Goal: Transaction & Acquisition: Book appointment/travel/reservation

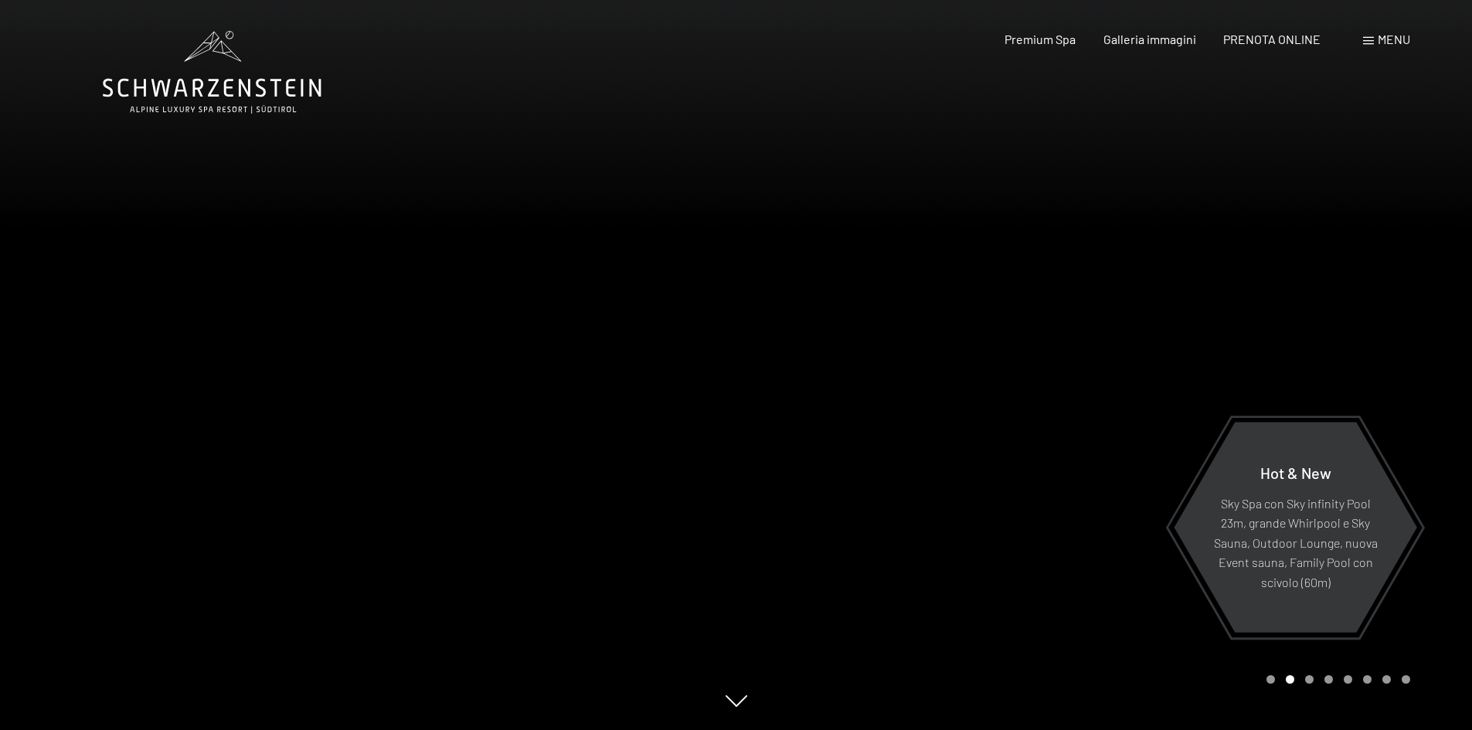
click at [1420, 312] on div at bounding box center [1105, 365] width 737 height 730
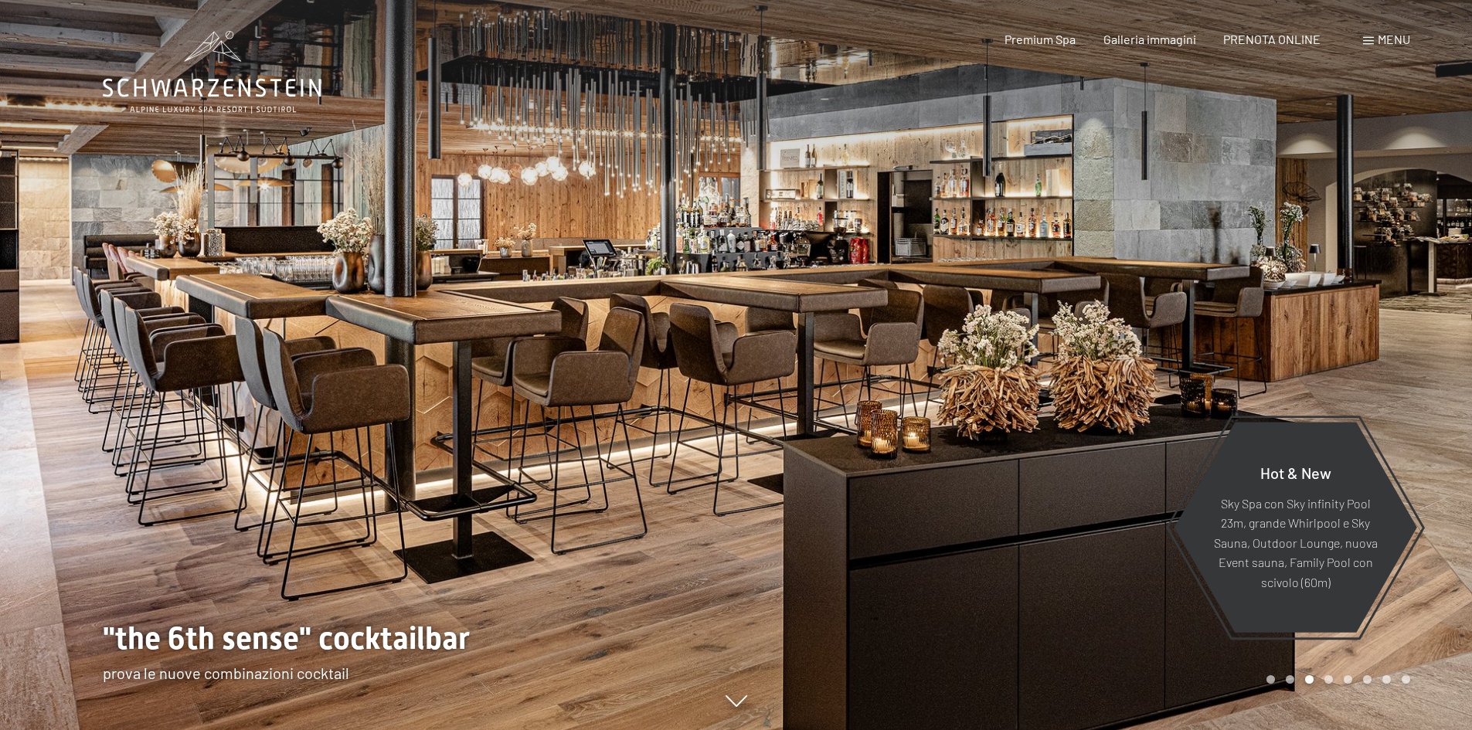
click at [1437, 291] on div at bounding box center [1105, 365] width 737 height 730
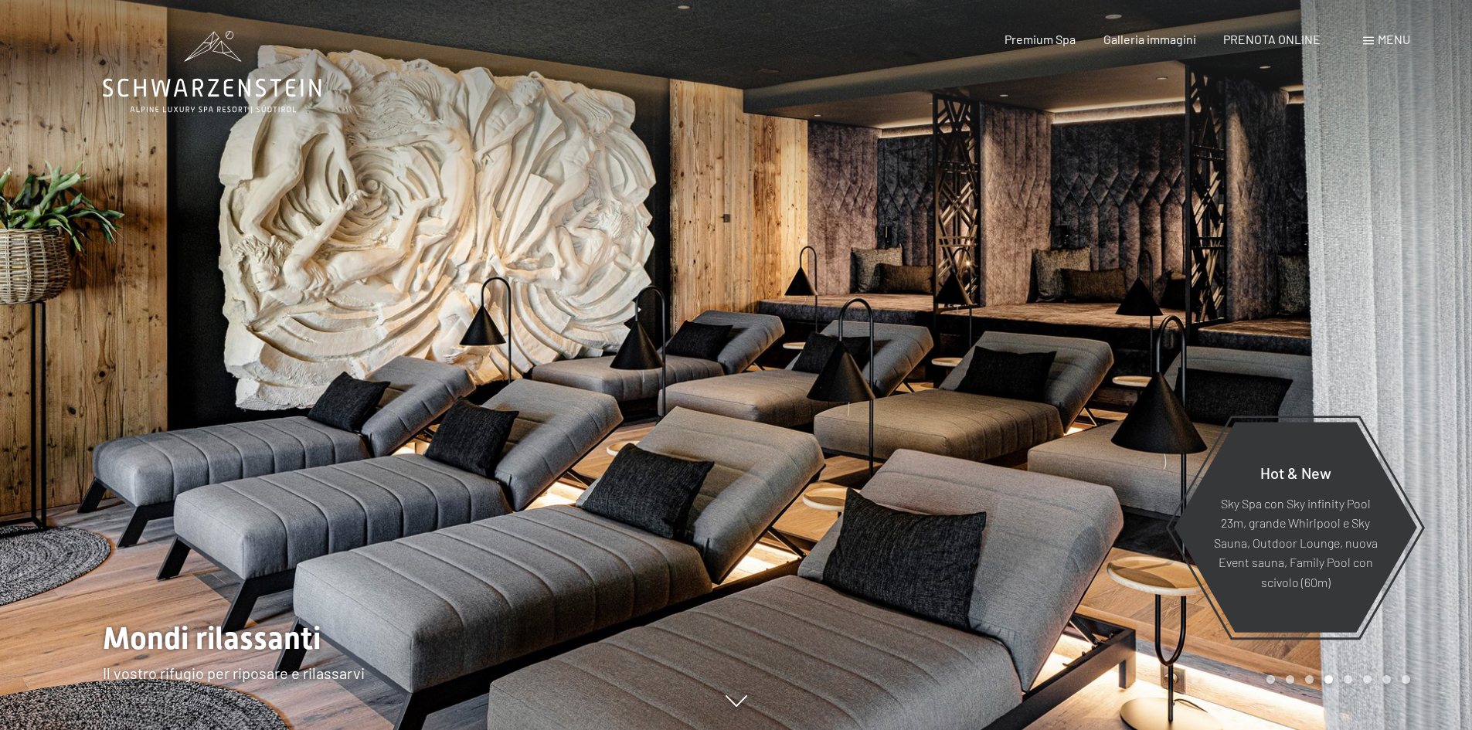
click at [1437, 291] on div at bounding box center [1105, 365] width 737 height 730
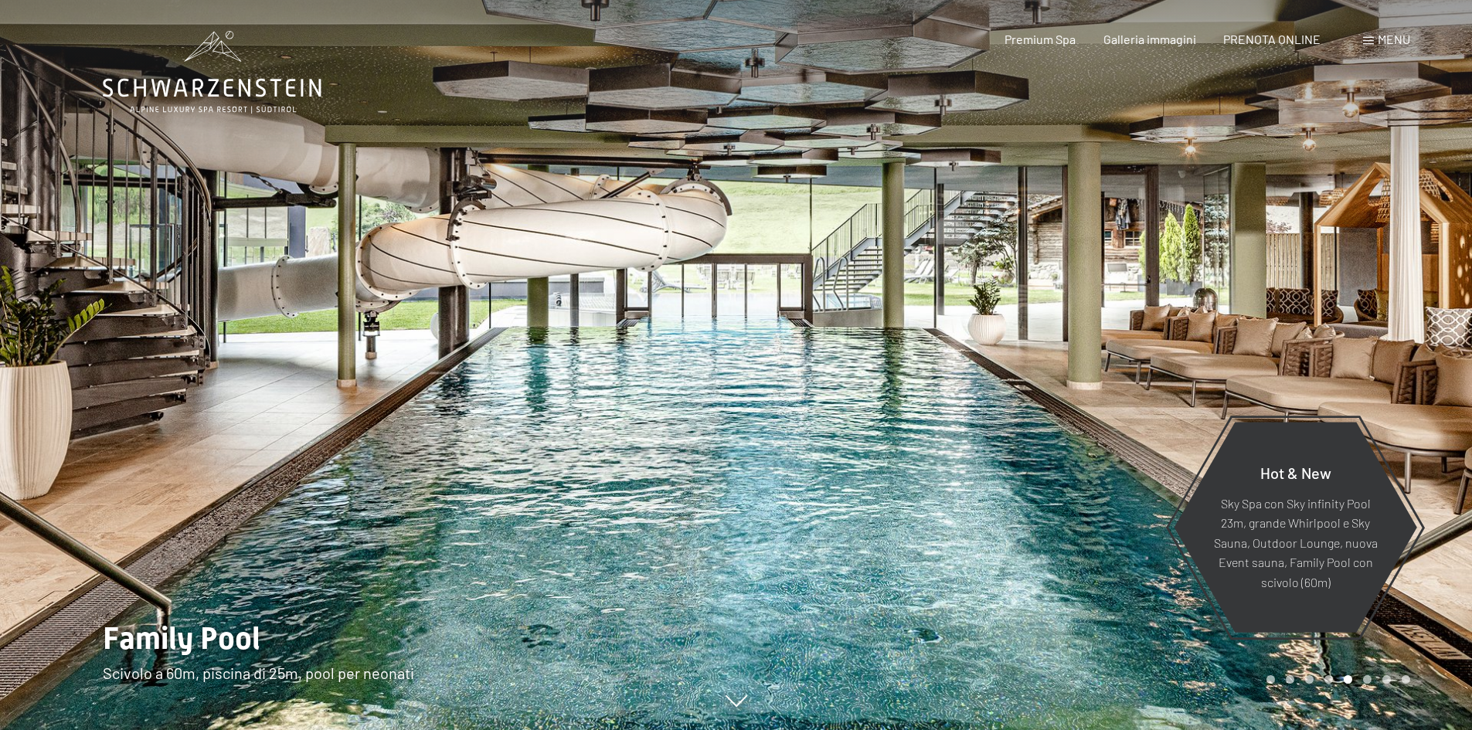
click at [1441, 317] on div at bounding box center [1105, 365] width 737 height 730
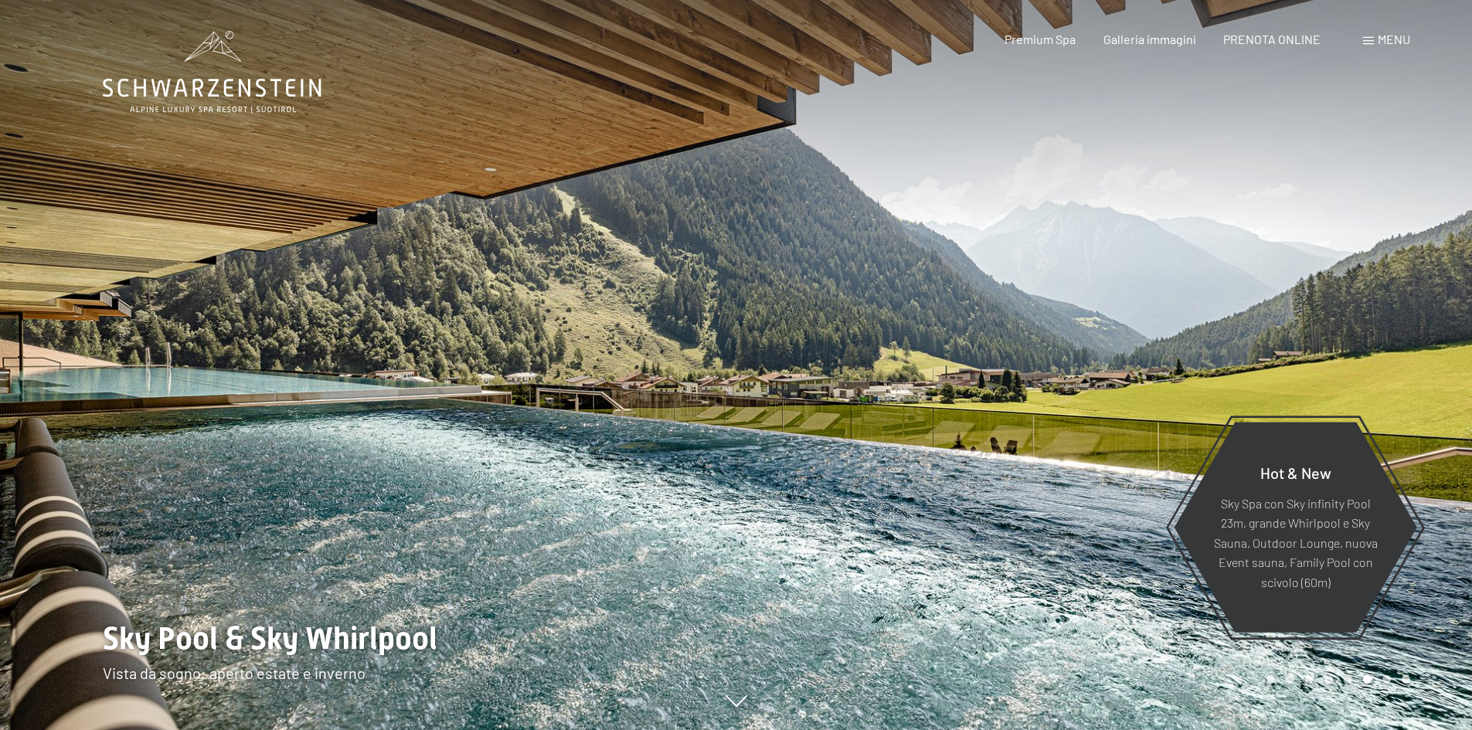
click at [1422, 312] on div at bounding box center [1105, 365] width 737 height 730
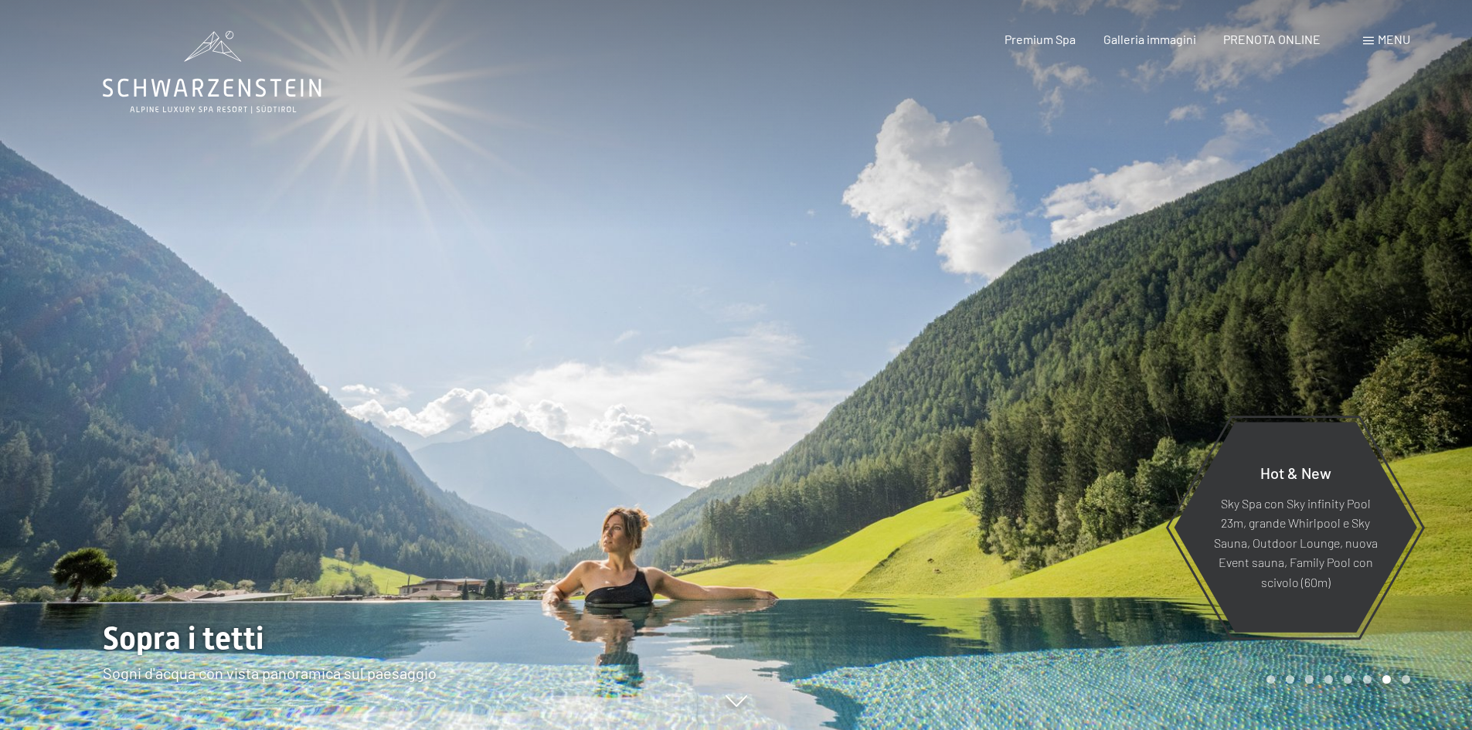
click at [1422, 312] on div at bounding box center [1105, 365] width 737 height 730
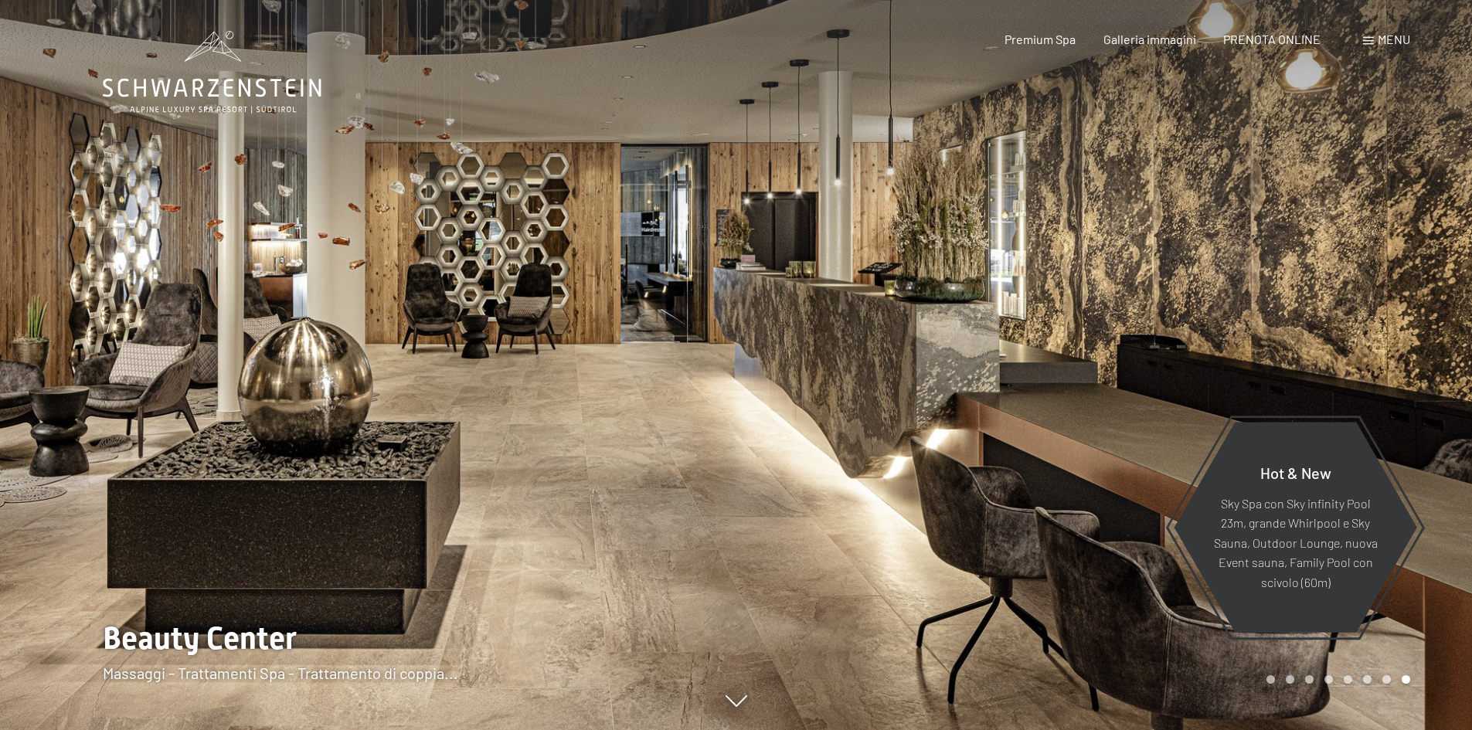
click at [1422, 312] on div at bounding box center [1105, 365] width 737 height 730
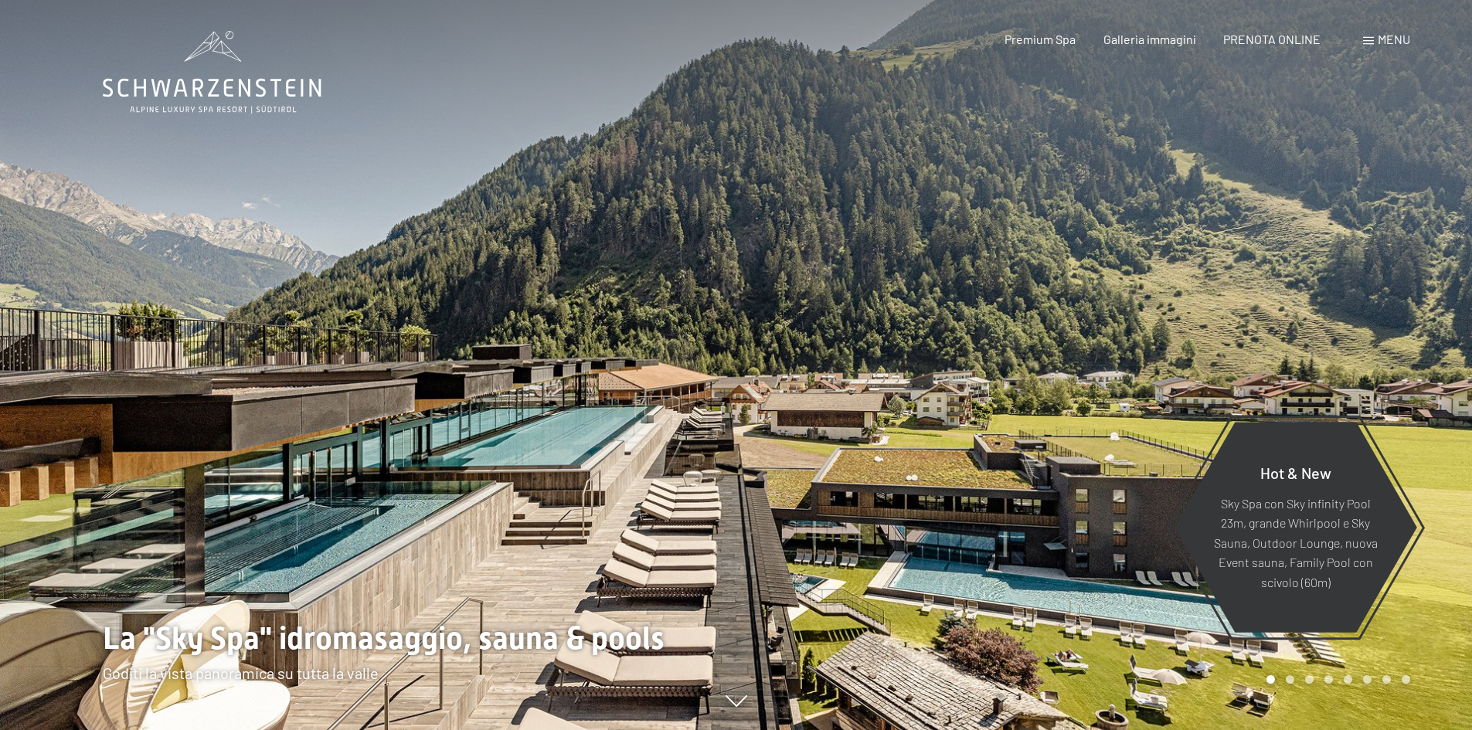
click at [1422, 312] on div at bounding box center [1105, 365] width 737 height 730
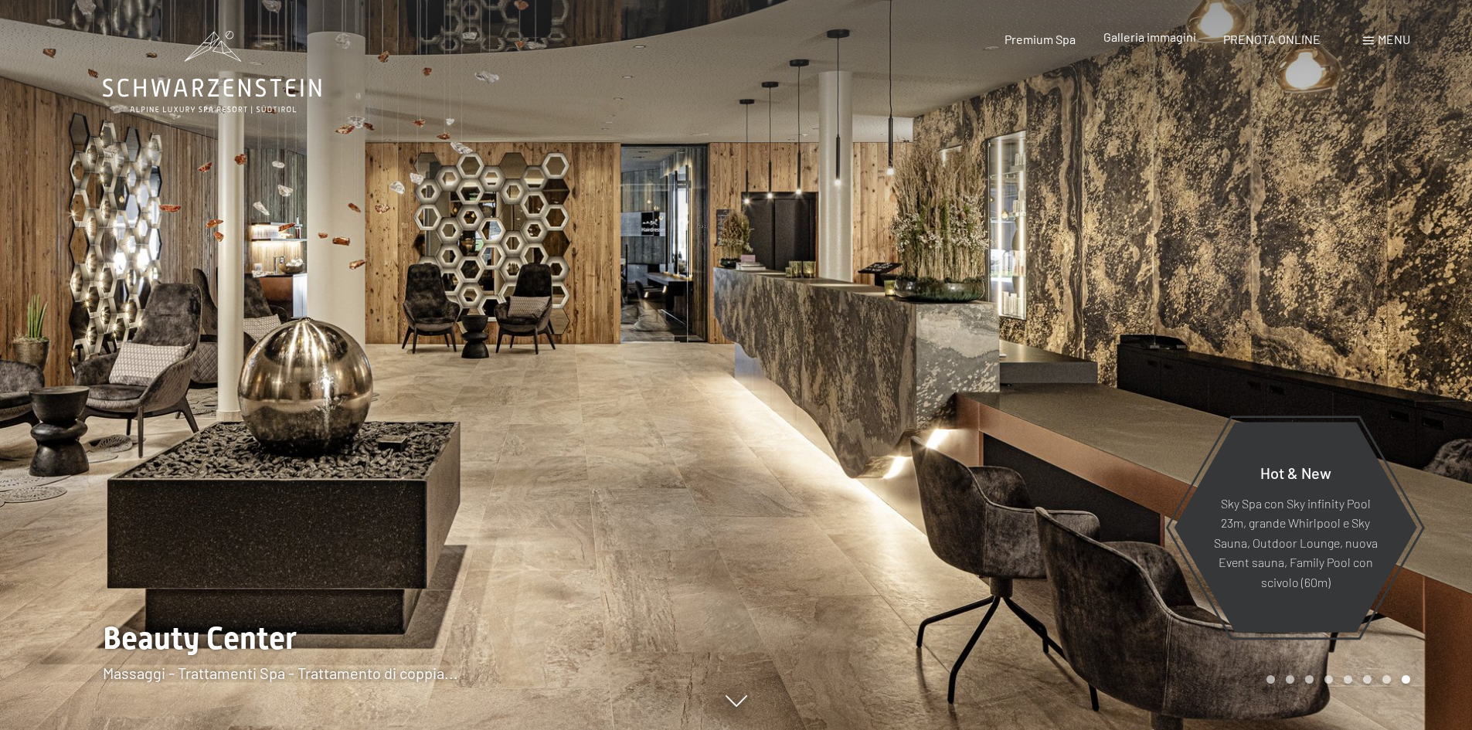
click at [1183, 48] on div "Prenotazione Richiesta Premium Spa Galleria immagini PRENOTA ONLINE Menu DE IT …" at bounding box center [1181, 39] width 460 height 17
click at [1179, 39] on span "Galleria immagini" at bounding box center [1150, 36] width 93 height 15
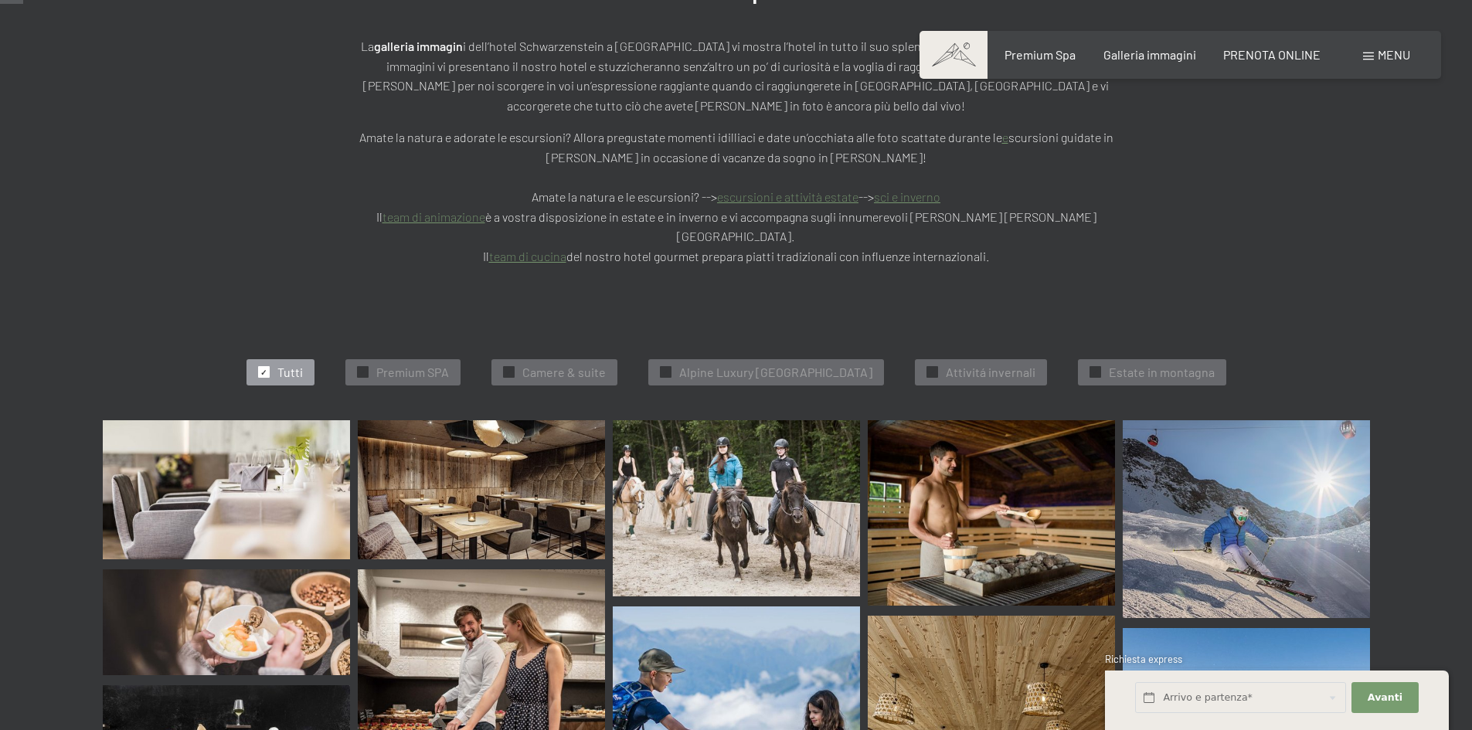
scroll to position [386, 0]
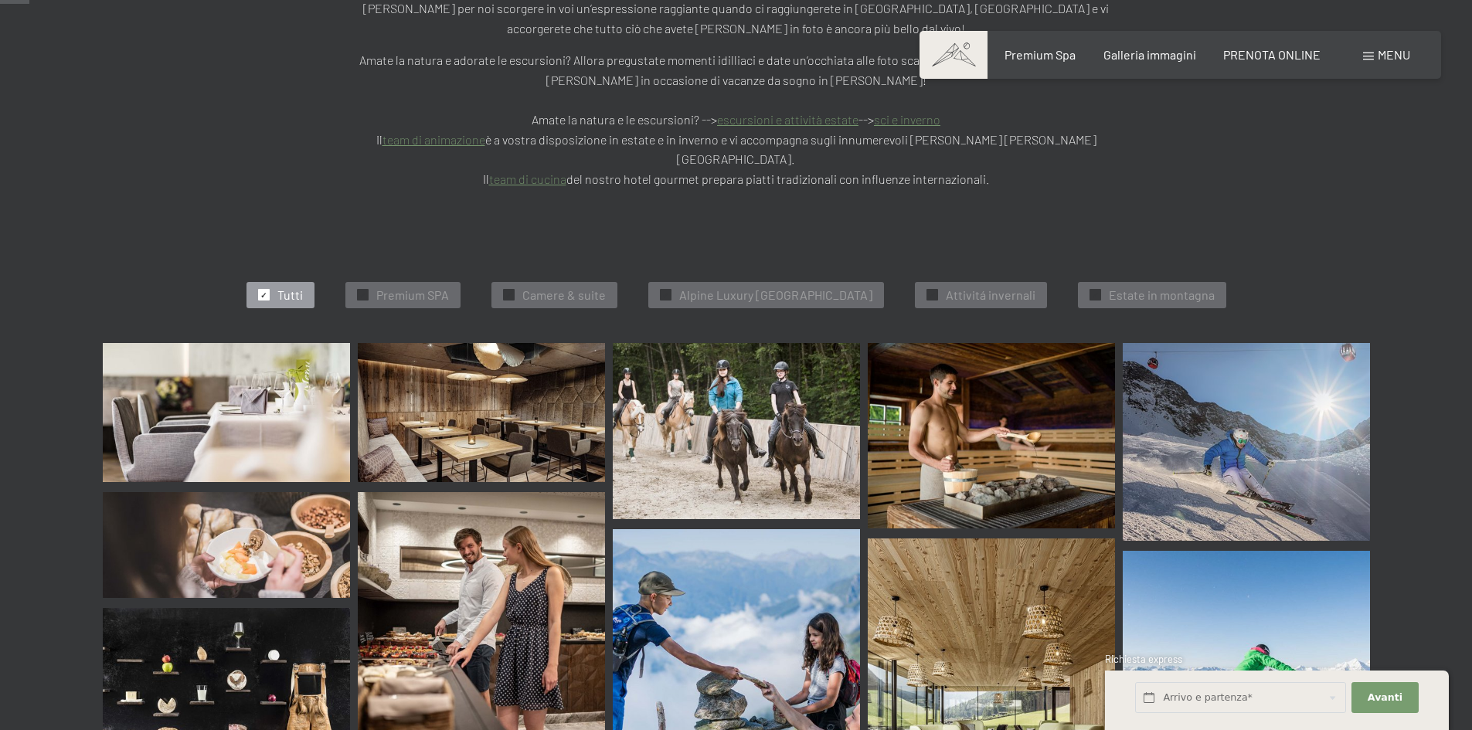
click at [220, 343] on img at bounding box center [226, 412] width 247 height 139
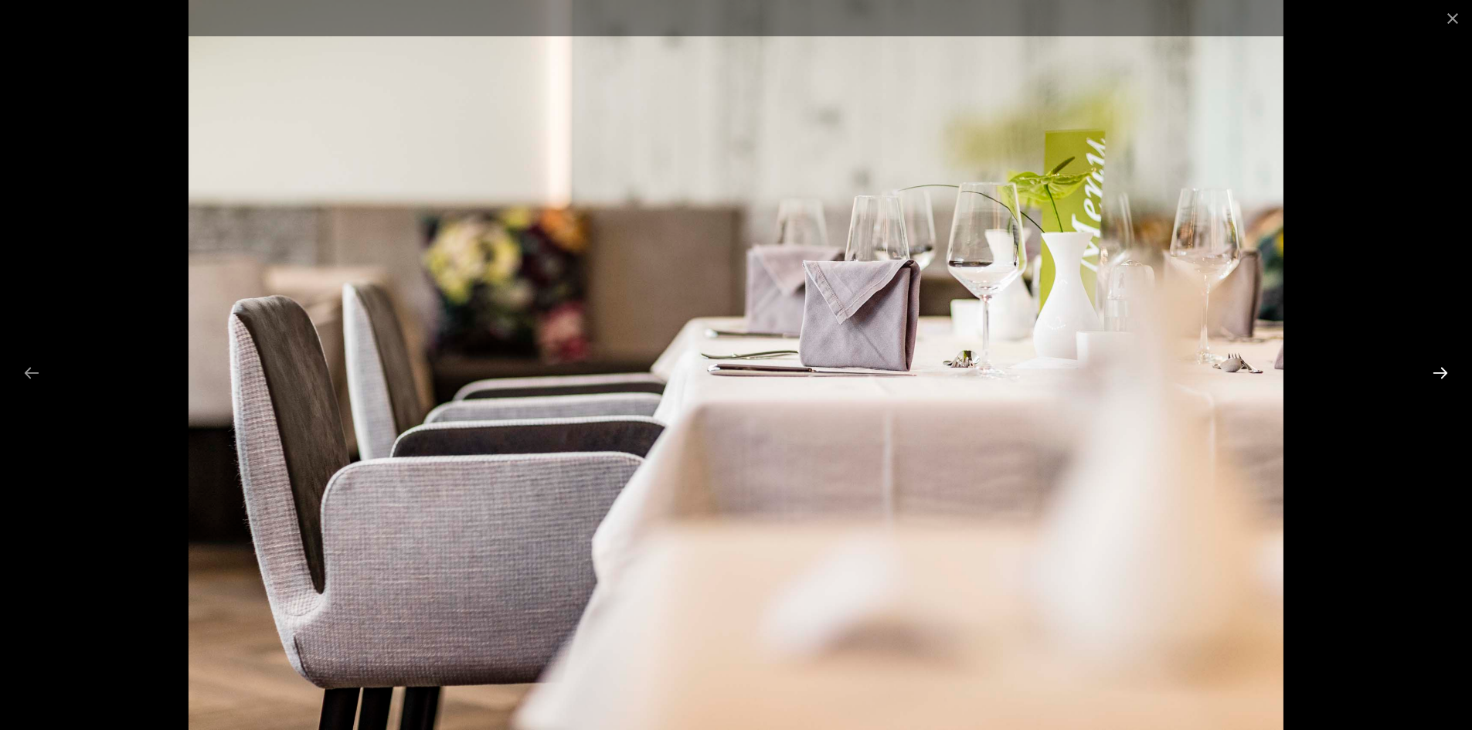
click at [1449, 377] on button "Next slide" at bounding box center [1440, 373] width 32 height 30
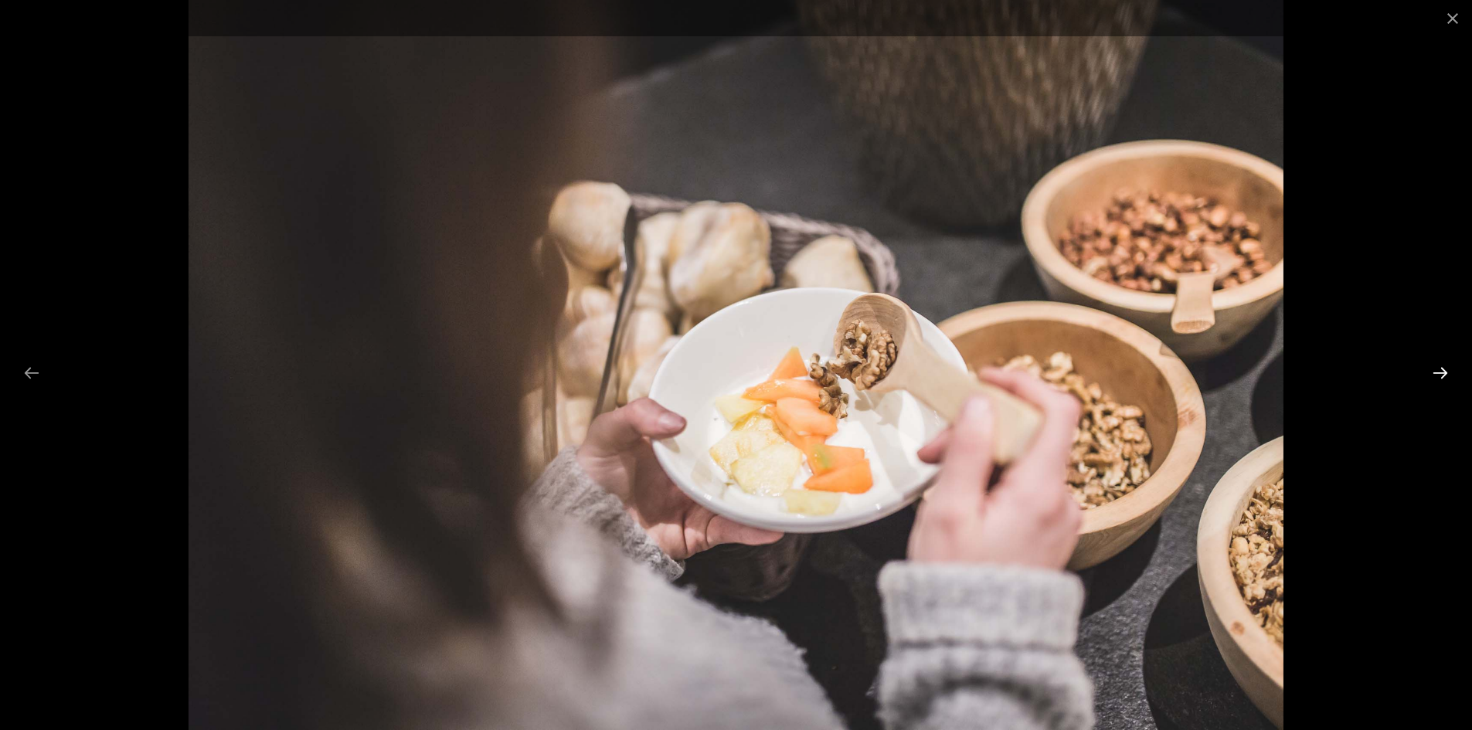
click at [1449, 377] on button "Next slide" at bounding box center [1440, 373] width 32 height 30
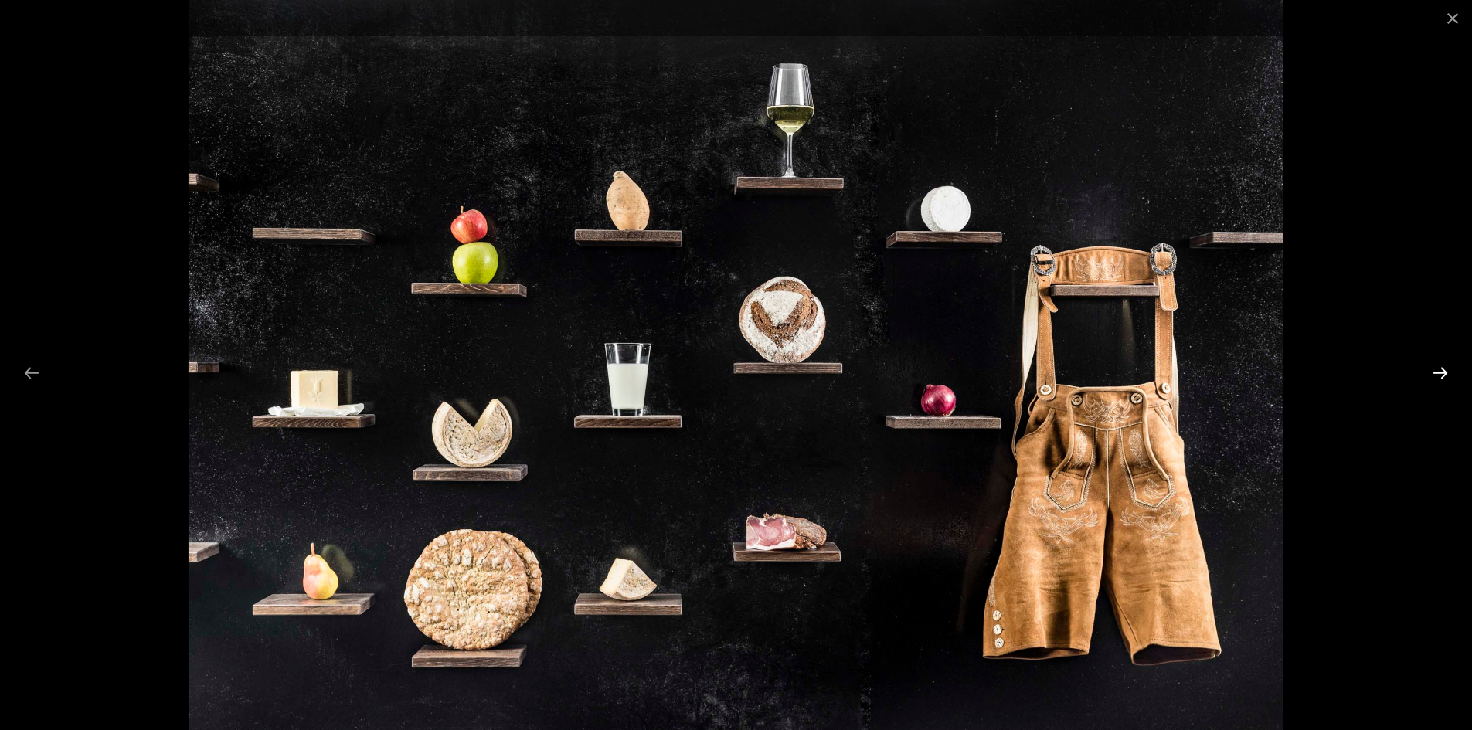
click at [1449, 377] on button "Next slide" at bounding box center [1440, 373] width 32 height 30
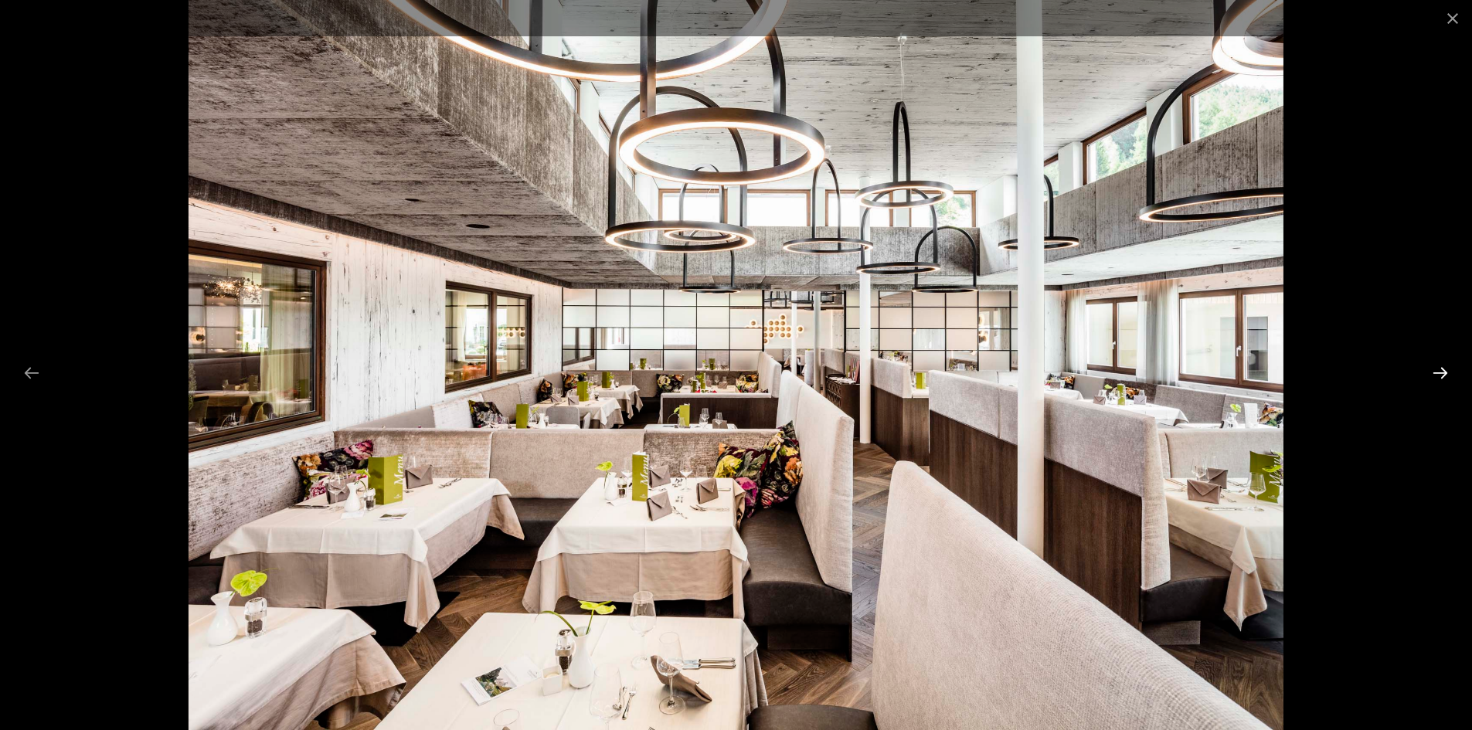
click at [1448, 376] on button "Next slide" at bounding box center [1440, 373] width 32 height 30
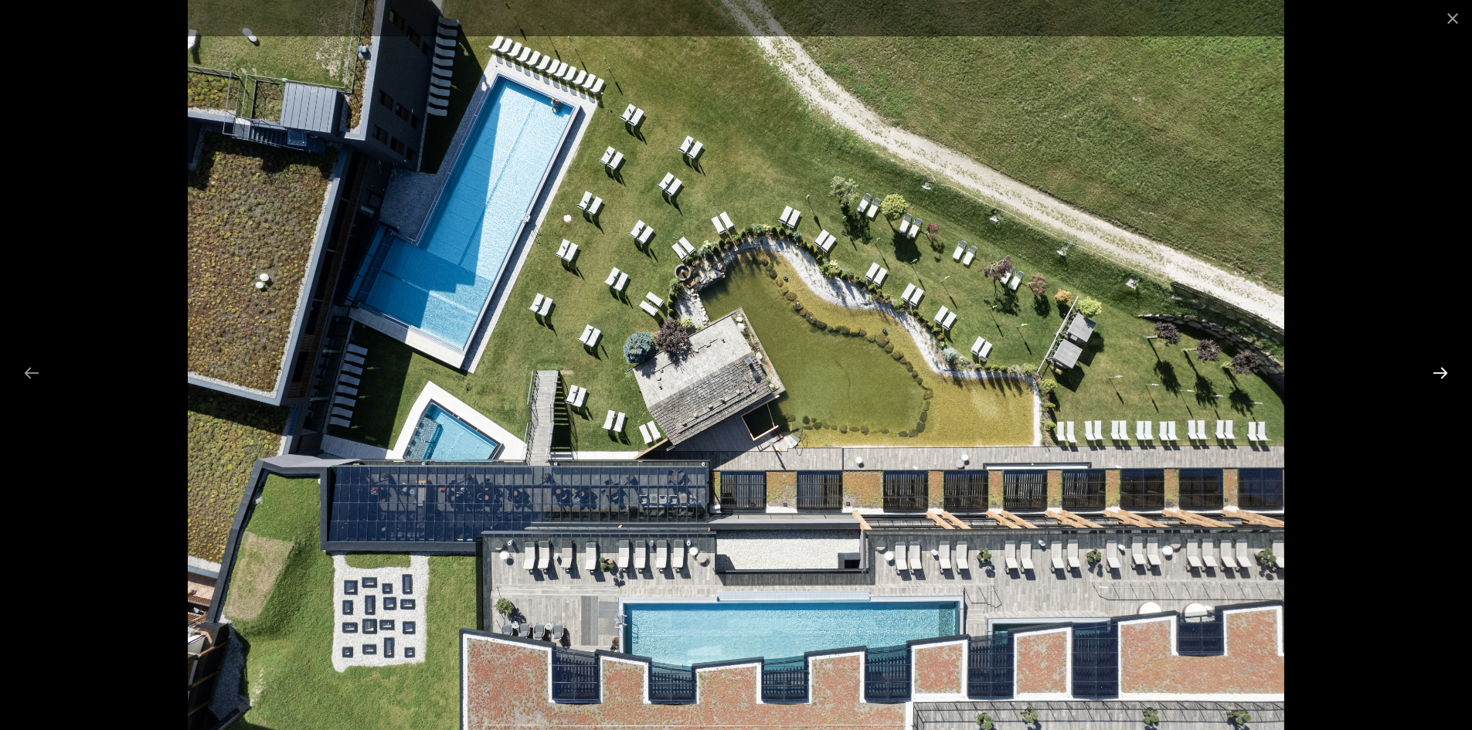
click at [1446, 376] on button "Next slide" at bounding box center [1440, 373] width 32 height 30
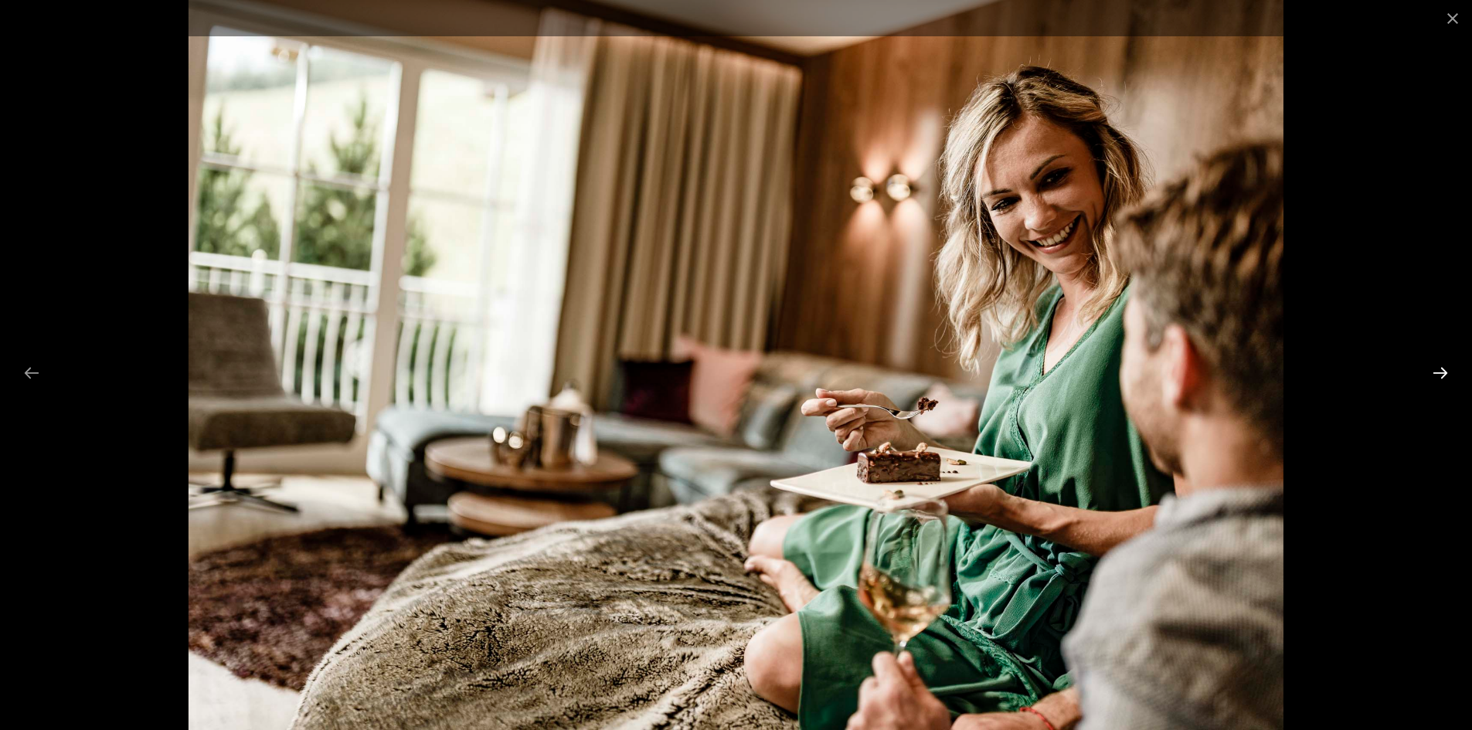
click at [1446, 376] on button "Next slide" at bounding box center [1440, 373] width 32 height 30
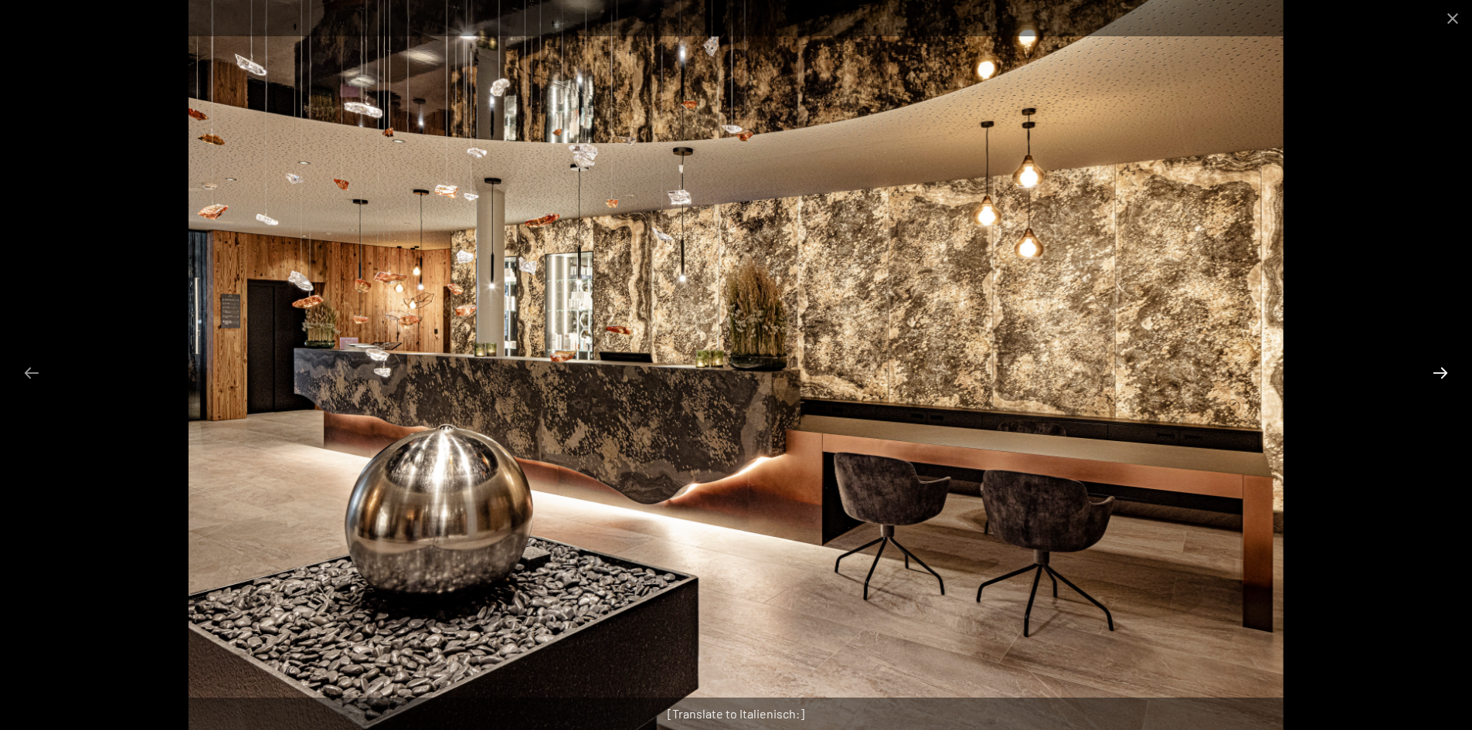
click at [1446, 376] on button "Next slide" at bounding box center [1440, 373] width 32 height 30
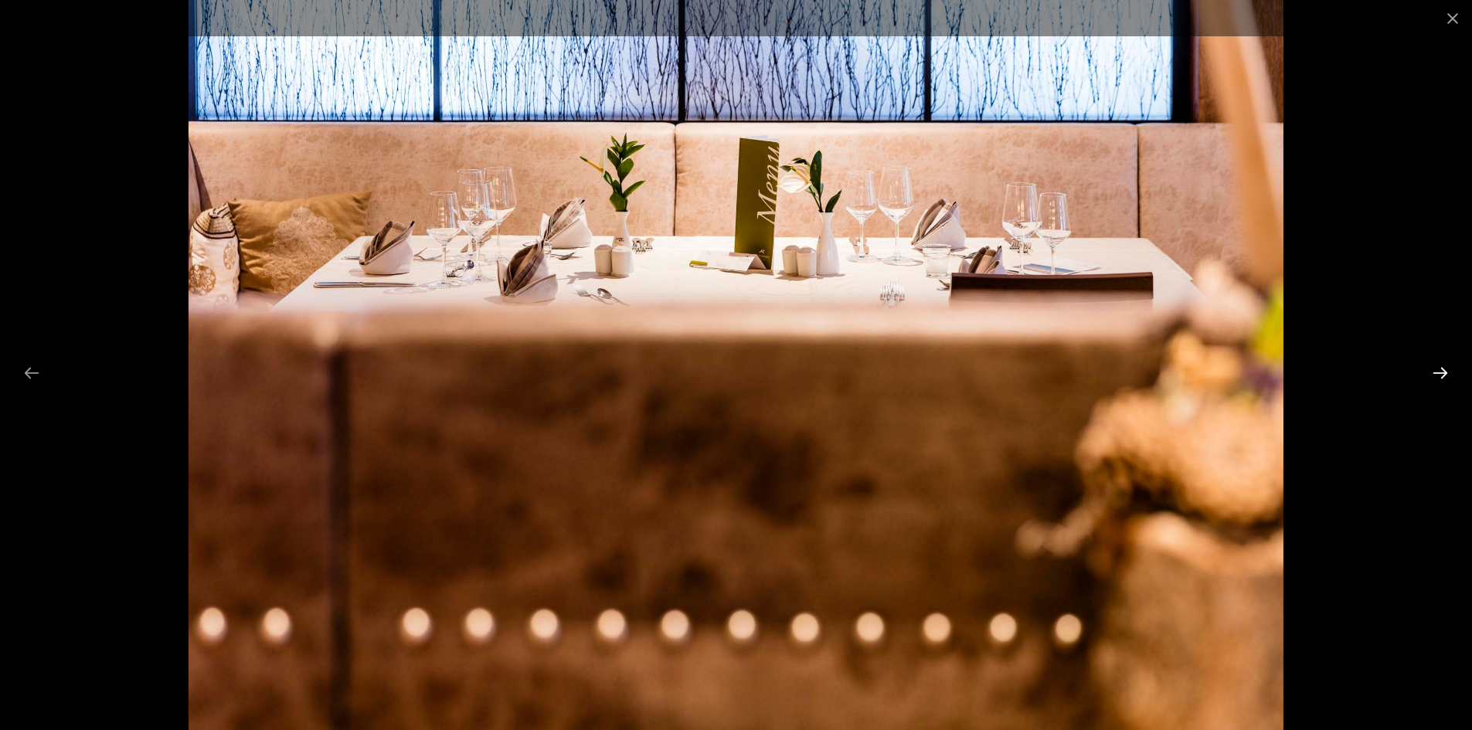
click at [1446, 376] on button "Next slide" at bounding box center [1440, 373] width 32 height 30
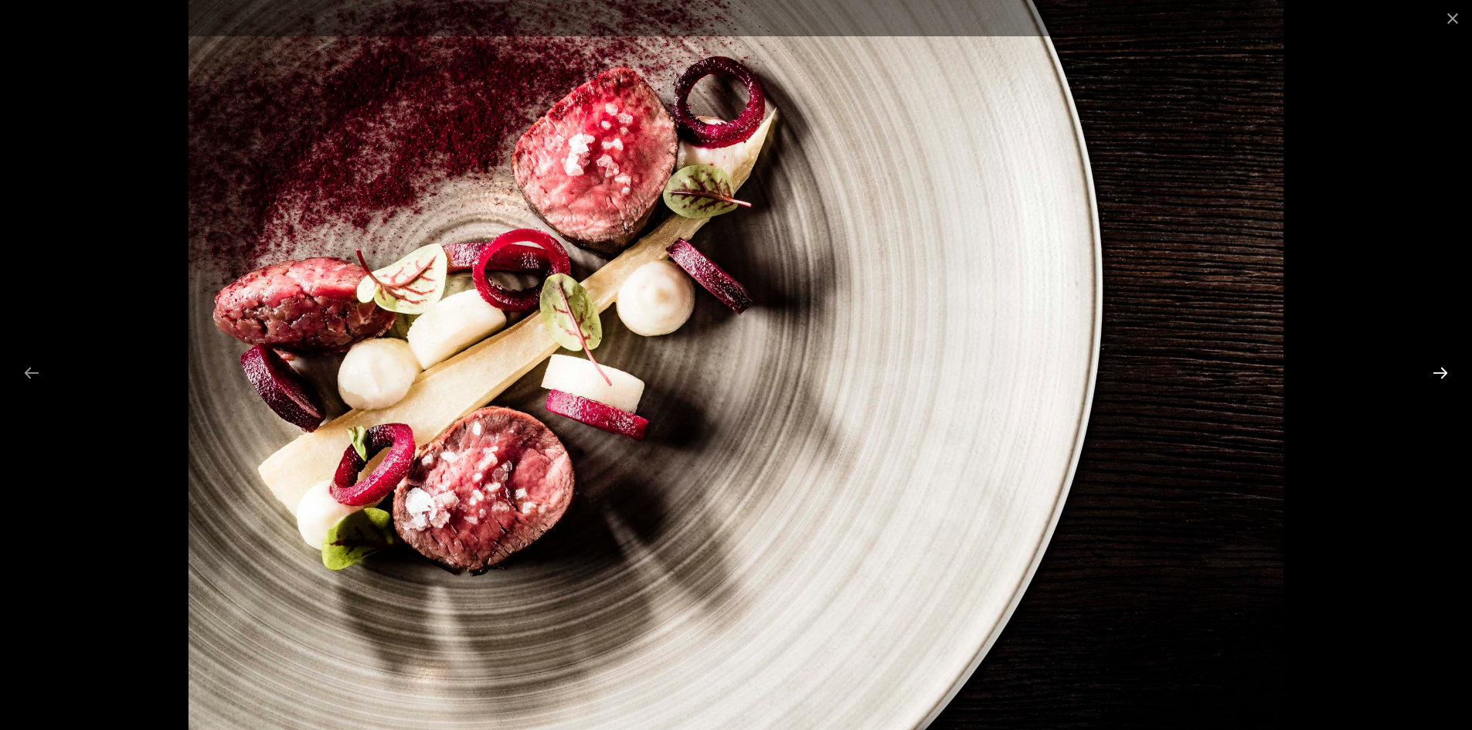
click at [1446, 376] on button "Next slide" at bounding box center [1440, 373] width 32 height 30
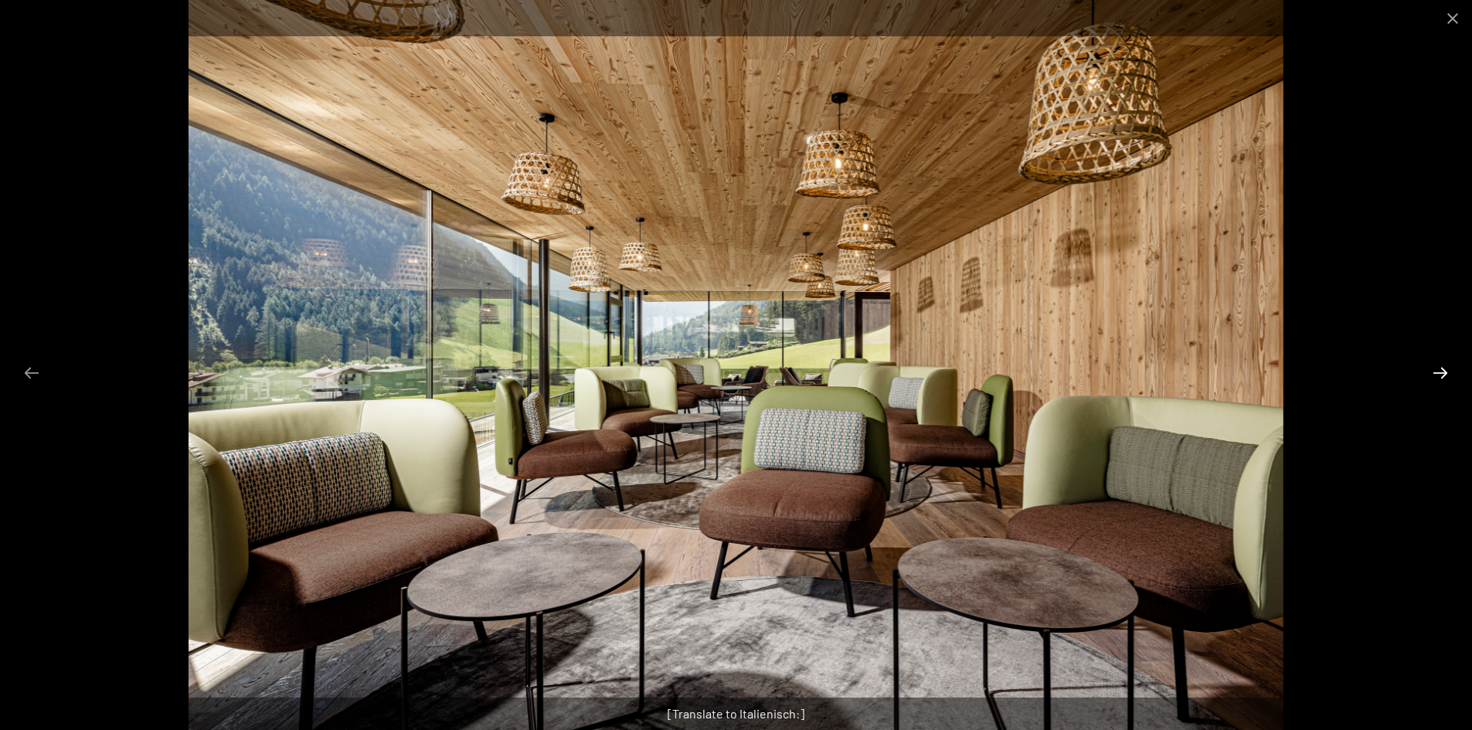
click at [1446, 376] on button "Next slide" at bounding box center [1440, 373] width 32 height 30
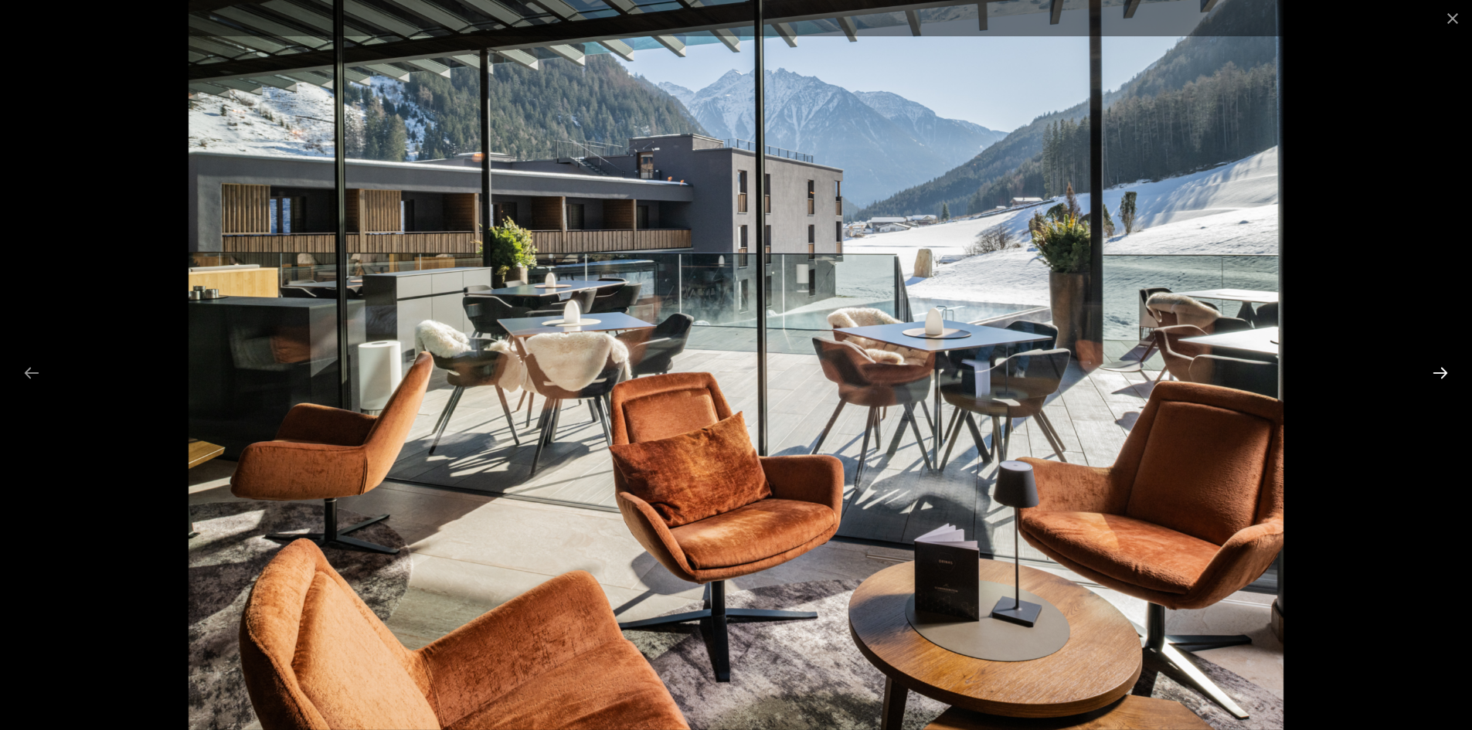
click at [1446, 376] on button "Next slide" at bounding box center [1440, 373] width 32 height 30
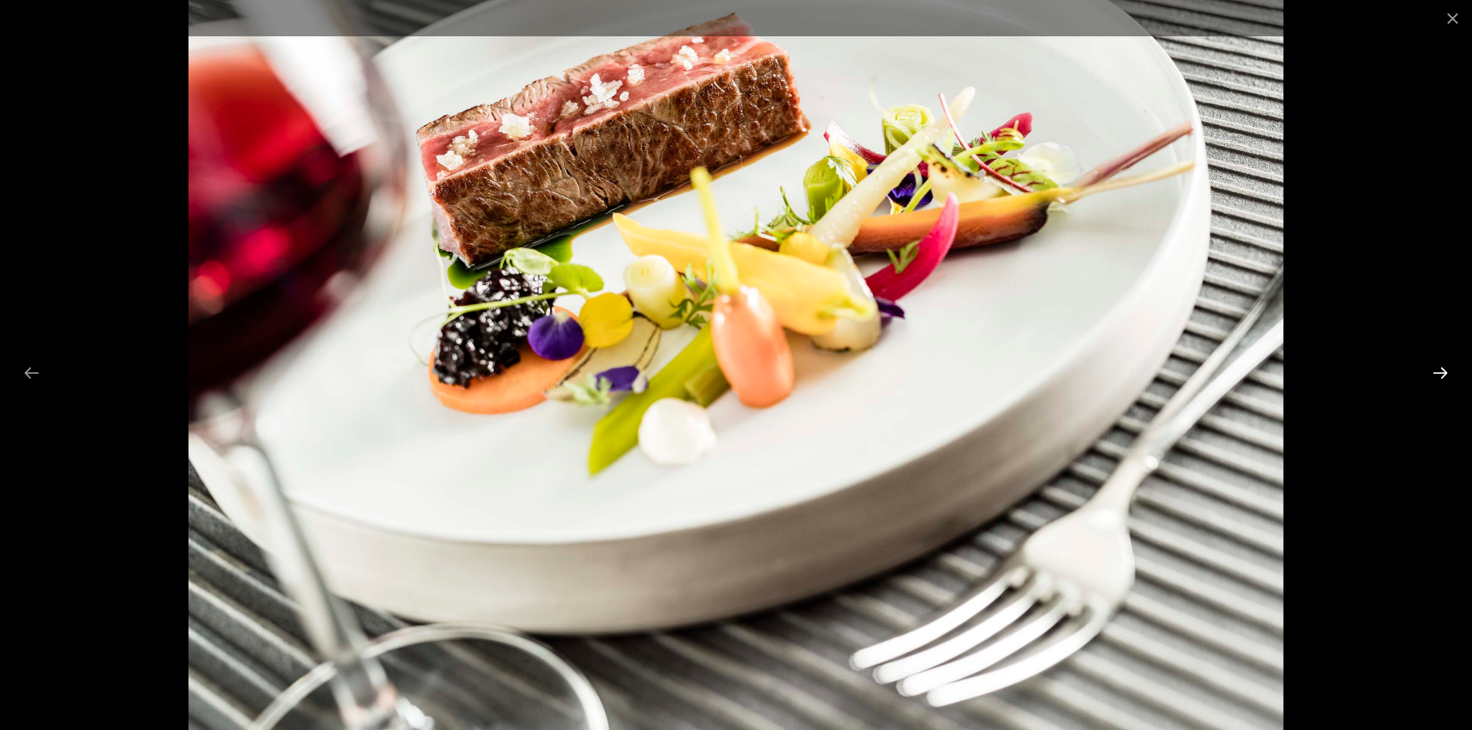
click at [1443, 366] on button "Next slide" at bounding box center [1440, 373] width 32 height 30
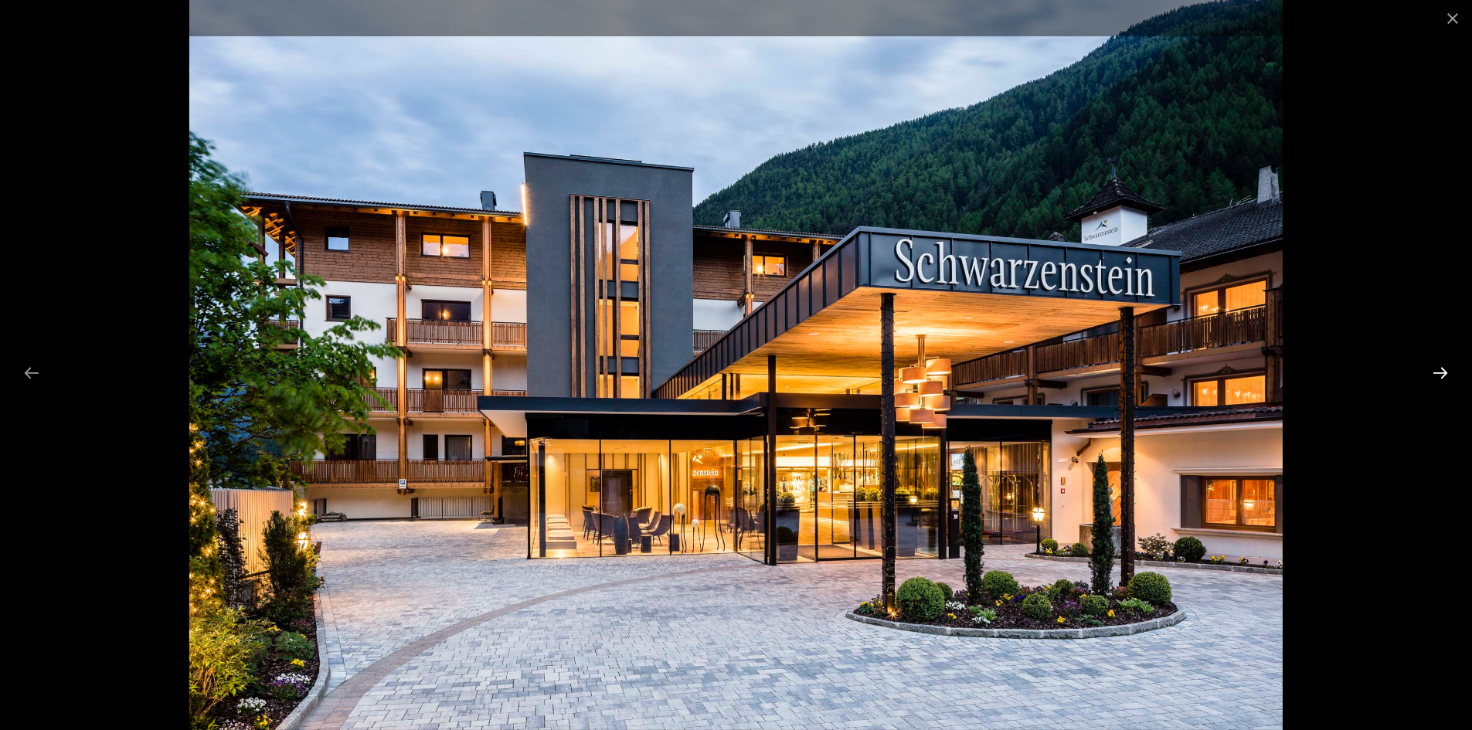
click at [1443, 366] on button "Next slide" at bounding box center [1440, 373] width 32 height 30
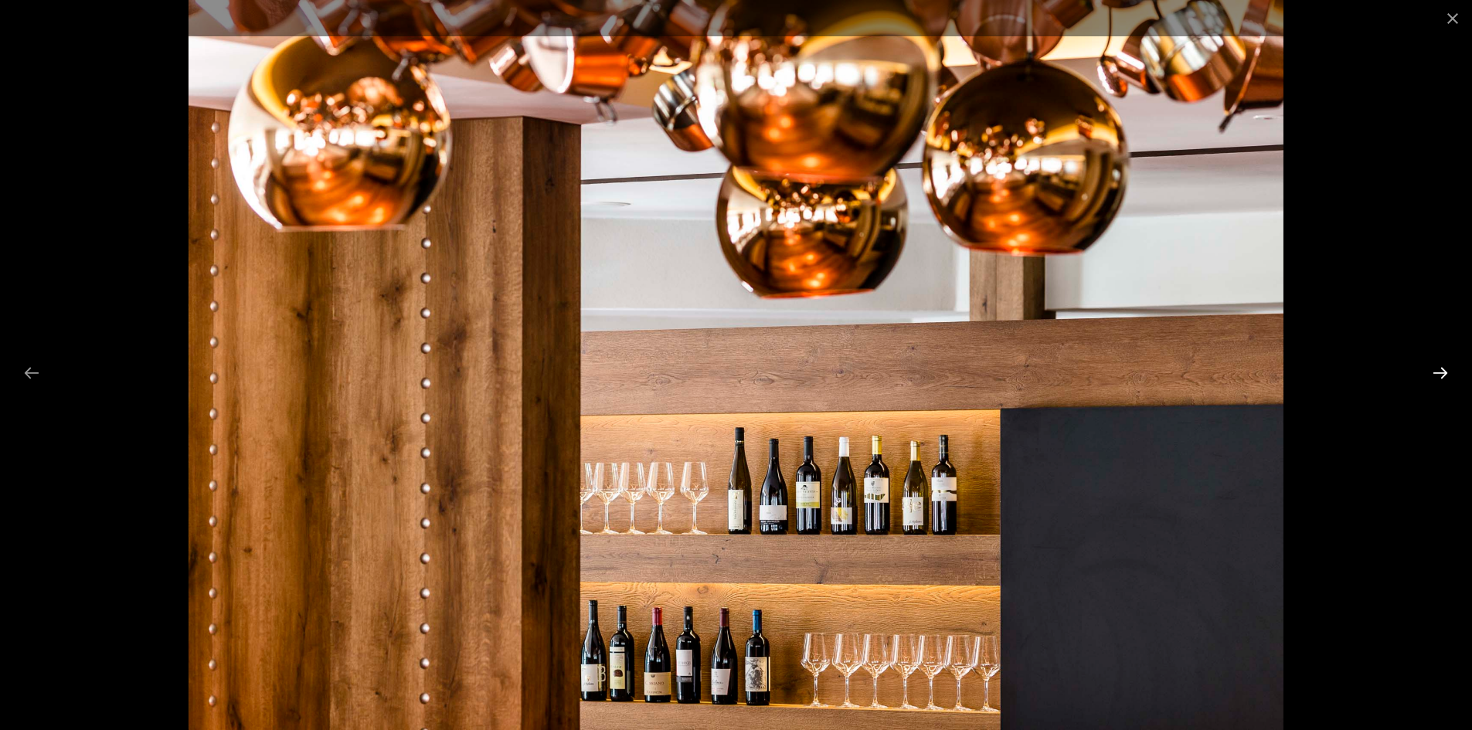
click at [1443, 366] on button "Next slide" at bounding box center [1440, 373] width 32 height 30
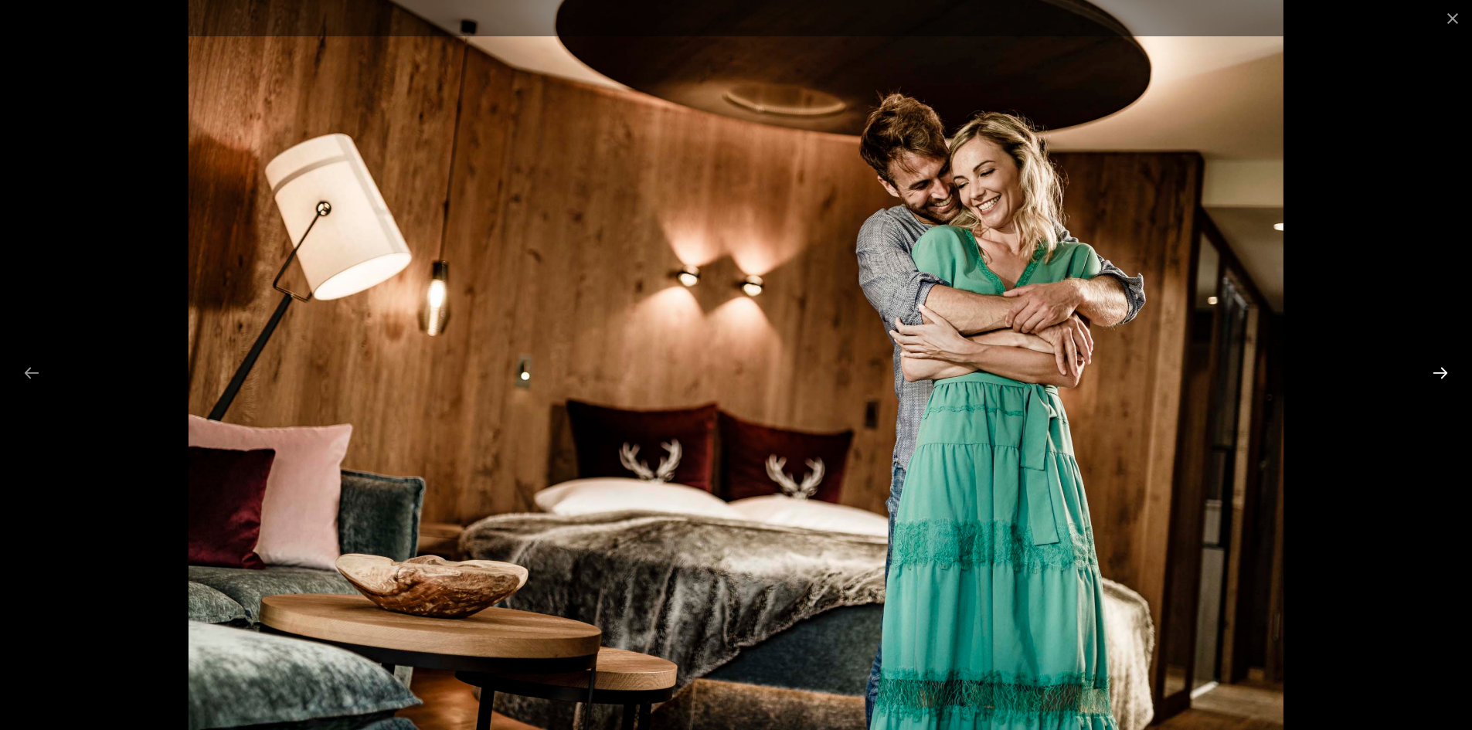
click at [1443, 366] on button "Next slide" at bounding box center [1440, 373] width 32 height 30
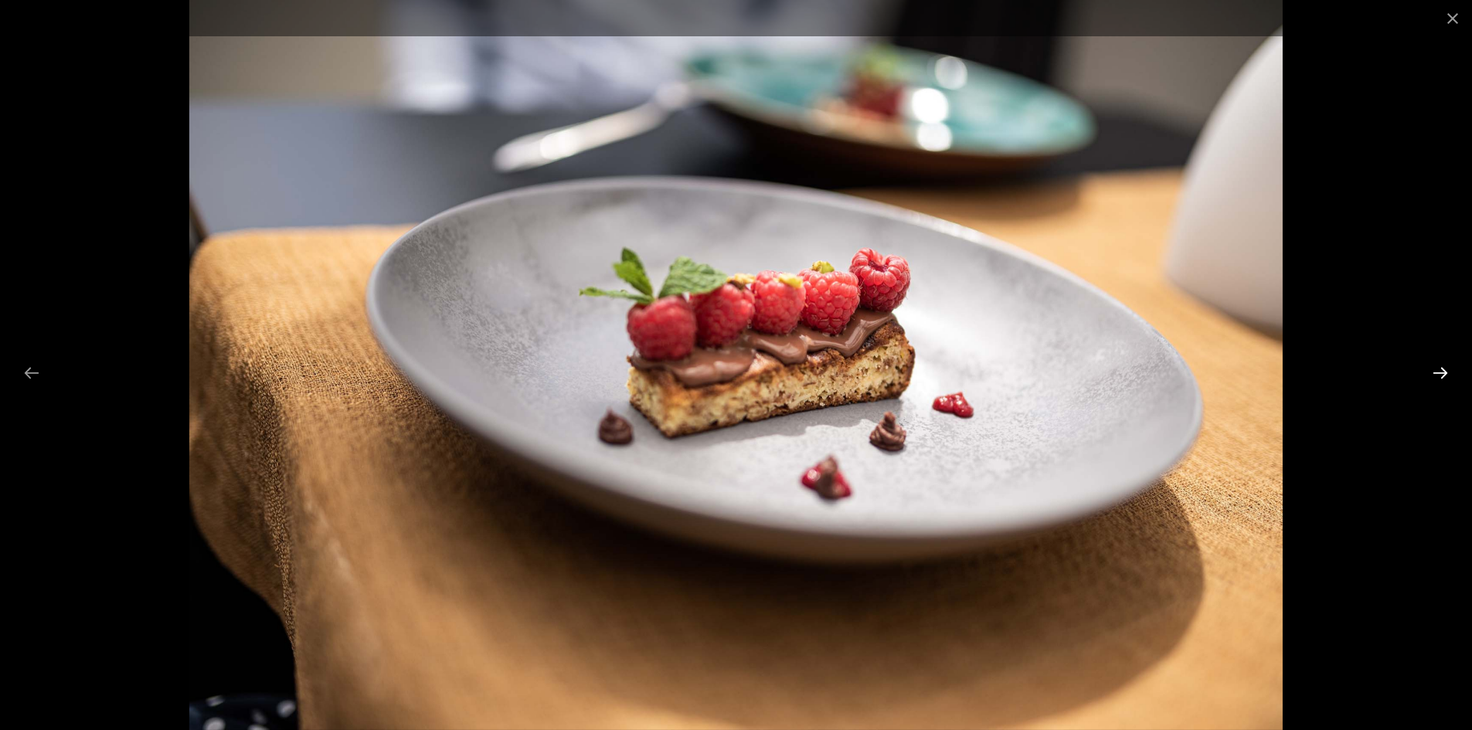
click at [1443, 366] on button "Next slide" at bounding box center [1440, 373] width 32 height 30
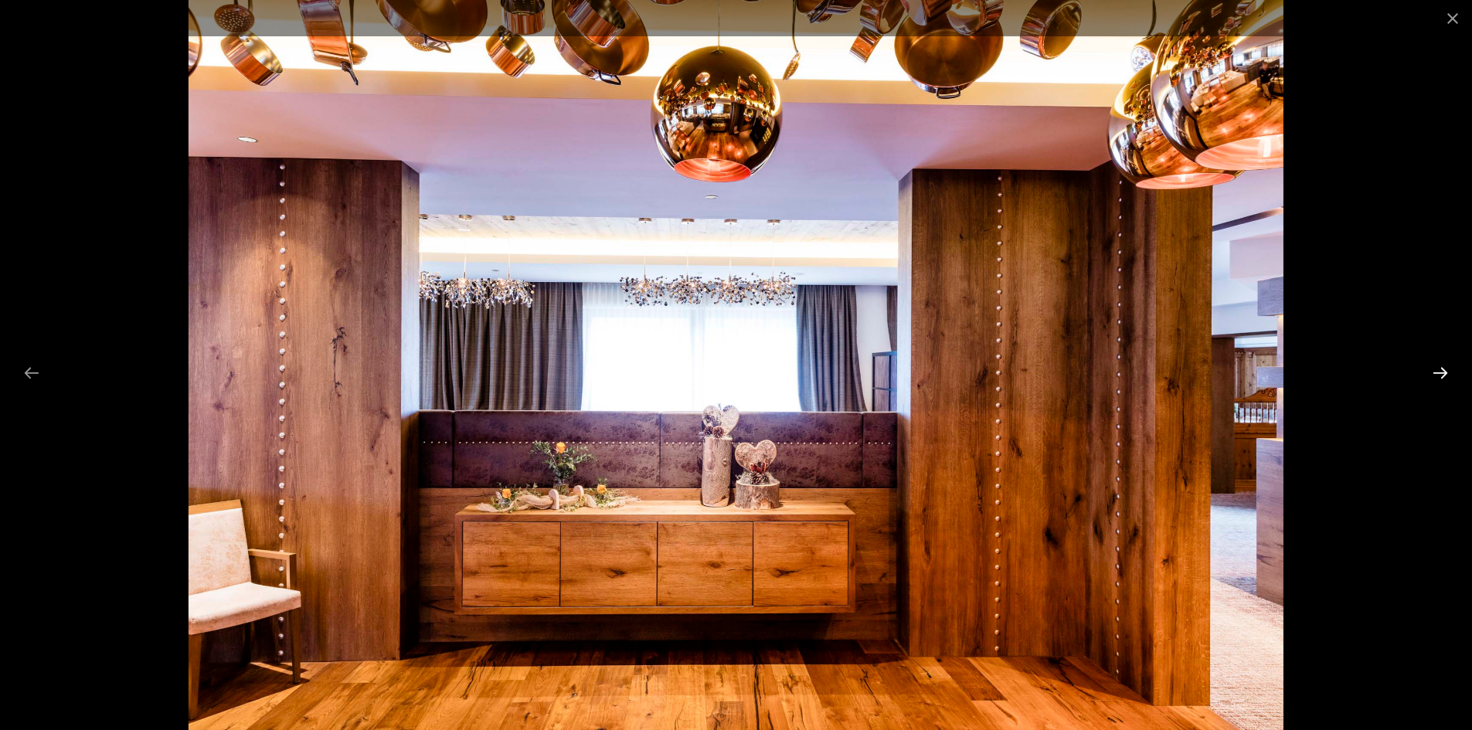
click at [1443, 366] on button "Next slide" at bounding box center [1440, 373] width 32 height 30
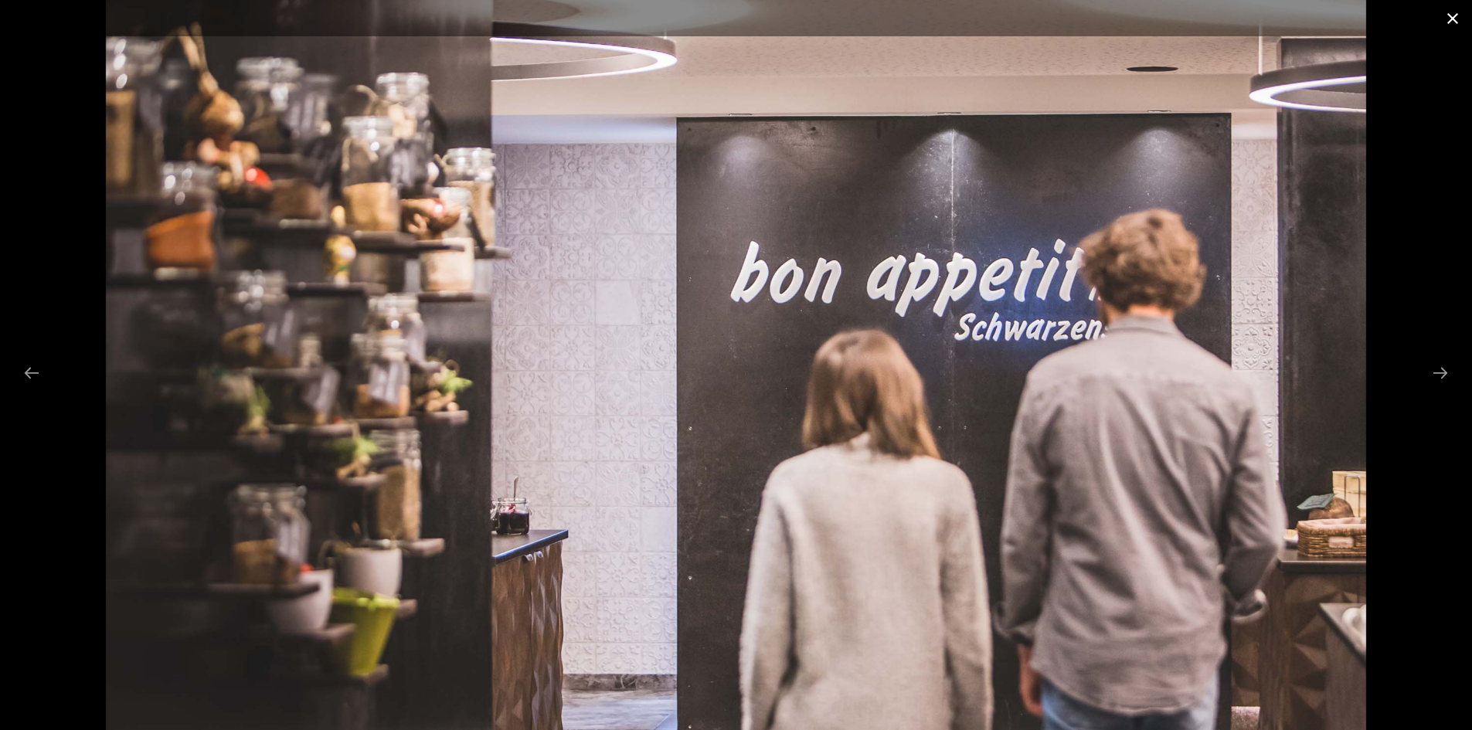
click at [1455, 9] on button "Close gallery" at bounding box center [1453, 18] width 39 height 36
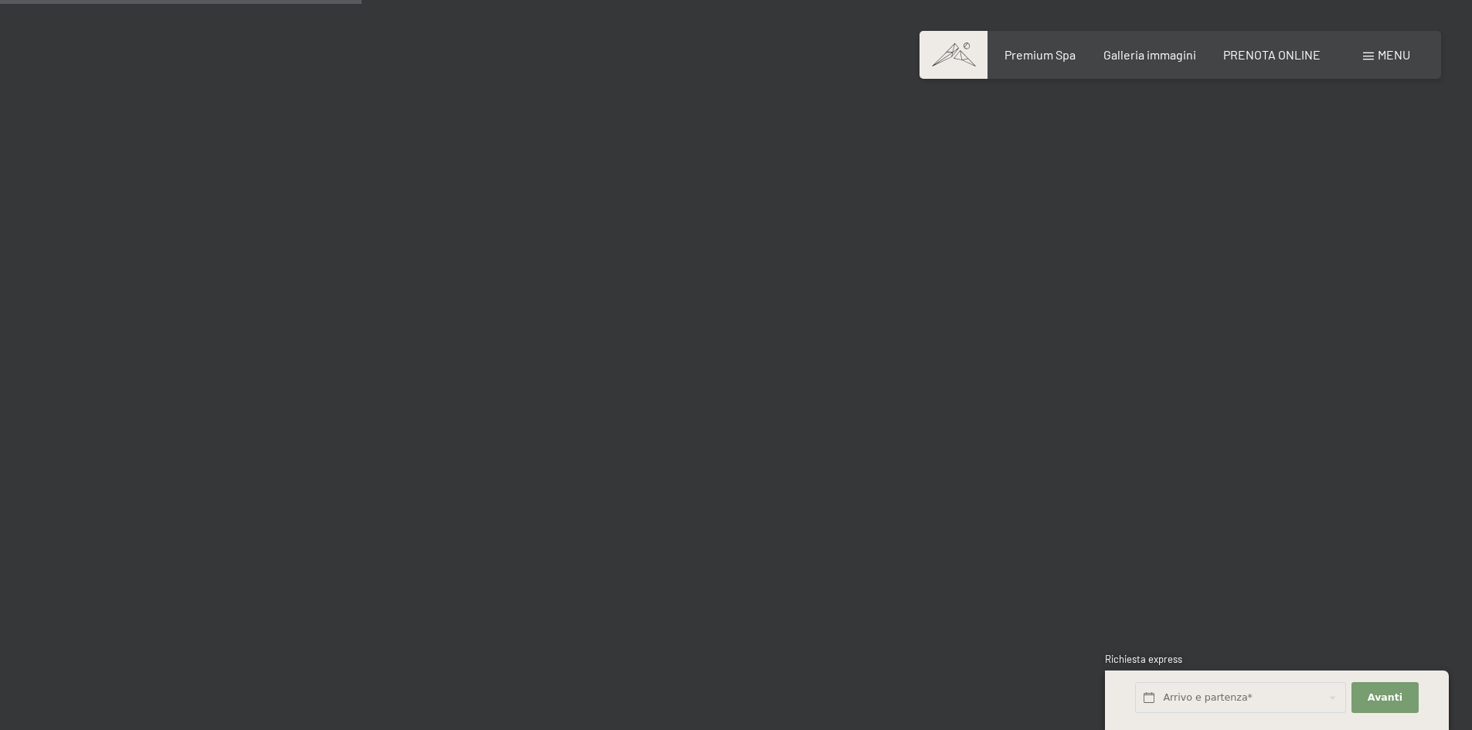
scroll to position [5178, 0]
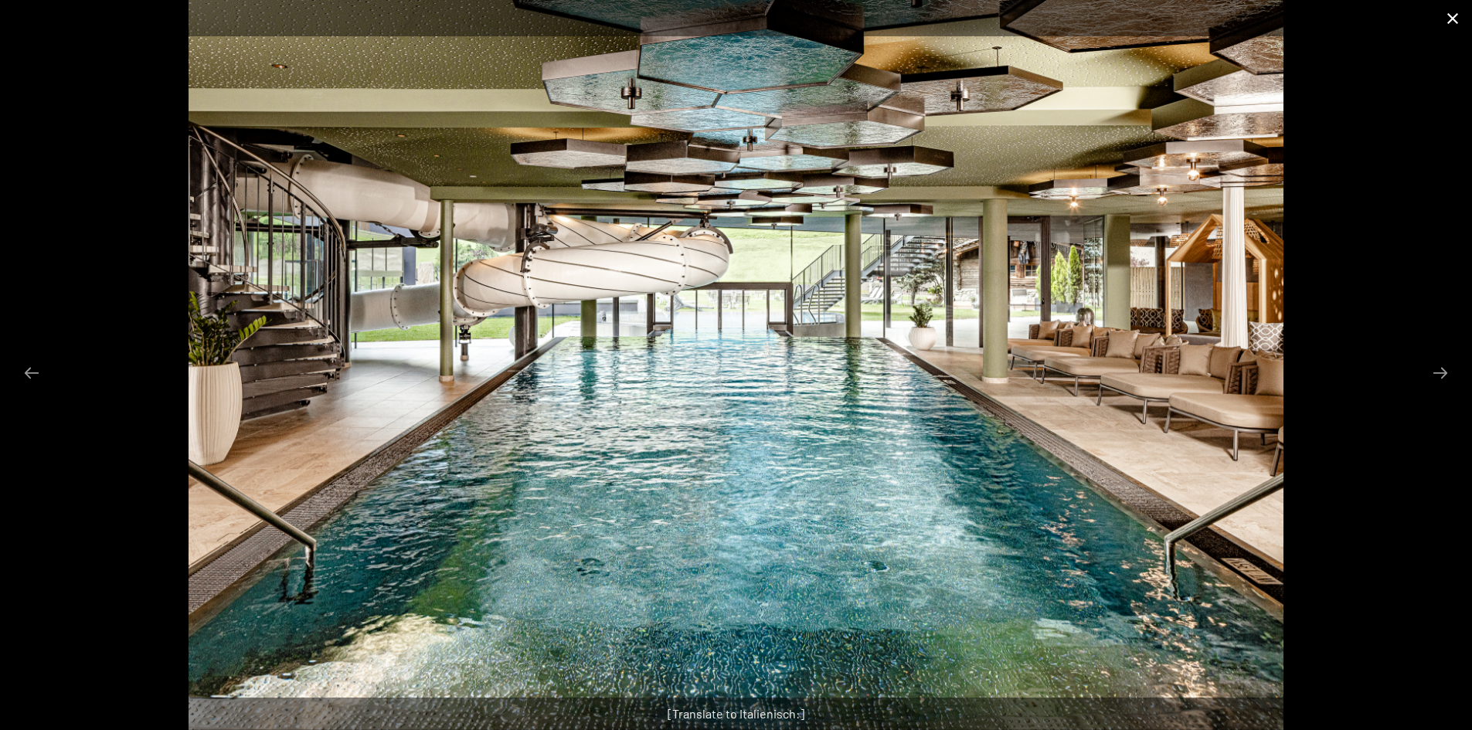
click at [1445, 15] on button "Close gallery" at bounding box center [1453, 18] width 39 height 36
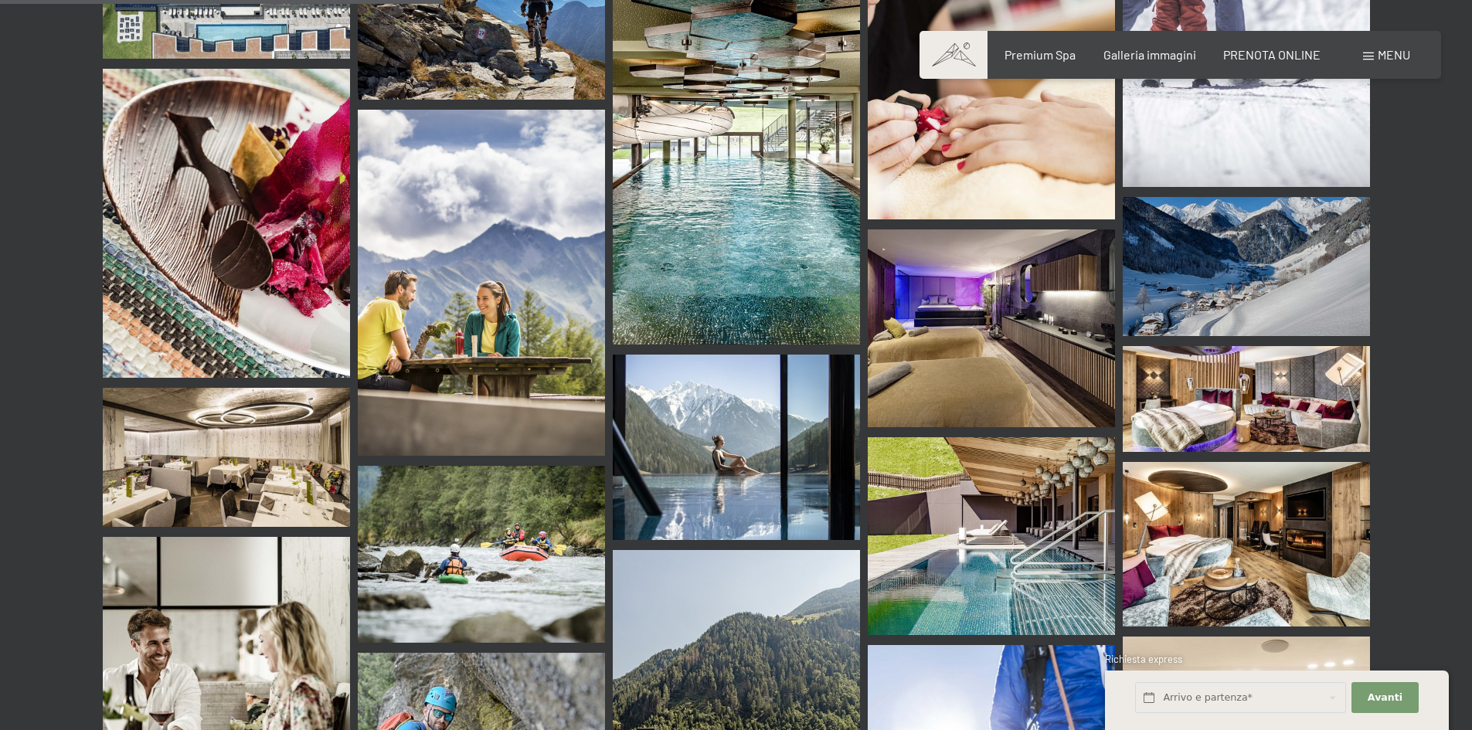
scroll to position [5951, 0]
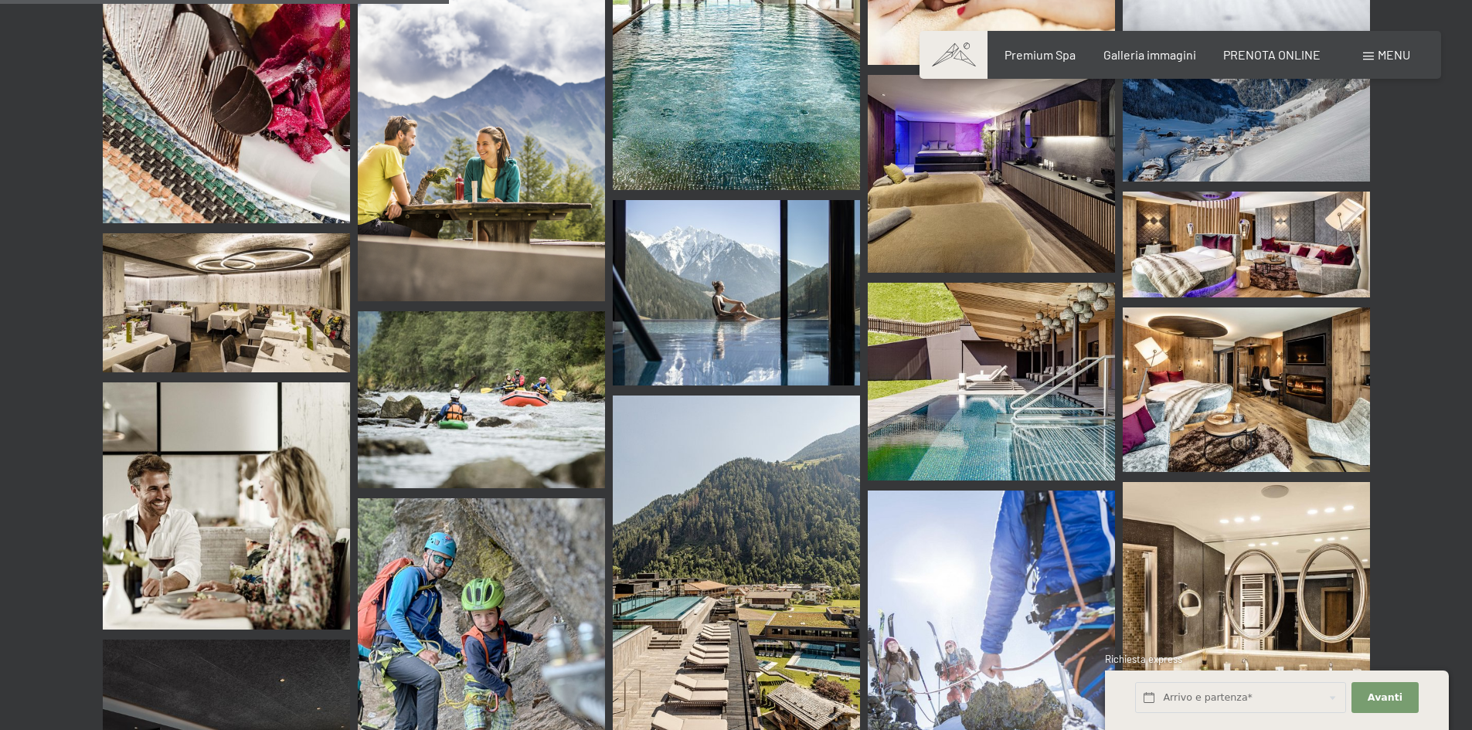
click at [1029, 318] on img at bounding box center [991, 382] width 247 height 198
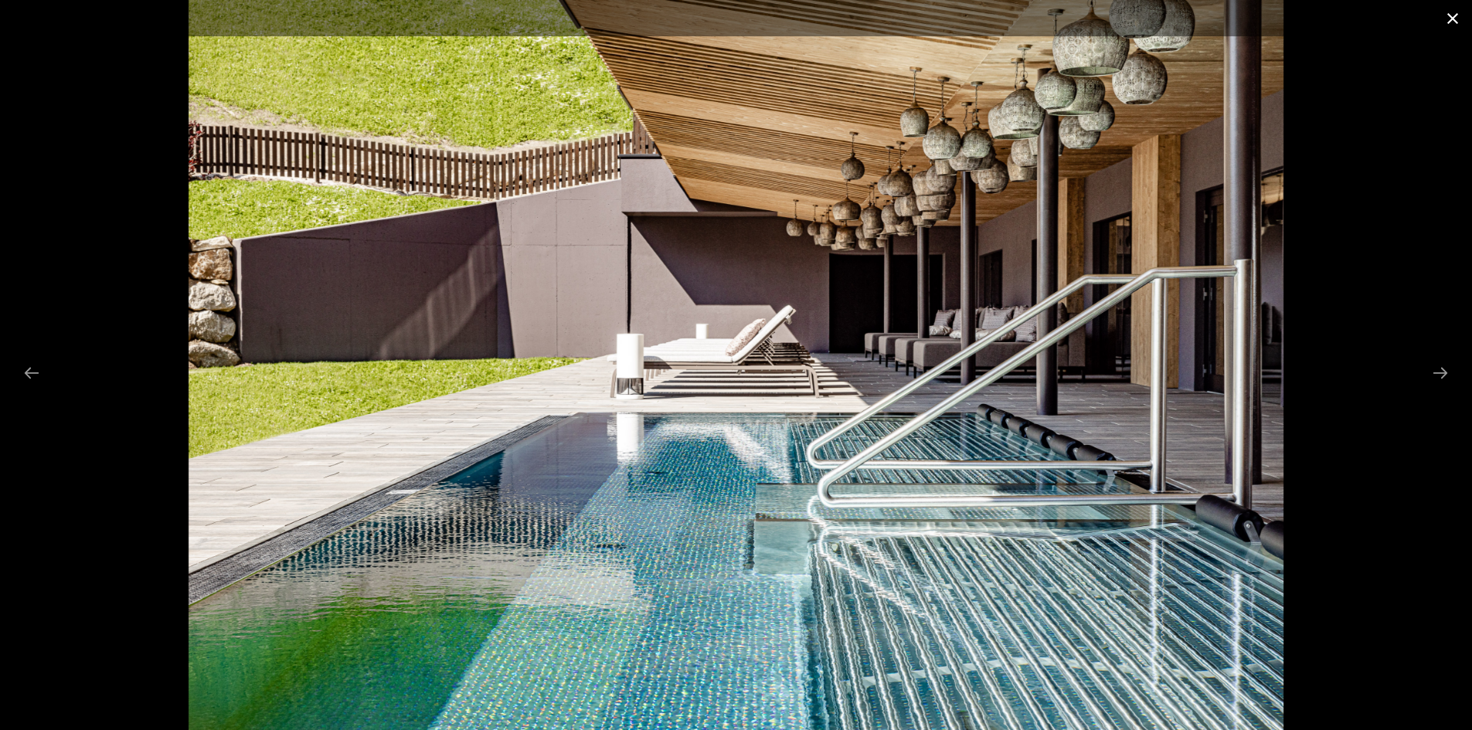
click at [1445, 21] on button "Close gallery" at bounding box center [1453, 18] width 39 height 36
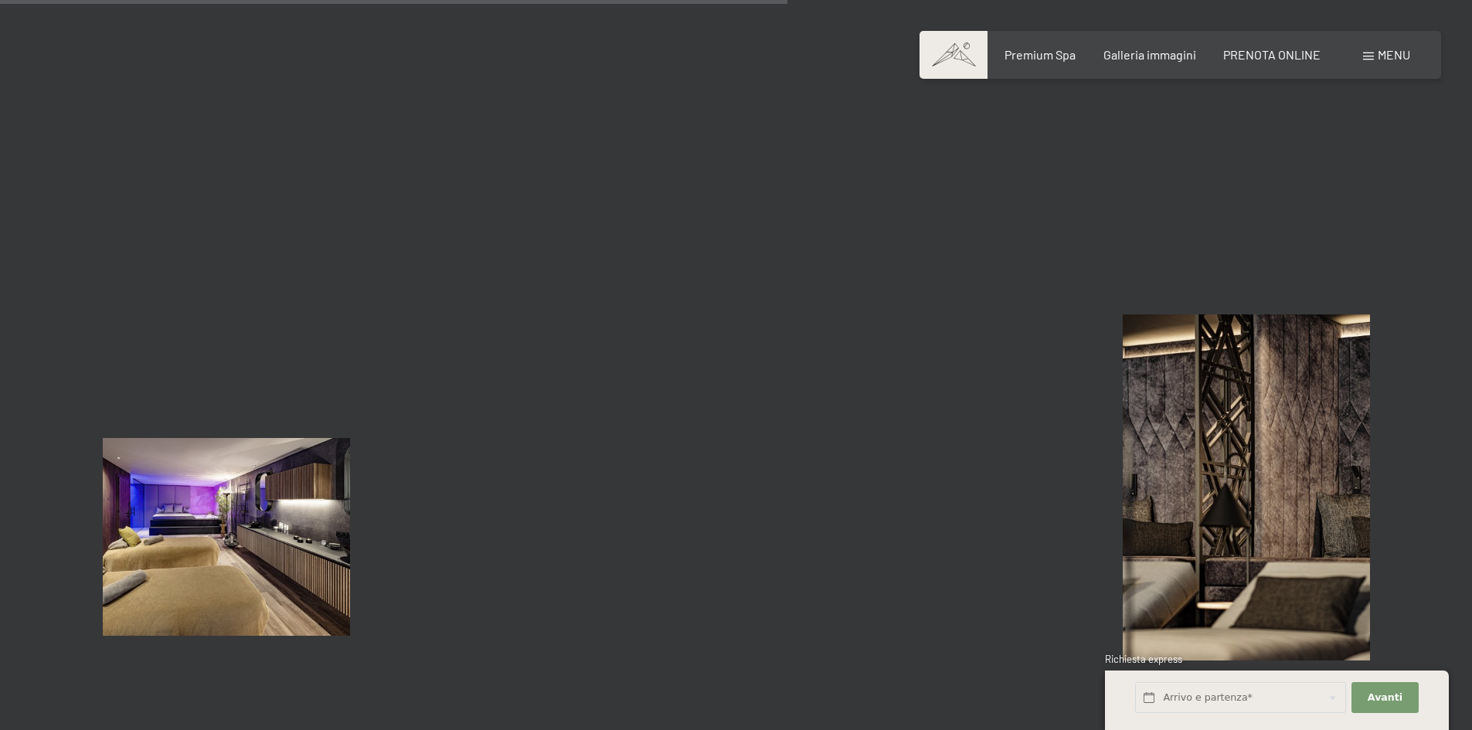
scroll to position [10666, 0]
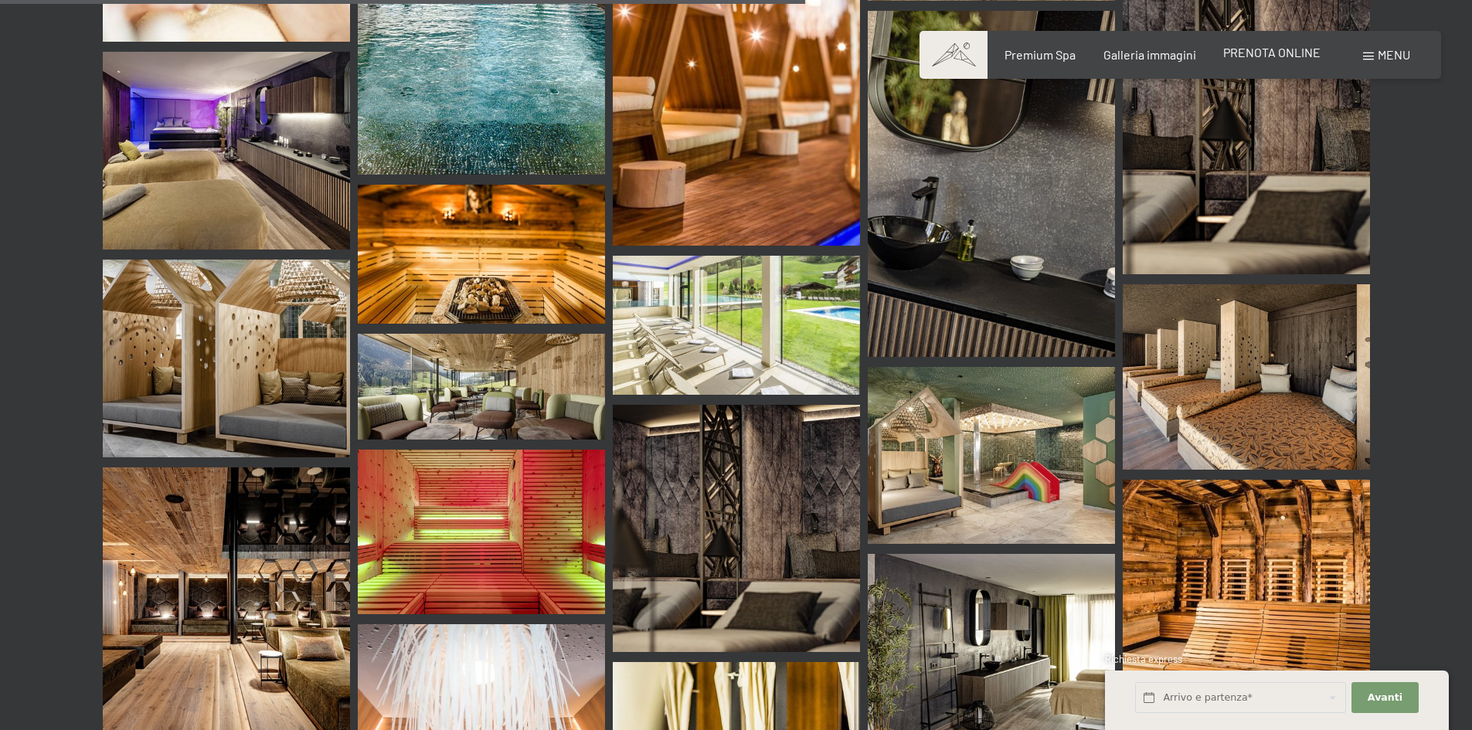
click at [1287, 46] on span "PRENOTA ONLINE" at bounding box center [1271, 52] width 97 height 15
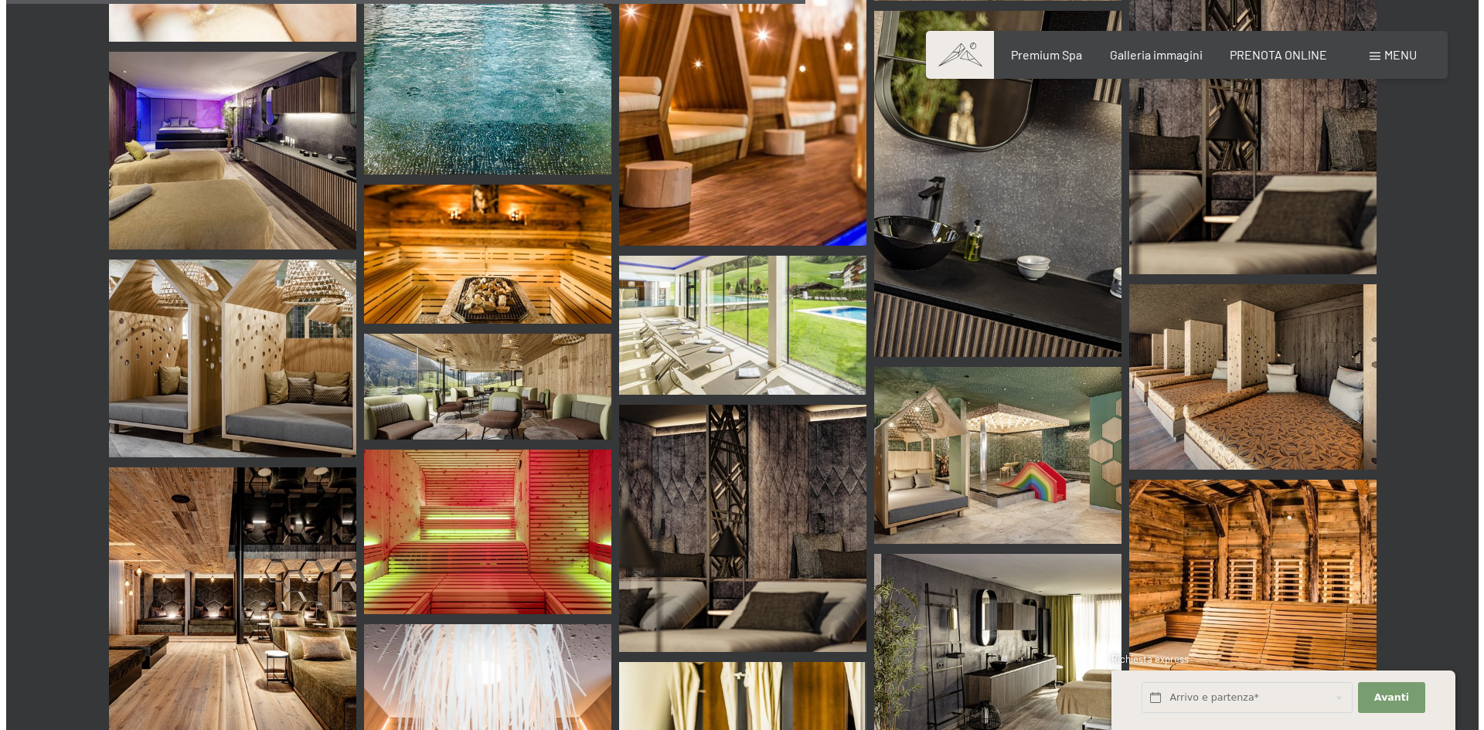
scroll to position [10125, 0]
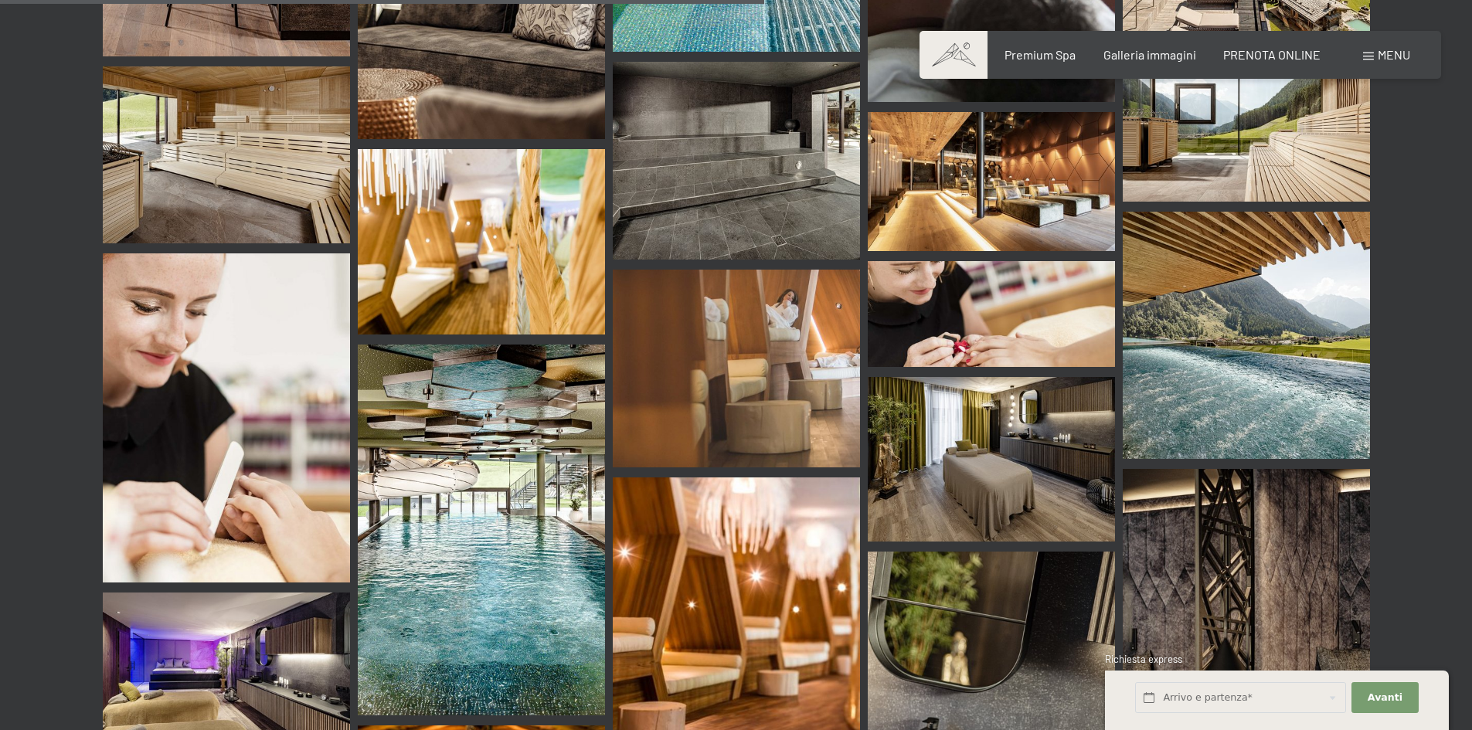
click at [1400, 60] on span "Menu" at bounding box center [1394, 54] width 32 height 15
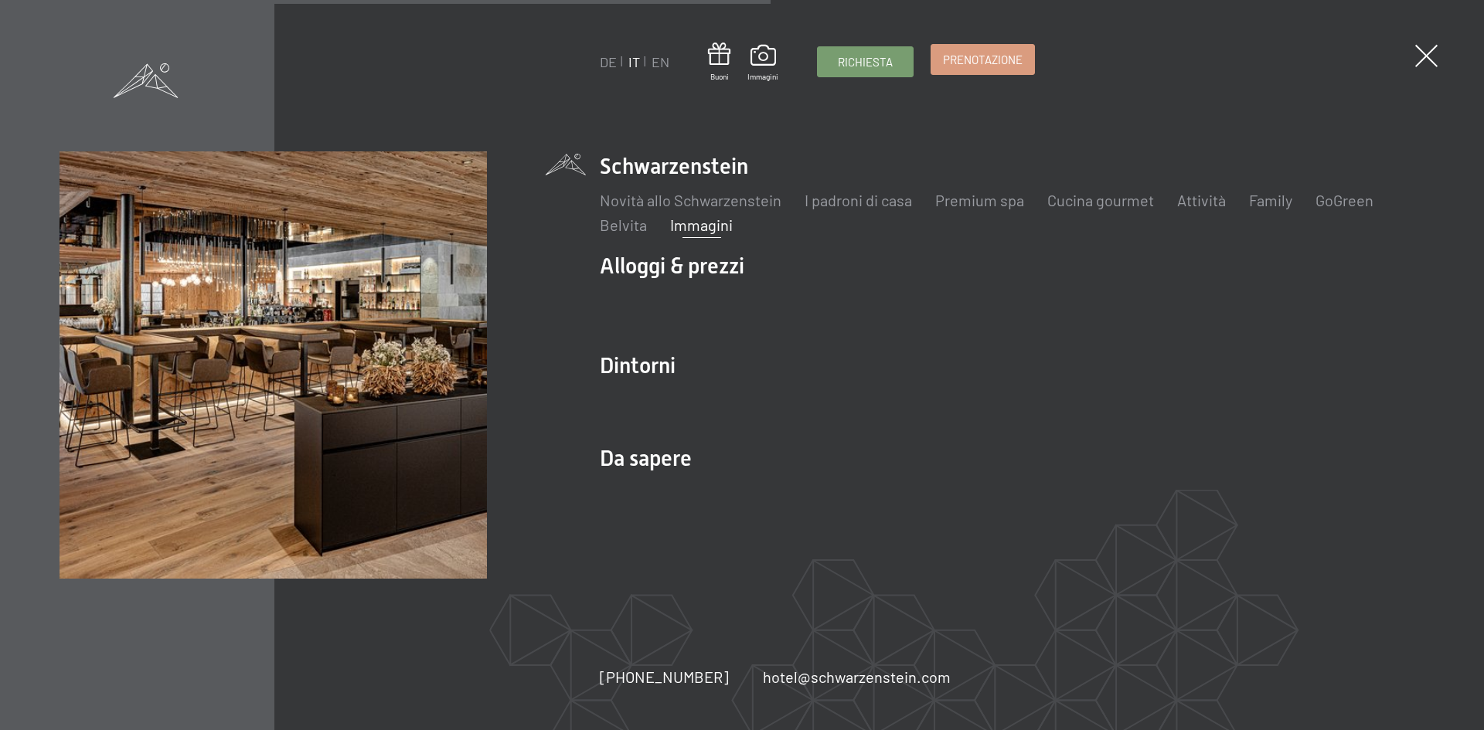
click at [1015, 51] on link "Prenotazione" at bounding box center [982, 59] width 103 height 29
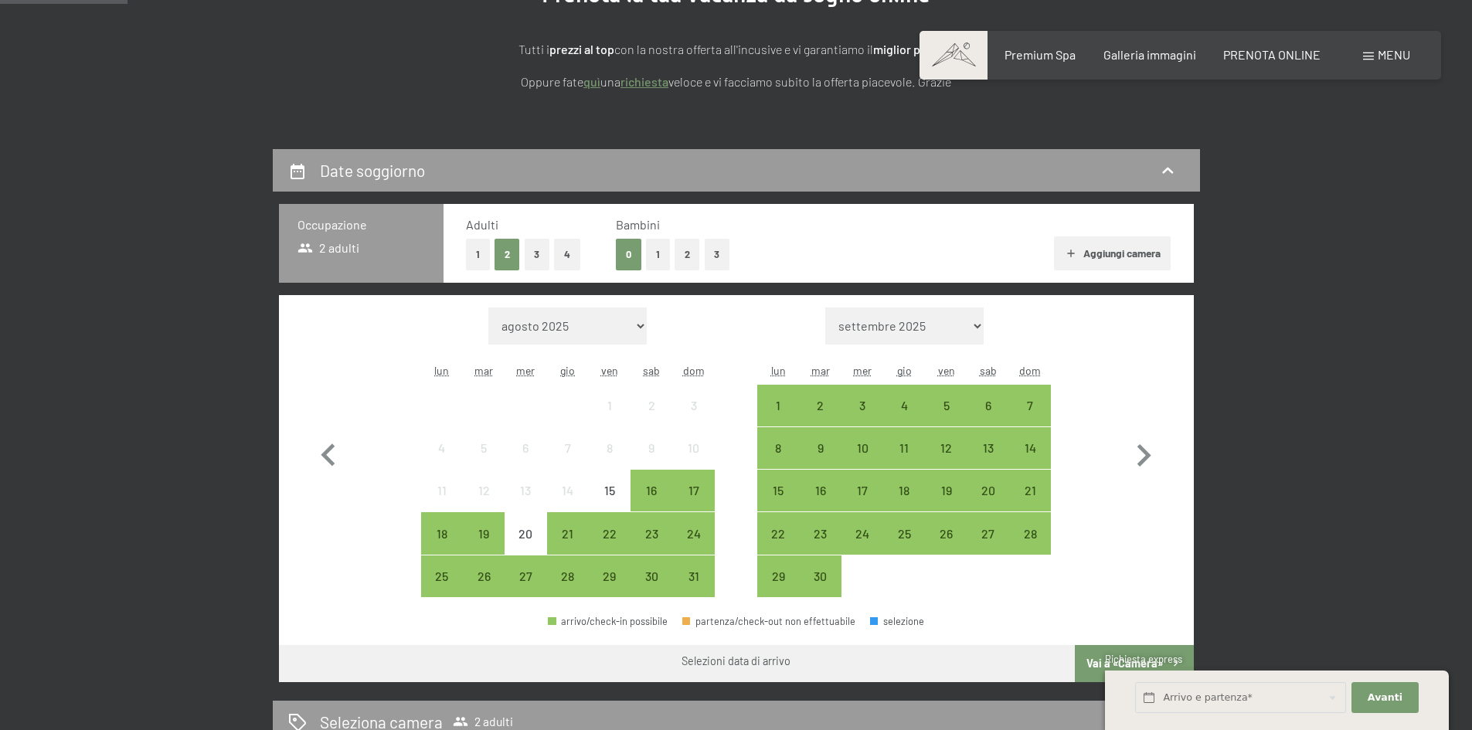
scroll to position [309, 0]
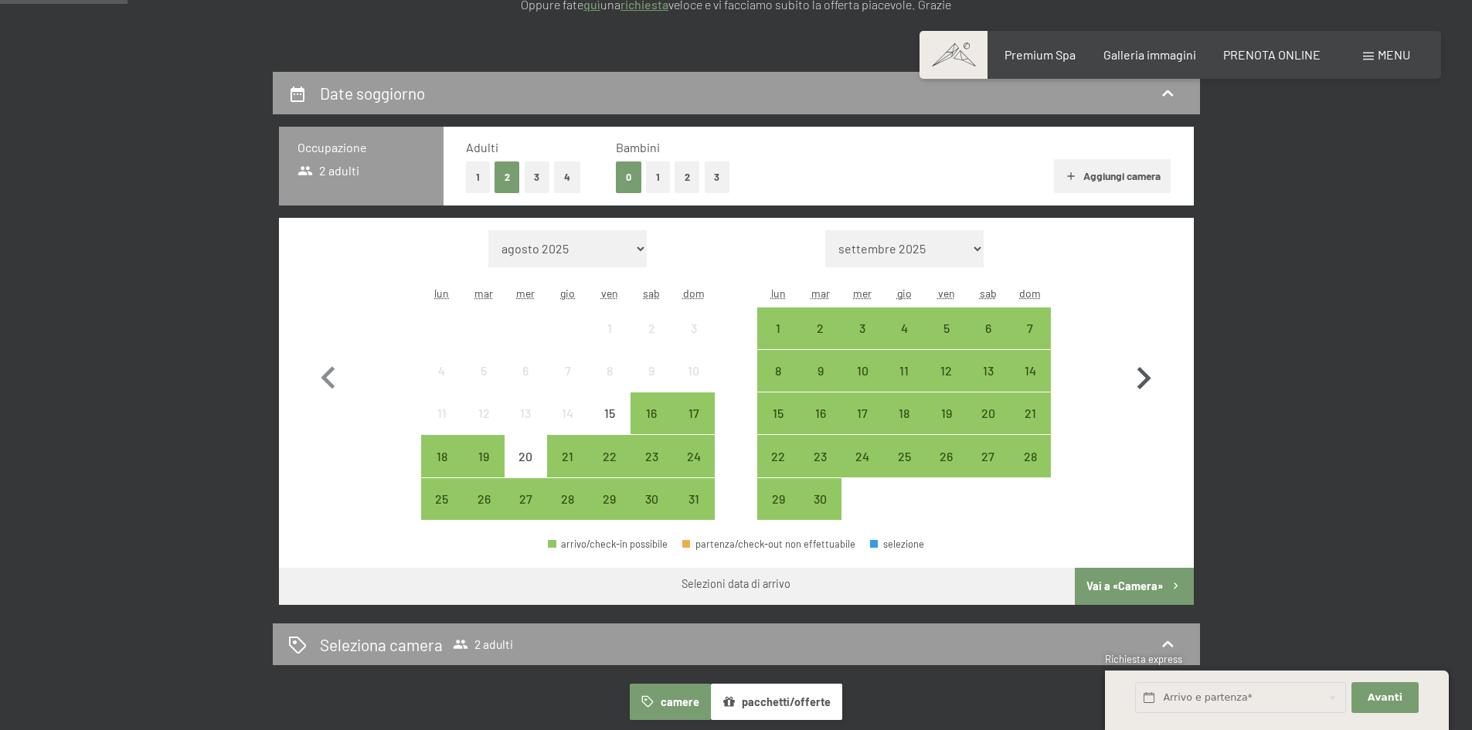
click at [1155, 376] on icon "button" at bounding box center [1143, 378] width 45 height 45
select select "[DATE]"
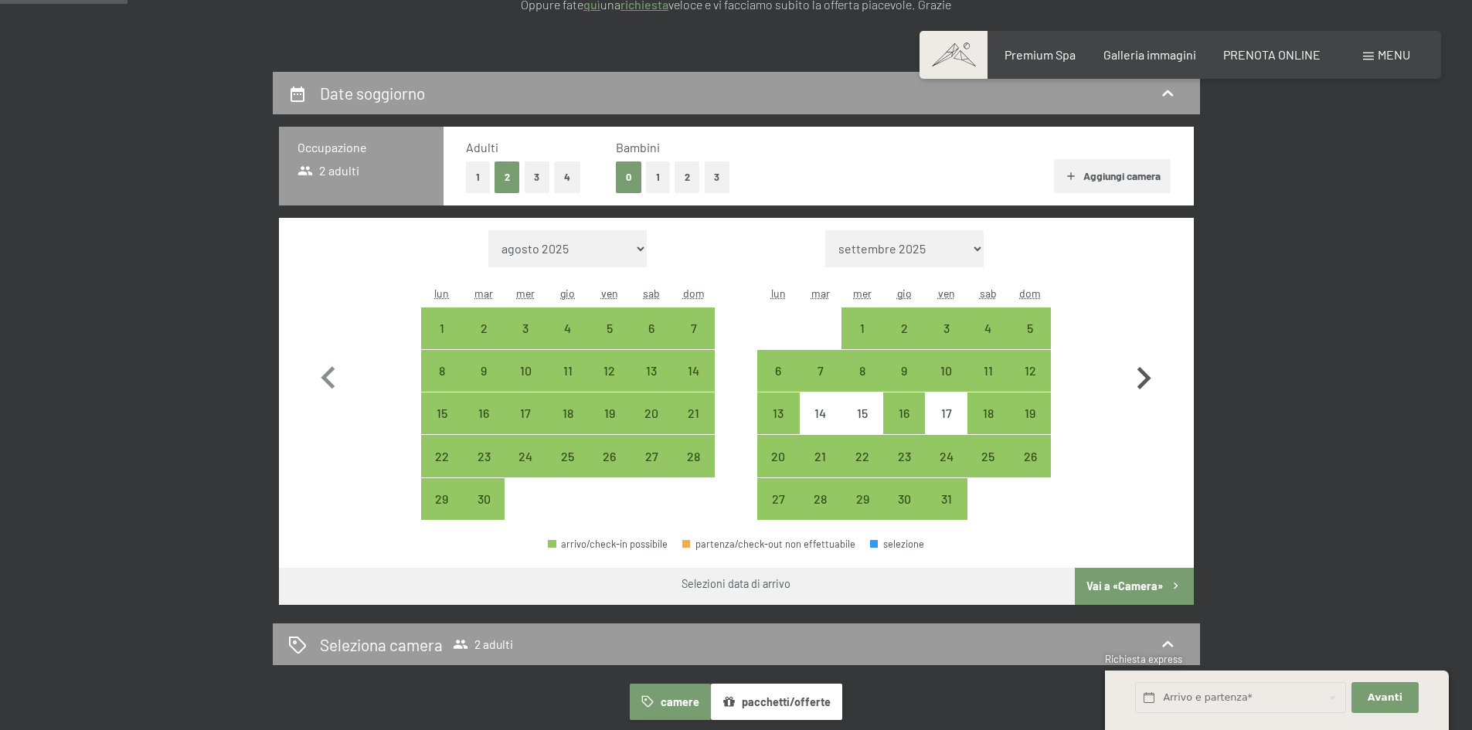
click at [1144, 376] on icon "button" at bounding box center [1145, 378] width 14 height 22
select select "2025-10-01"
select select "2025-11-01"
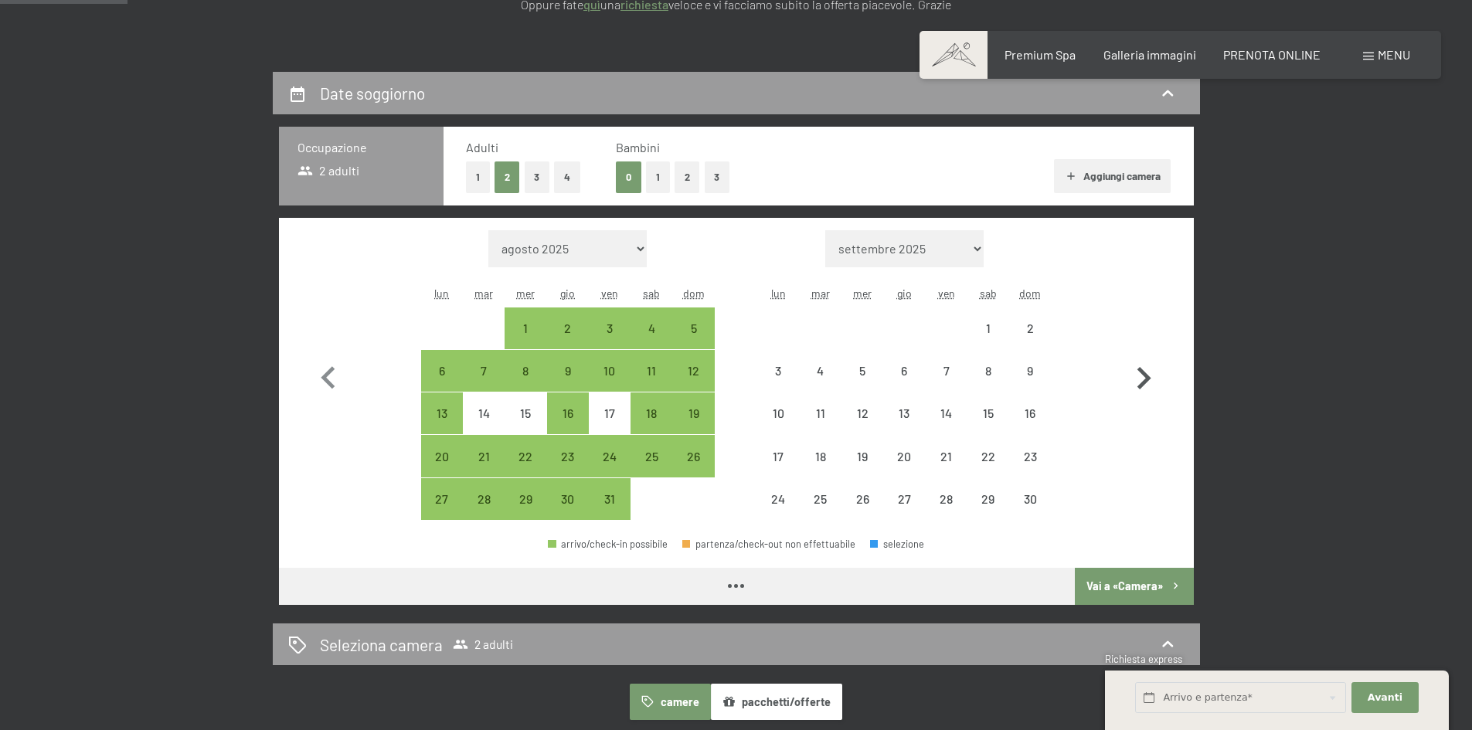
select select "2025-10-01"
select select "2025-11-01"
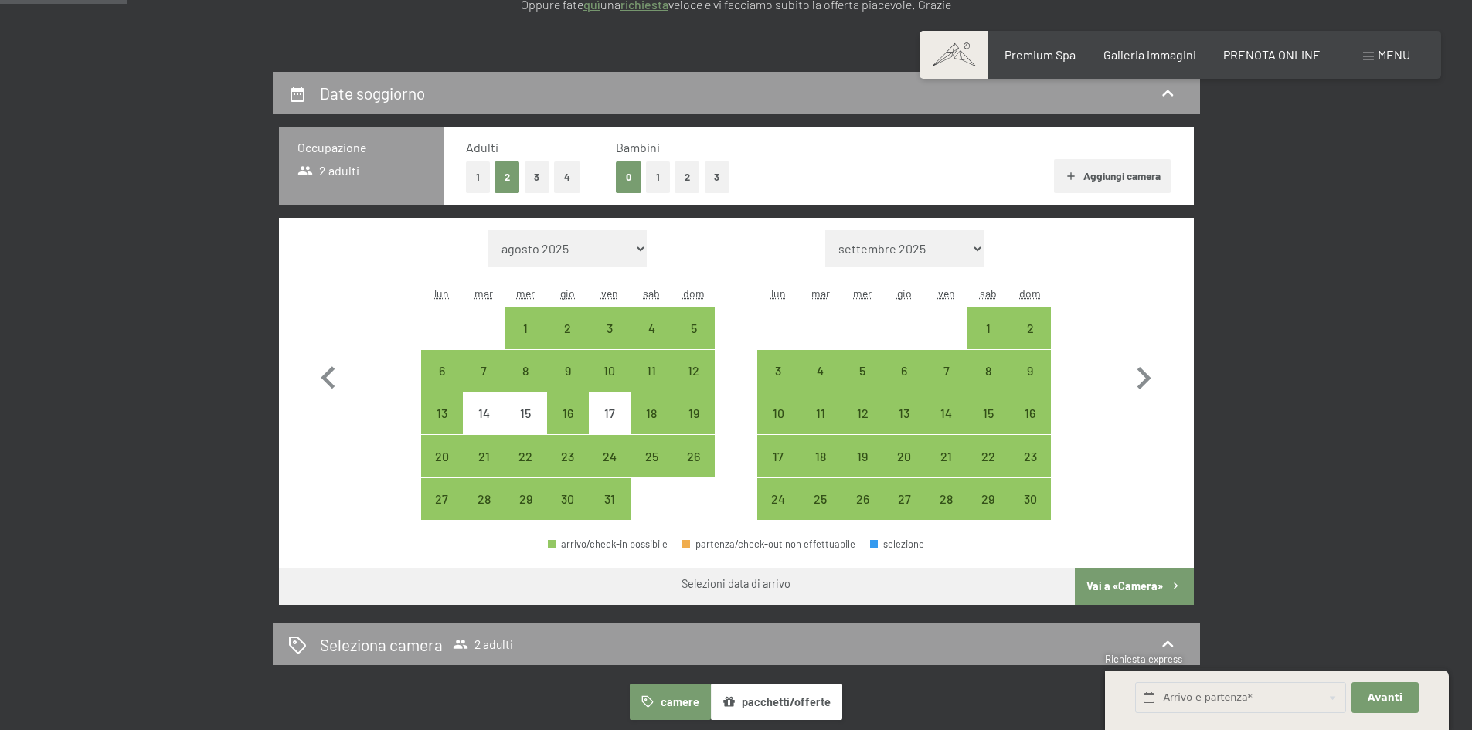
click at [692, 176] on button "2" at bounding box center [688, 178] width 26 height 32
select select "2025-10-01"
select select "2025-11-01"
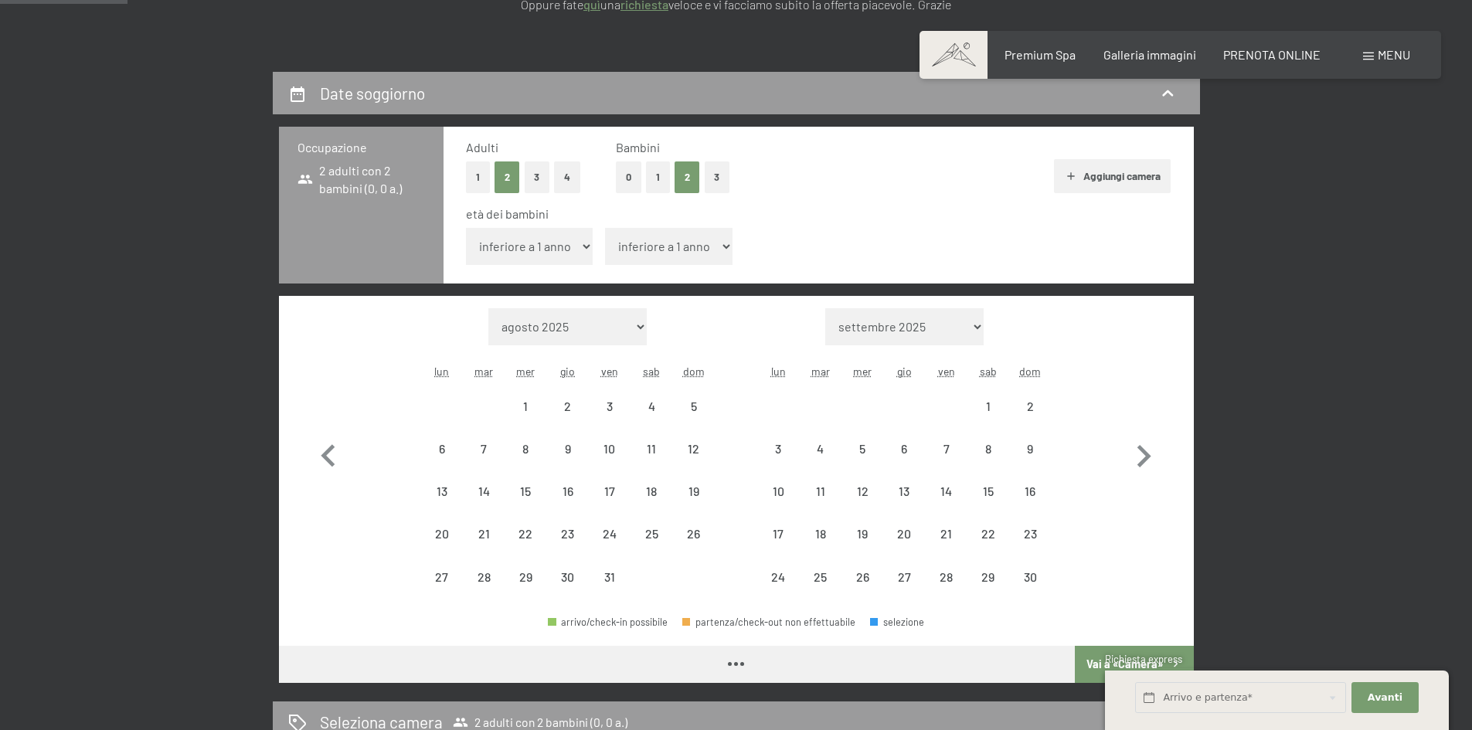
click at [526, 254] on select "inferiore a 1 anno 1 anno 2 anni 3 anni 4 anni 5 anni 6 anni 7 anni 8 anni 9 an…" at bounding box center [530, 246] width 128 height 37
select select "[DATE]"
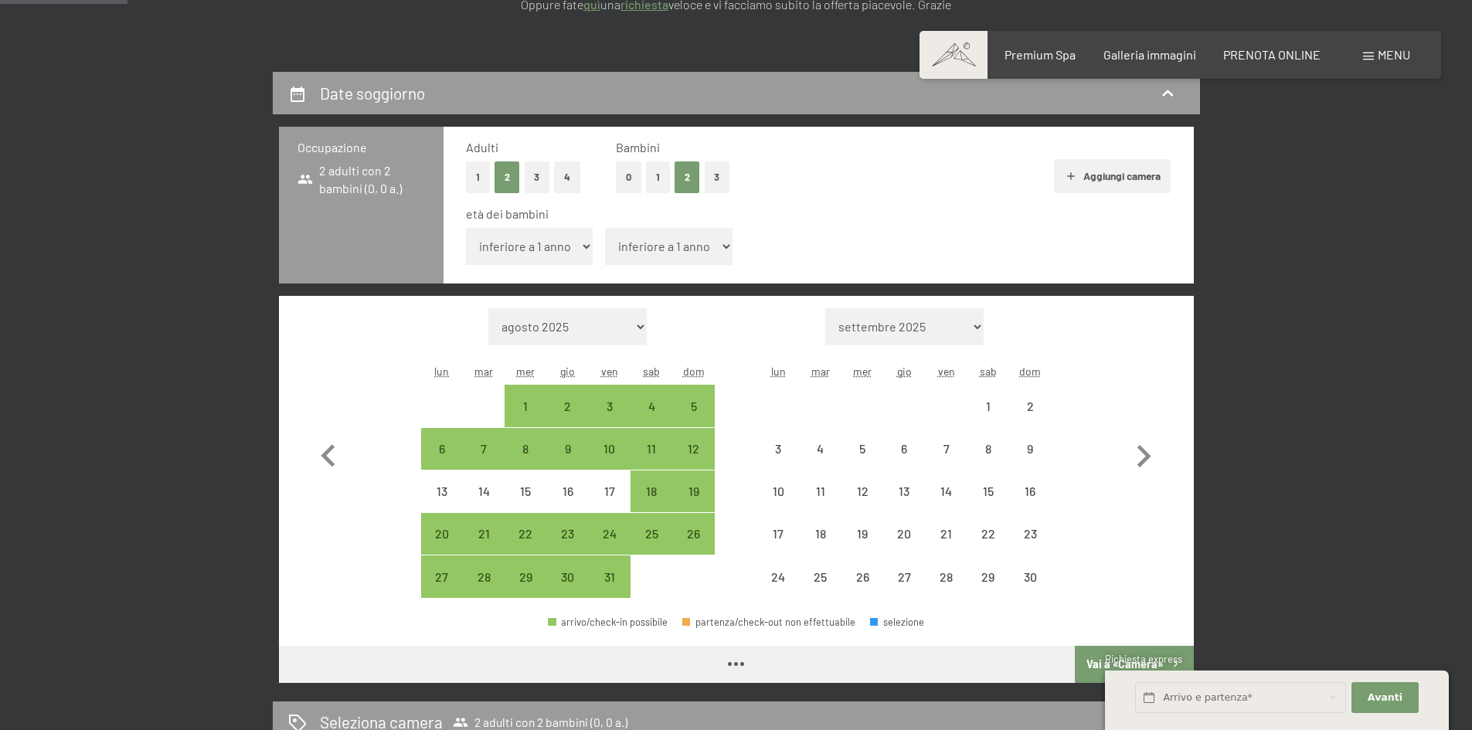
select select "[DATE]"
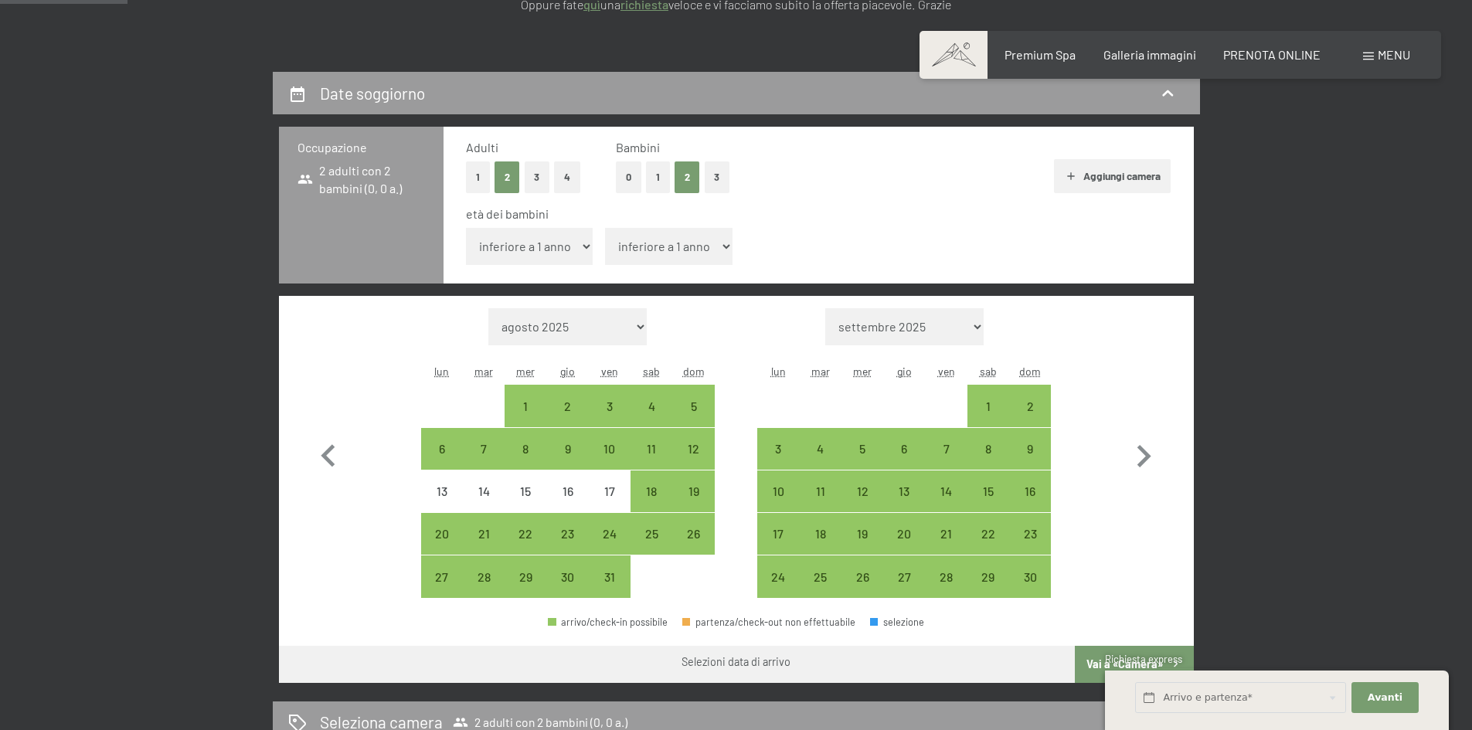
select select "10"
click at [466, 228] on select "inferiore a 1 anno 1 anno 2 anni 3 anni 4 anni 5 anni 6 anni 7 anni 8 anni 9 an…" at bounding box center [530, 246] width 128 height 37
select select "[DATE]"
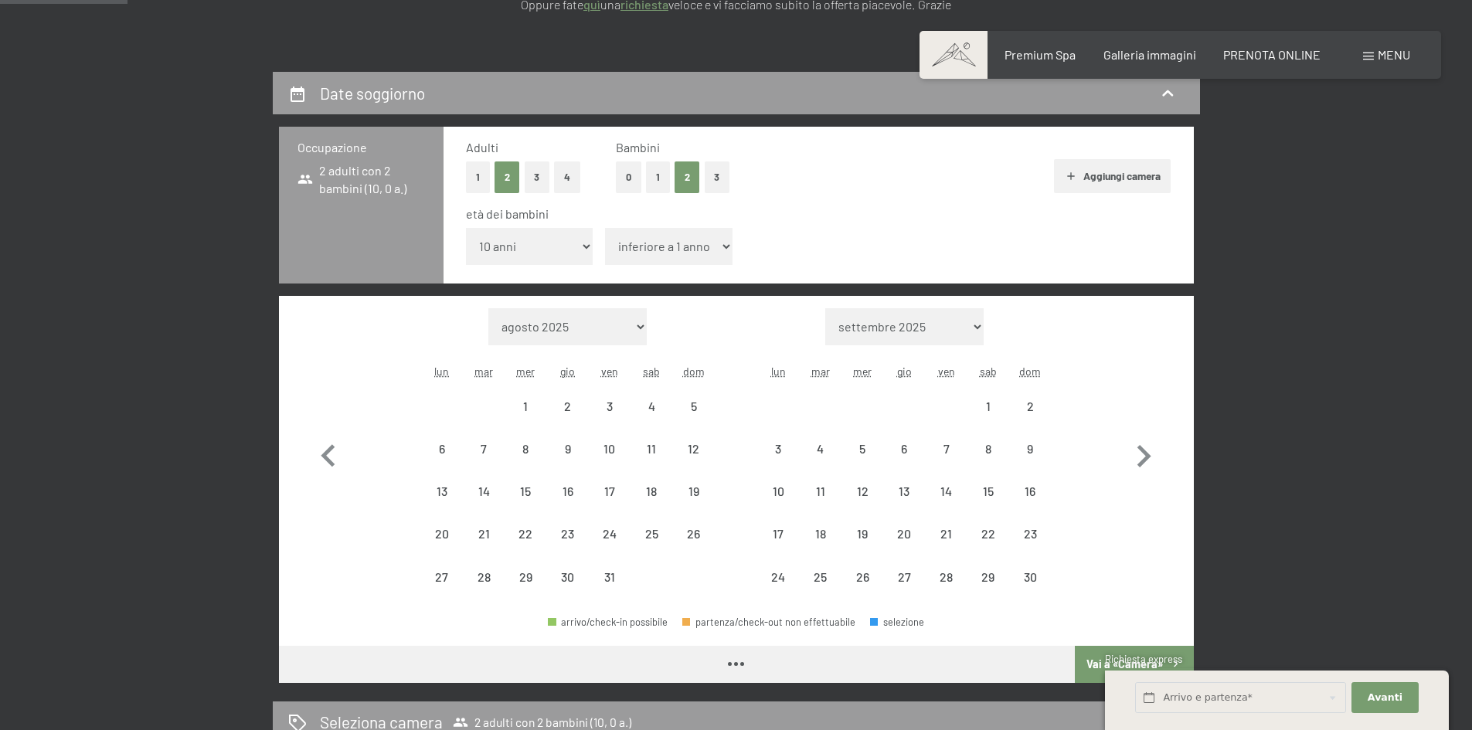
click at [637, 226] on div "età dei bambini inferiore a 1 anno 1 anno 2 anni 3 anni 4 anni 5 anni 6 anni 7 …" at bounding box center [819, 239] width 706 height 66
click at [644, 239] on select "inferiore a 1 anno 1 anno 2 anni 3 anni 4 anni 5 anni 6 anni 7 anni 8 anni 9 an…" at bounding box center [669, 246] width 128 height 37
select select "2025-10-01"
select select "2025-11-01"
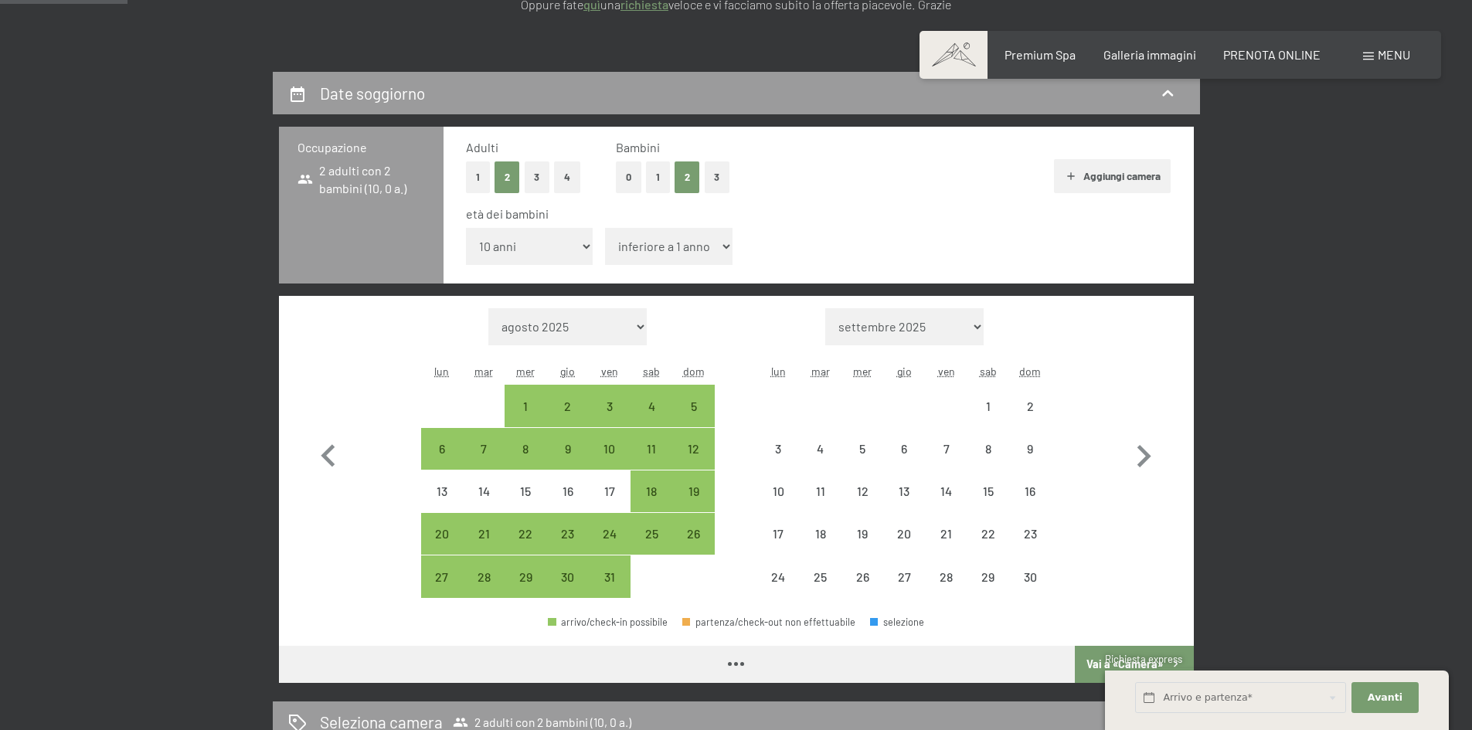
select select "2025-10-01"
select select "2025-11-01"
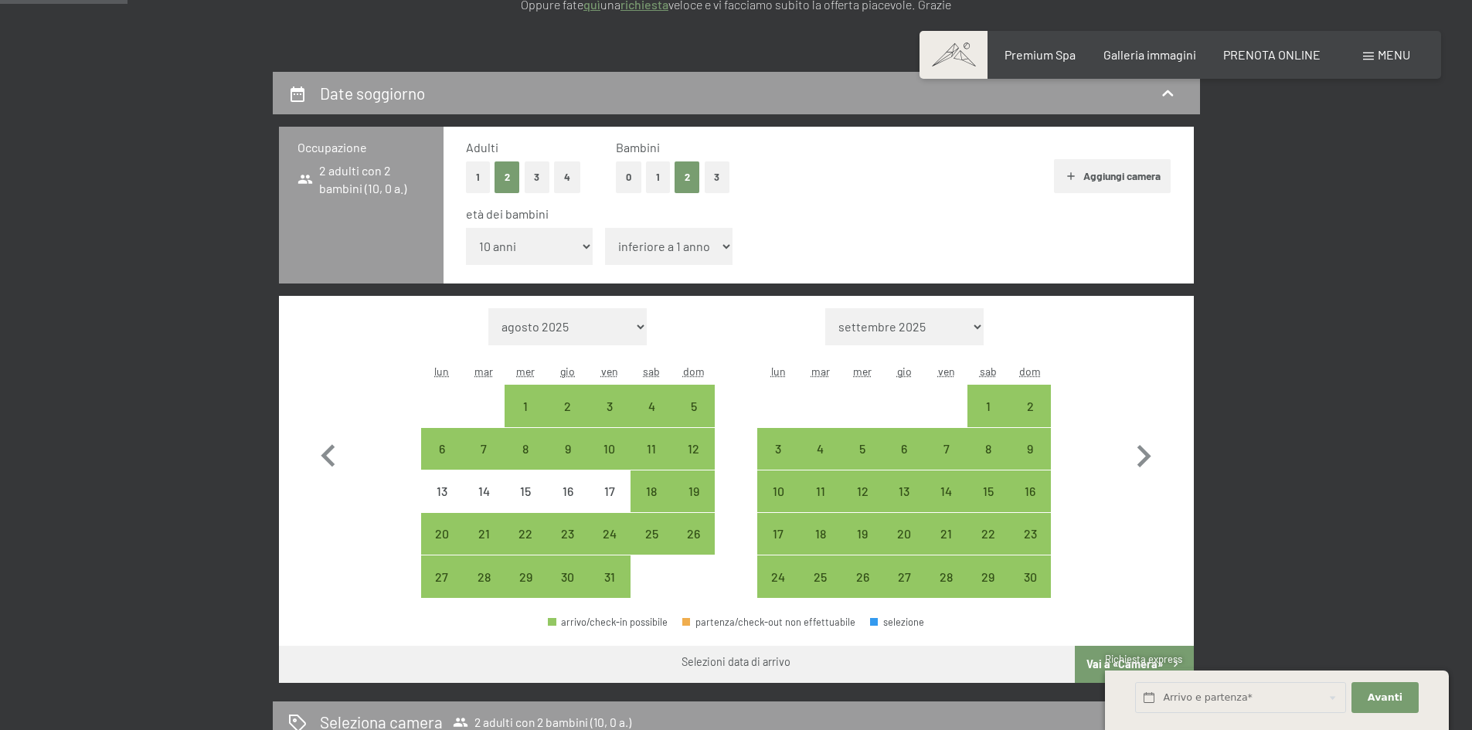
select select "6"
click at [605, 228] on select "inferiore a 1 anno 1 anno 2 anni 3 anni 4 anni 5 anni 6 anni 7 anni 8 anni 9 an…" at bounding box center [669, 246] width 128 height 37
select select "[DATE]"
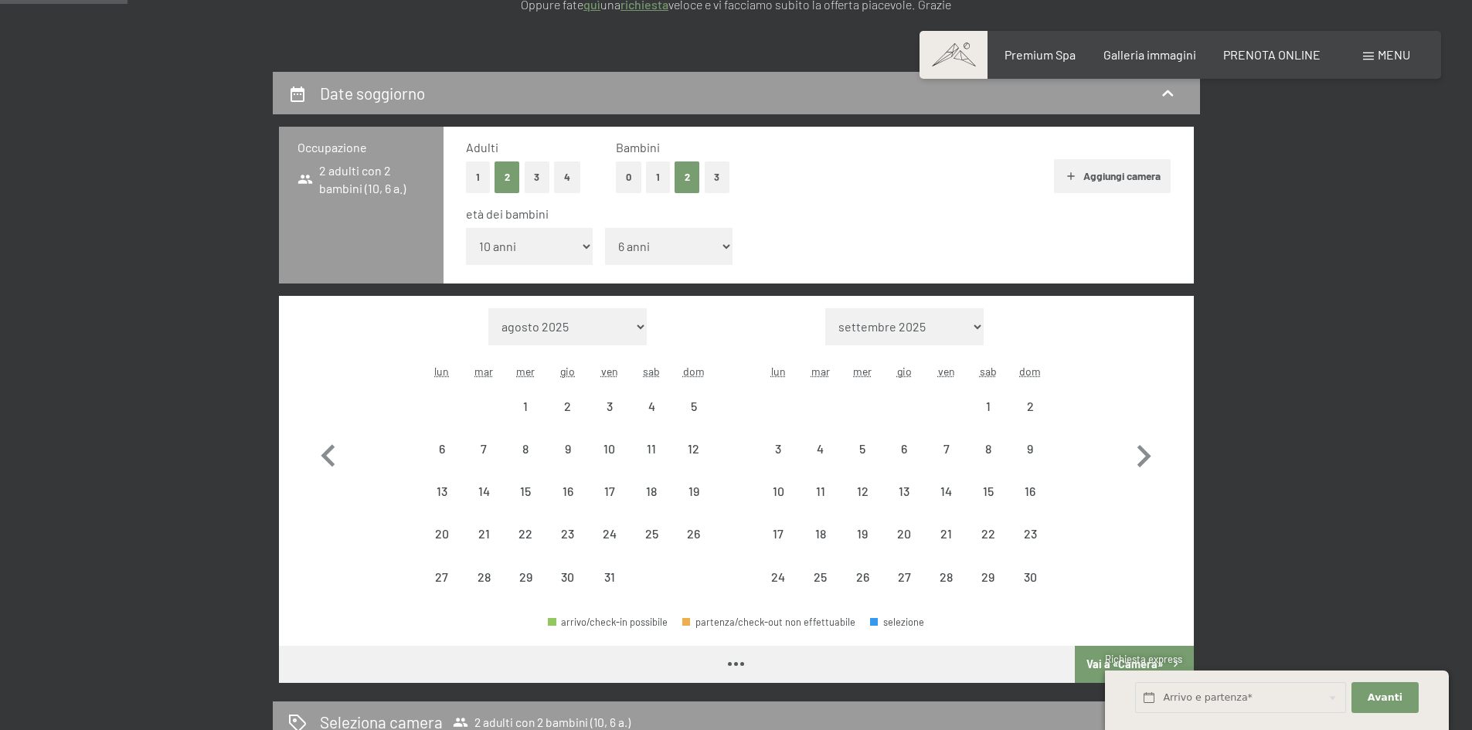
select select "[DATE]"
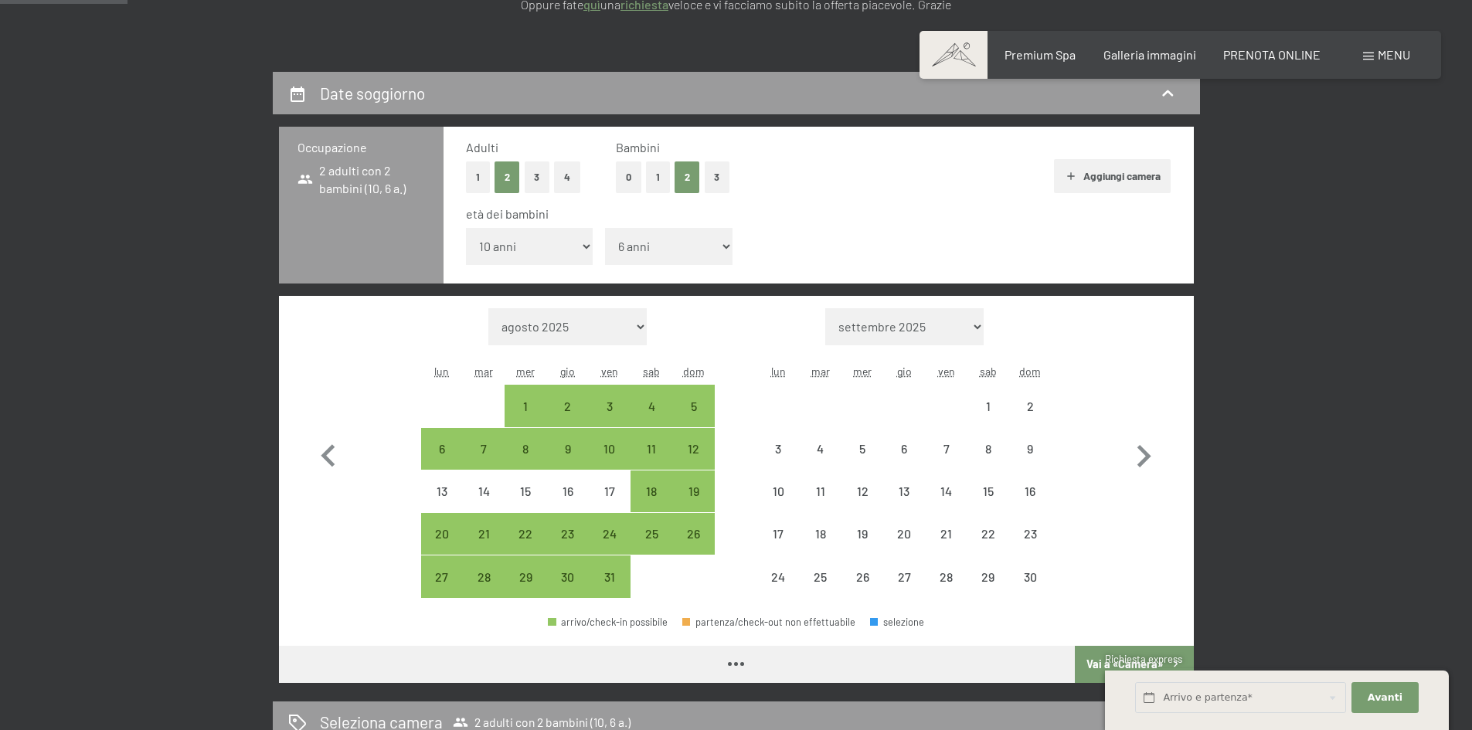
select select "[DATE]"
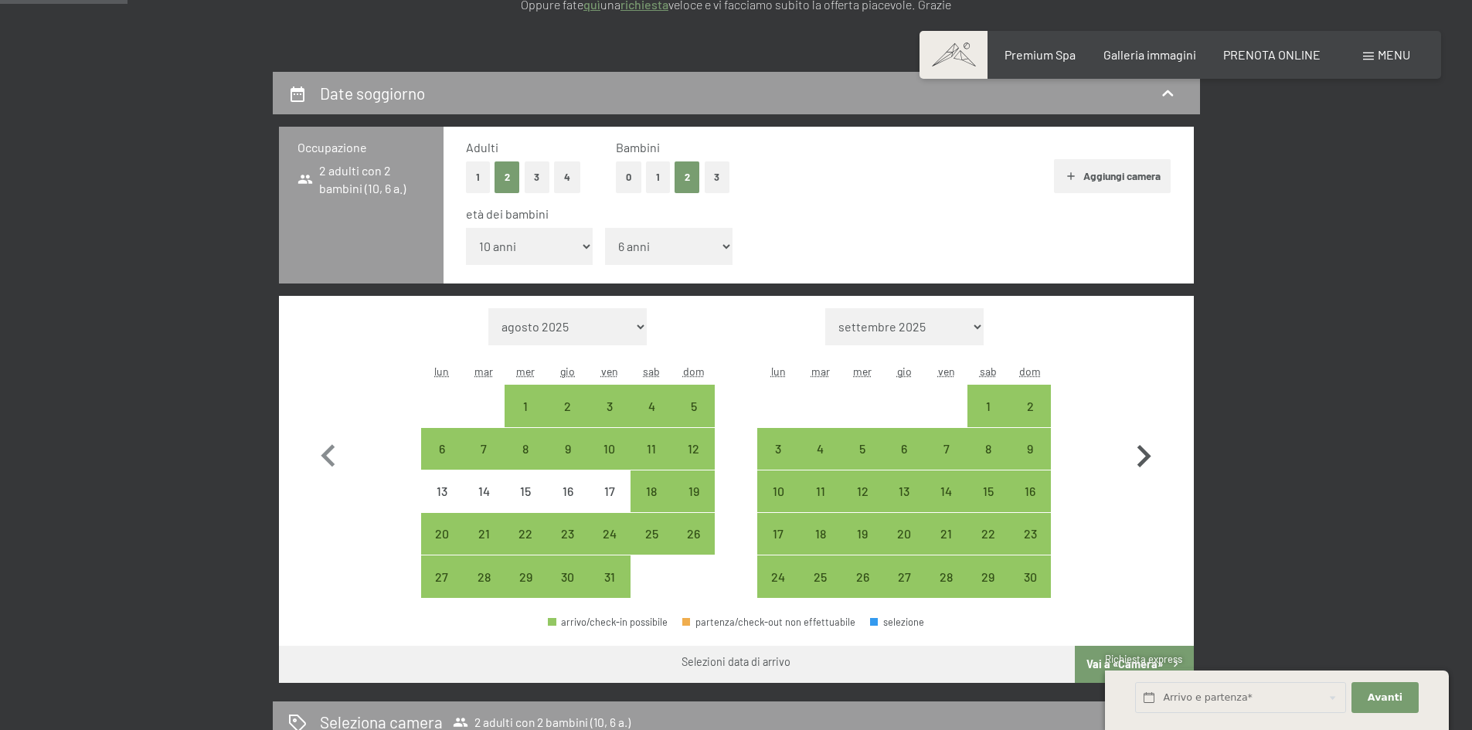
click at [1151, 462] on icon "button" at bounding box center [1143, 456] width 45 height 45
select select "2025-11-01"
select select "2025-12-01"
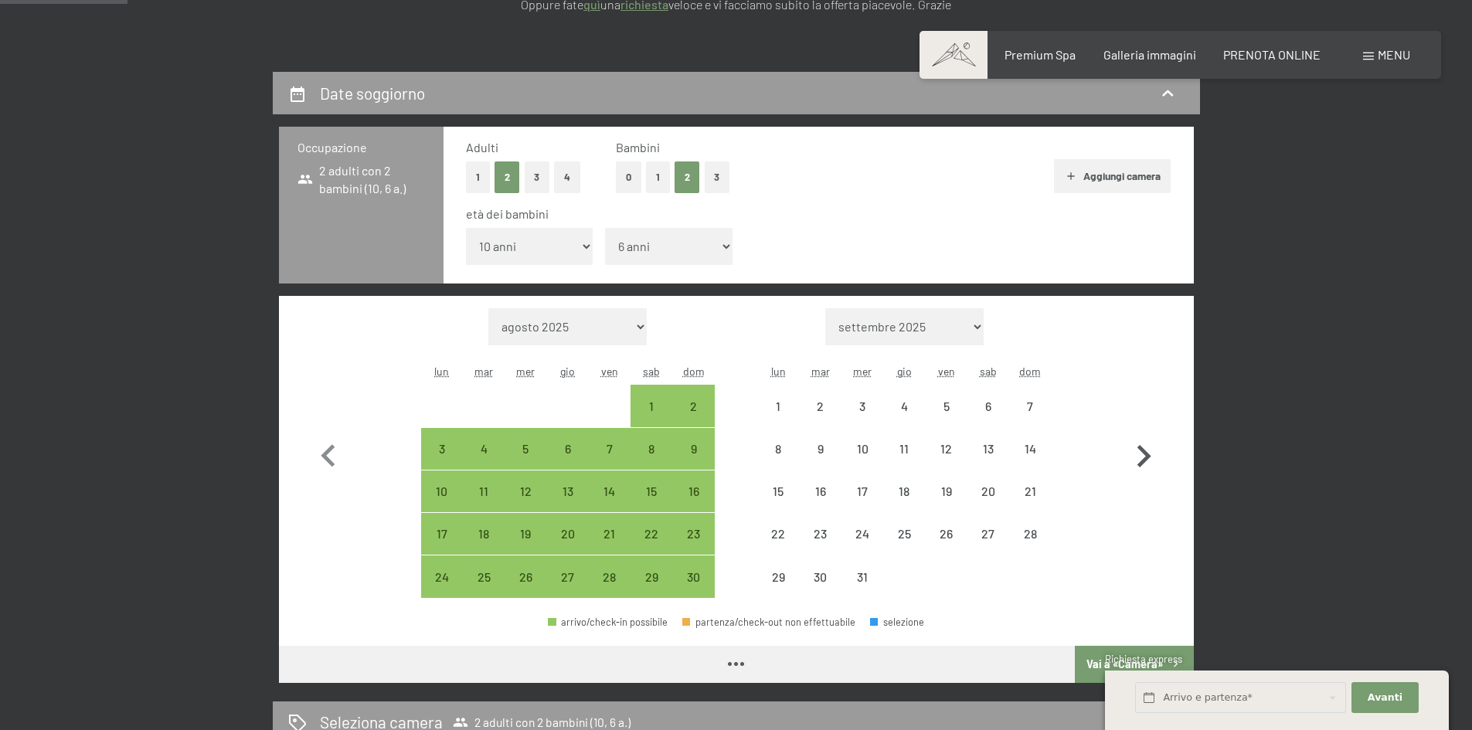
select select "2025-11-01"
select select "2025-12-01"
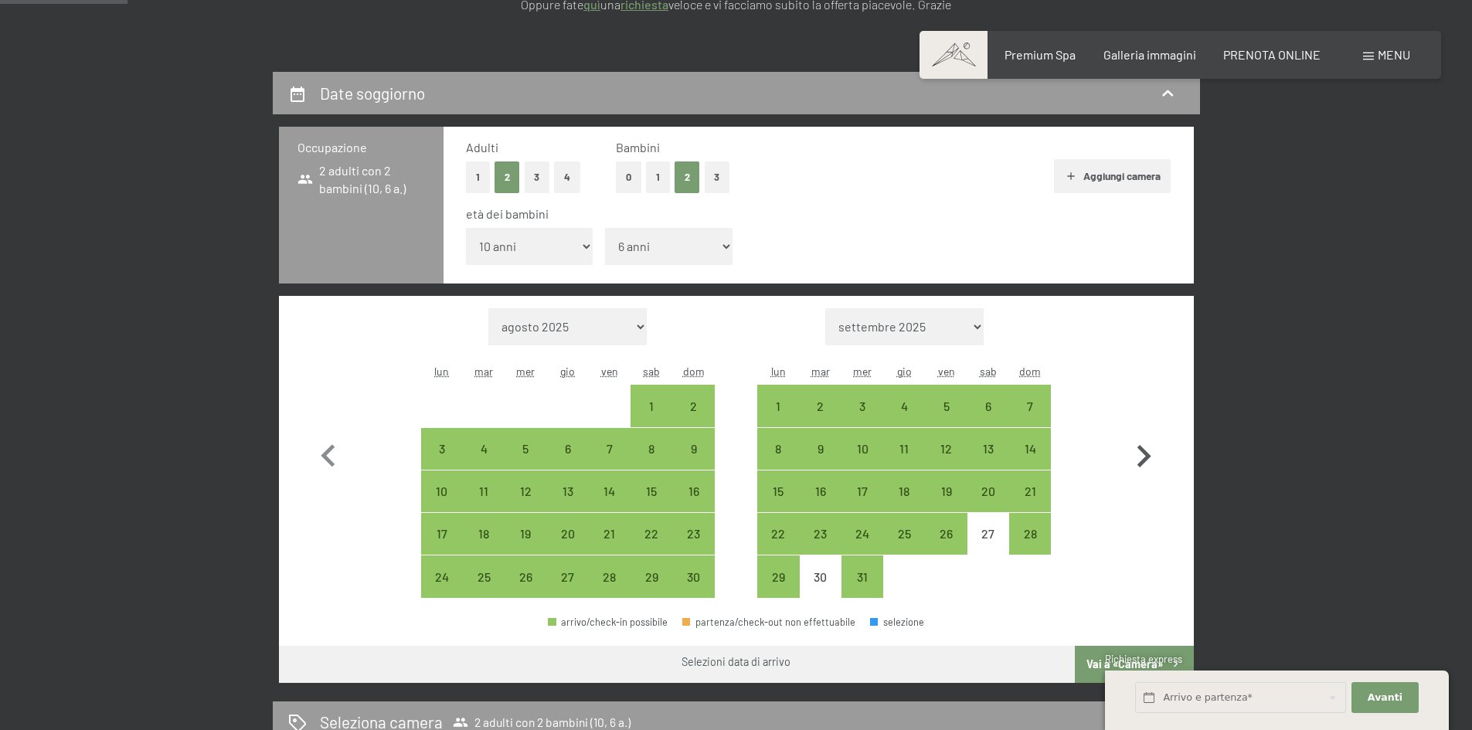
click at [1135, 460] on icon "button" at bounding box center [1143, 456] width 45 height 45
select select "2025-12-01"
select select "2026-01-01"
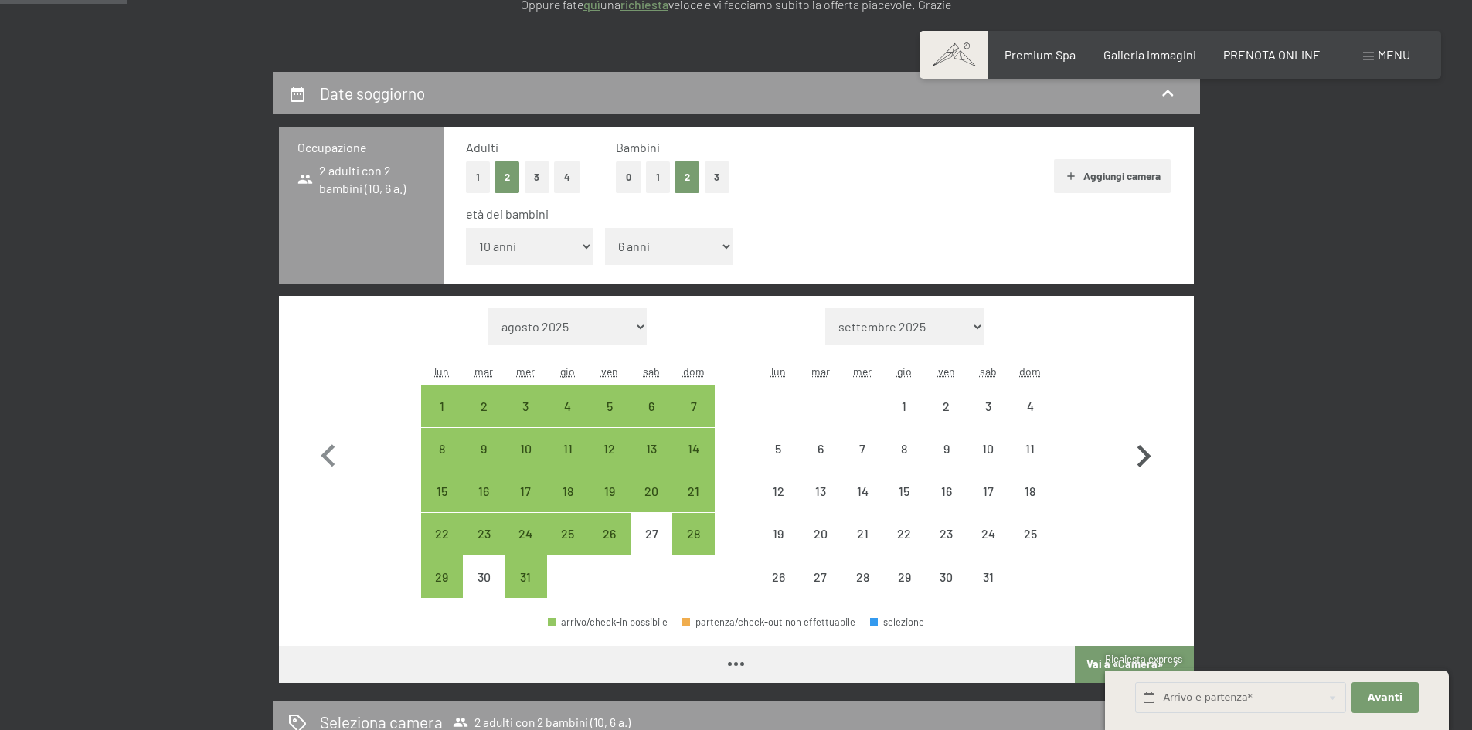
select select "2025-12-01"
select select "2026-01-01"
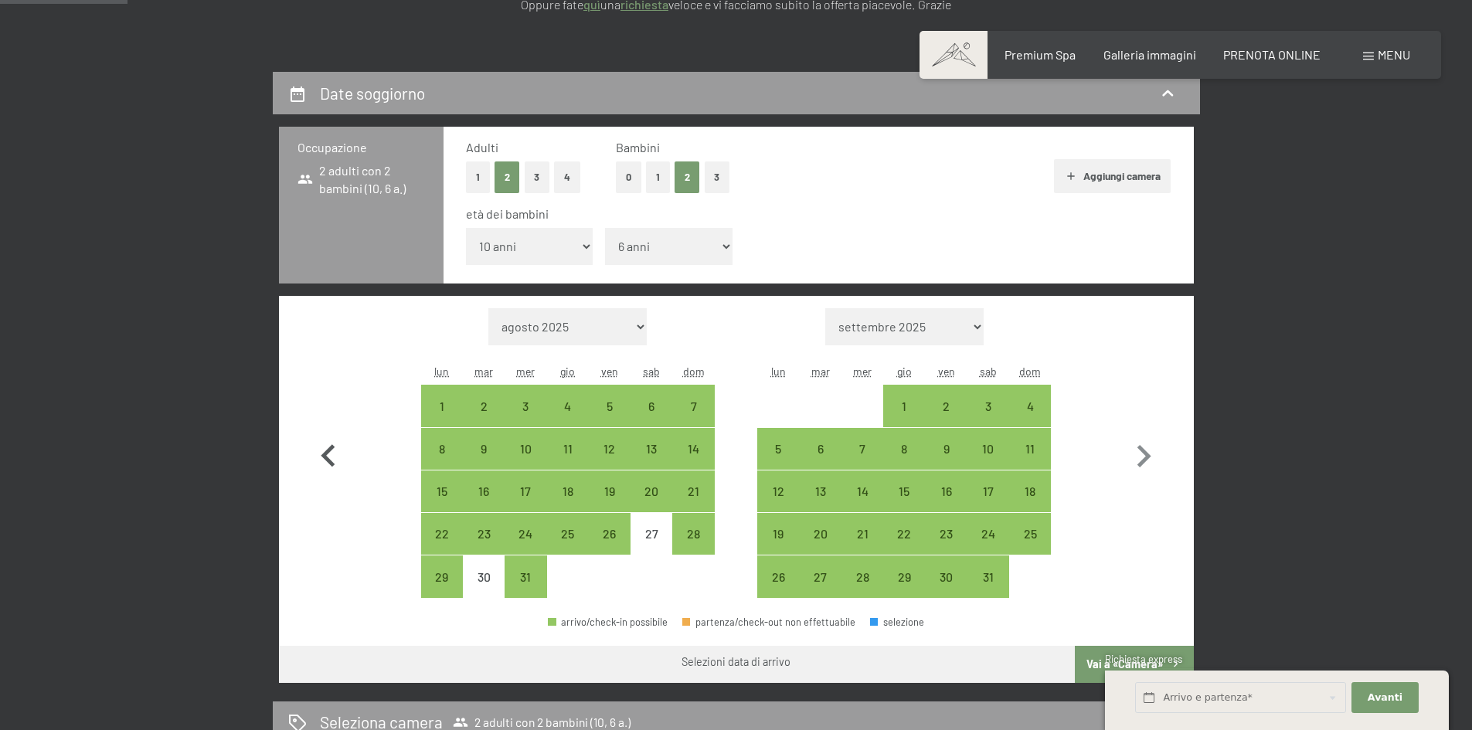
click at [327, 449] on icon "button" at bounding box center [328, 456] width 45 height 45
select select "2025-11-01"
select select "2025-12-01"
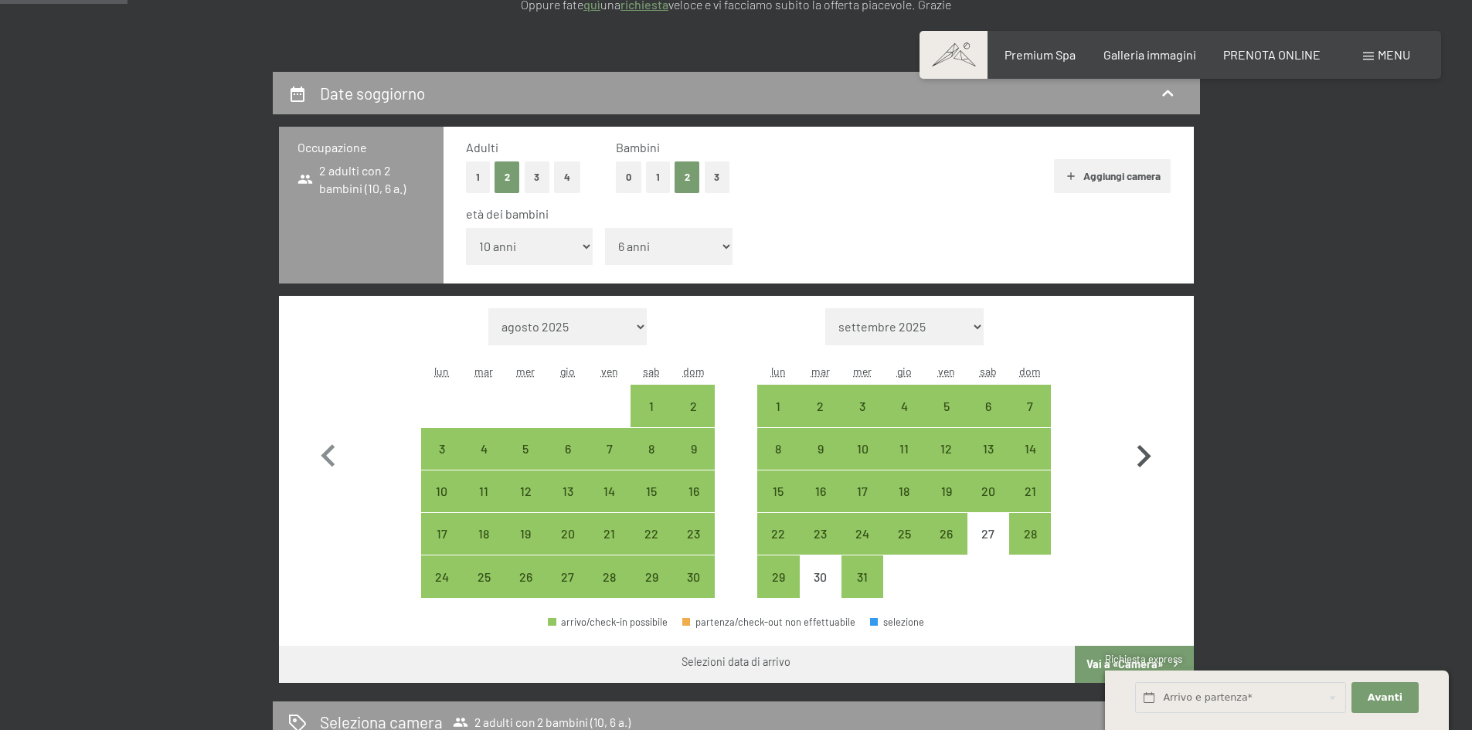
click at [1132, 451] on icon "button" at bounding box center [1143, 456] width 45 height 45
select select "2025-12-01"
select select "2026-01-01"
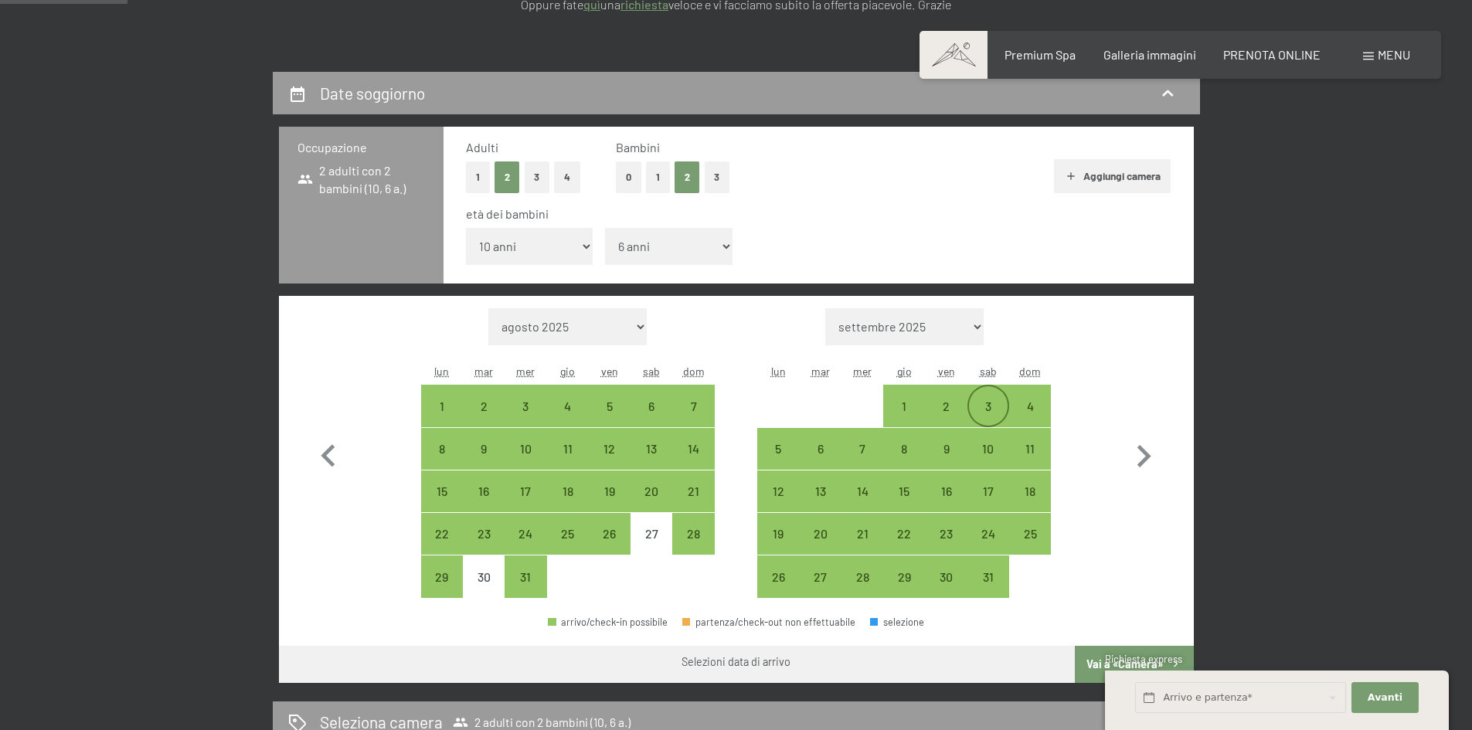
click at [985, 411] on div "3" at bounding box center [988, 419] width 39 height 39
select select "2025-12-01"
select select "2026-01-01"
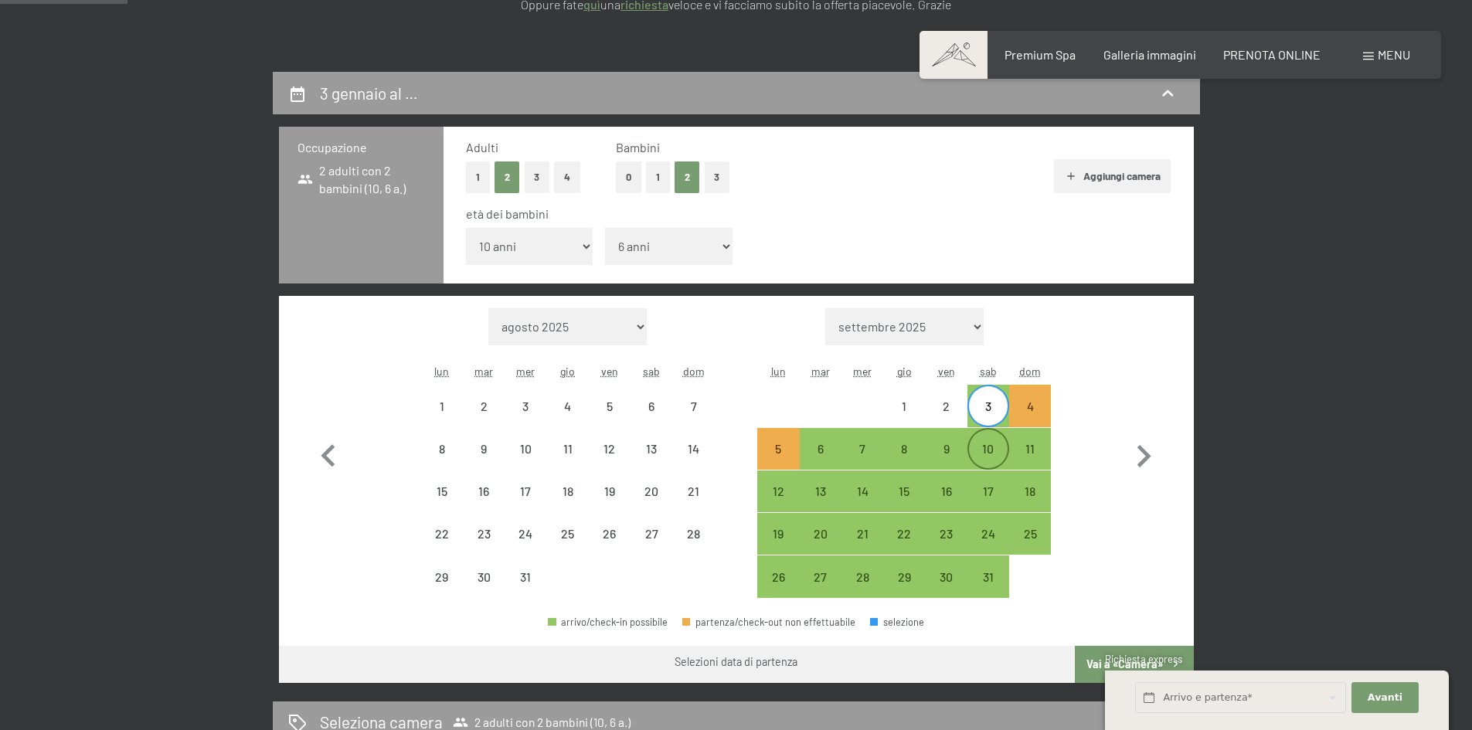
click at [999, 458] on div "10" at bounding box center [988, 462] width 39 height 39
select select "2025-12-01"
select select "2026-01-01"
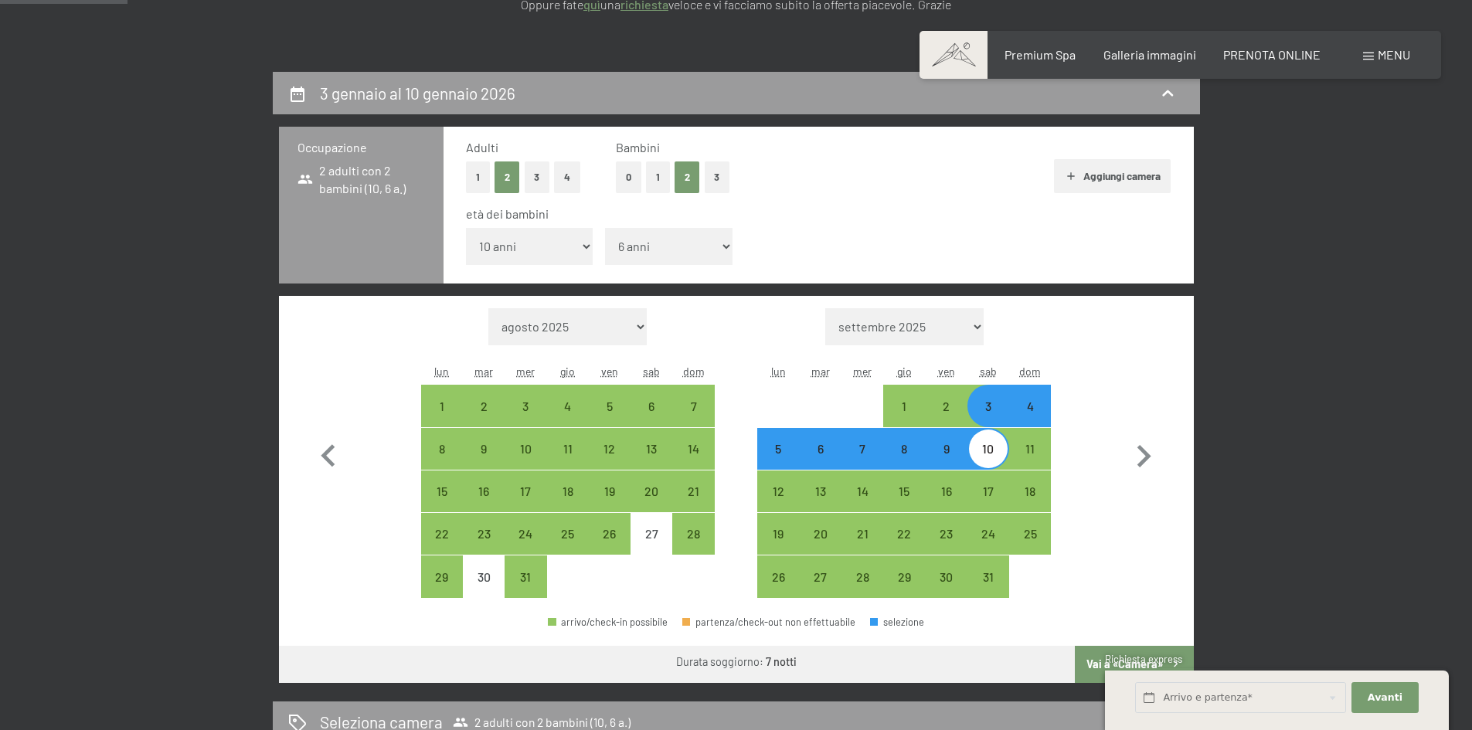
scroll to position [464, 0]
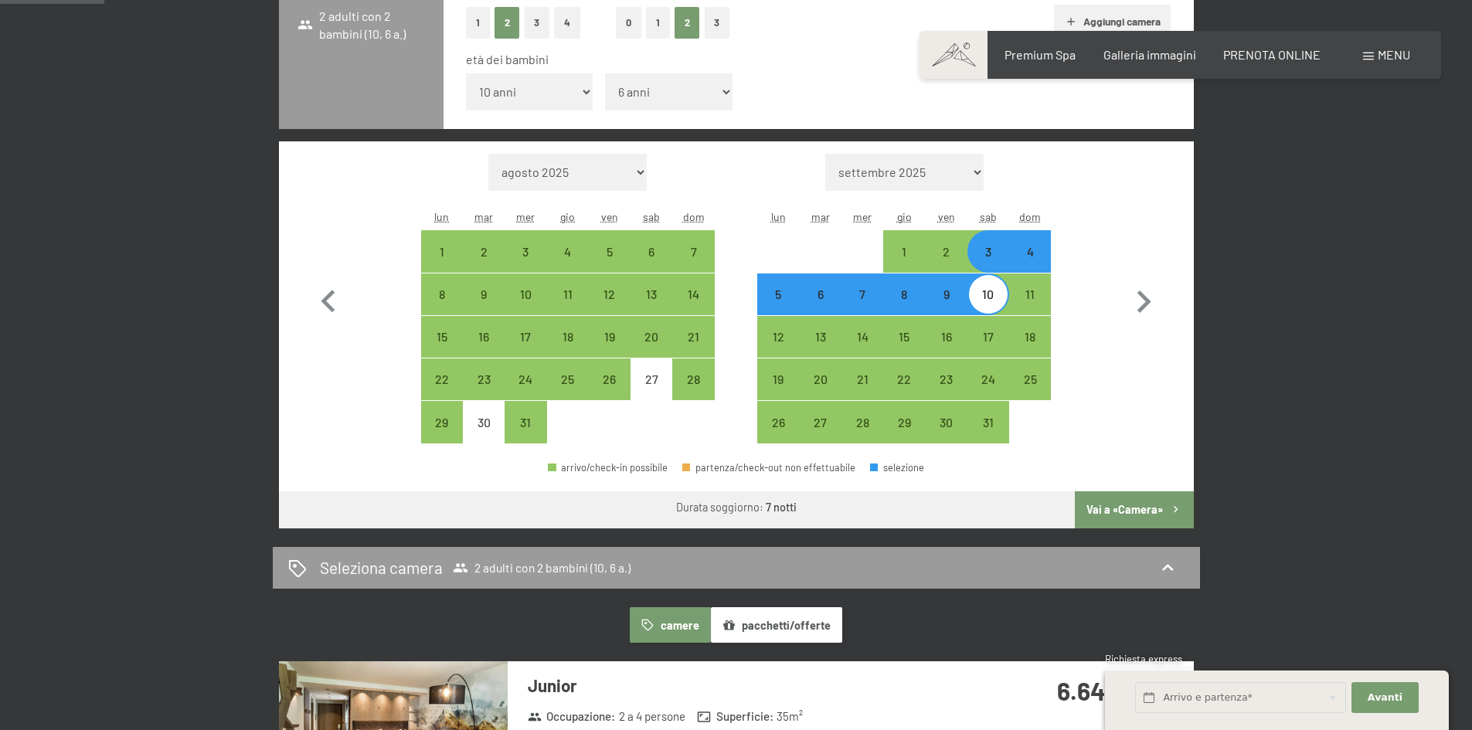
click at [1135, 509] on button "Vai a «Camera»" at bounding box center [1134, 510] width 118 height 37
select select "2025-12-01"
select select "2026-01-01"
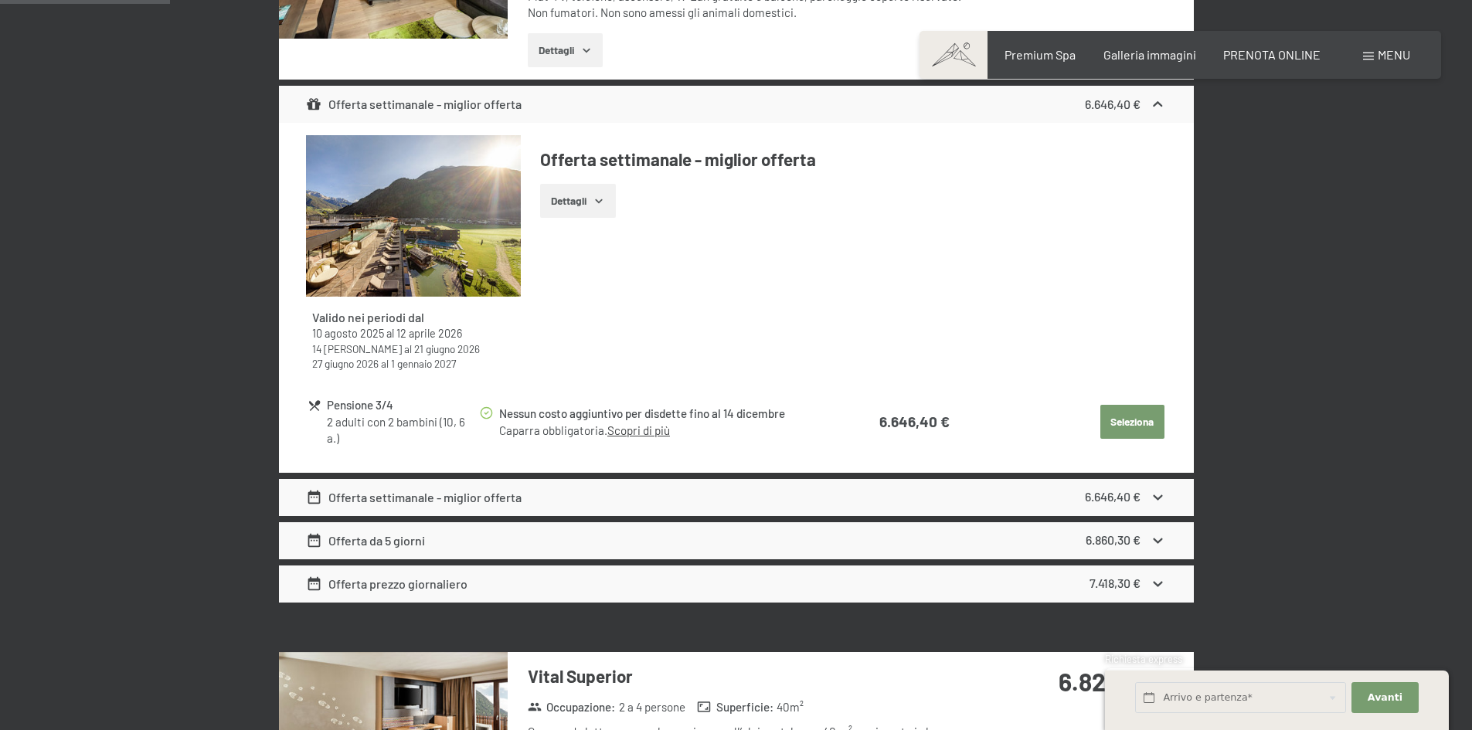
scroll to position [922, 0]
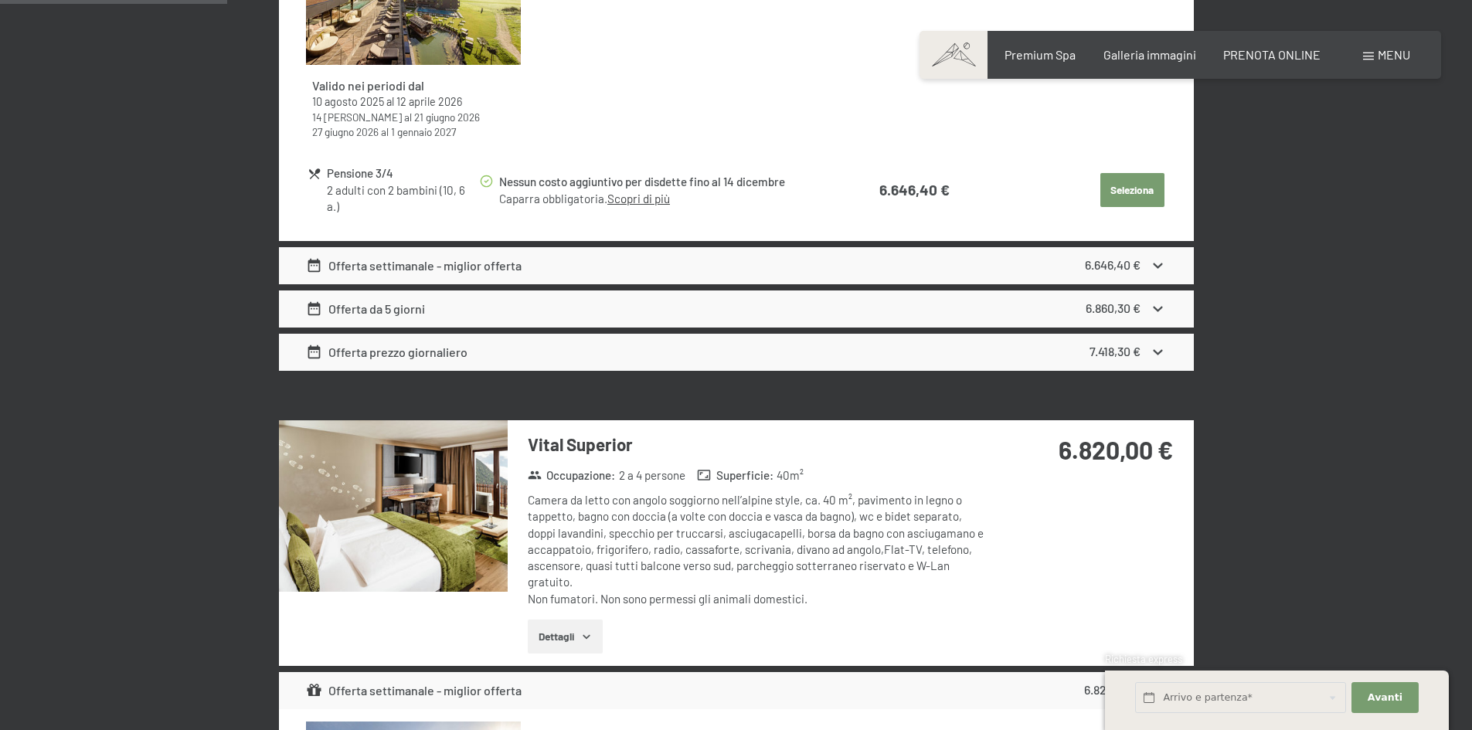
click at [1125, 313] on strong "6.860,30 €" at bounding box center [1113, 308] width 55 height 15
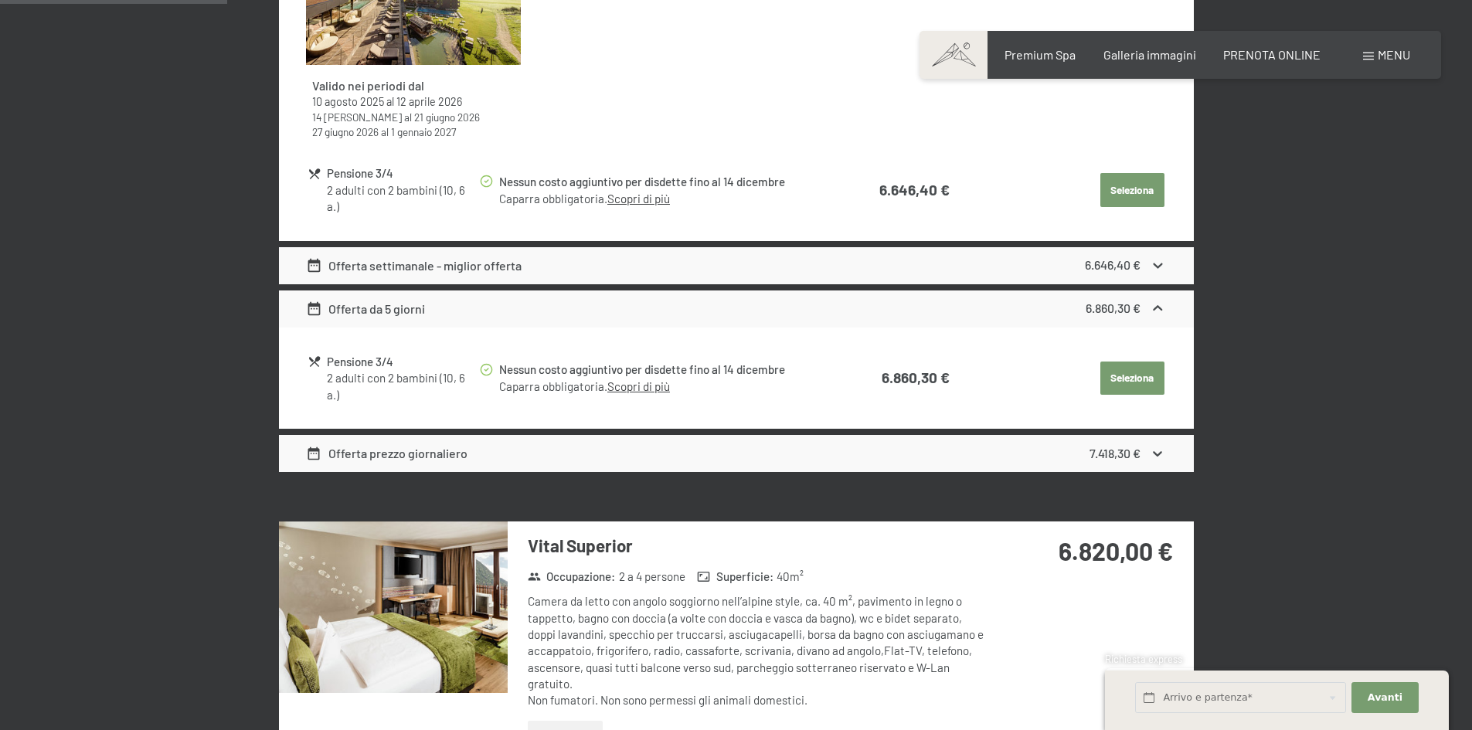
click at [1145, 460] on div "7.418,30 €" at bounding box center [1128, 453] width 77 height 19
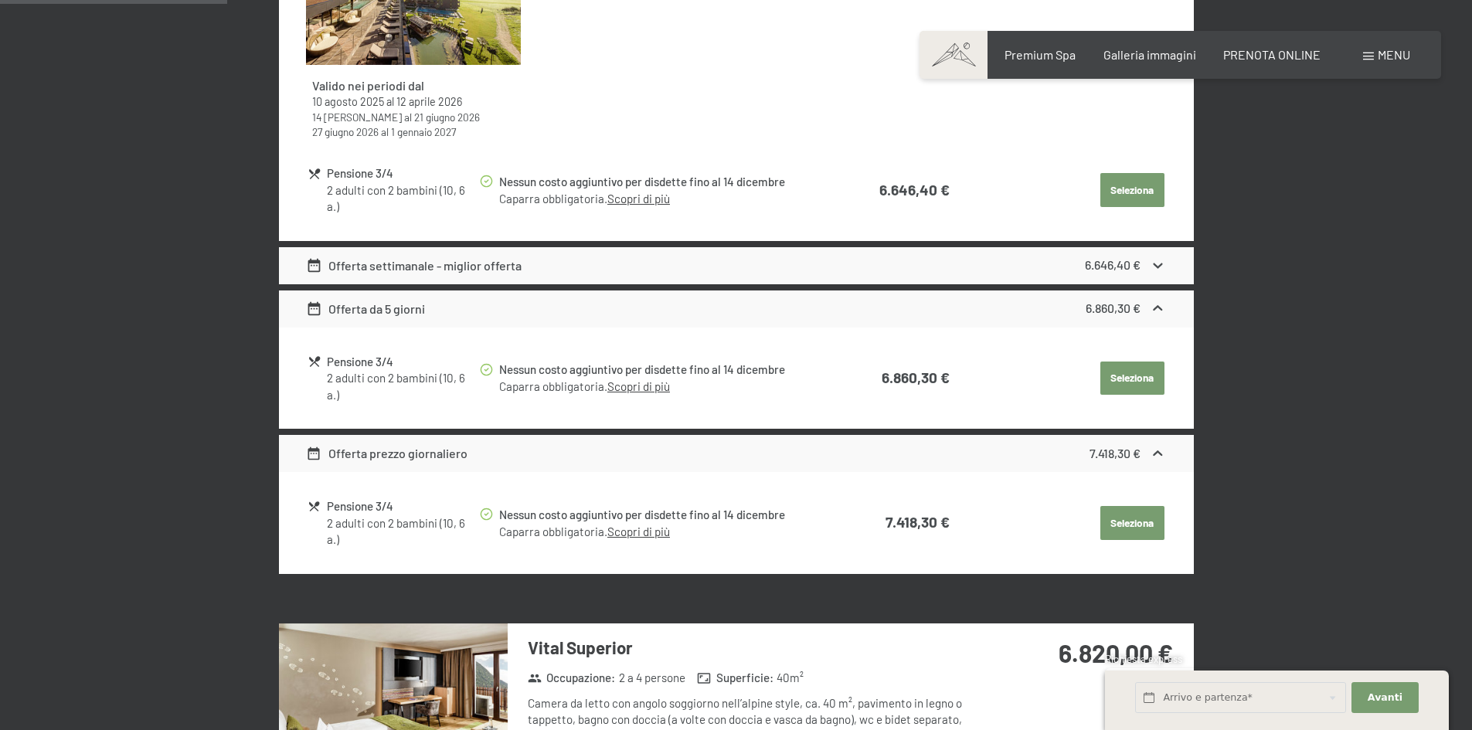
click at [1152, 267] on icon at bounding box center [1158, 265] width 16 height 16
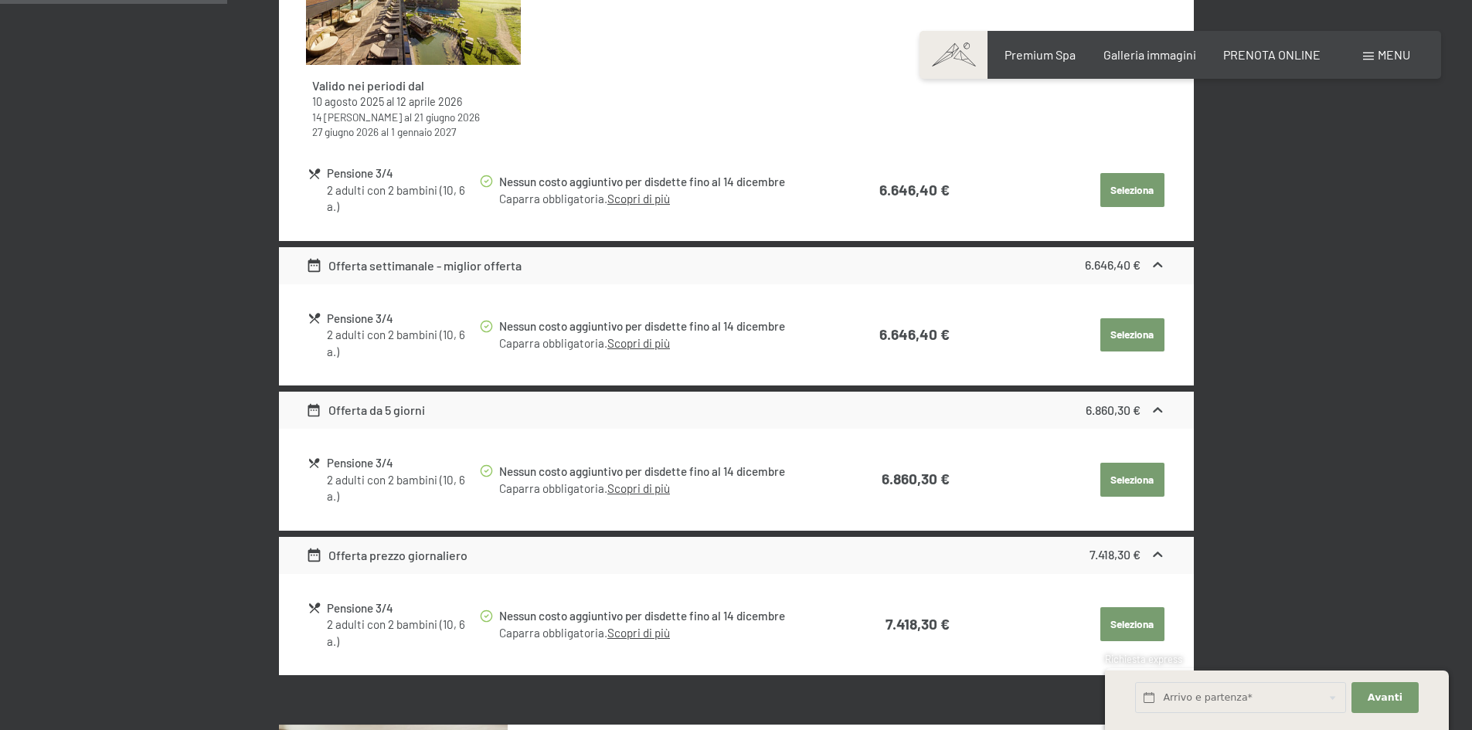
click at [1152, 267] on icon at bounding box center [1158, 265] width 16 height 16
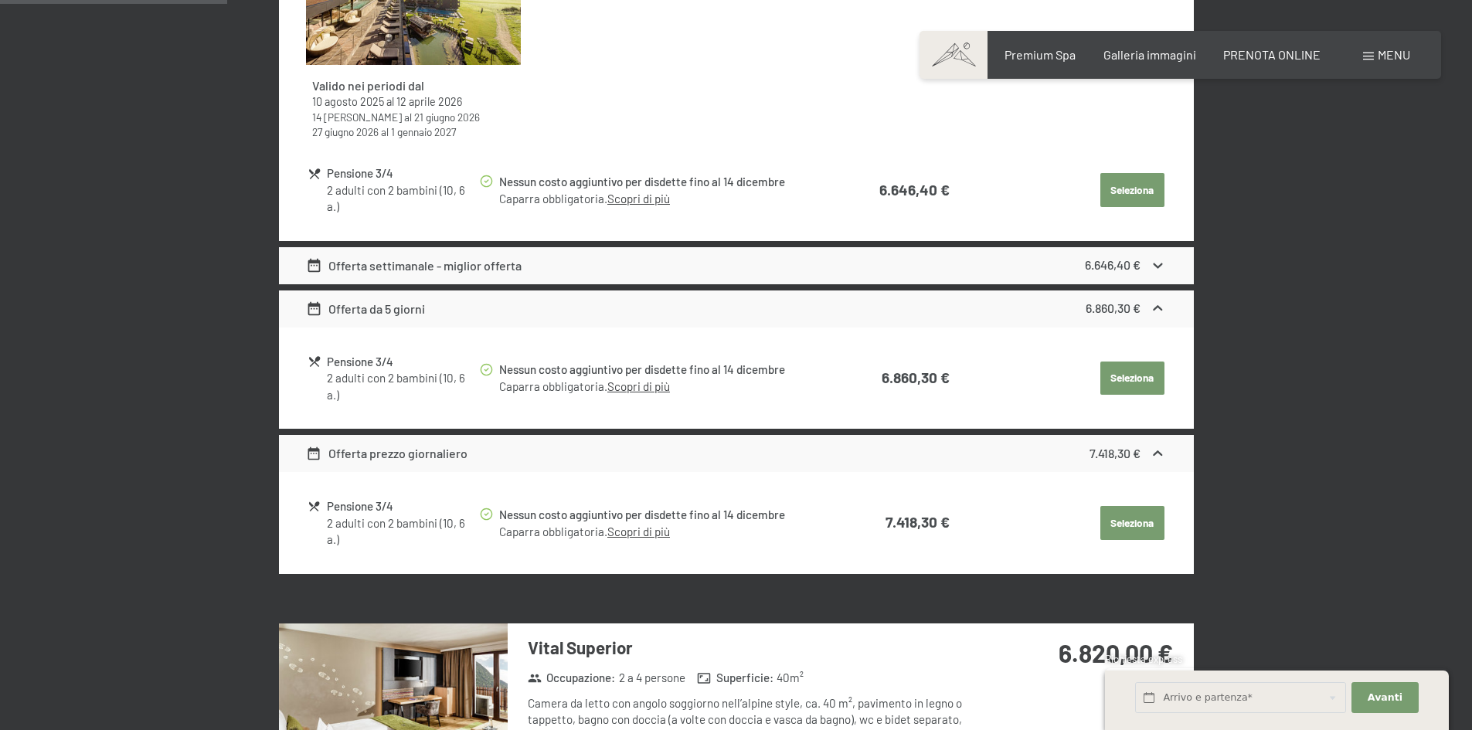
click at [1154, 310] on icon at bounding box center [1158, 307] width 9 height 5
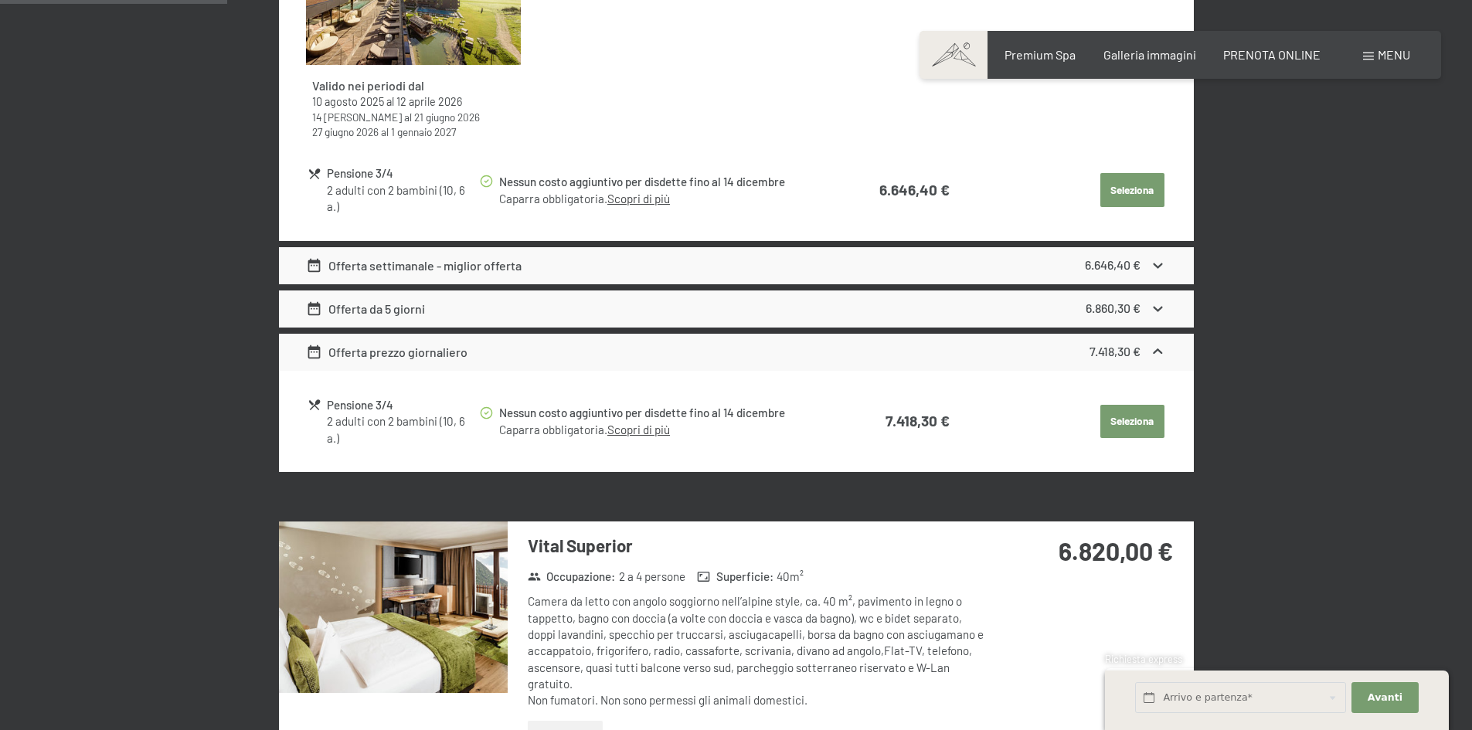
click at [1146, 349] on div "7.418,30 €" at bounding box center [1128, 352] width 77 height 19
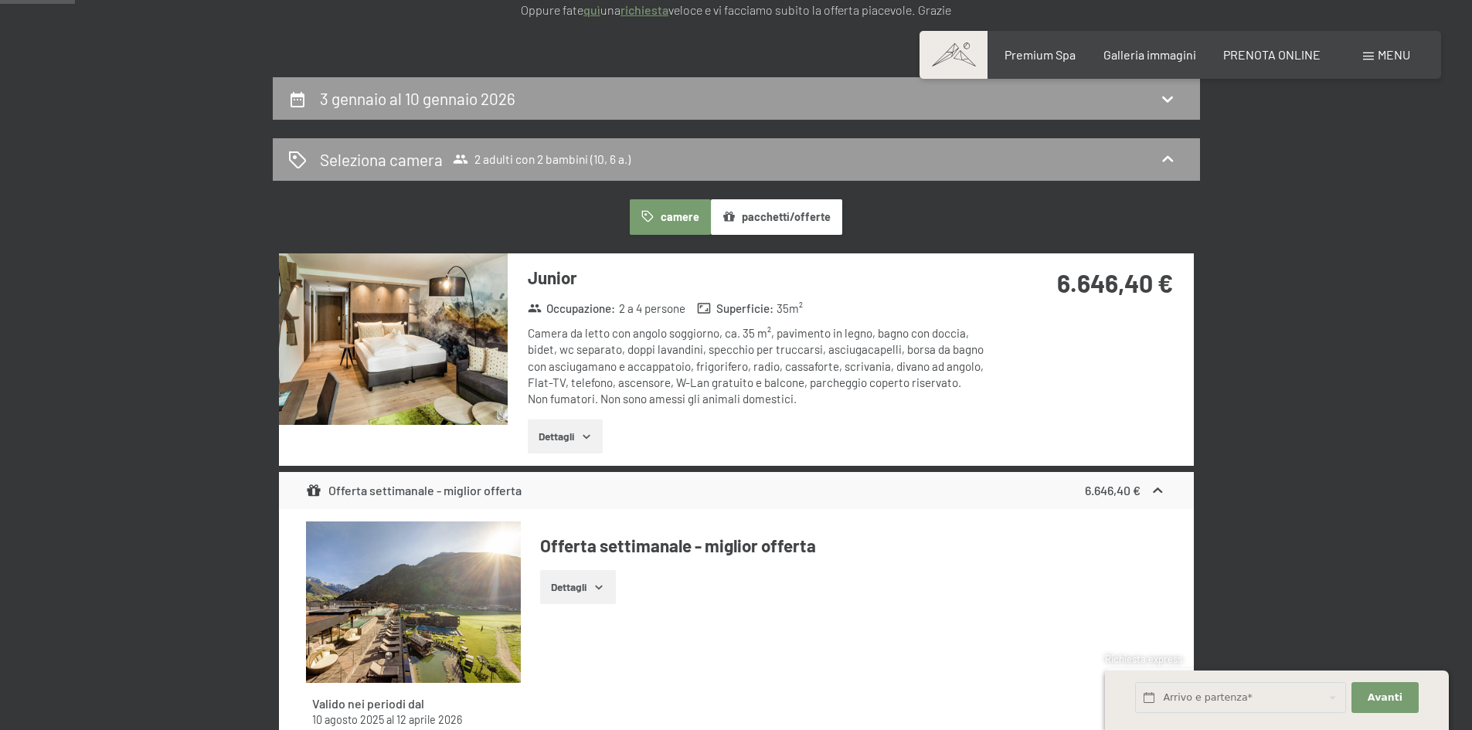
scroll to position [0, 0]
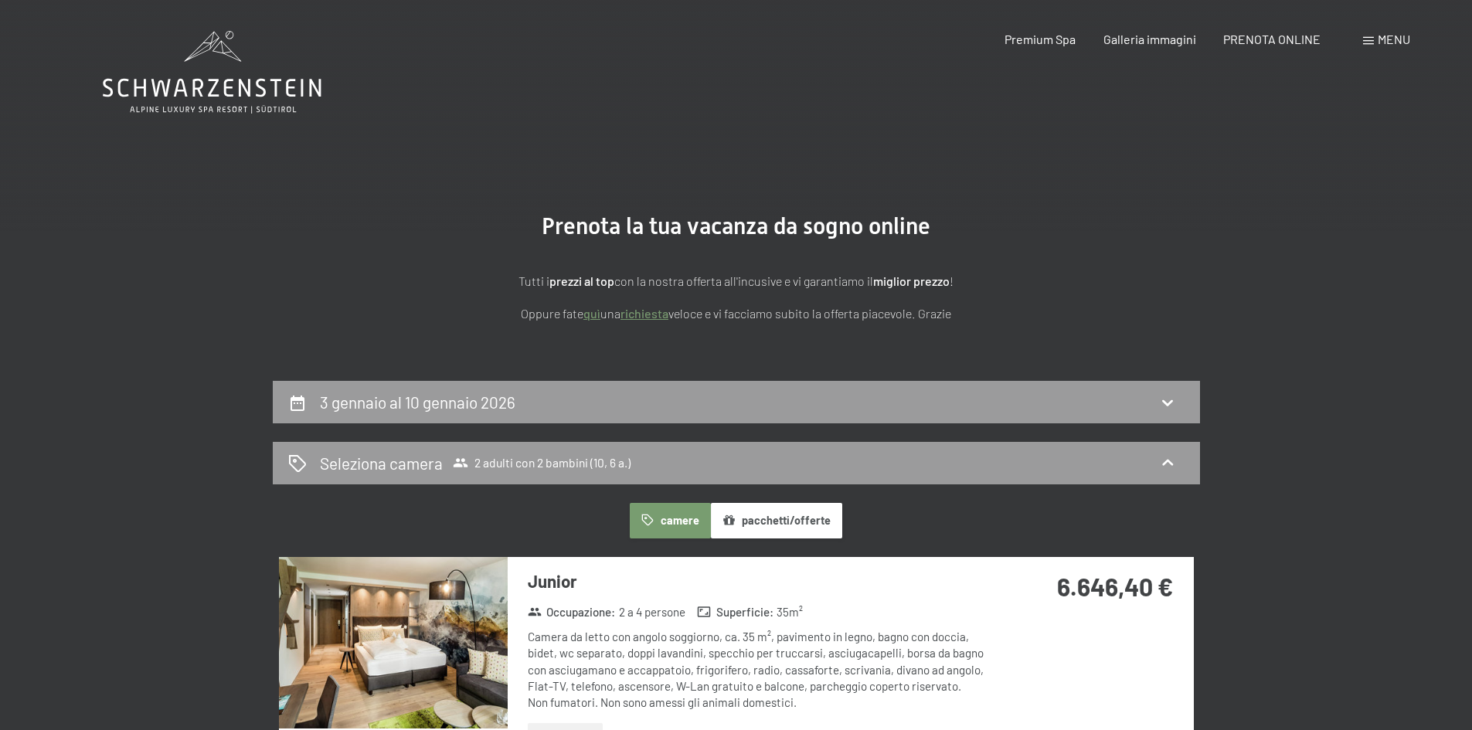
click at [0, 21] on header "Prenotazione Richiesta Premium Spa Galleria immagini PRENOTA ONLINE Menu DE IT …" at bounding box center [736, 15] width 1472 height 31
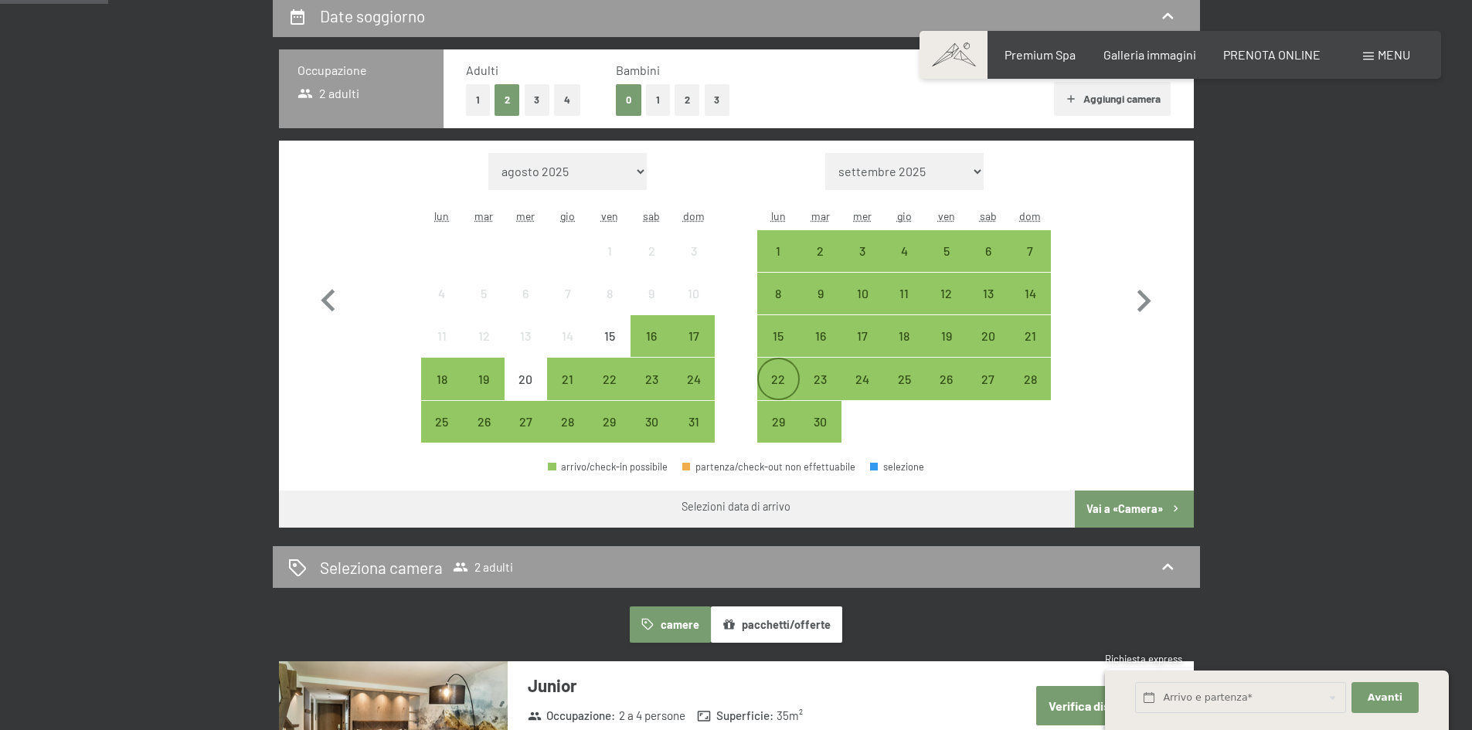
scroll to position [309, 0]
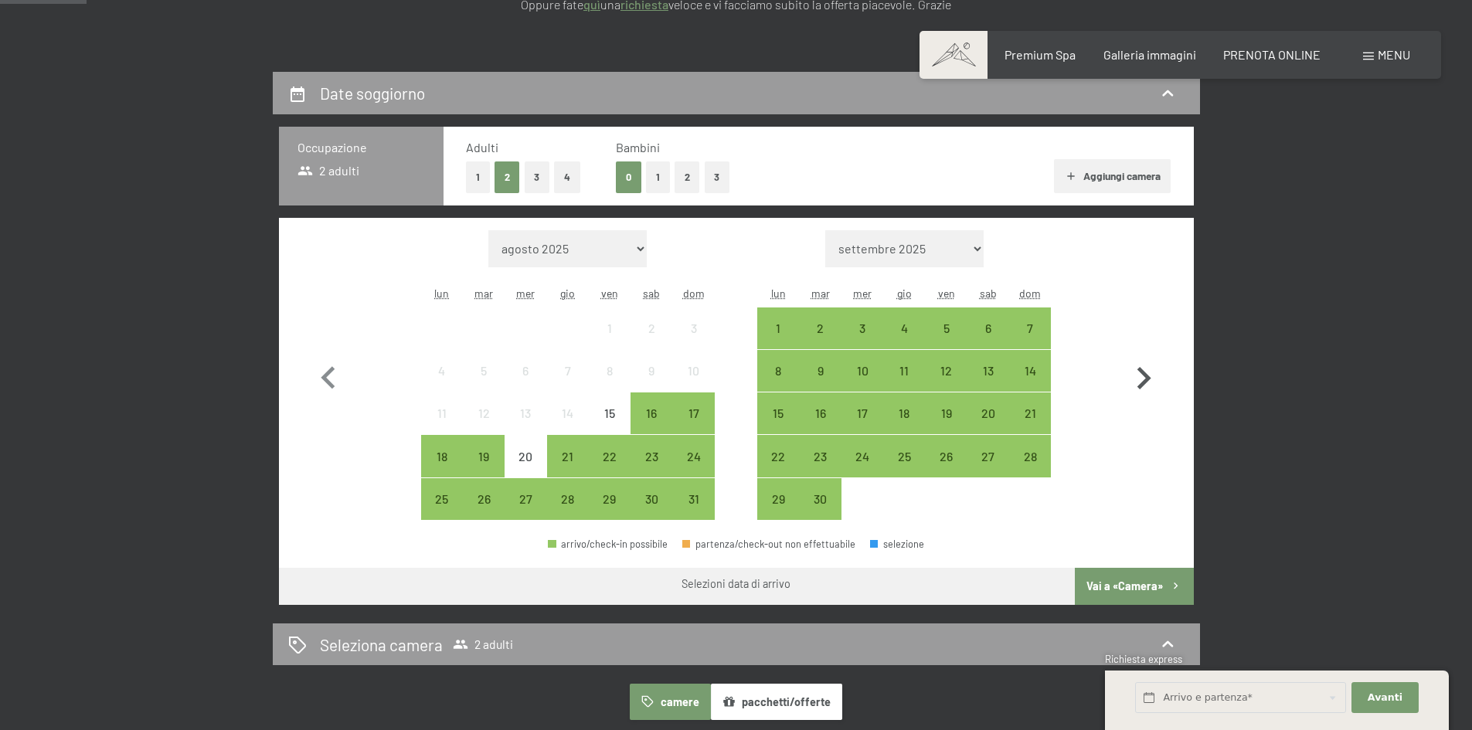
click at [1131, 374] on icon "button" at bounding box center [1143, 378] width 45 height 45
select select "[DATE]"
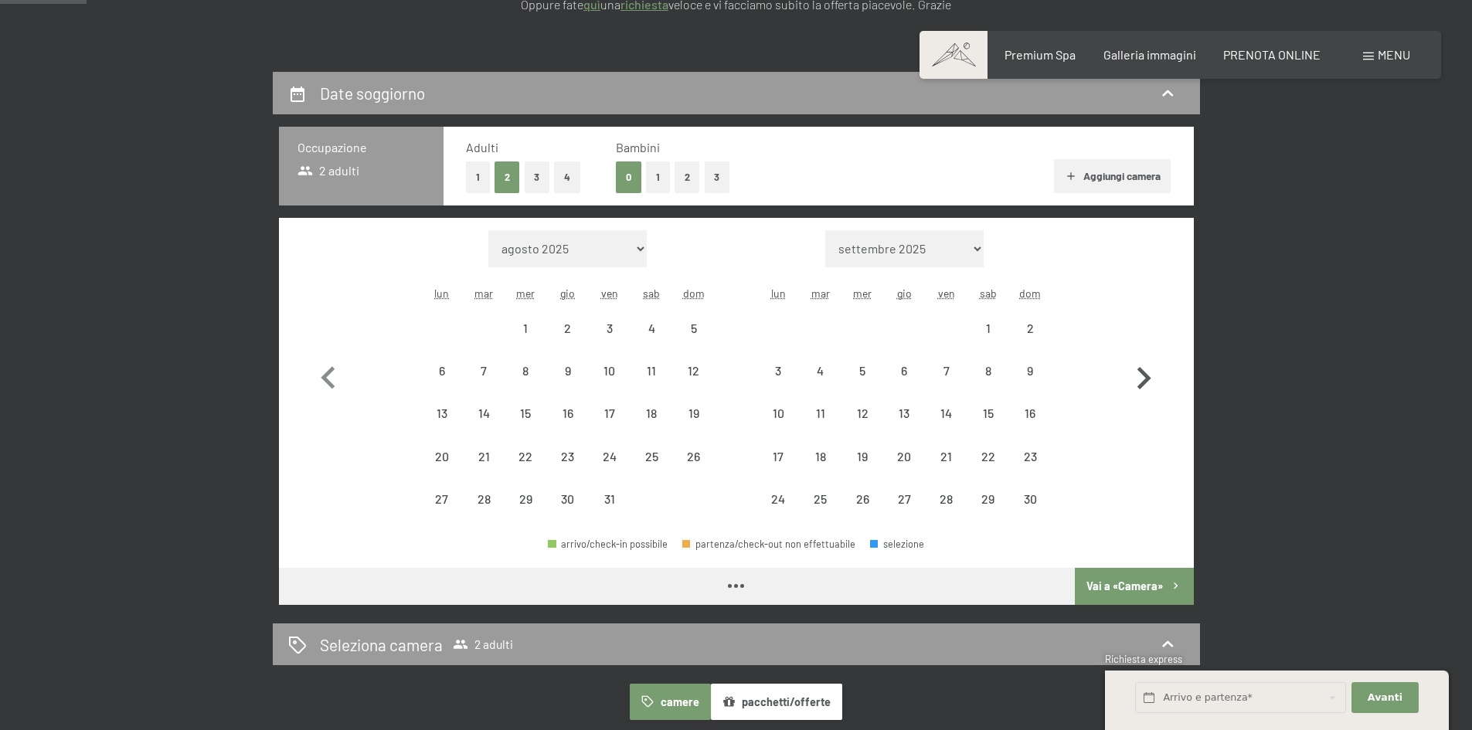
click at [1131, 374] on icon "button" at bounding box center [1143, 378] width 45 height 45
select select "[DATE]"
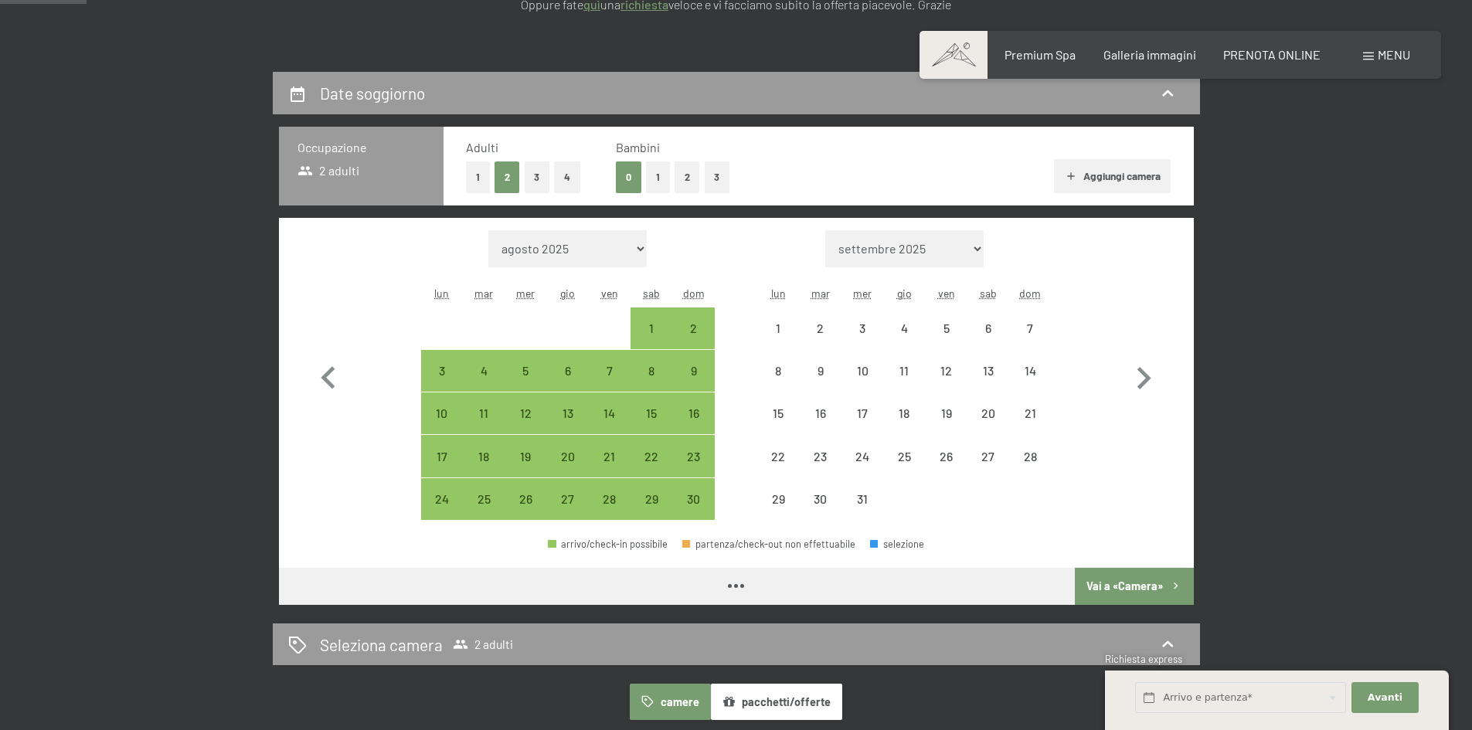
select select "[DATE]"
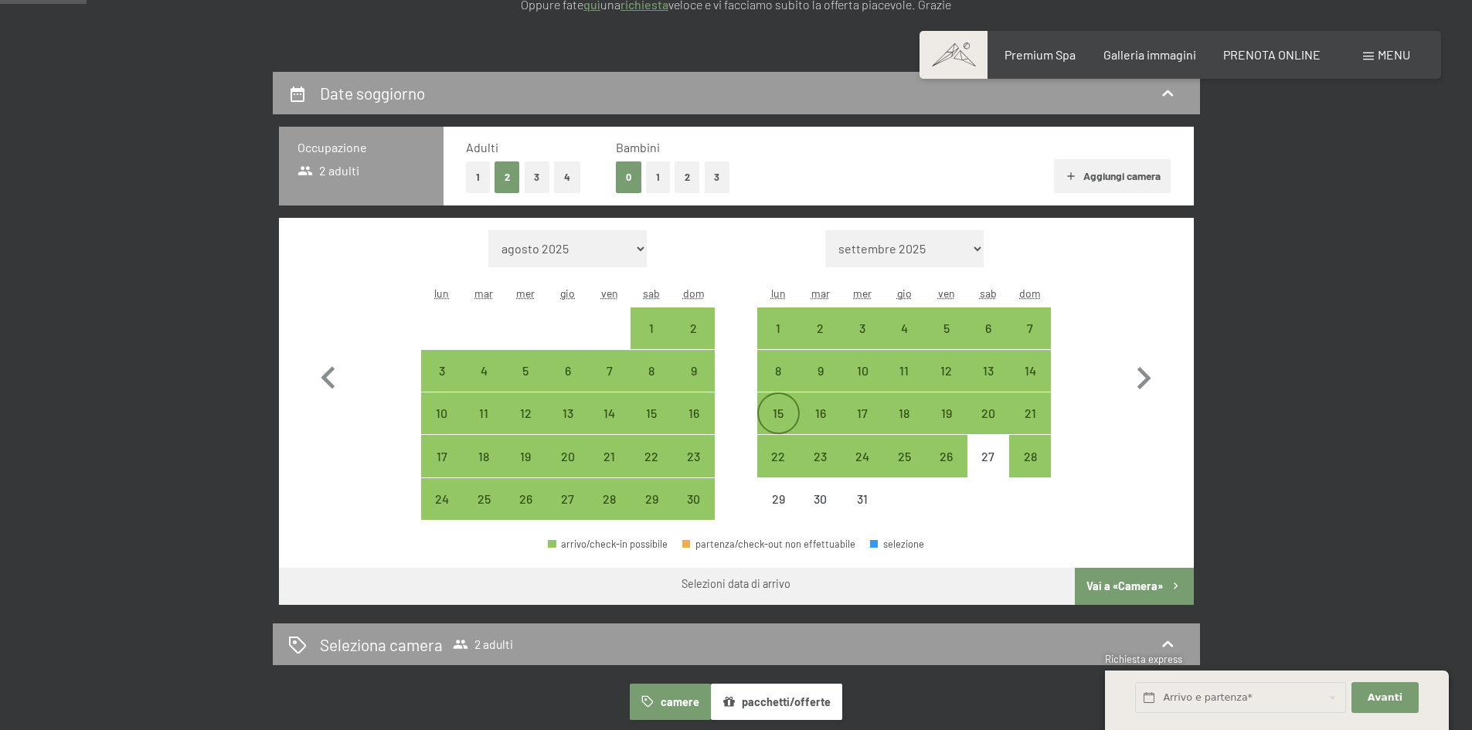
click at [786, 403] on div "15" at bounding box center [778, 413] width 39 height 39
select select "[DATE]"
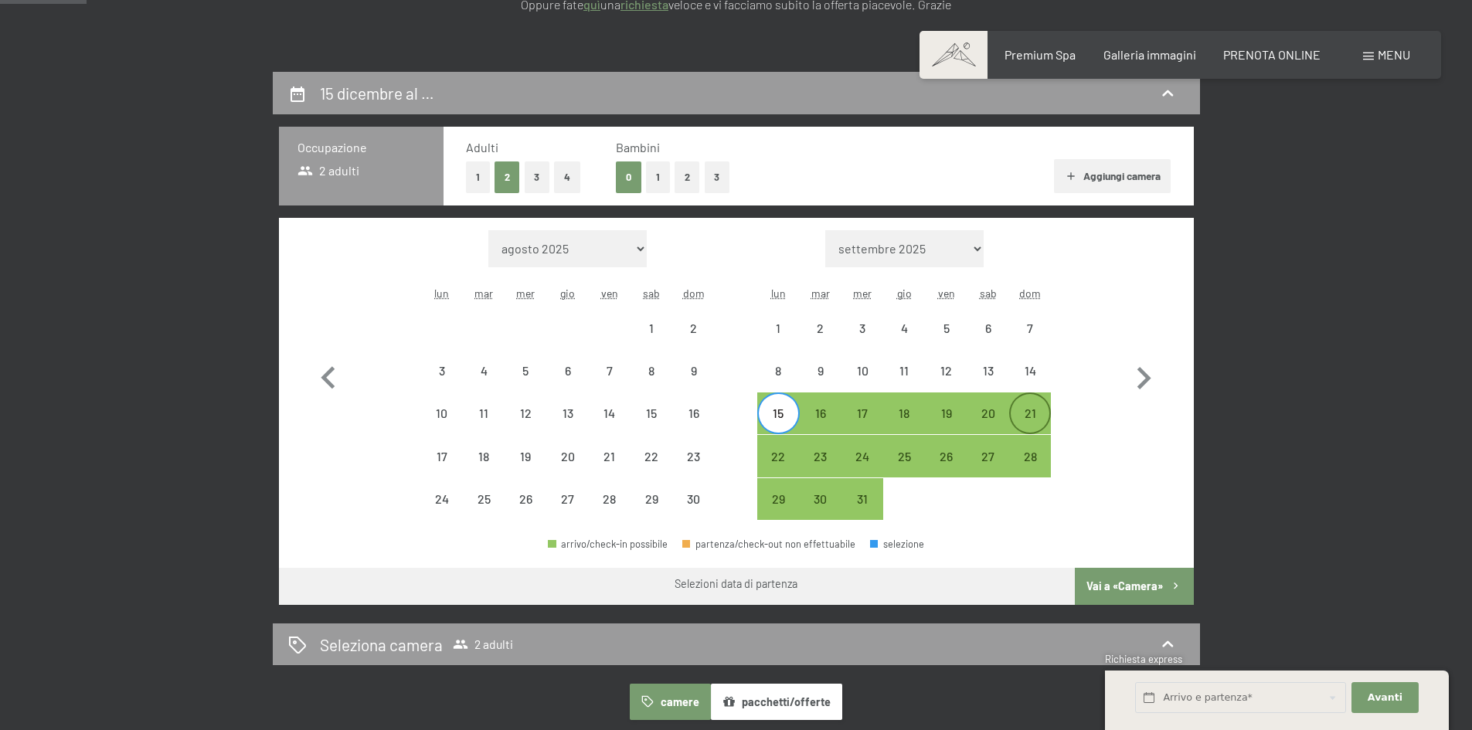
click at [1016, 410] on div "21" at bounding box center [1030, 426] width 39 height 39
select select "[DATE]"
select select "2025-12-01"
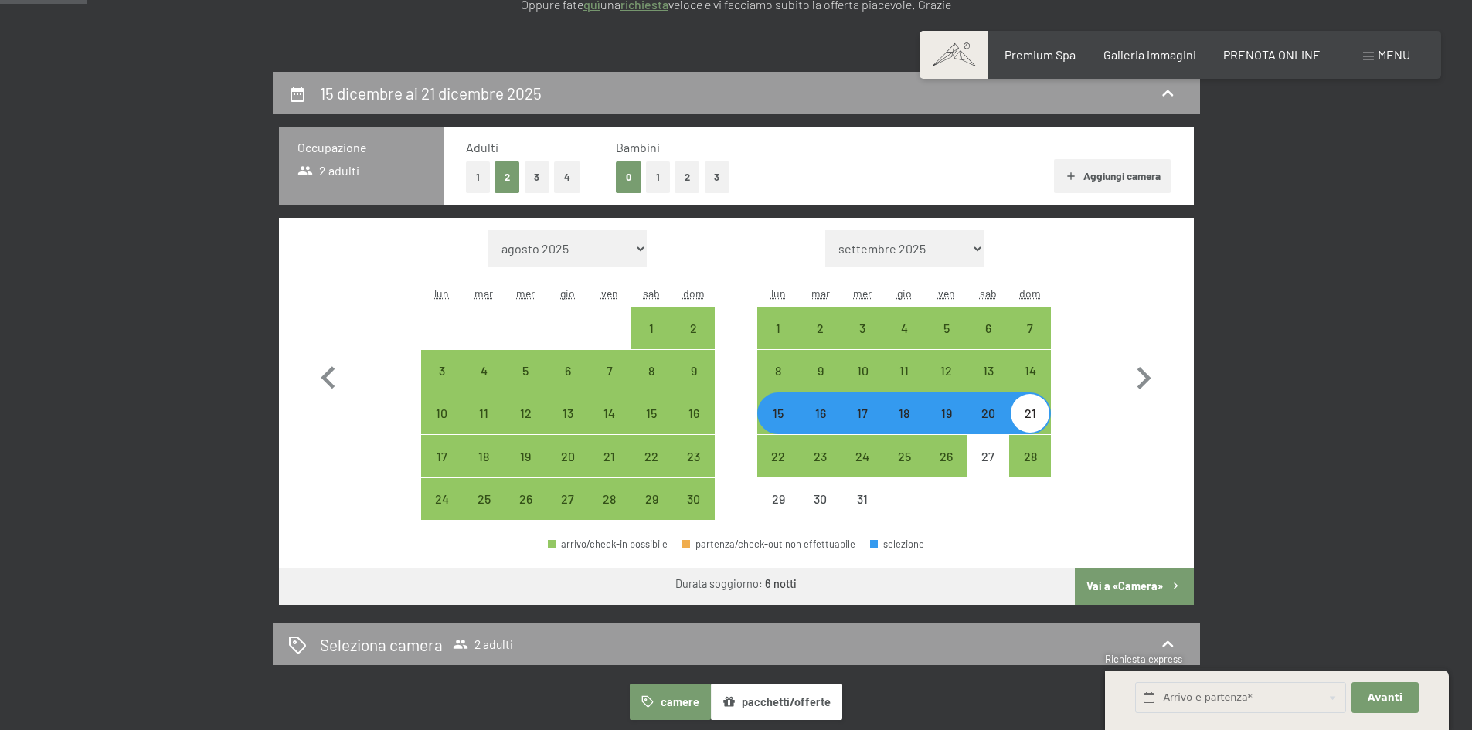
click at [1143, 587] on button "Vai a «Camera»" at bounding box center [1134, 586] width 118 height 37
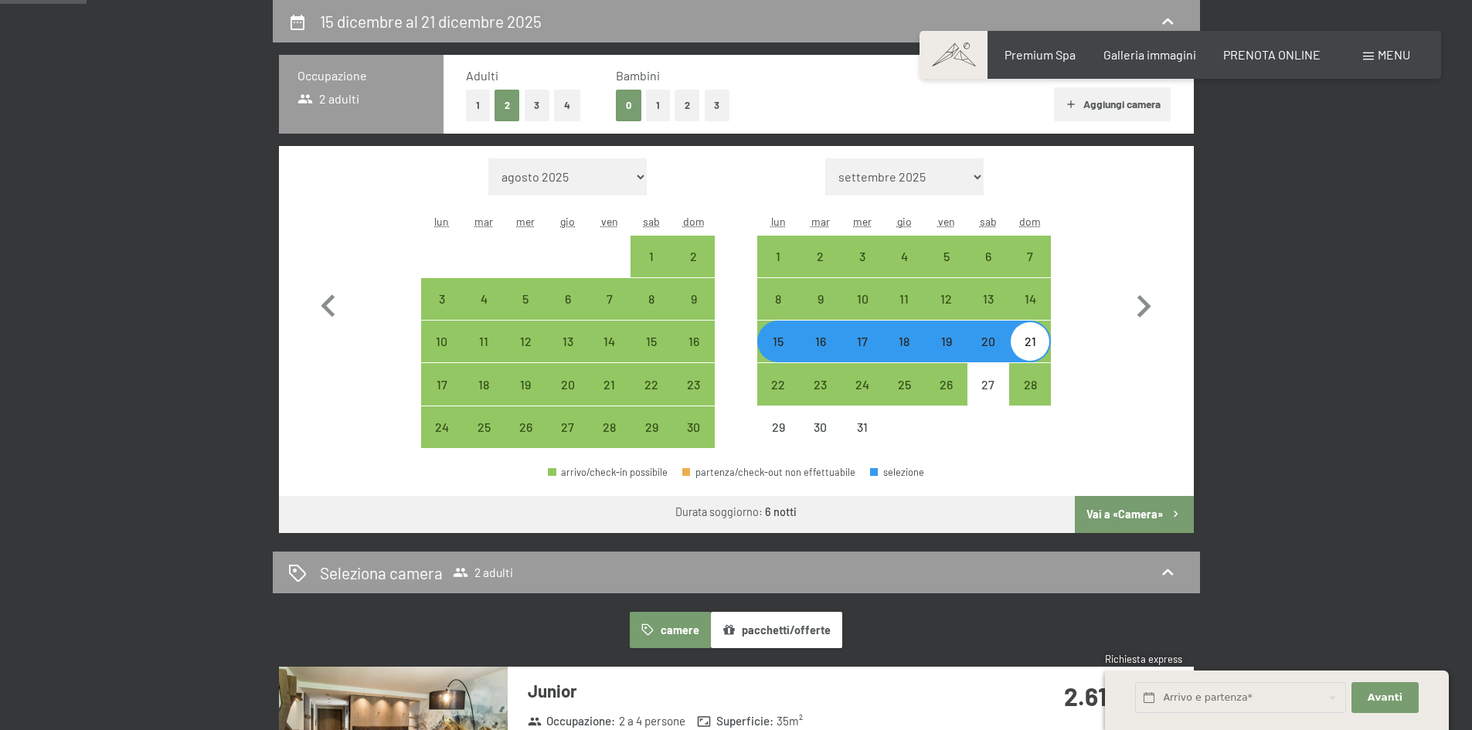
select select "2025-11-01"
select select "2025-12-01"
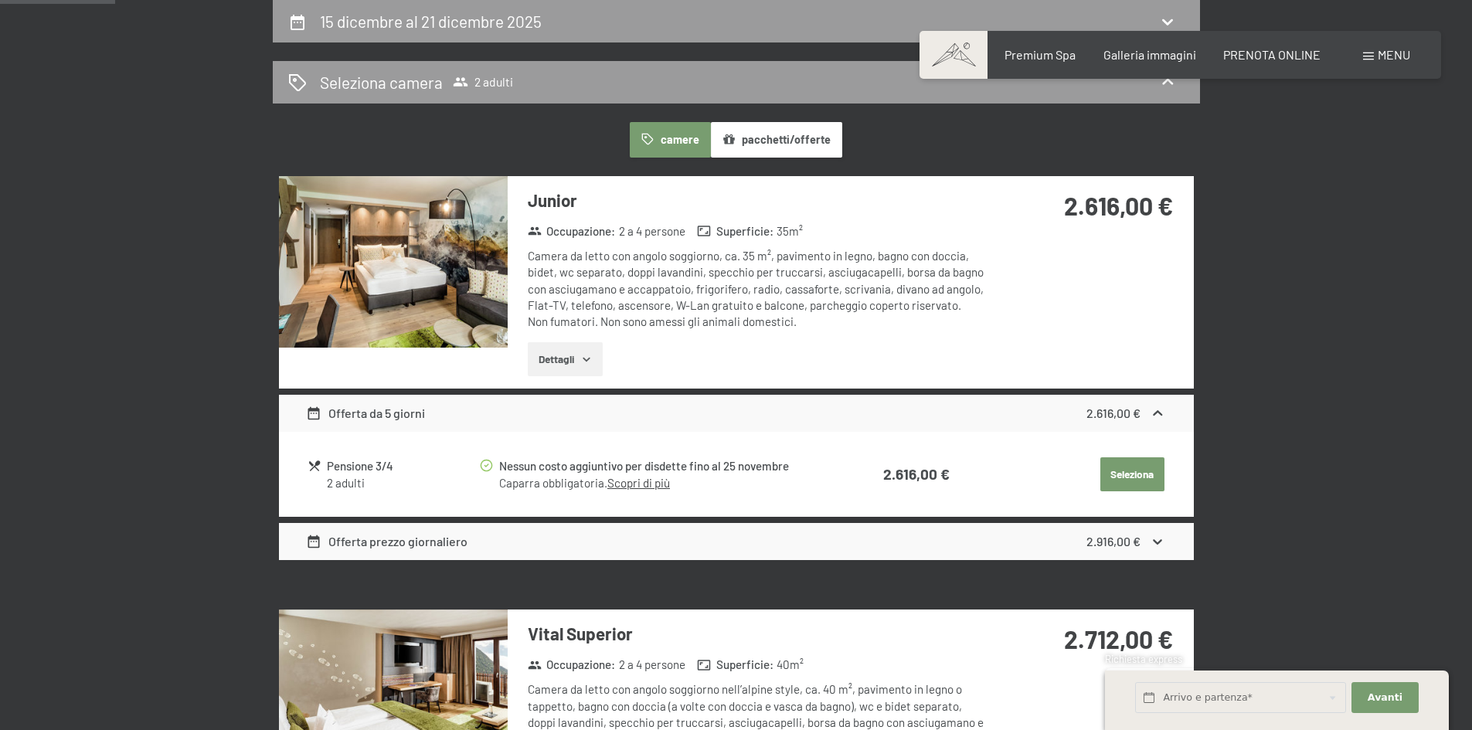
click at [1157, 419] on icon at bounding box center [1158, 414] width 16 height 16
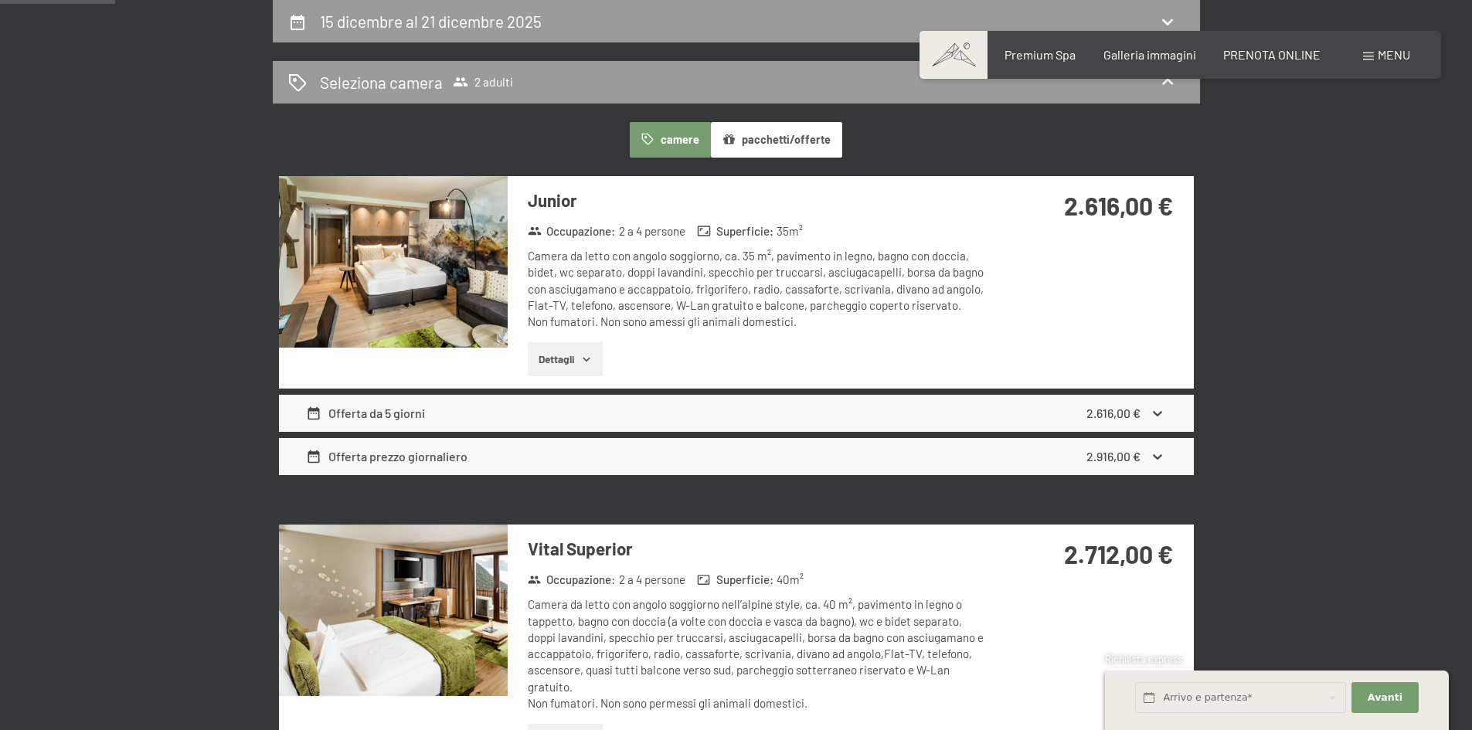
click at [1157, 419] on icon at bounding box center [1158, 414] width 16 height 16
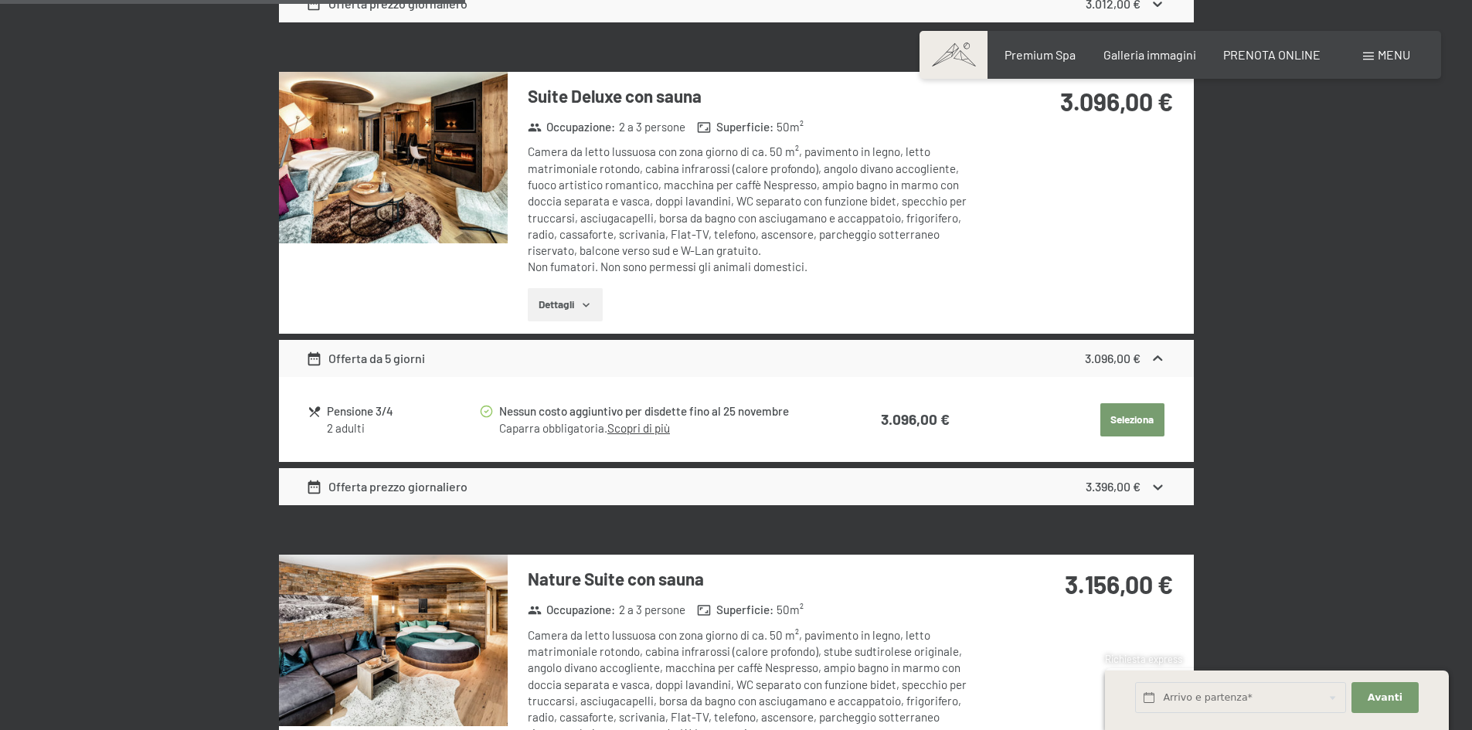
scroll to position [1154, 0]
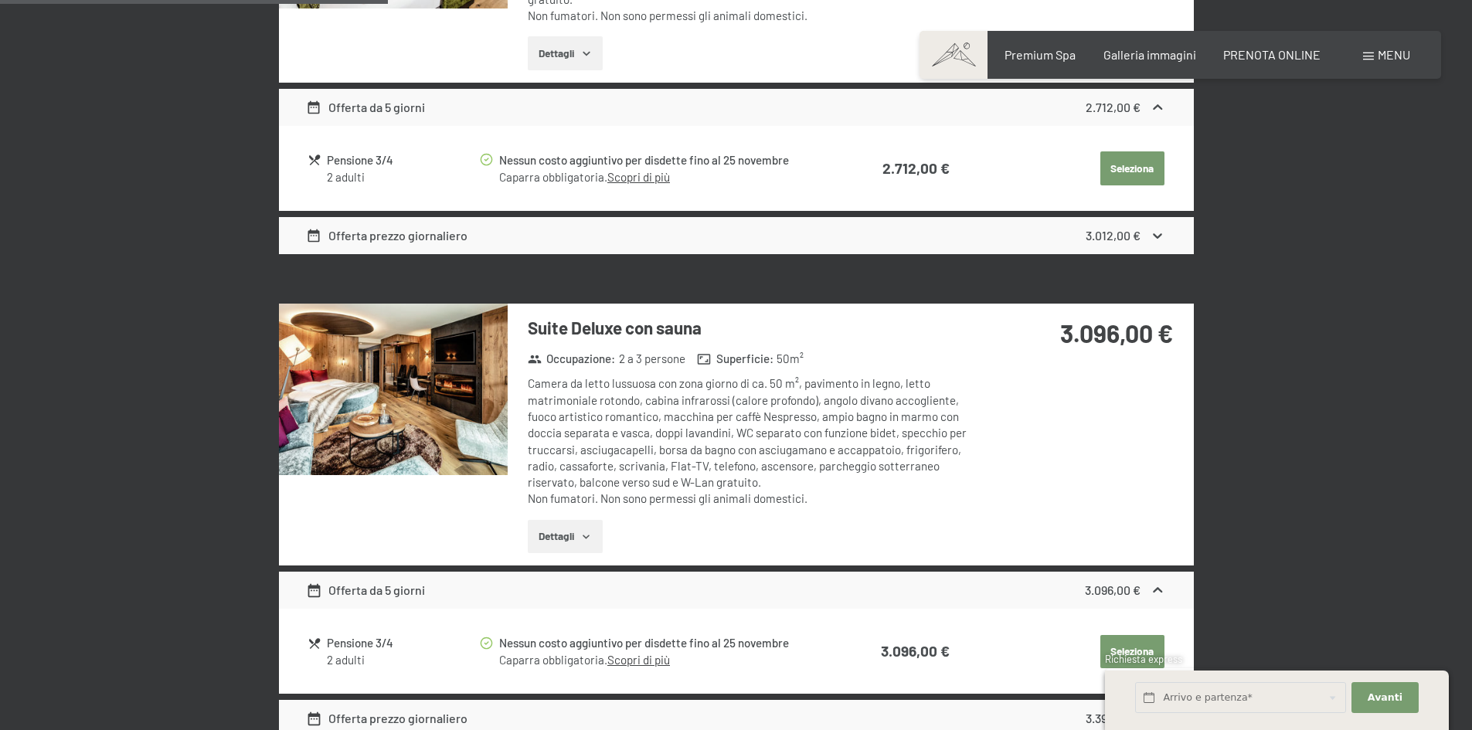
click at [563, 530] on button "Dettagli" at bounding box center [565, 537] width 75 height 34
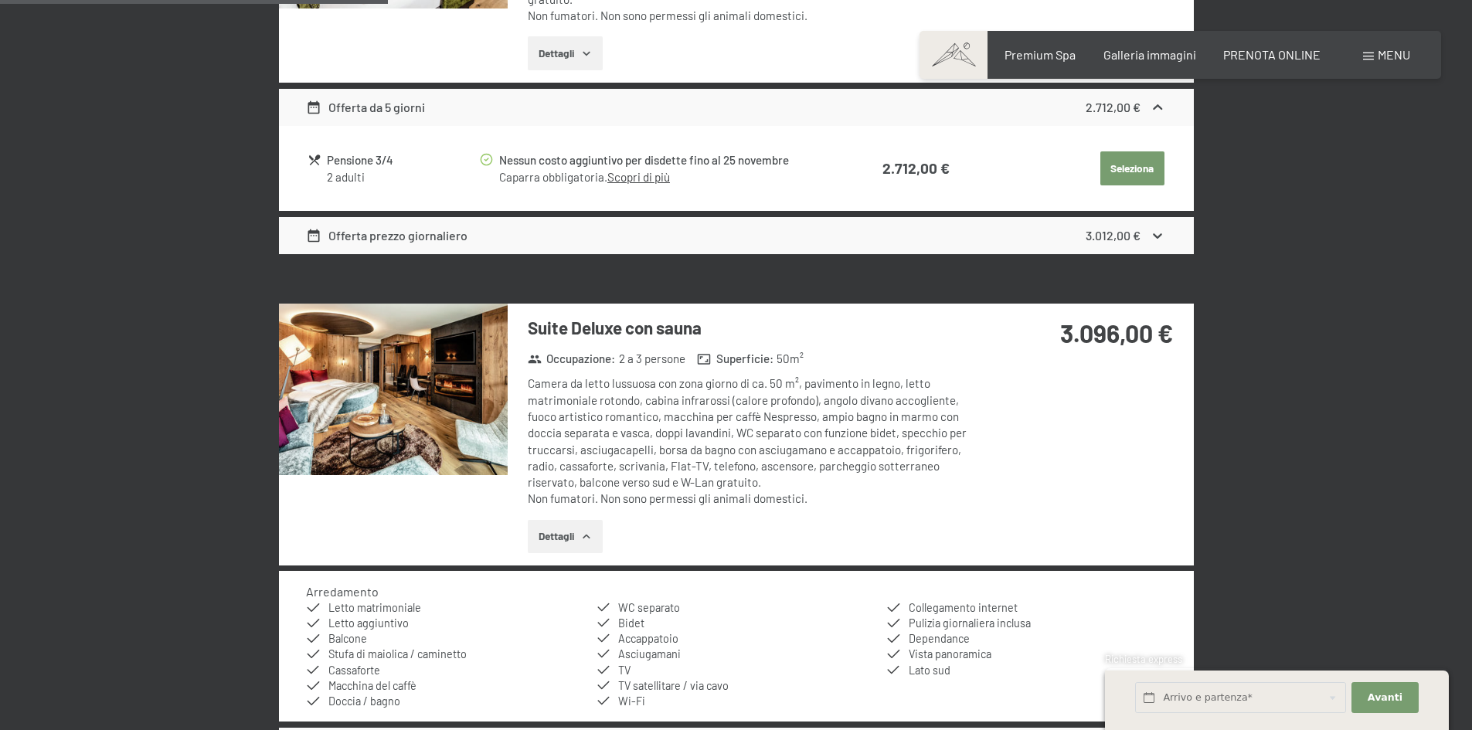
scroll to position [1308, 0]
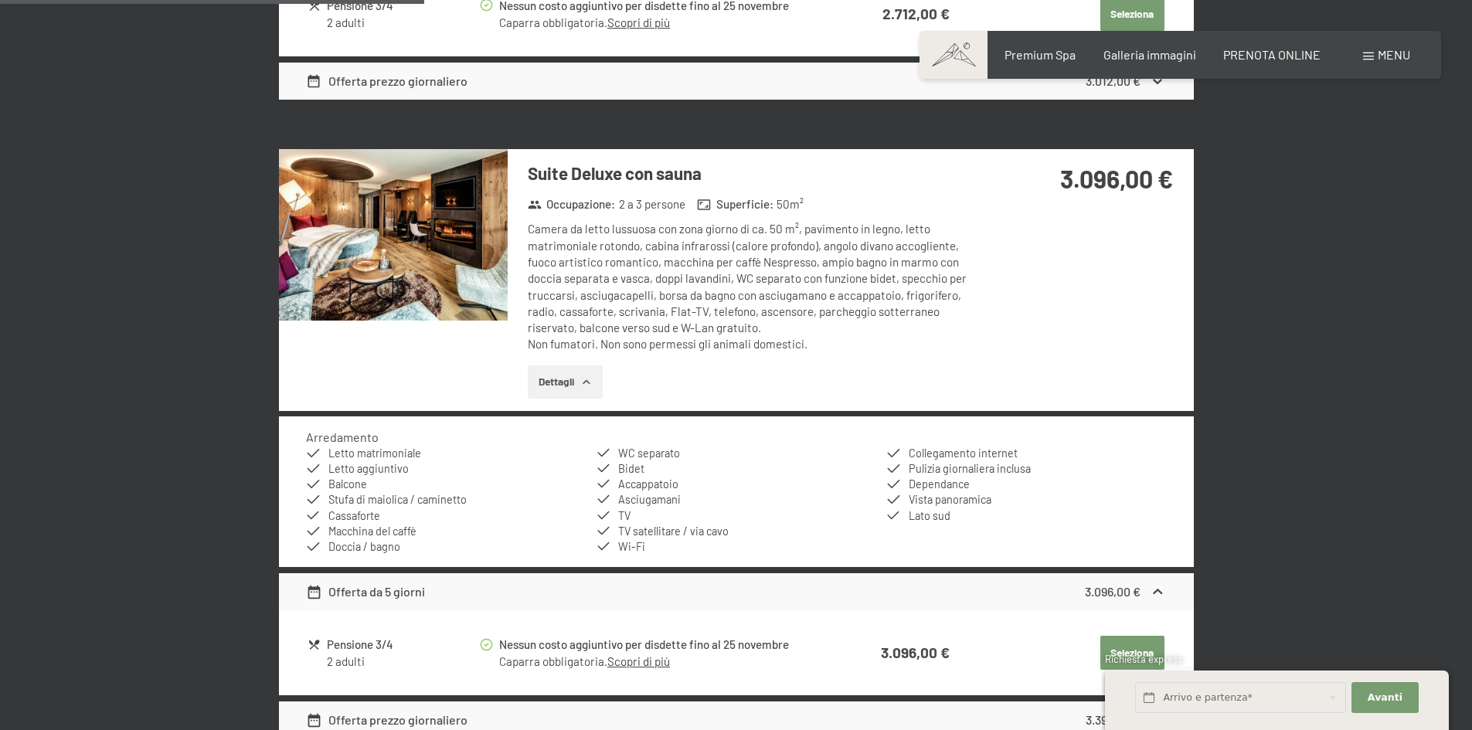
click at [485, 227] on img at bounding box center [393, 235] width 229 height 172
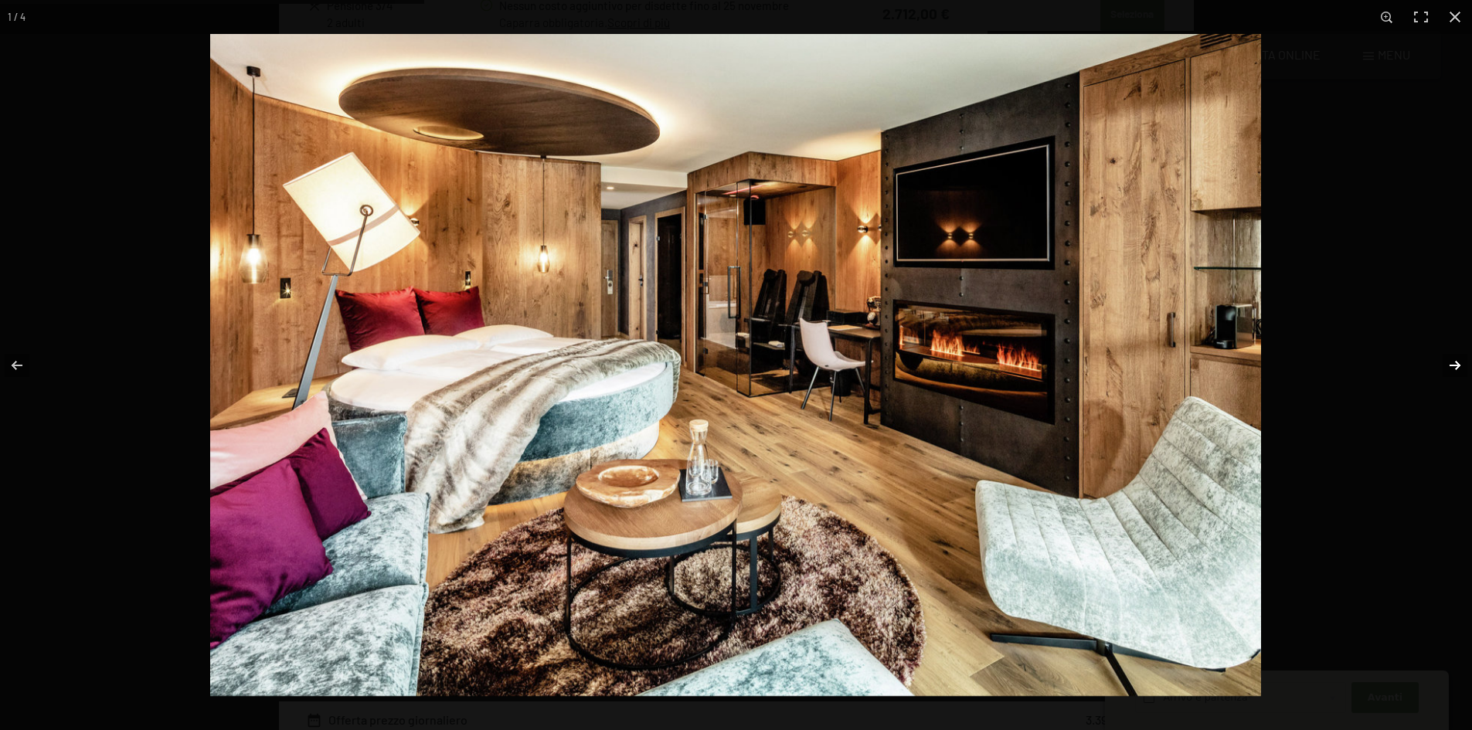
click at [1451, 362] on button "button" at bounding box center [1445, 365] width 54 height 77
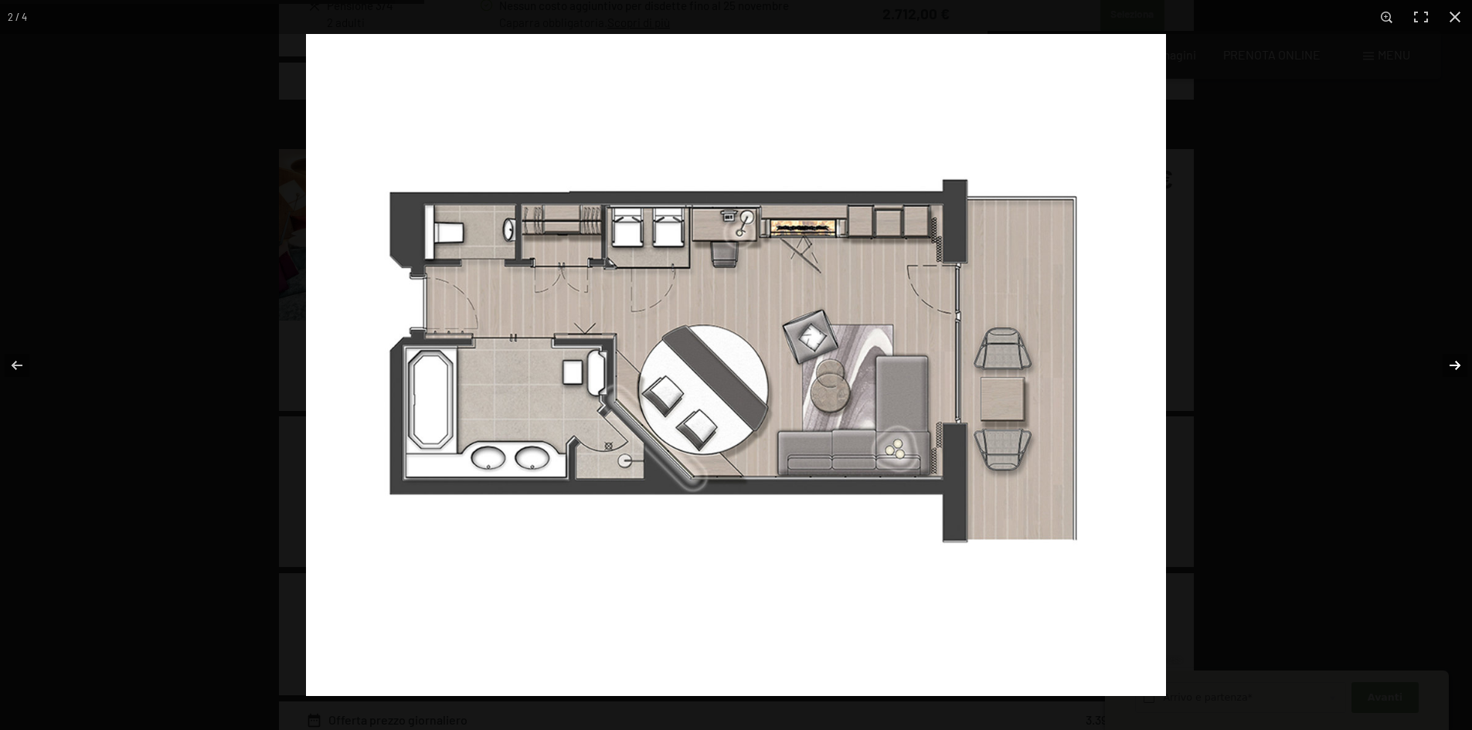
click at [1448, 366] on button "button" at bounding box center [1445, 365] width 54 height 77
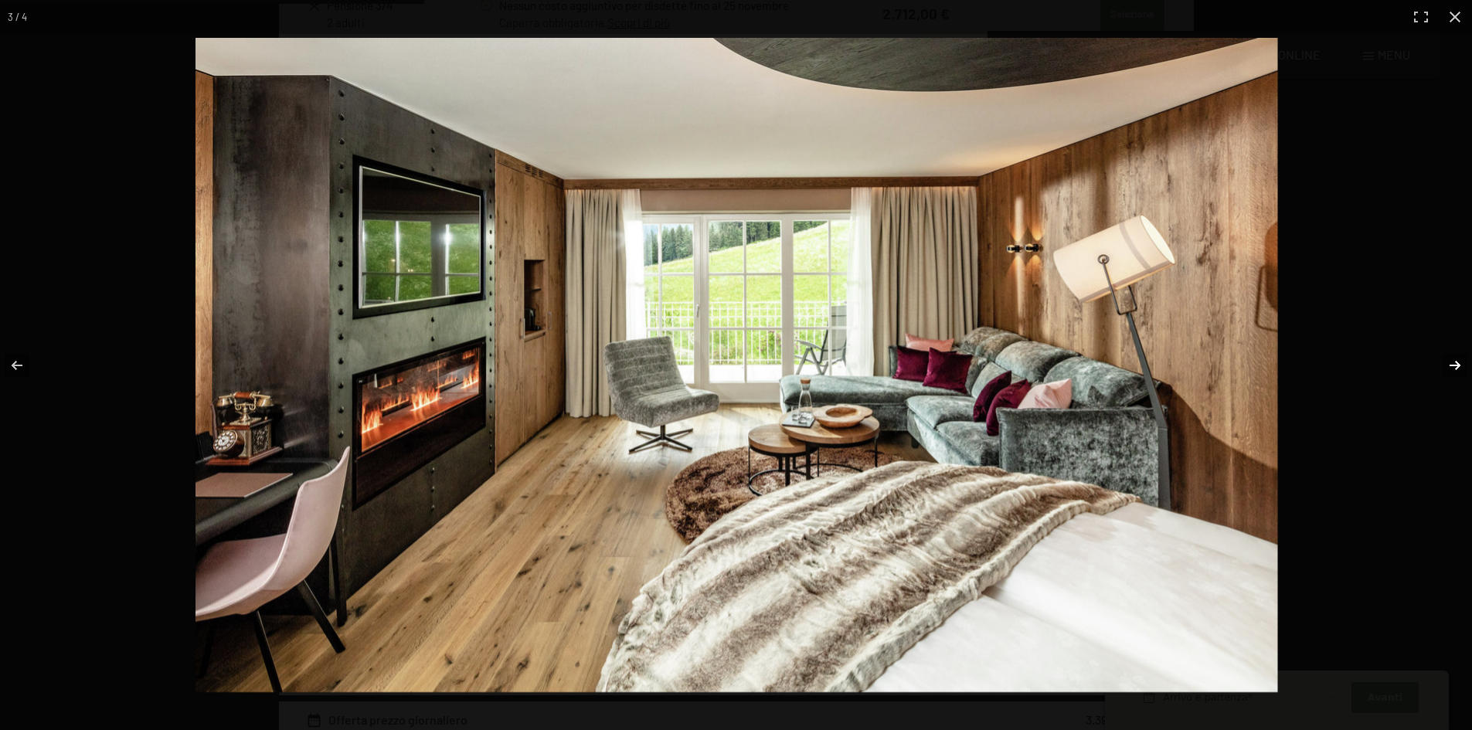
click at [1448, 366] on button "button" at bounding box center [1445, 365] width 54 height 77
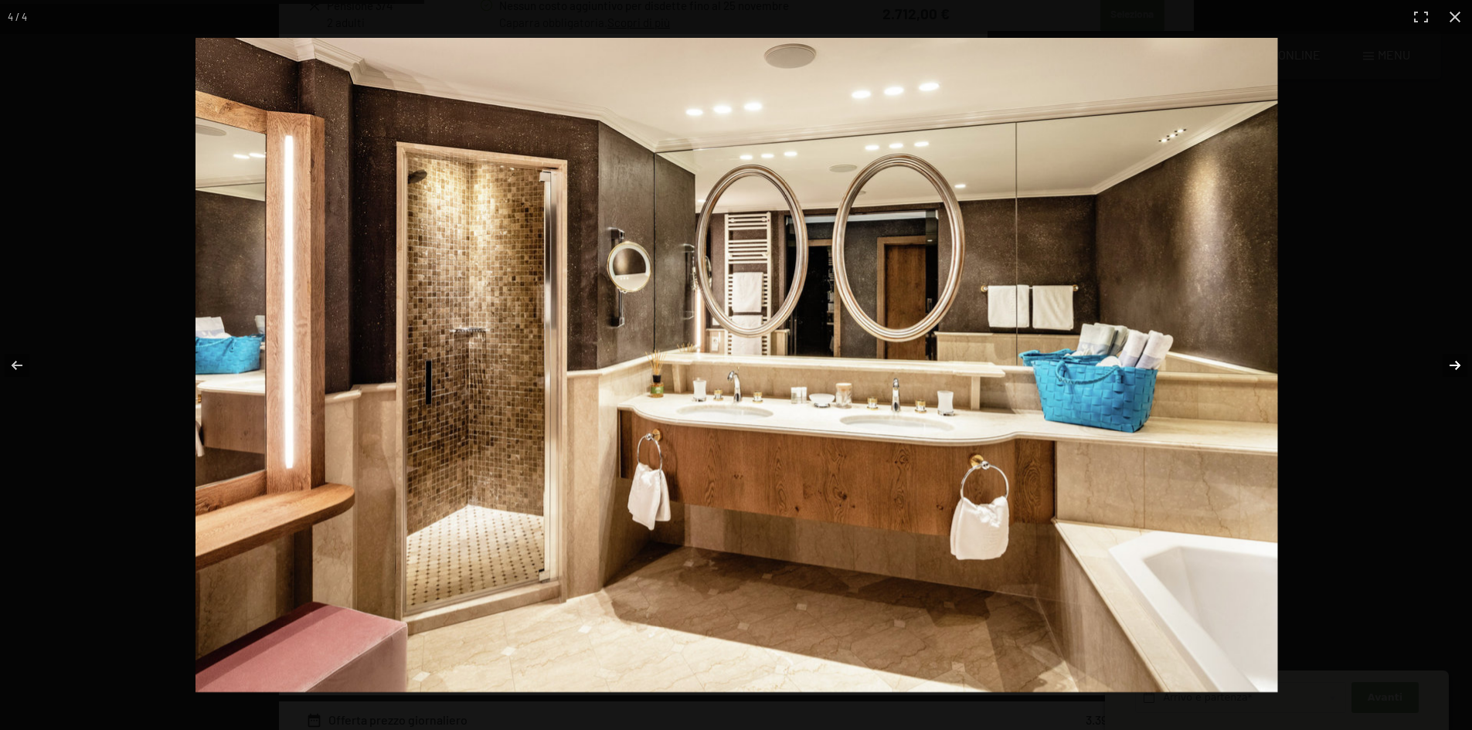
click at [1448, 366] on button "button" at bounding box center [1445, 365] width 54 height 77
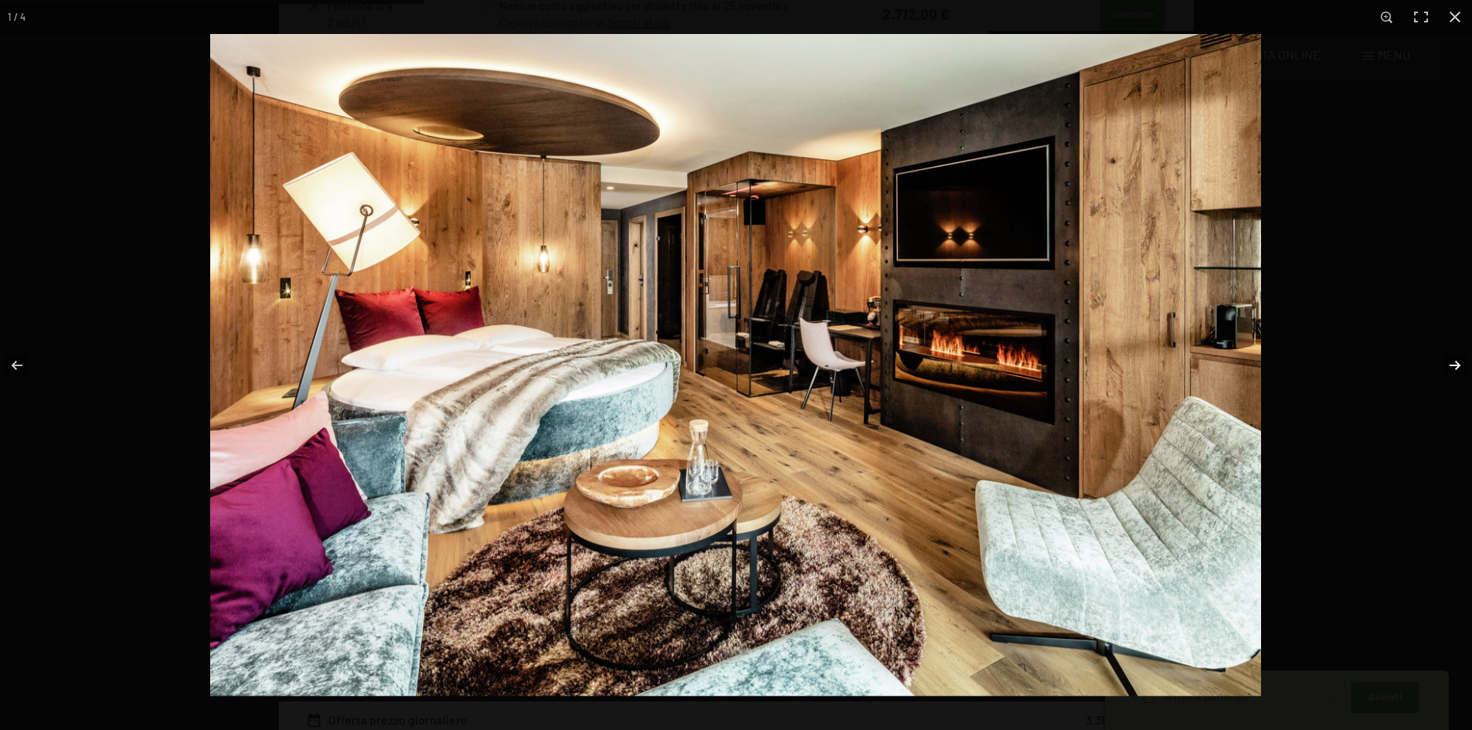
click at [1448, 366] on button "button" at bounding box center [1445, 365] width 54 height 77
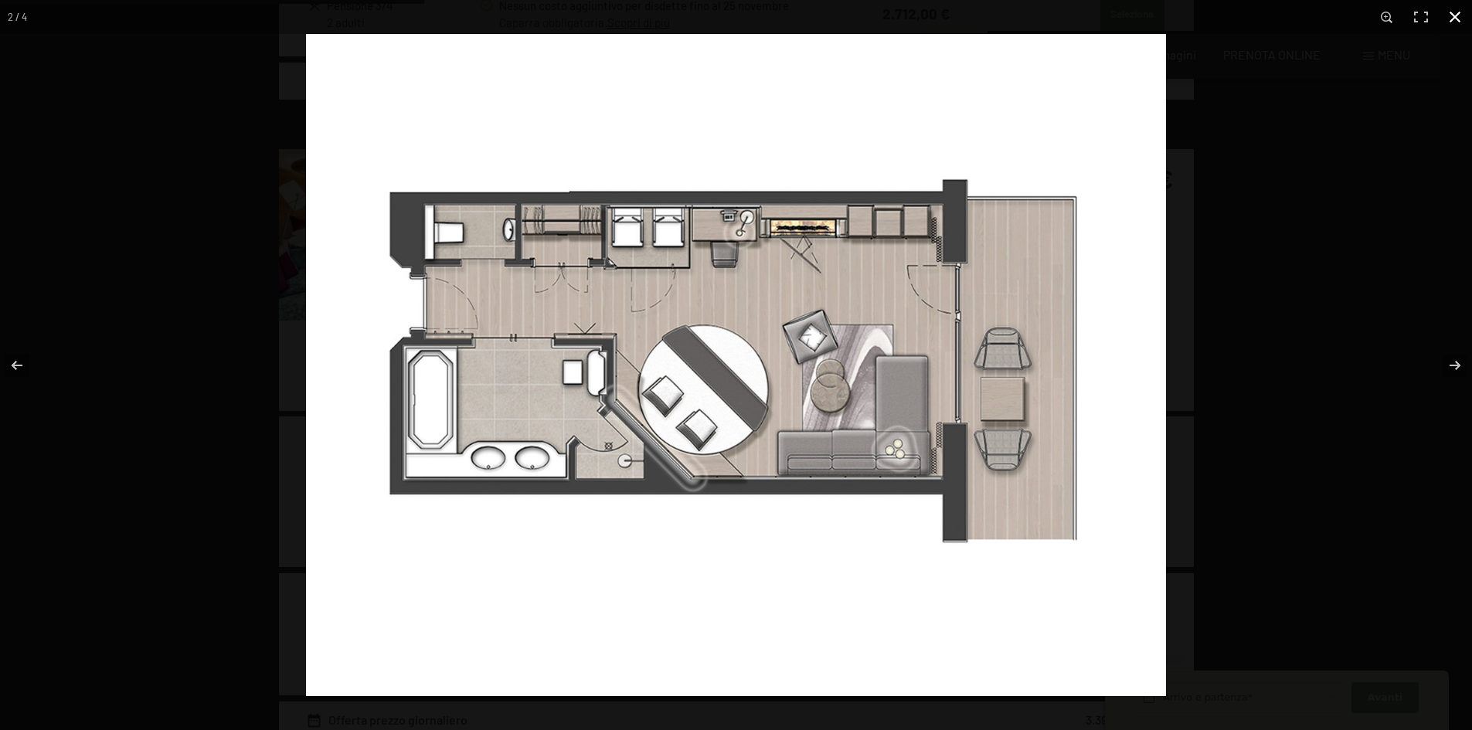
click at [1464, 17] on button "button" at bounding box center [1455, 17] width 34 height 34
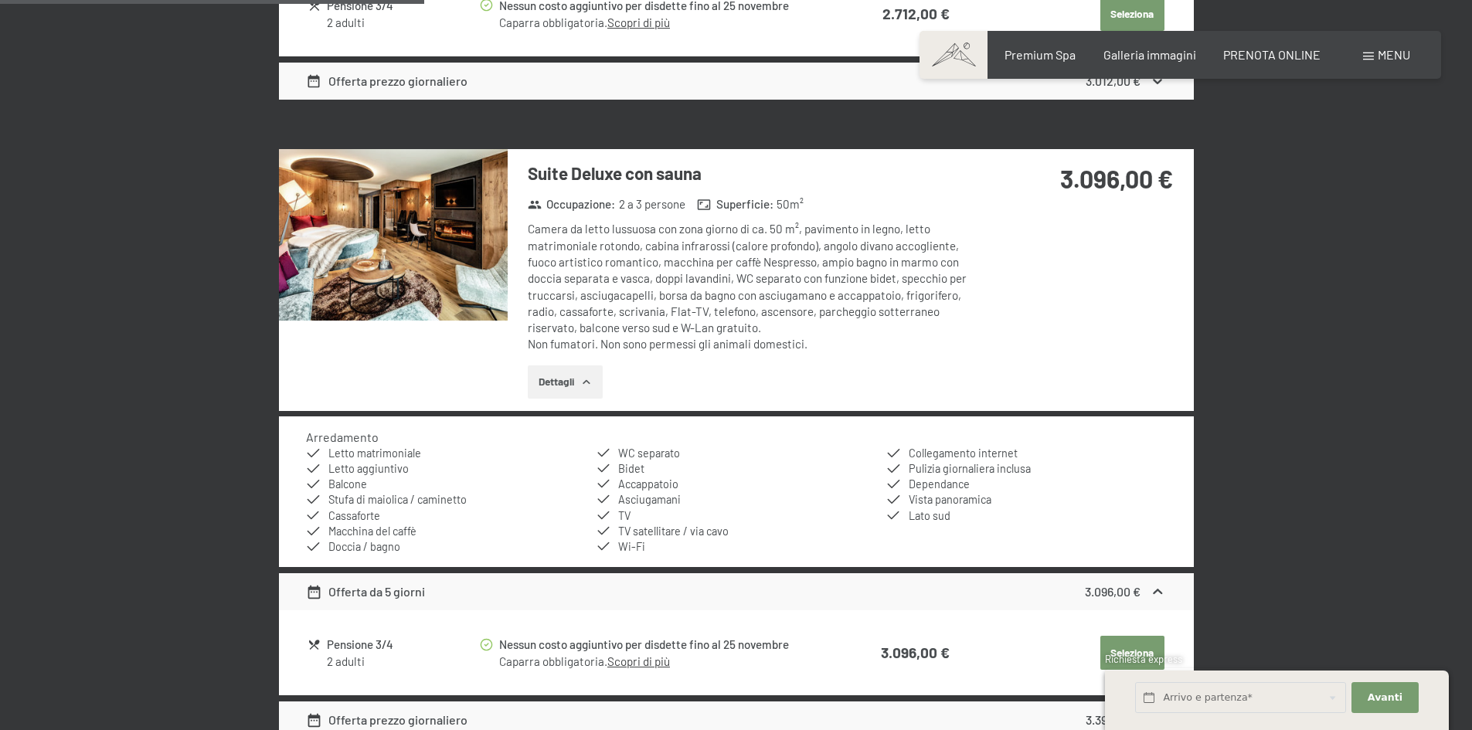
scroll to position [1695, 0]
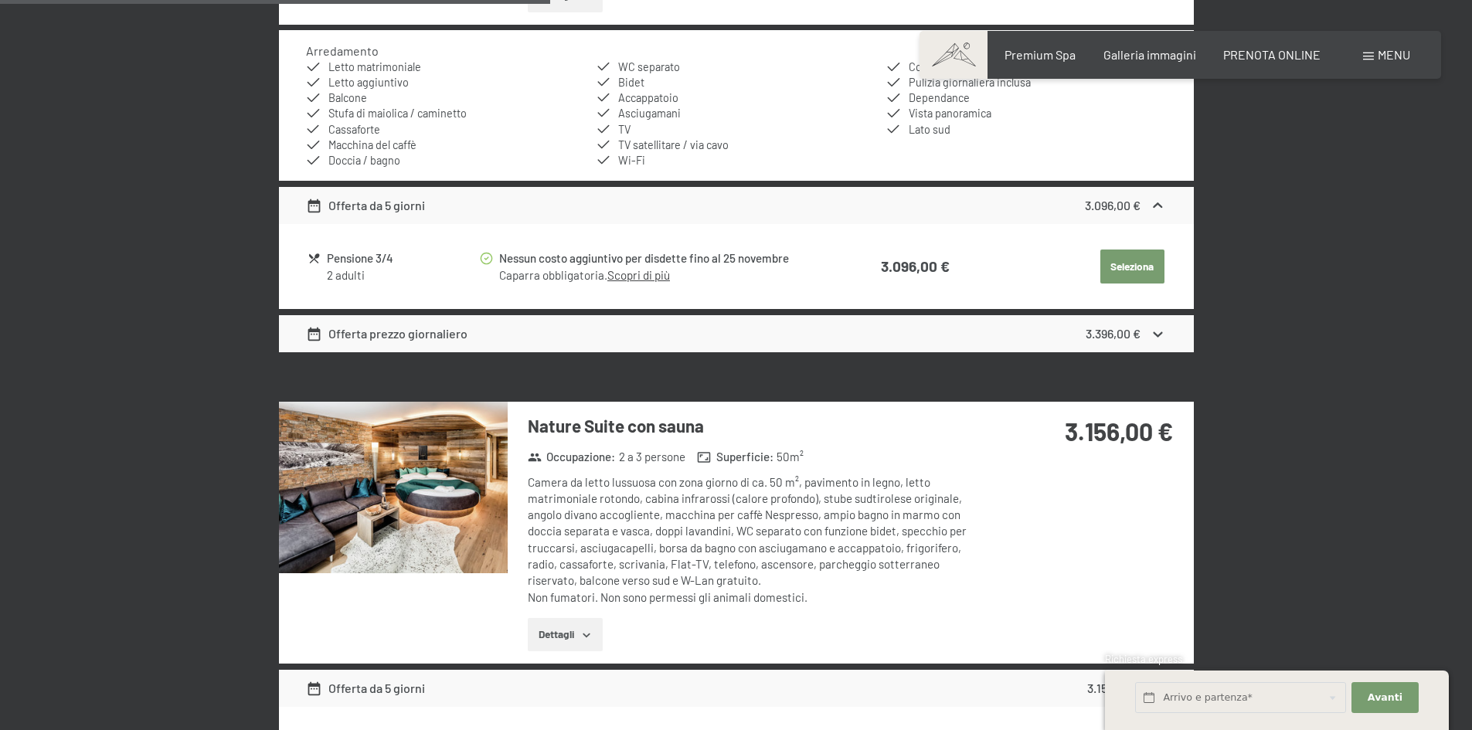
click at [407, 516] on img at bounding box center [393, 488] width 229 height 172
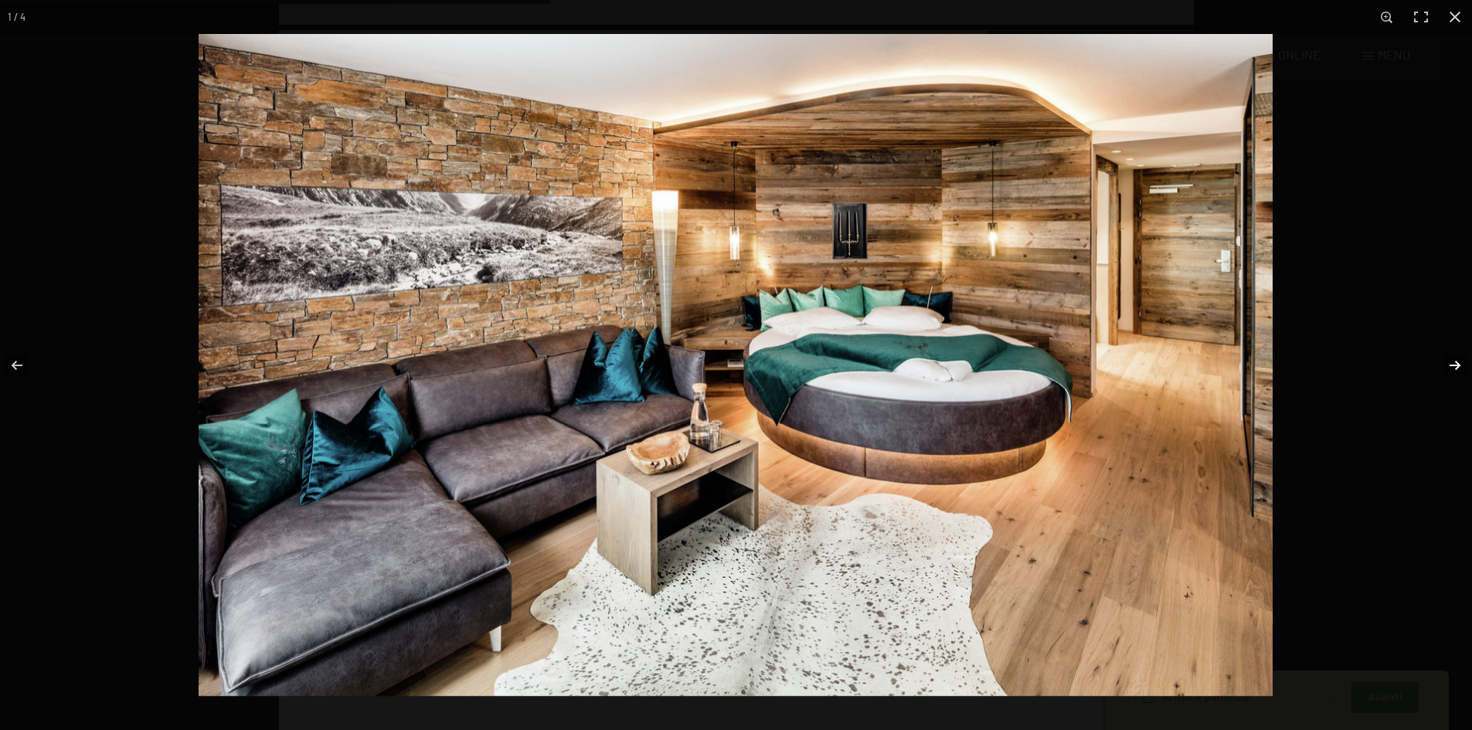
click at [1462, 363] on button "button" at bounding box center [1445, 365] width 54 height 77
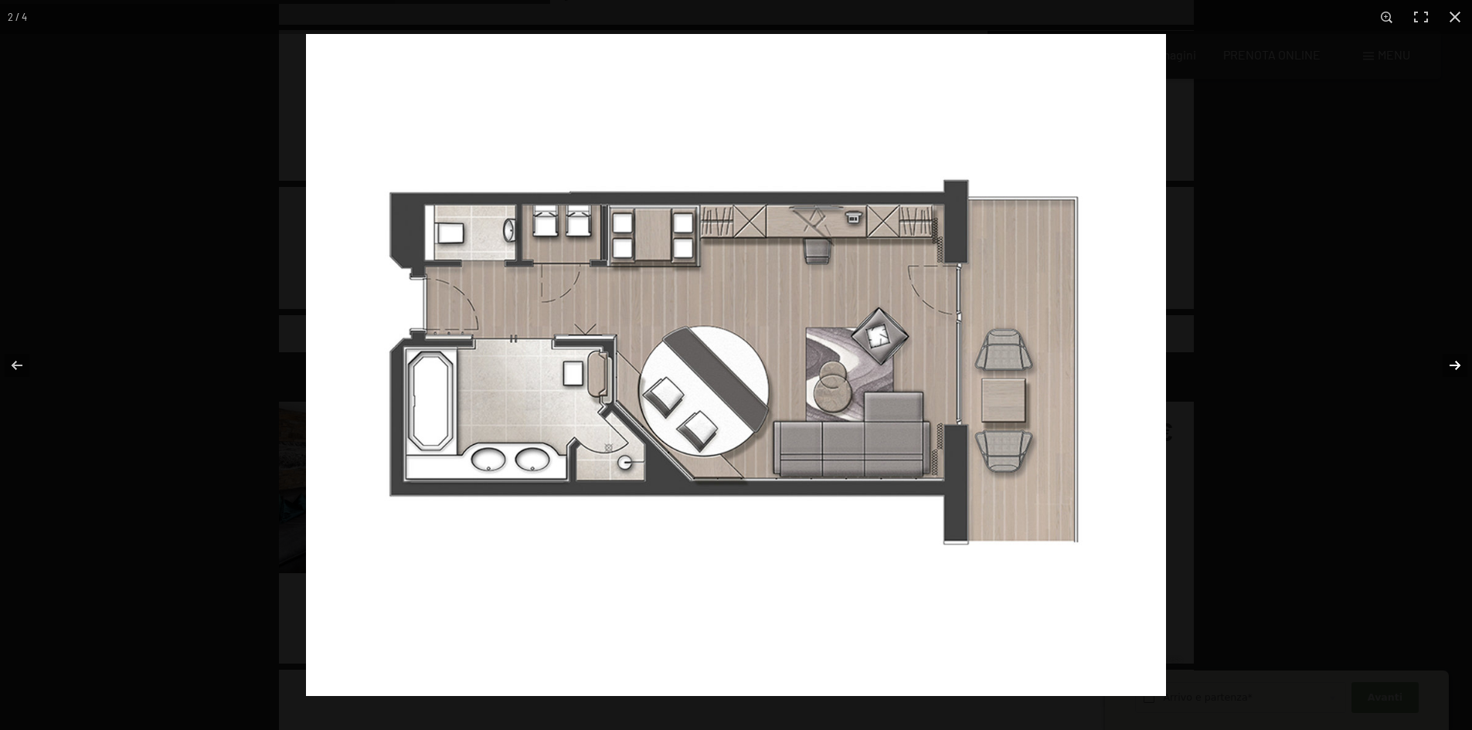
click at [1462, 363] on button "button" at bounding box center [1445, 365] width 54 height 77
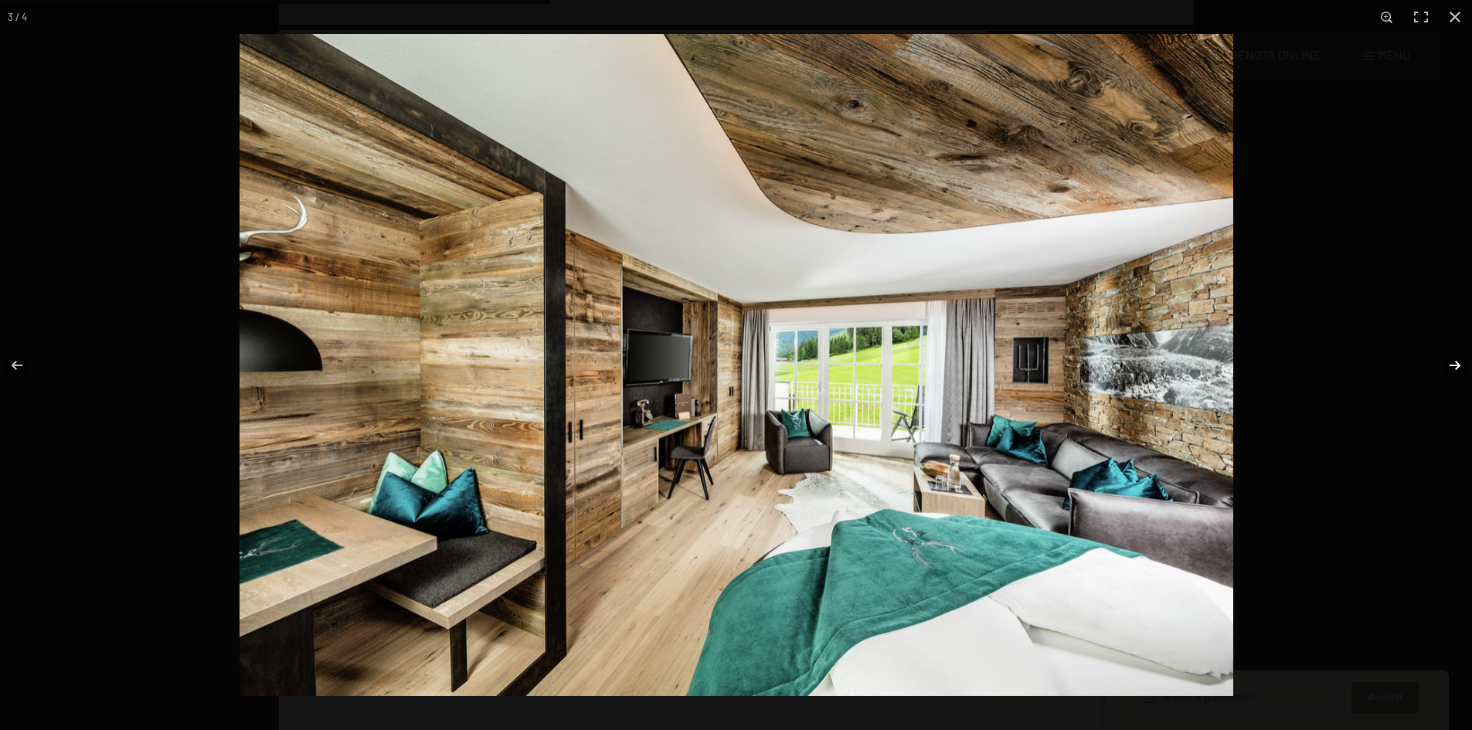
click at [1461, 363] on button "button" at bounding box center [1445, 365] width 54 height 77
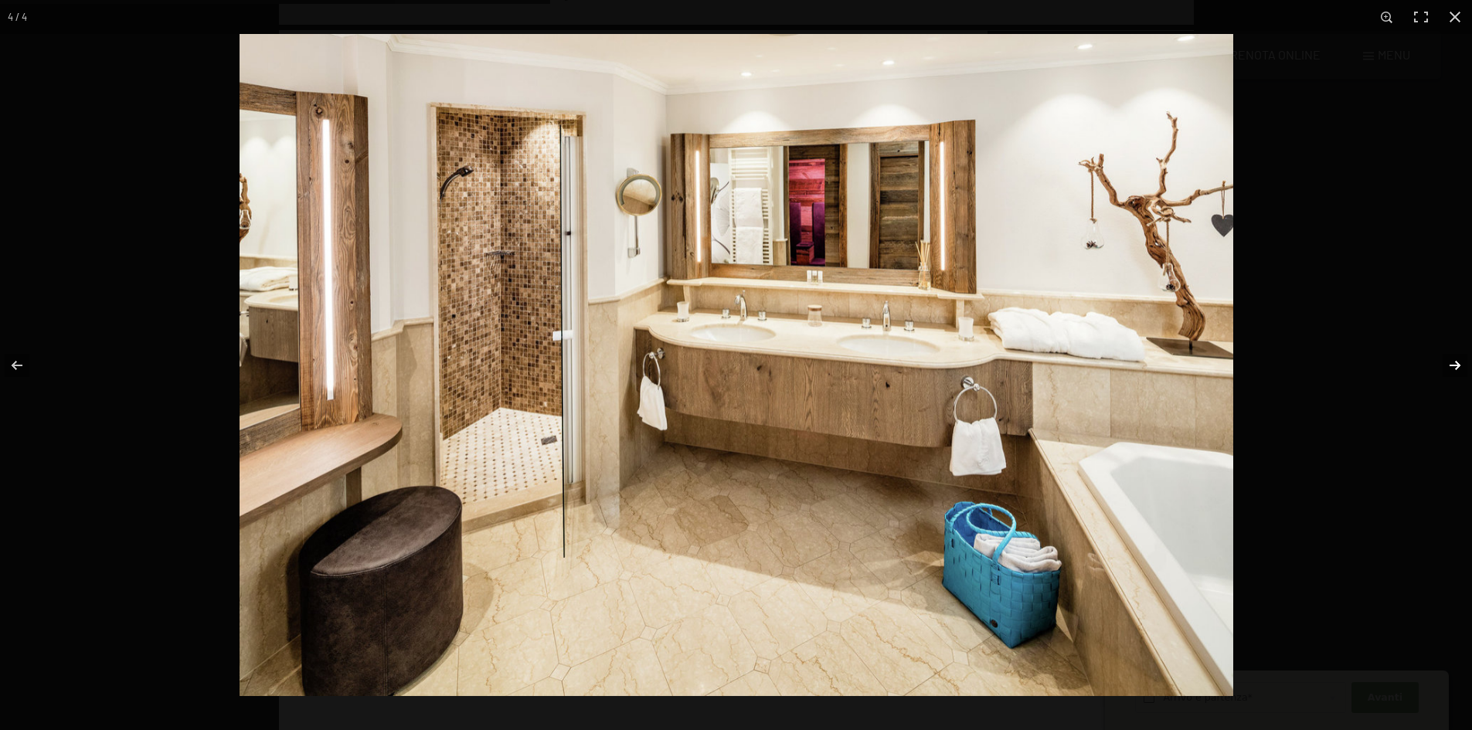
click at [1461, 363] on button "button" at bounding box center [1445, 365] width 54 height 77
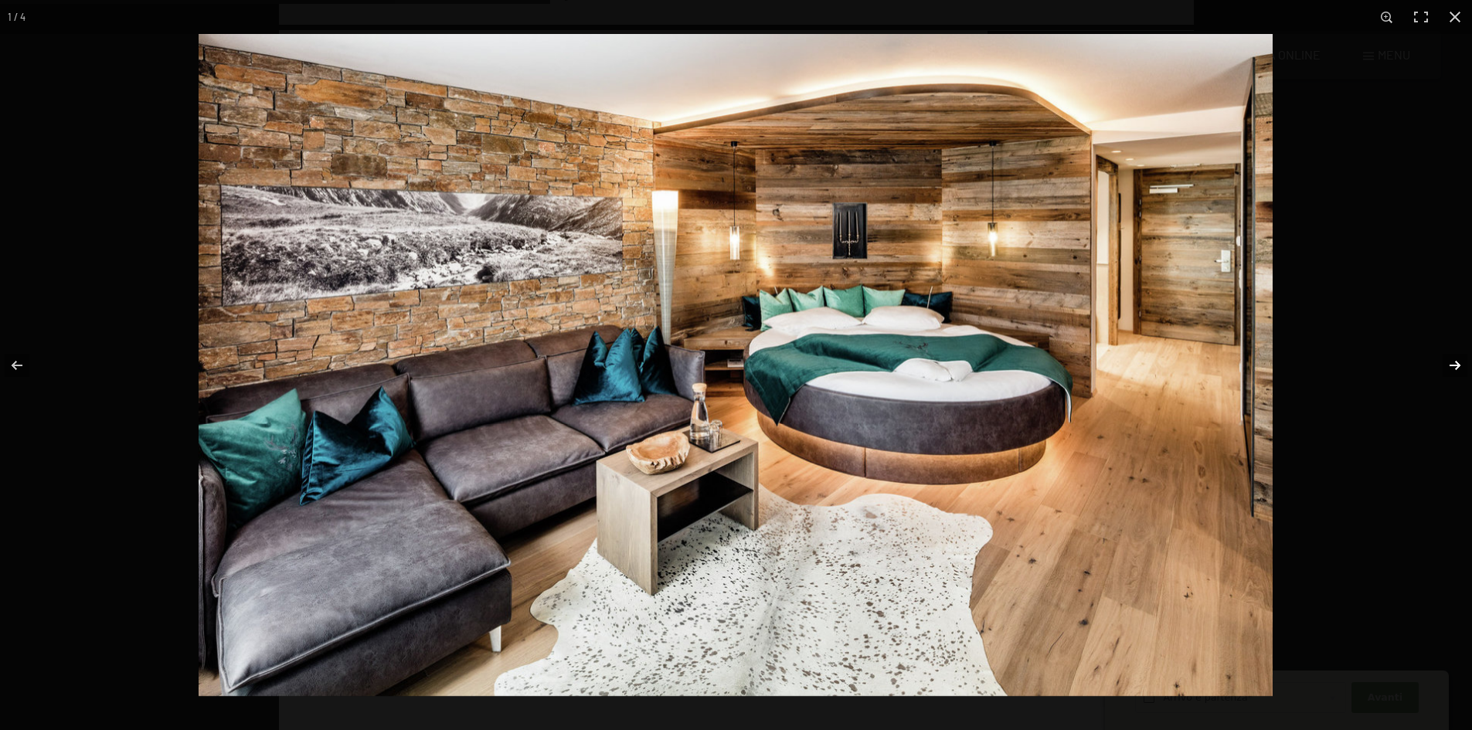
click at [1461, 363] on button "button" at bounding box center [1445, 365] width 54 height 77
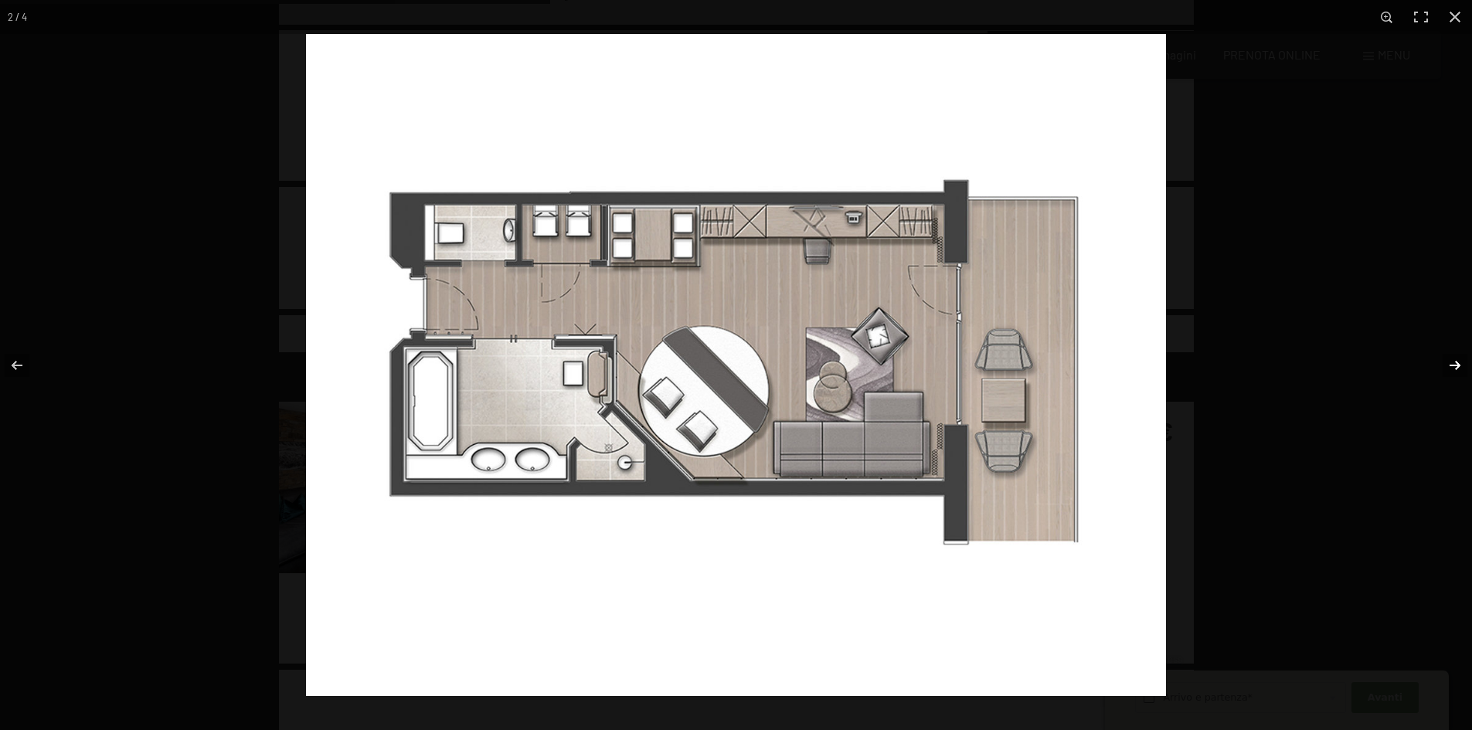
click at [1461, 362] on button "button" at bounding box center [1445, 365] width 54 height 77
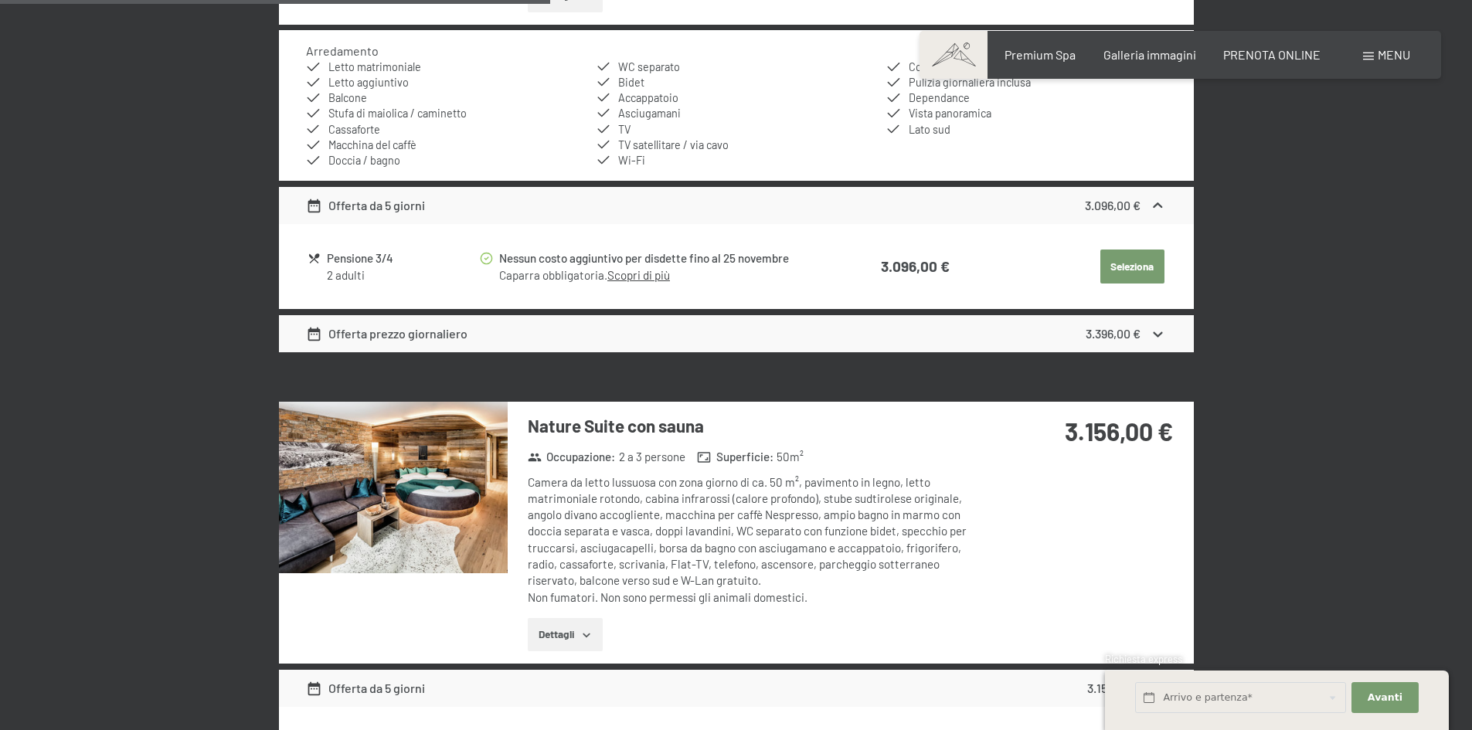
click at [0, 0] on button "button" at bounding box center [0, 0] width 0 height 0
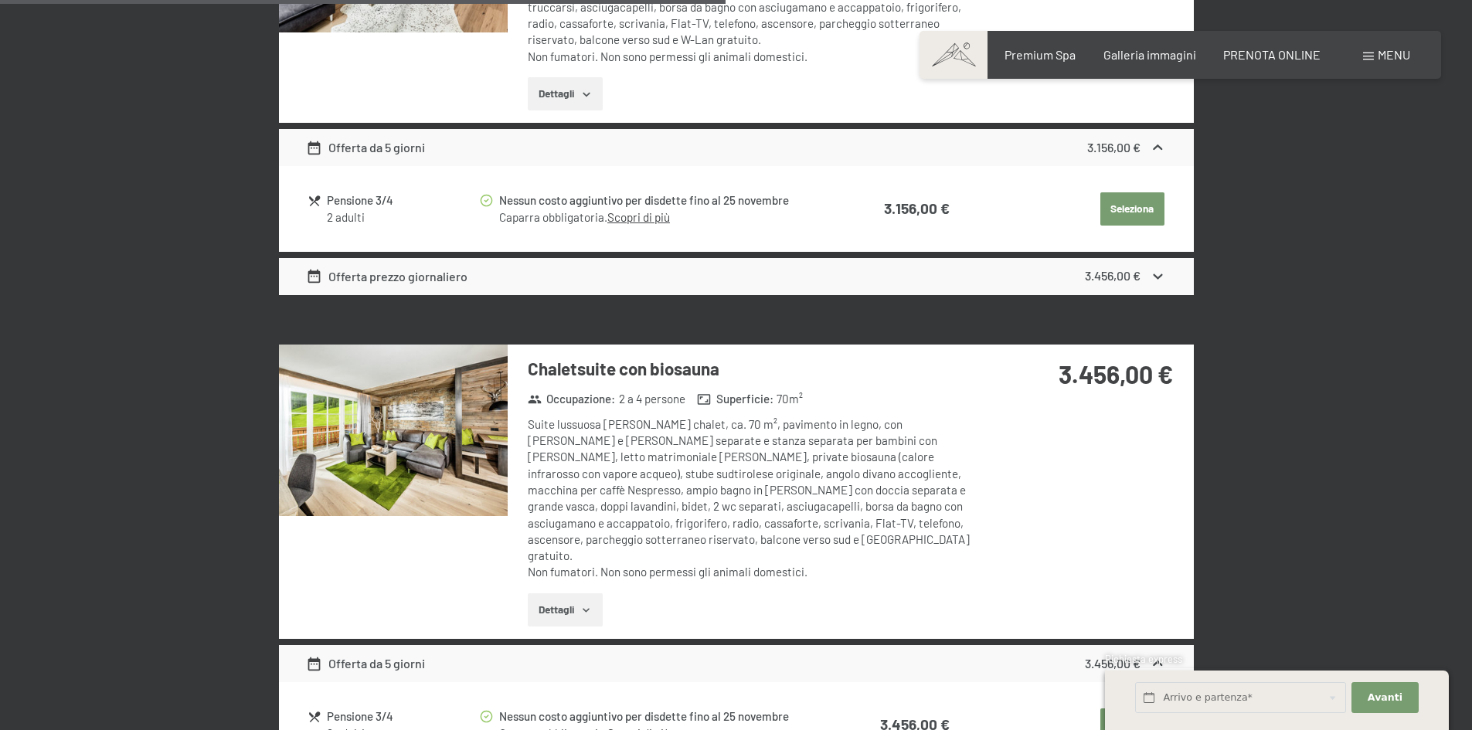
scroll to position [2313, 0]
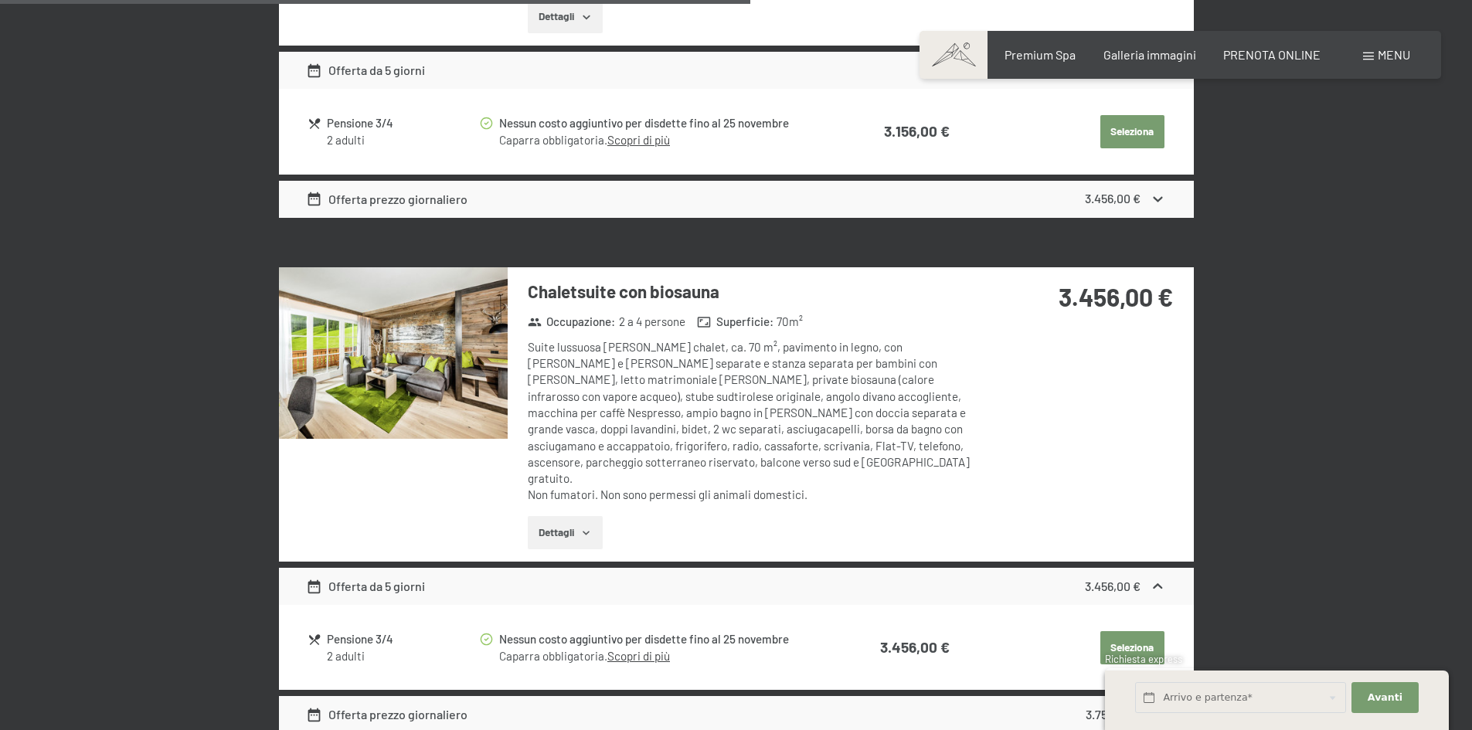
click at [450, 335] on img at bounding box center [393, 353] width 229 height 172
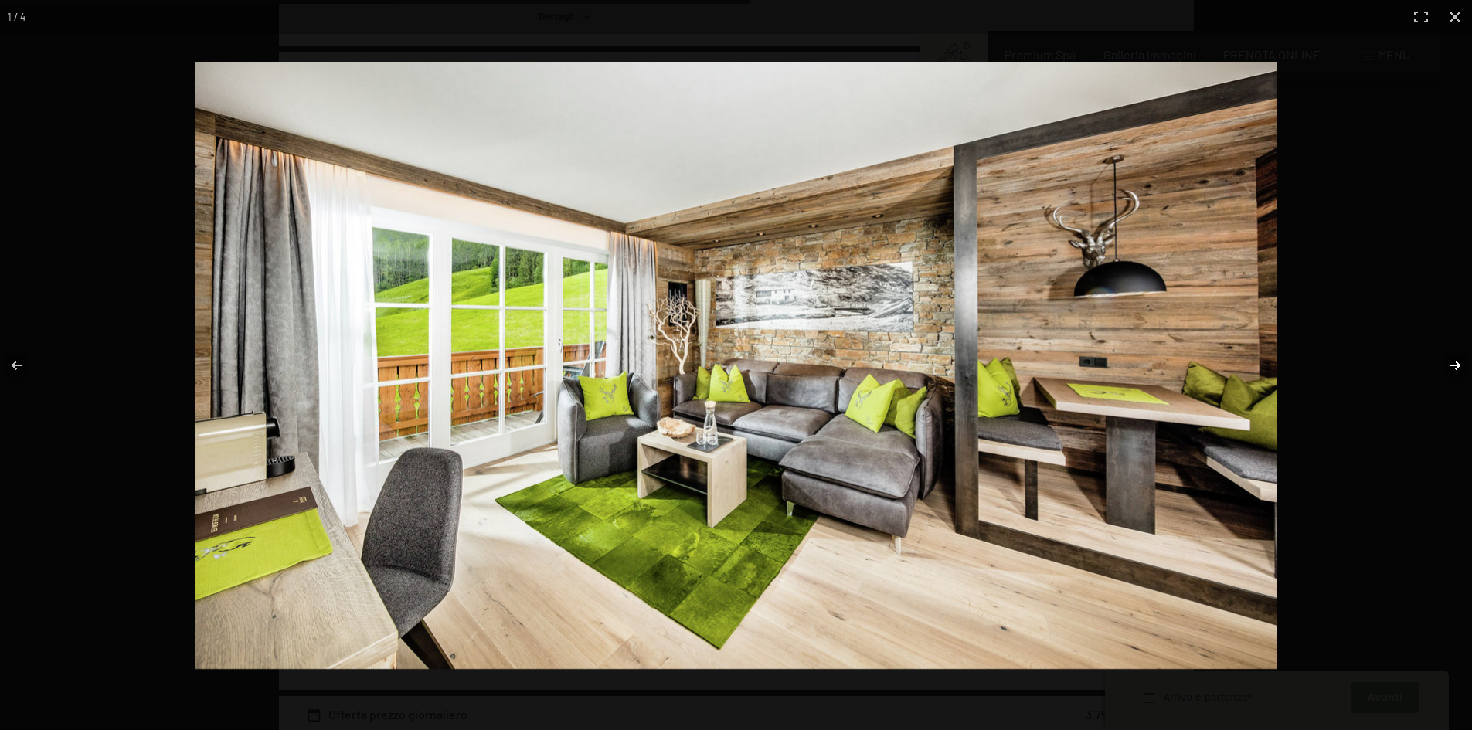
click at [1454, 366] on button "button" at bounding box center [1445, 365] width 54 height 77
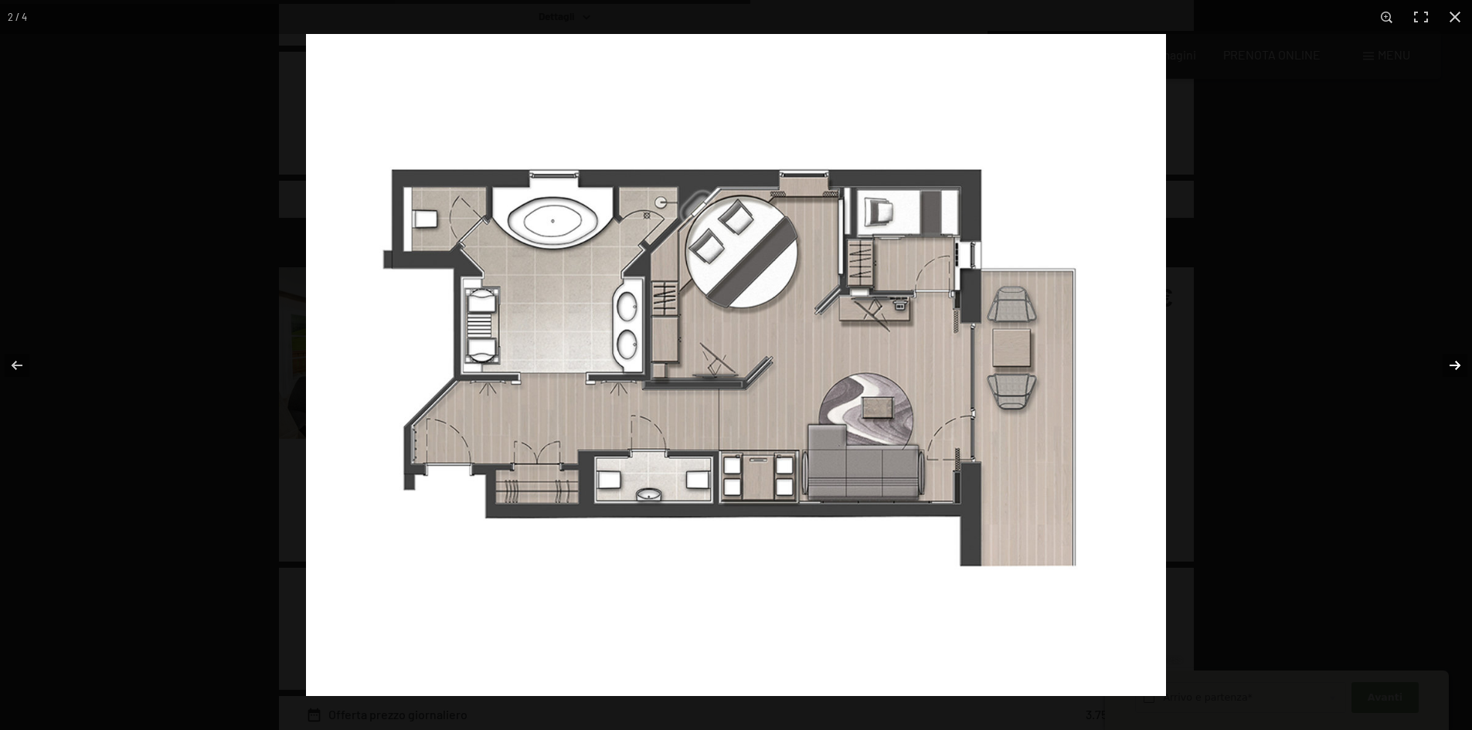
click at [1454, 366] on button "button" at bounding box center [1445, 365] width 54 height 77
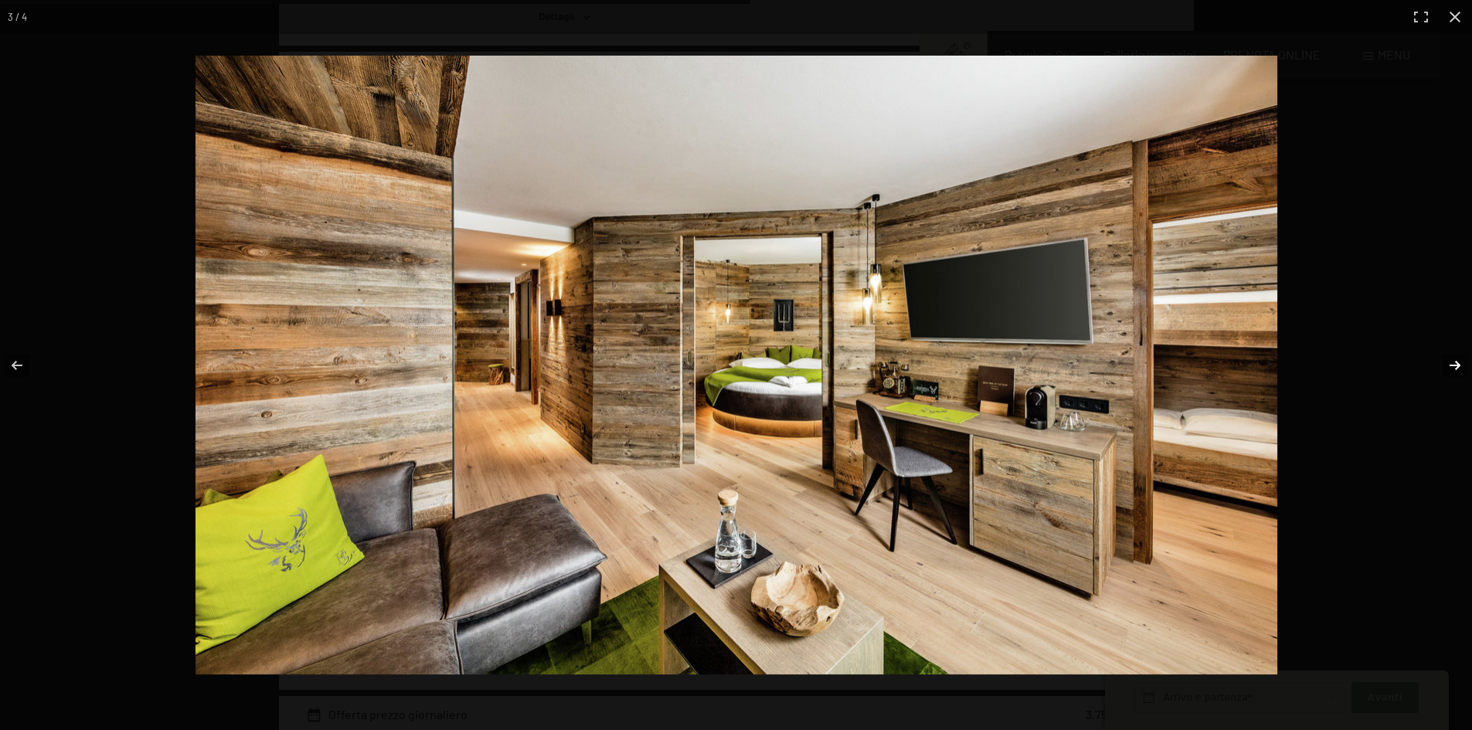
click at [1454, 366] on button "button" at bounding box center [1445, 365] width 54 height 77
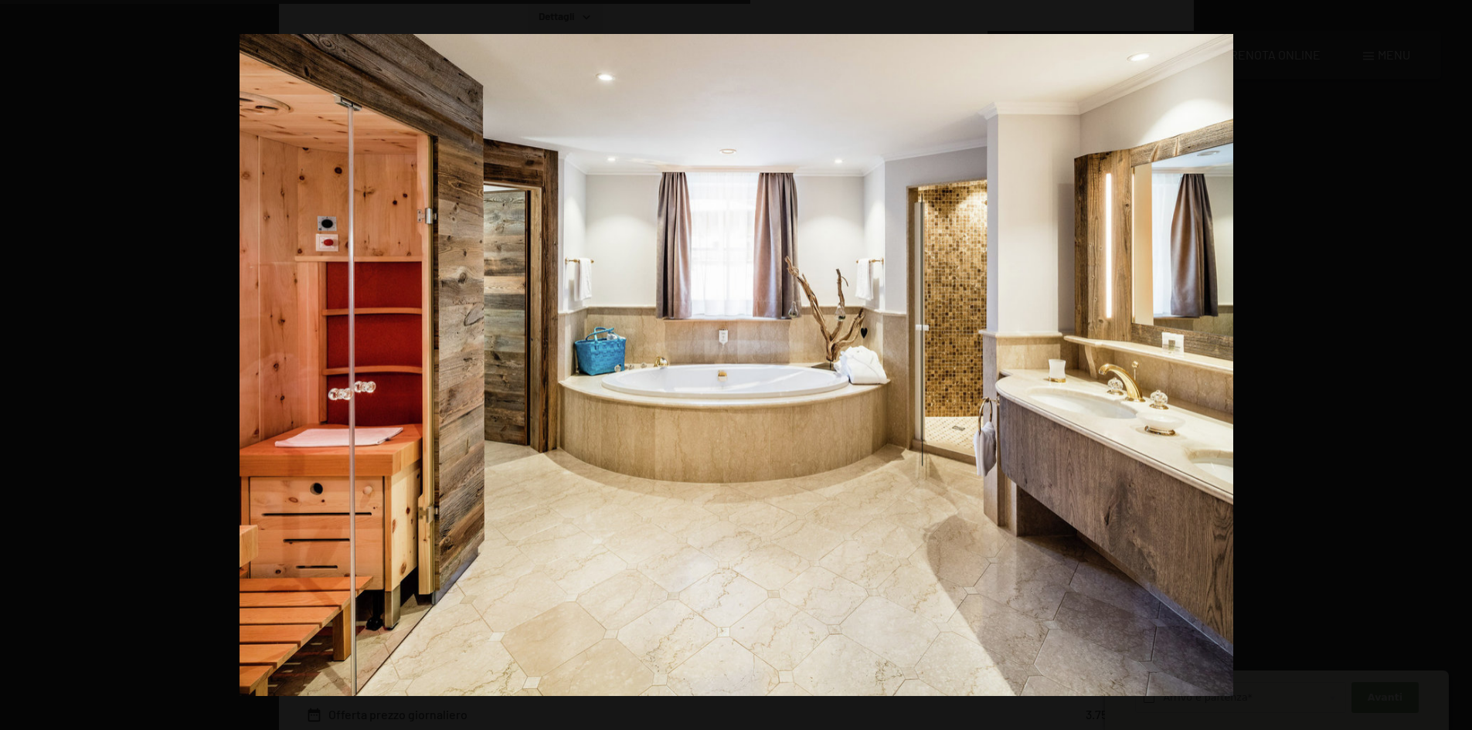
click at [1457, 362] on button "button" at bounding box center [1445, 365] width 54 height 77
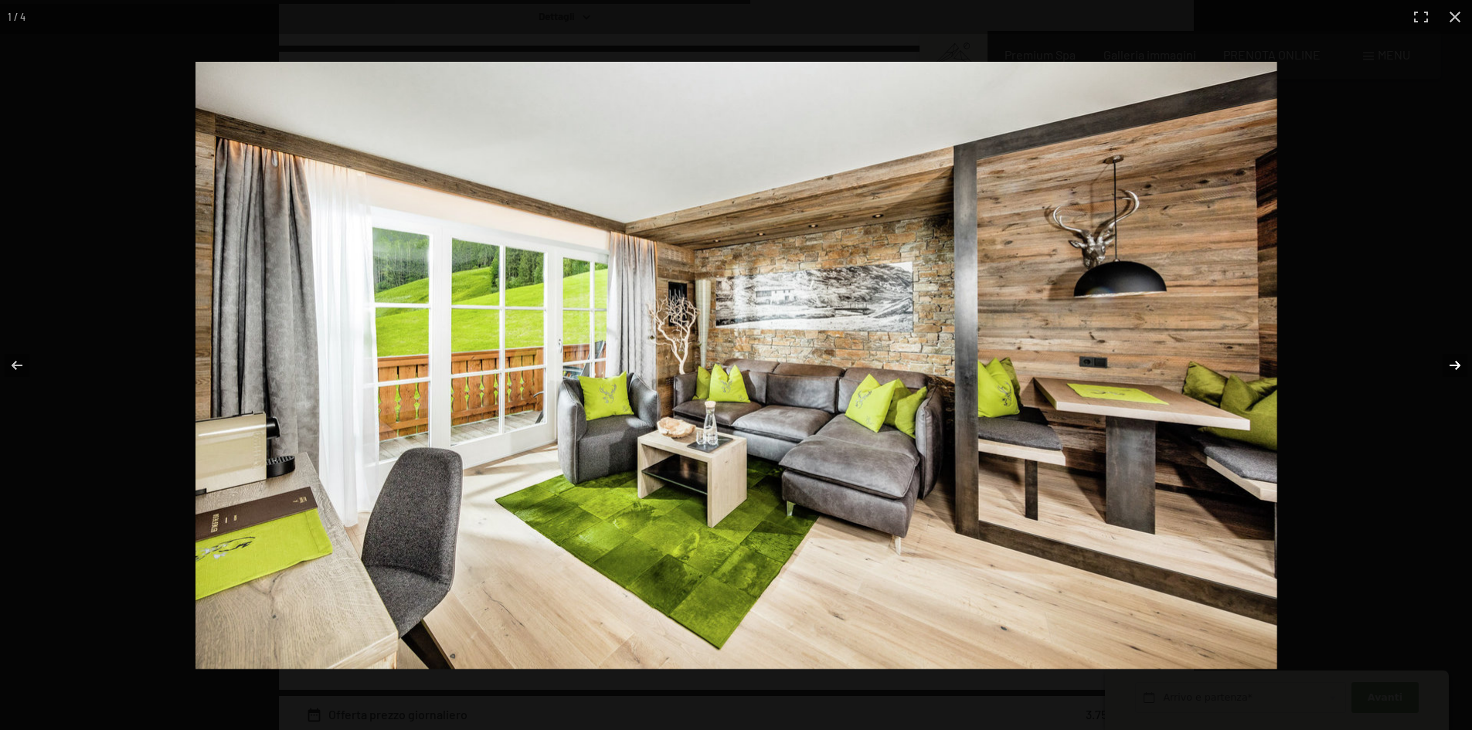
click at [1457, 362] on button "button" at bounding box center [1445, 365] width 54 height 77
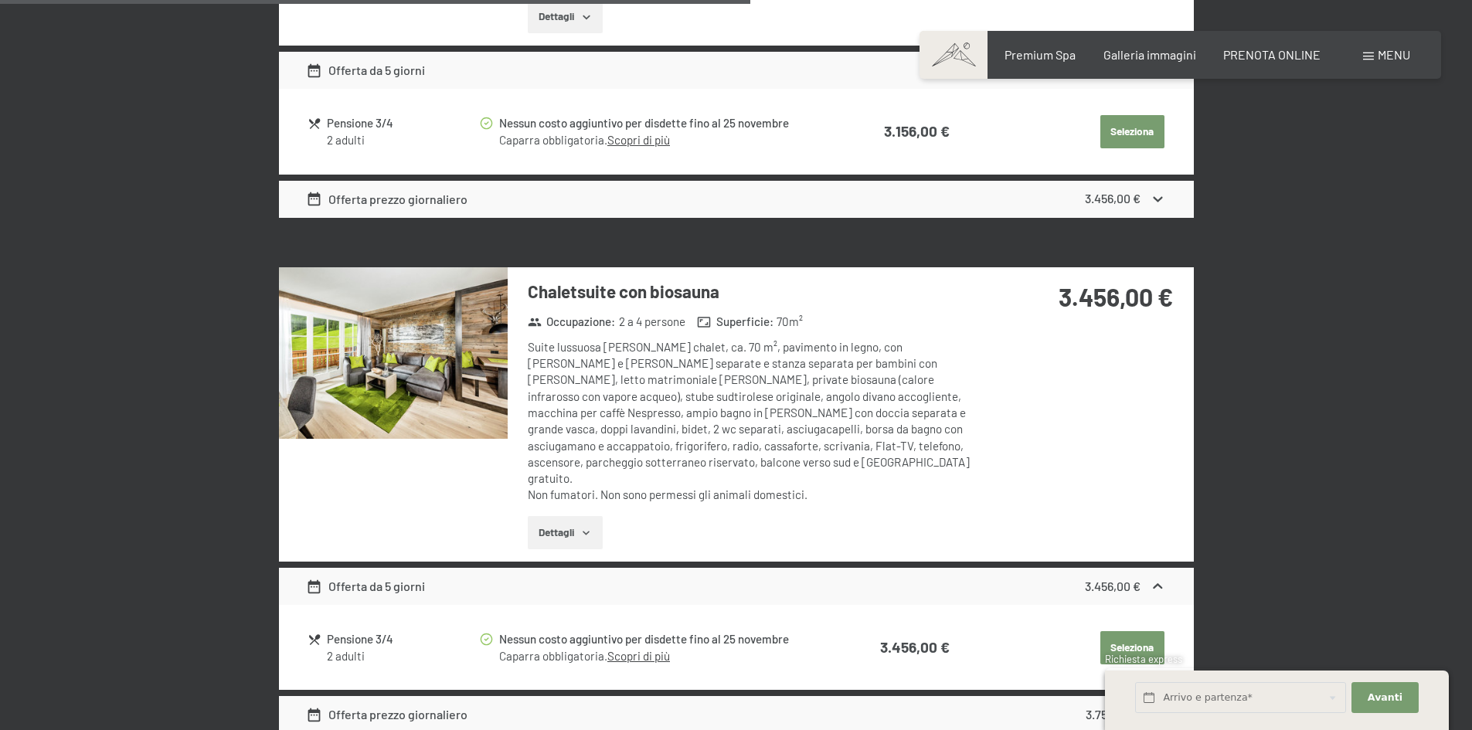
click at [0, 0] on button "button" at bounding box center [0, 0] width 0 height 0
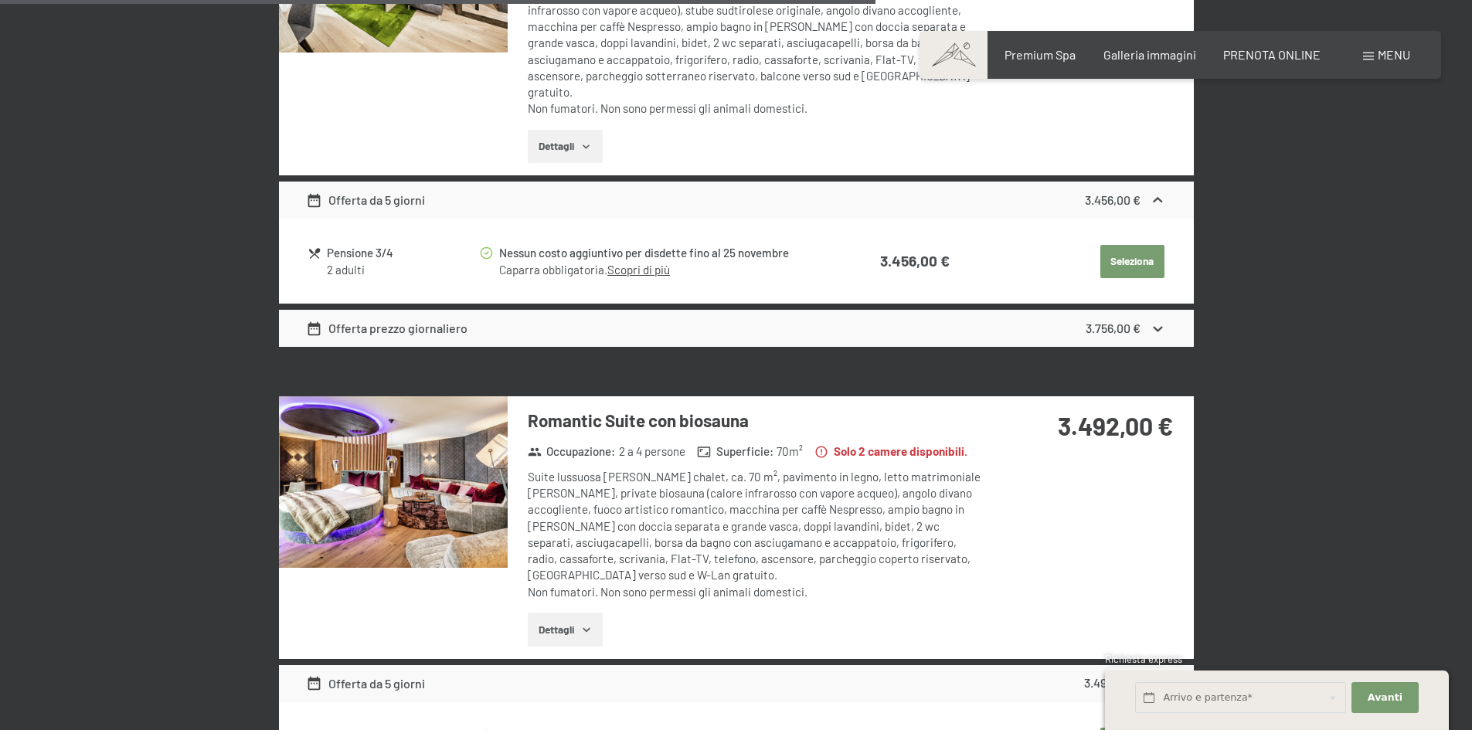
click at [395, 450] on img at bounding box center [393, 482] width 229 height 172
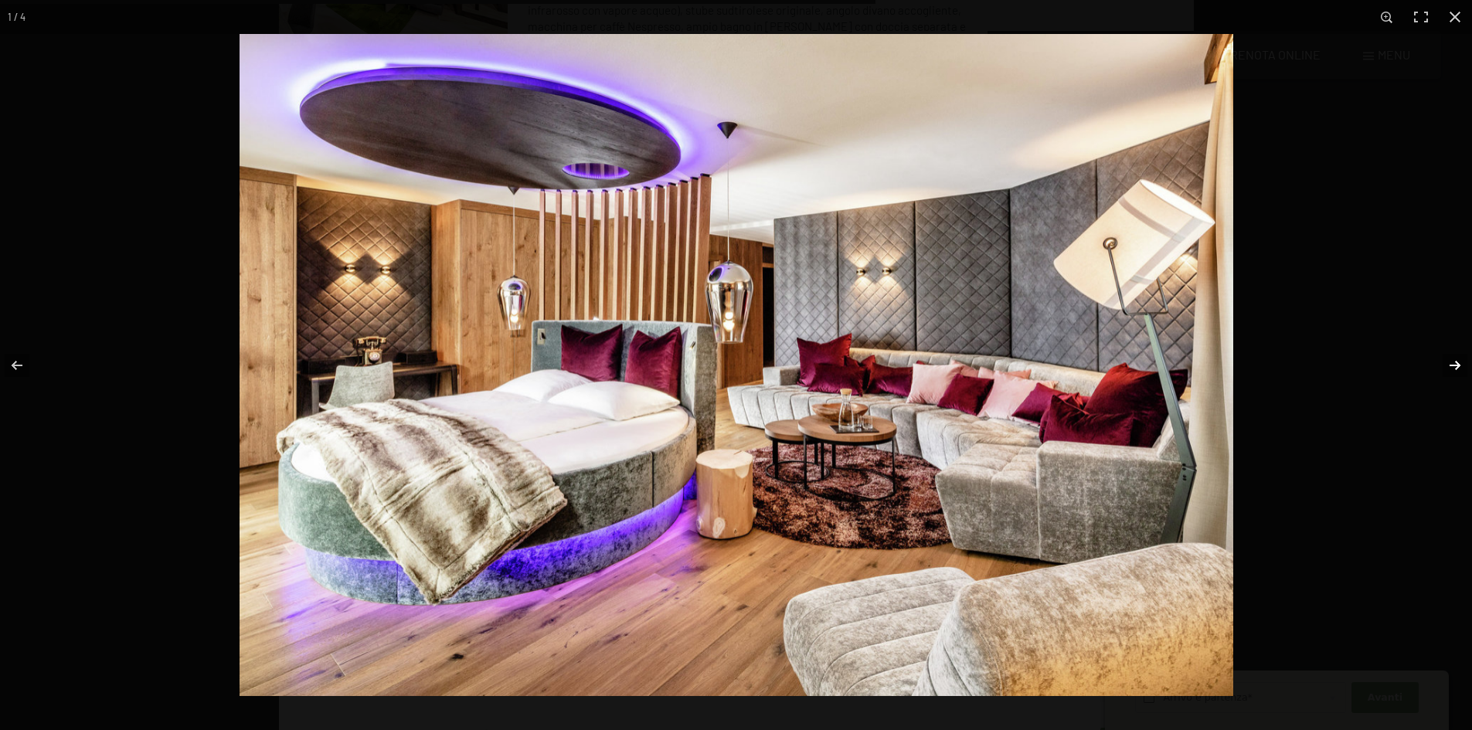
click at [1463, 366] on button "button" at bounding box center [1445, 365] width 54 height 77
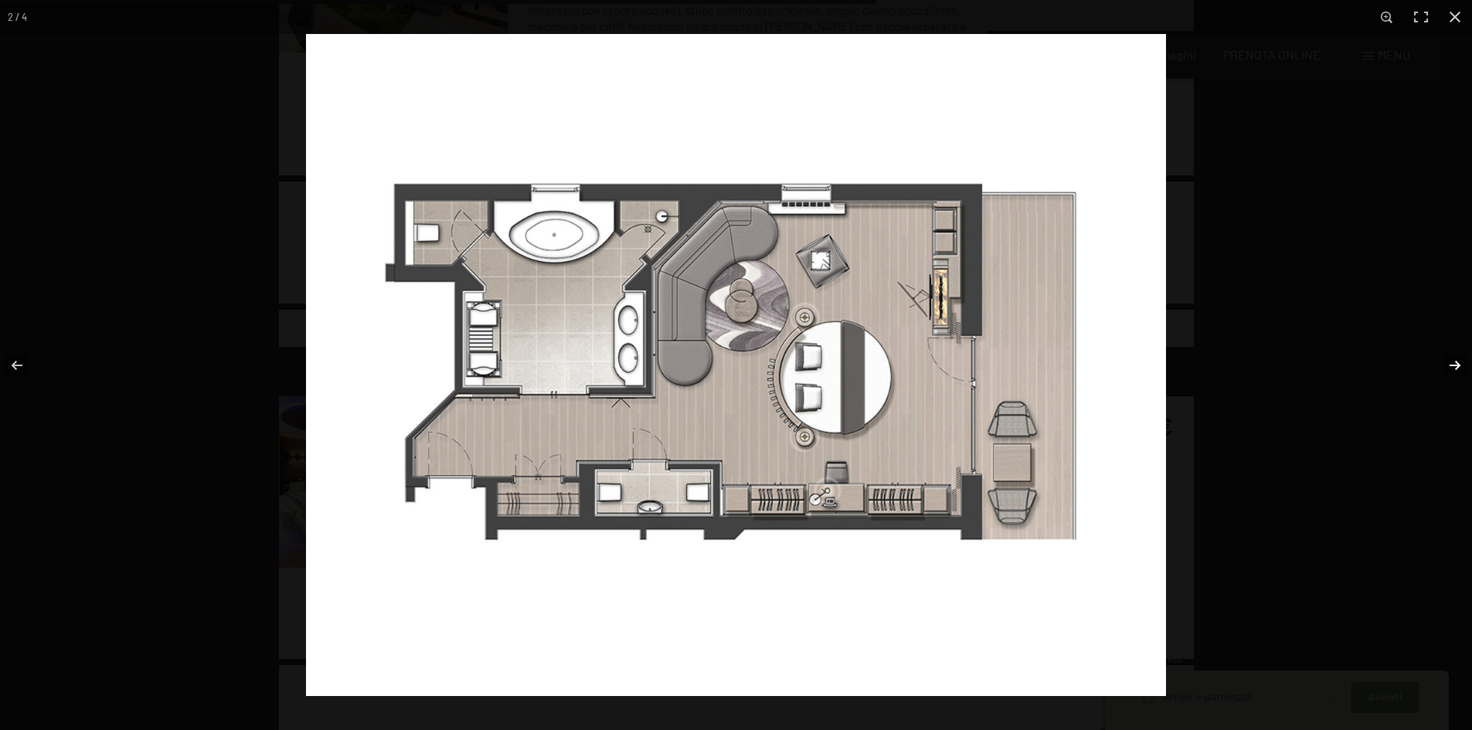
click at [1463, 366] on button "button" at bounding box center [1445, 365] width 54 height 77
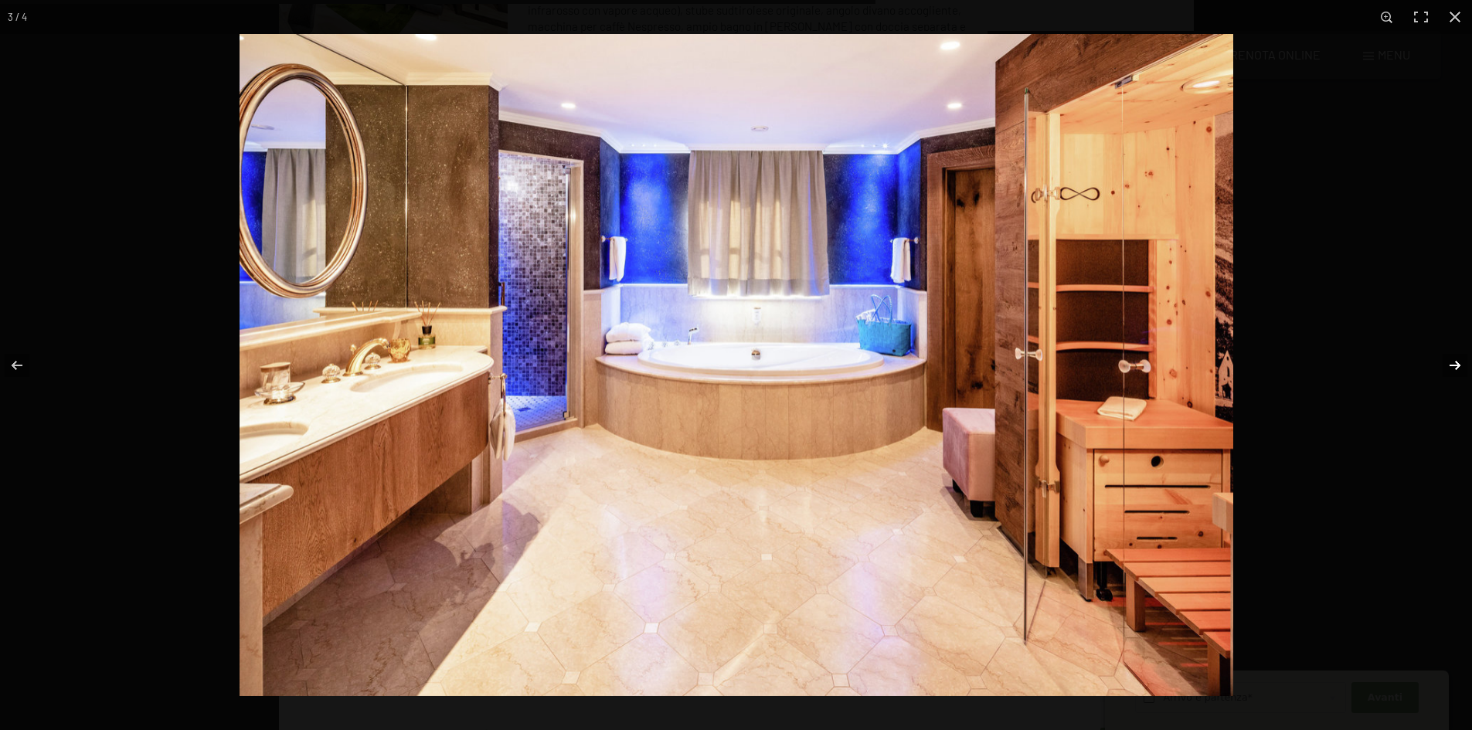
click at [1463, 368] on button "button" at bounding box center [1445, 365] width 54 height 77
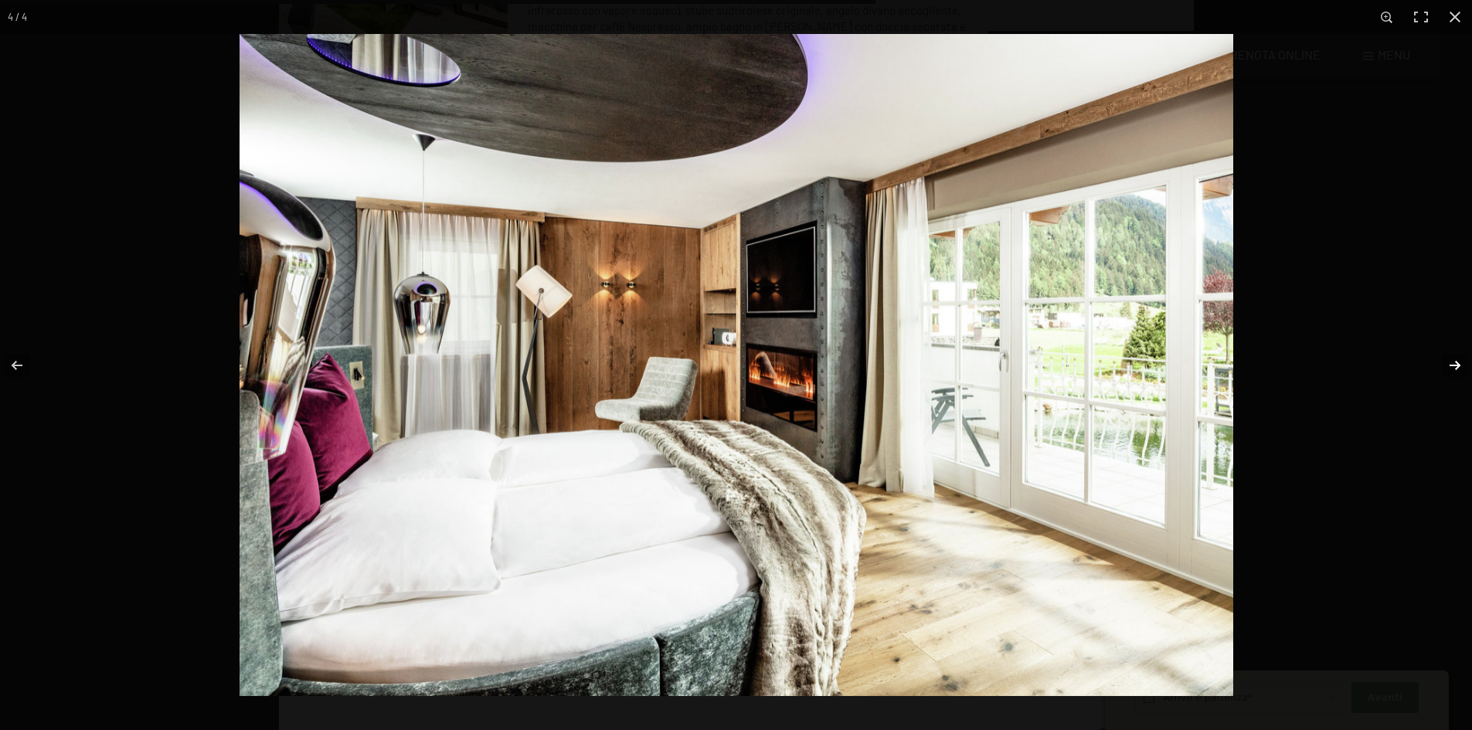
click at [1462, 366] on button "button" at bounding box center [1445, 365] width 54 height 77
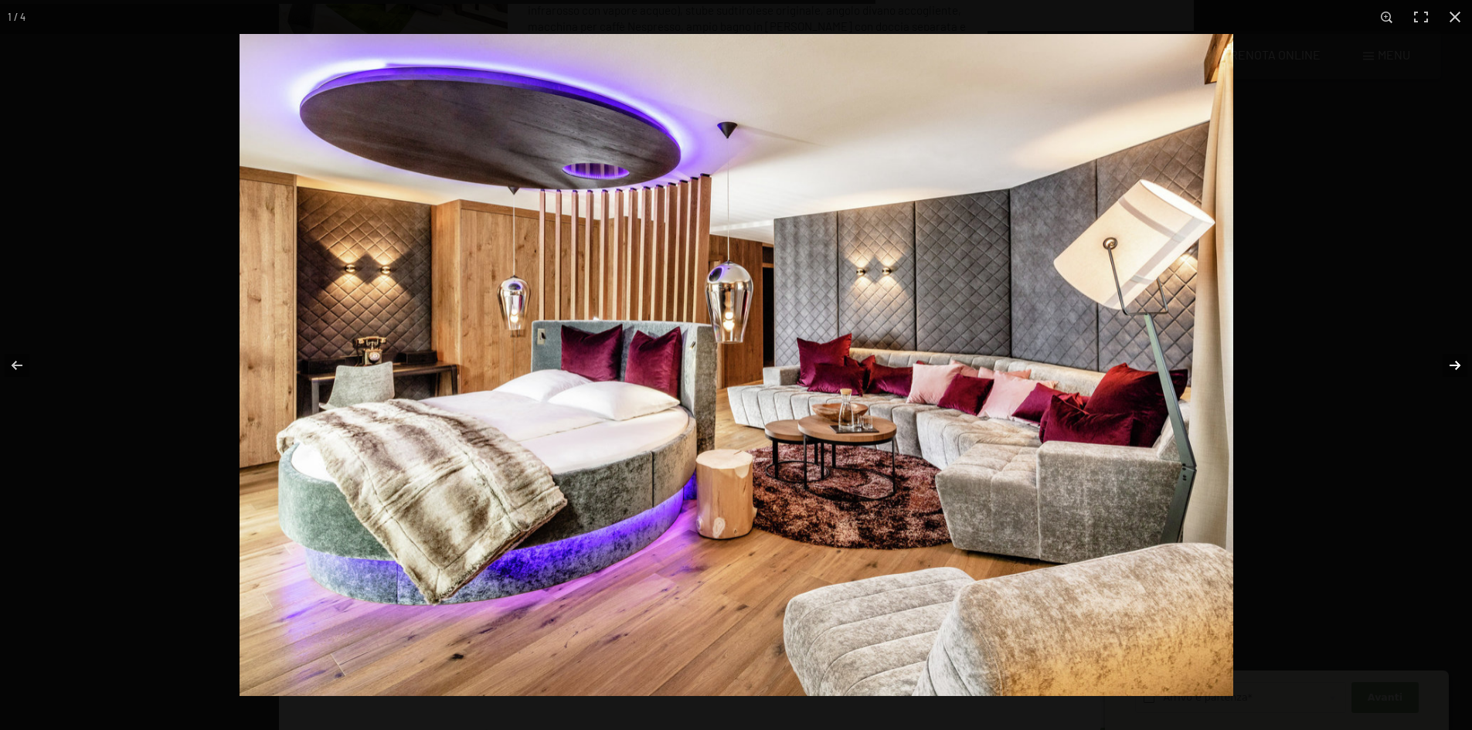
click at [1447, 366] on button "button" at bounding box center [1445, 365] width 54 height 77
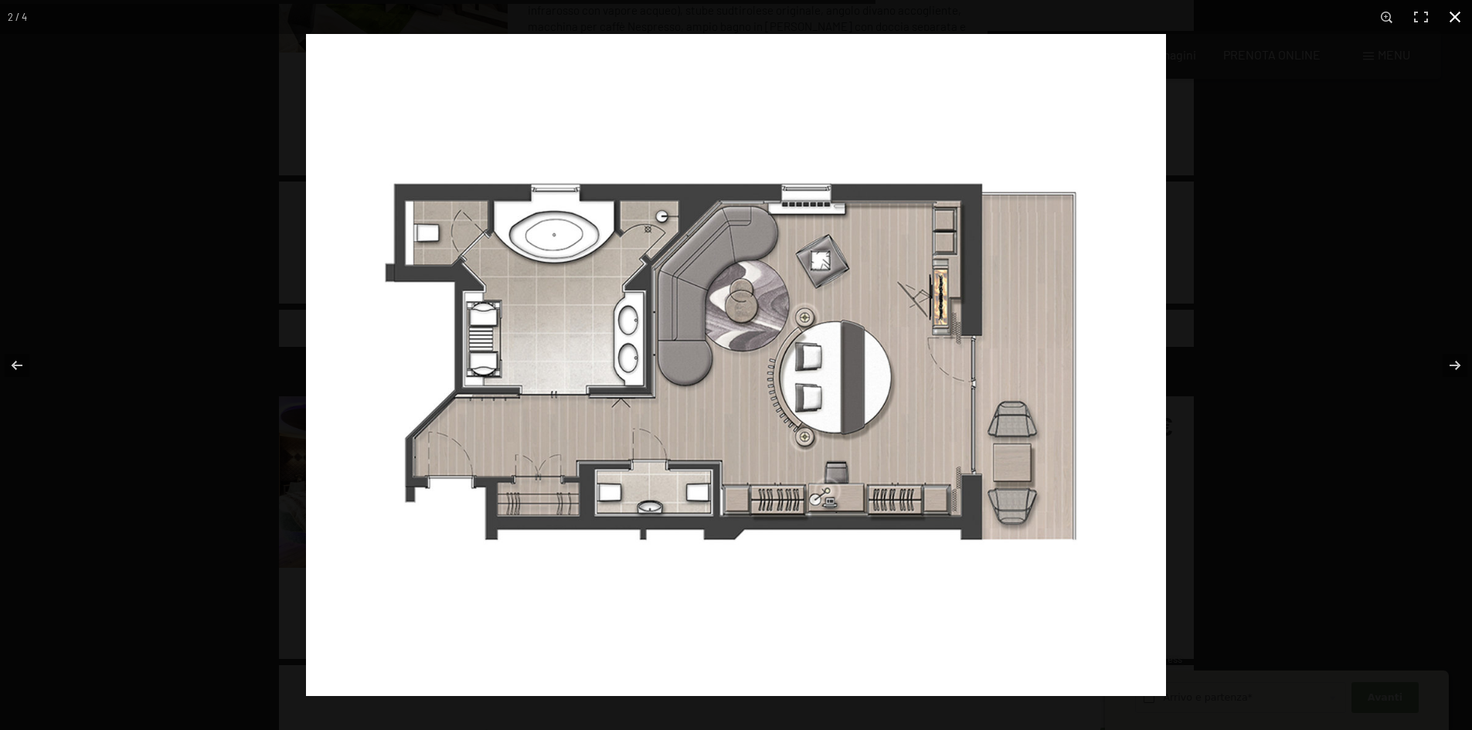
click at [1450, 21] on button "button" at bounding box center [1455, 17] width 34 height 34
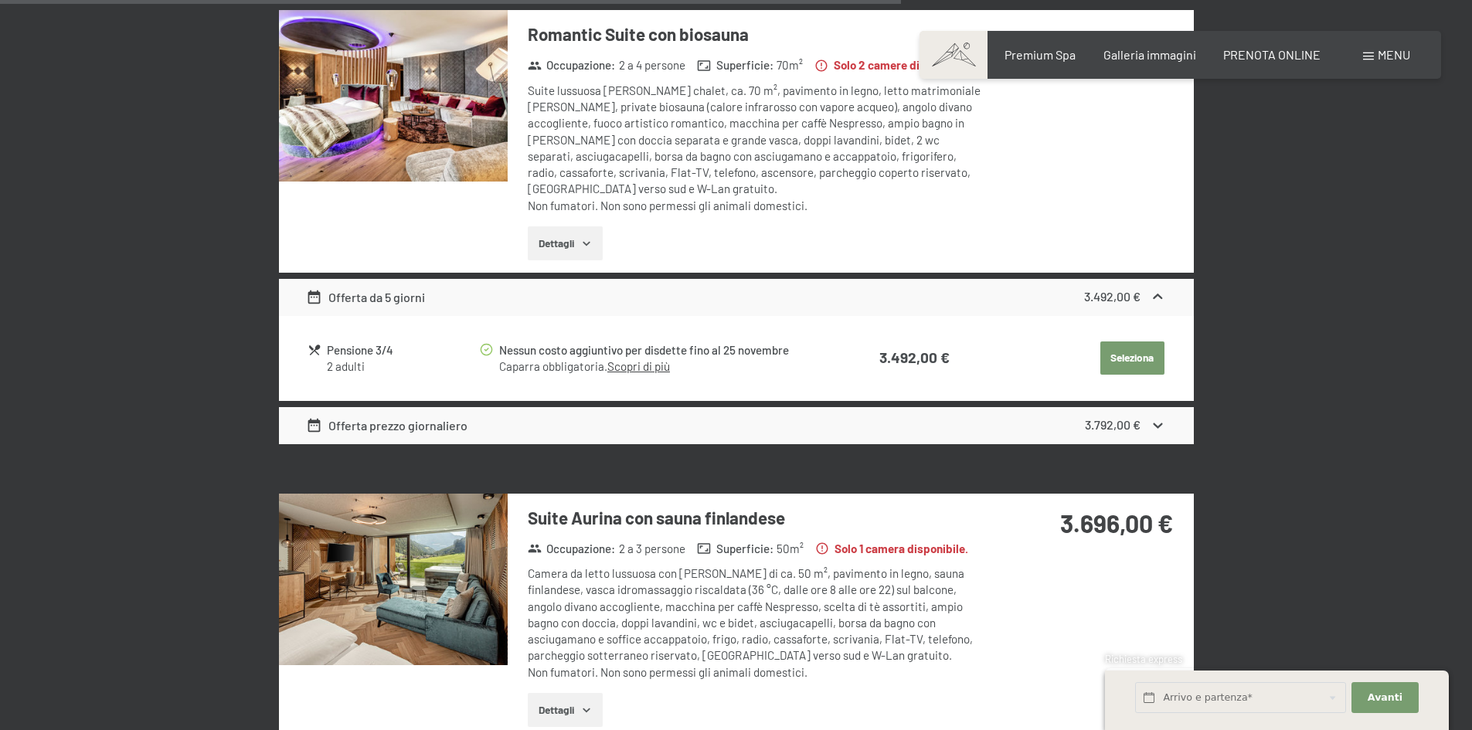
scroll to position [3163, 0]
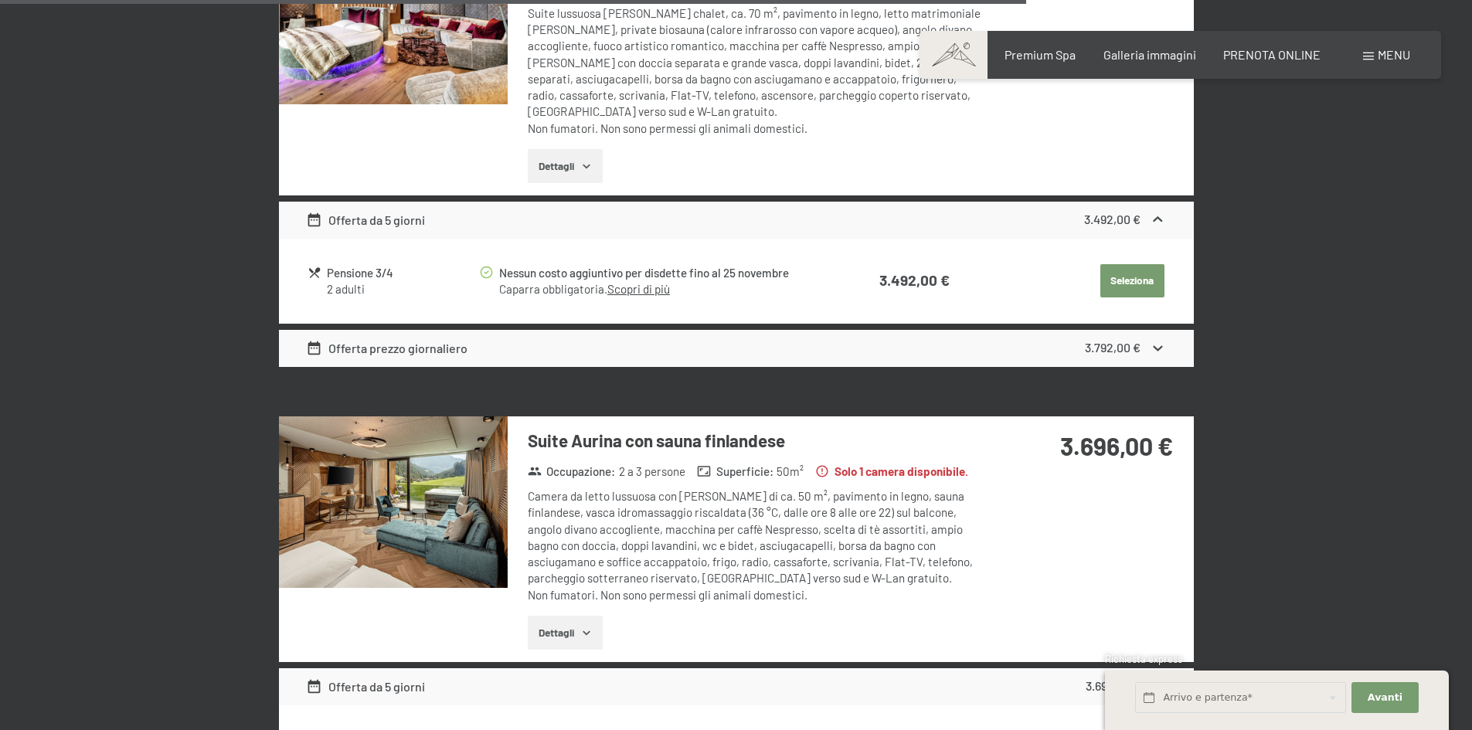
click at [459, 430] on img at bounding box center [393, 503] width 229 height 172
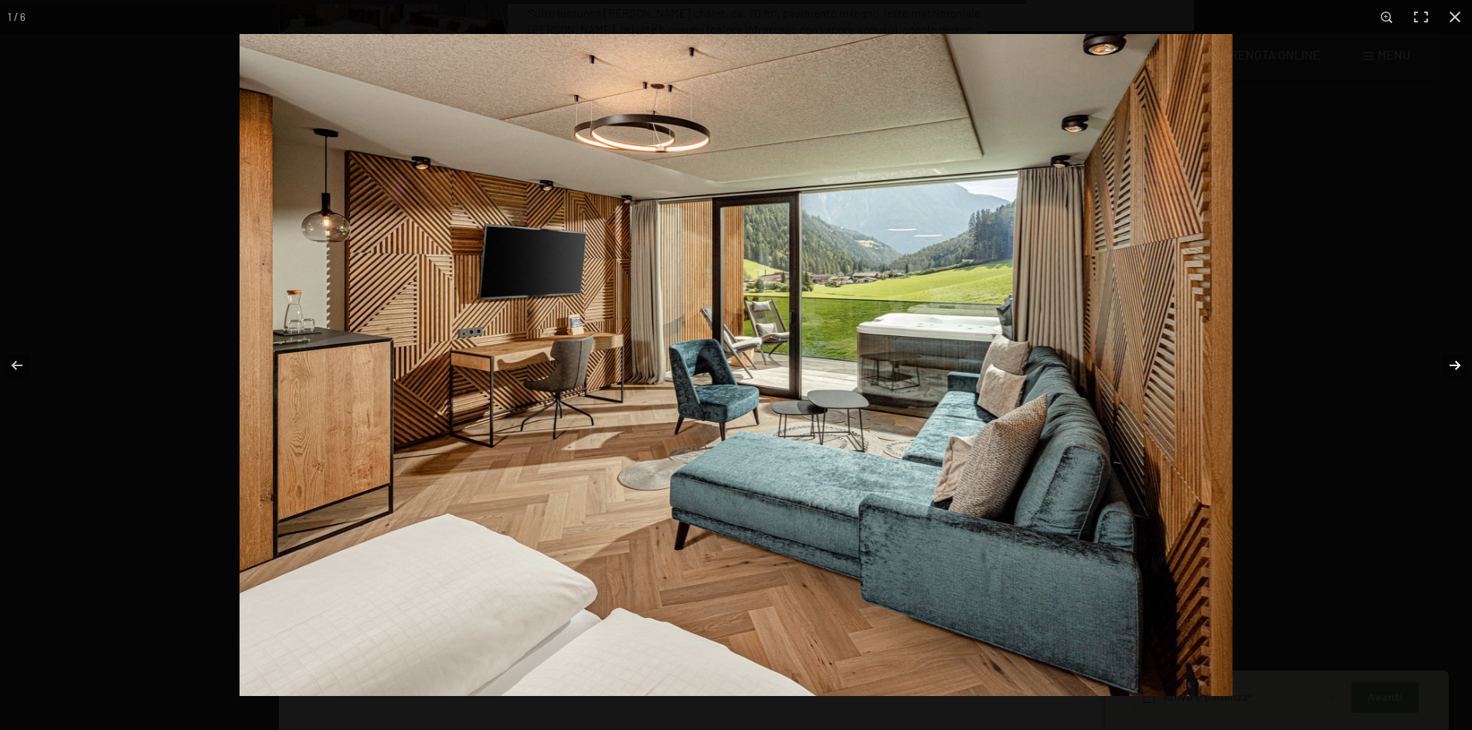
click at [1451, 356] on button "button" at bounding box center [1445, 365] width 54 height 77
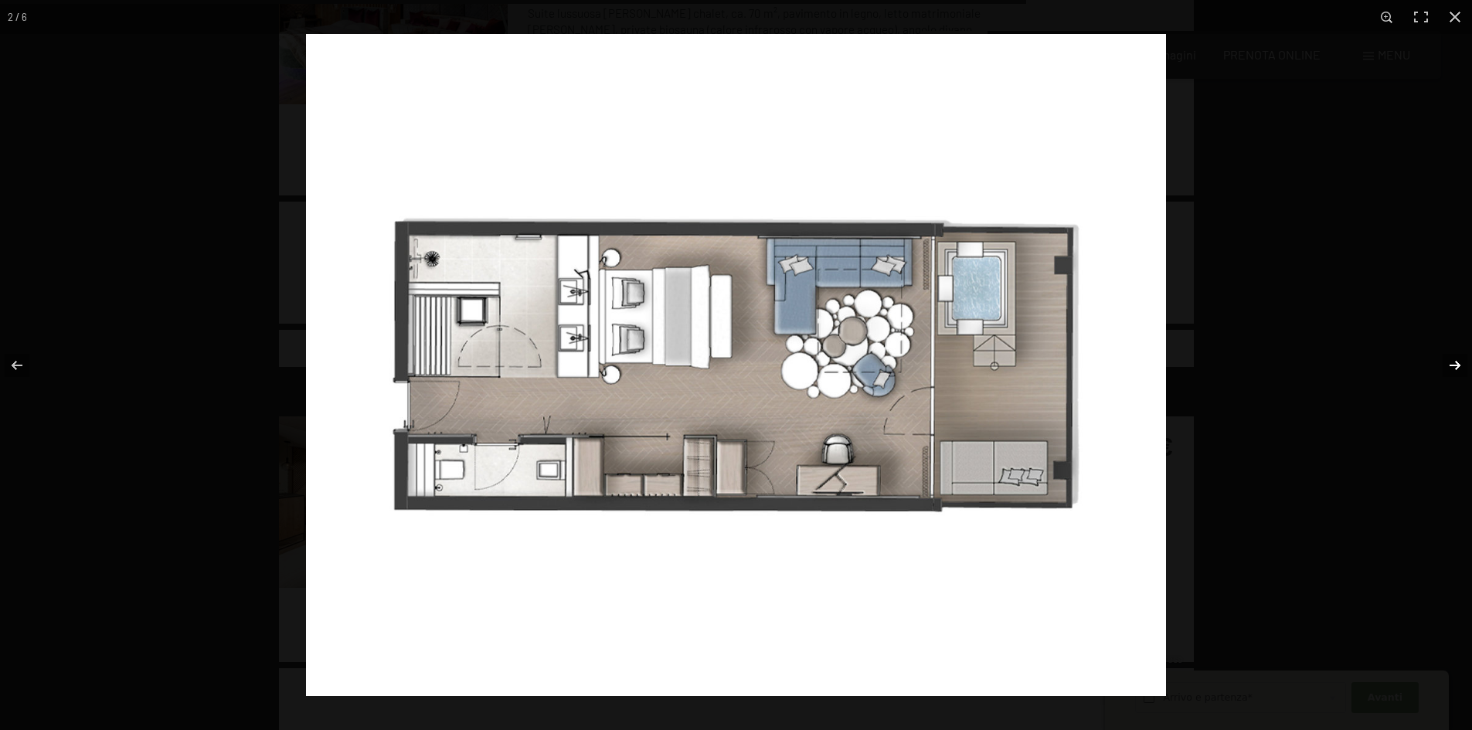
click at [1451, 356] on button "button" at bounding box center [1445, 365] width 54 height 77
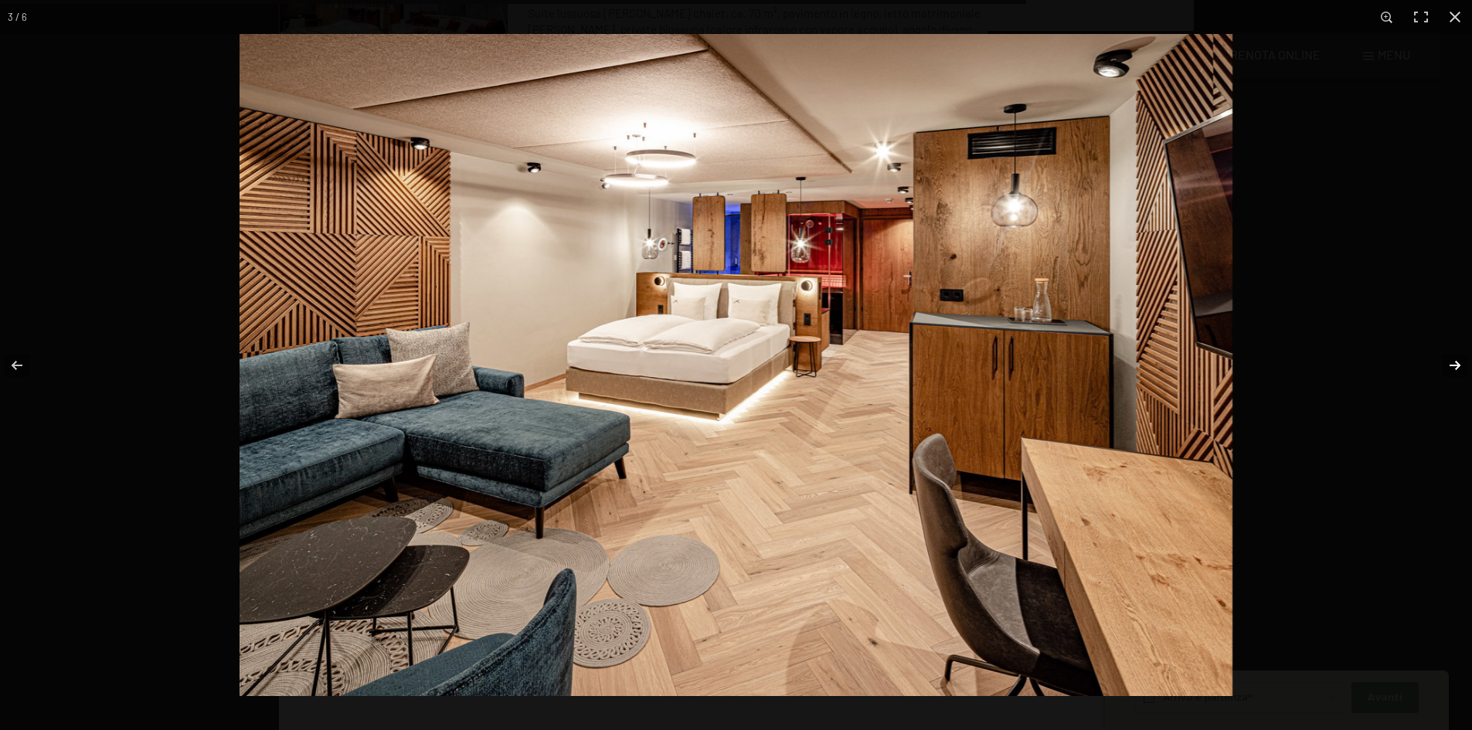
click at [1451, 356] on button "button" at bounding box center [1445, 365] width 54 height 77
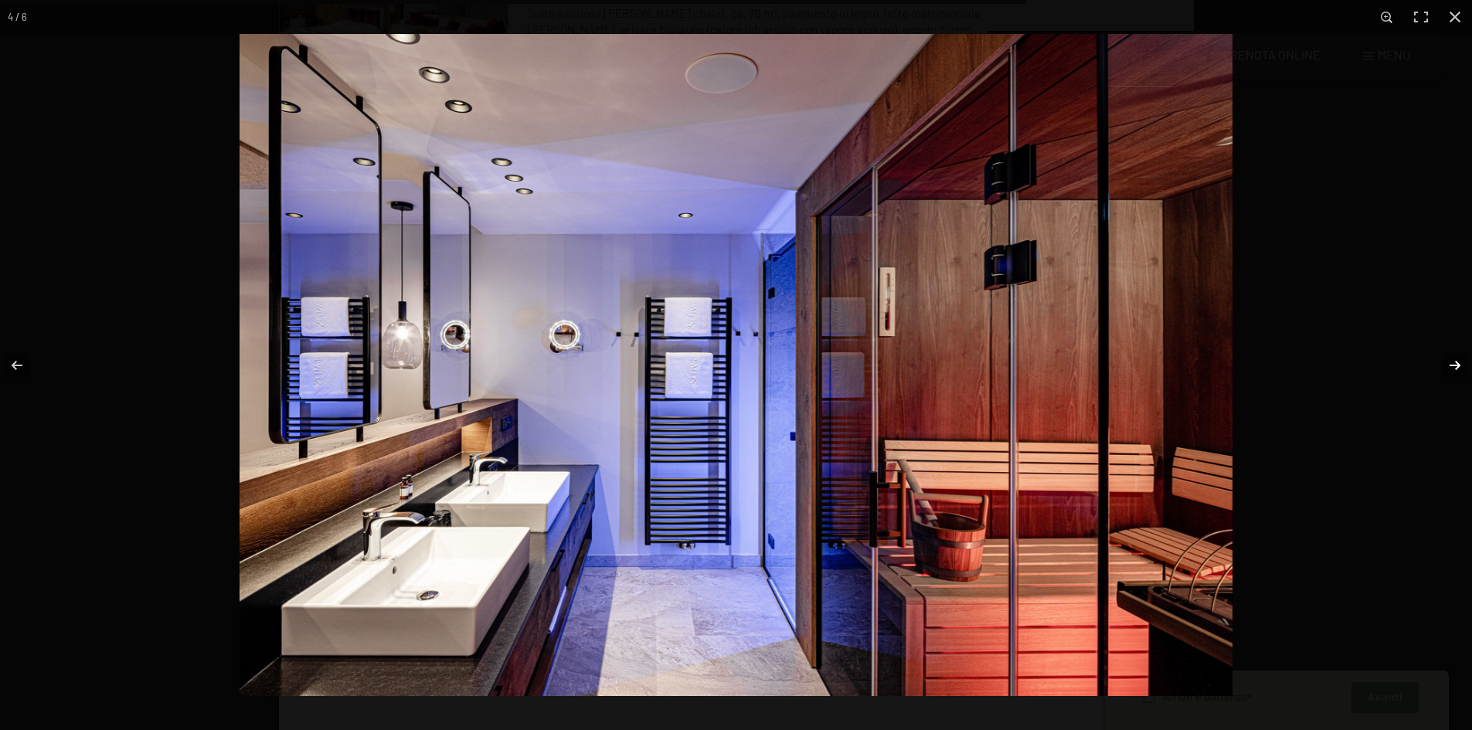
click at [1454, 360] on button "button" at bounding box center [1445, 365] width 54 height 77
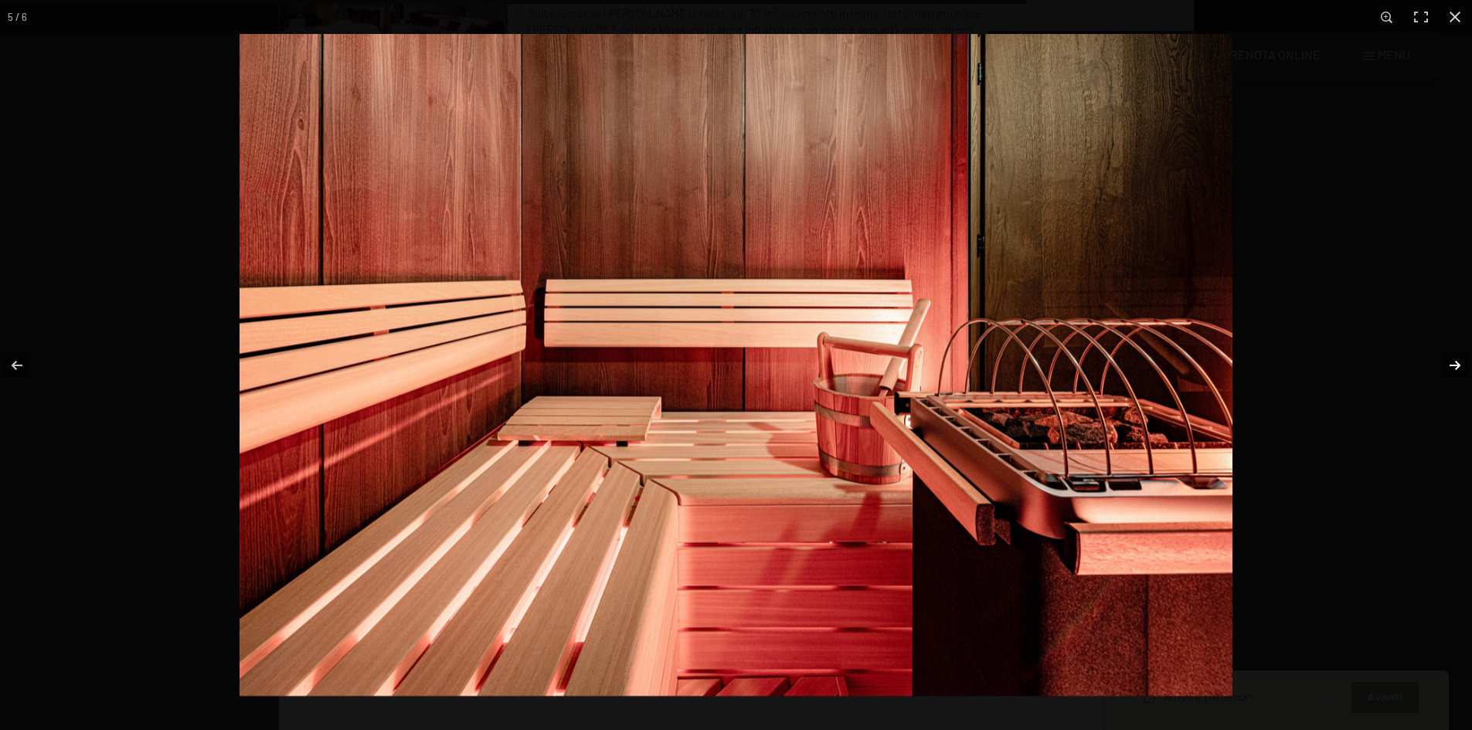
click at [1454, 361] on button "button" at bounding box center [1445, 365] width 54 height 77
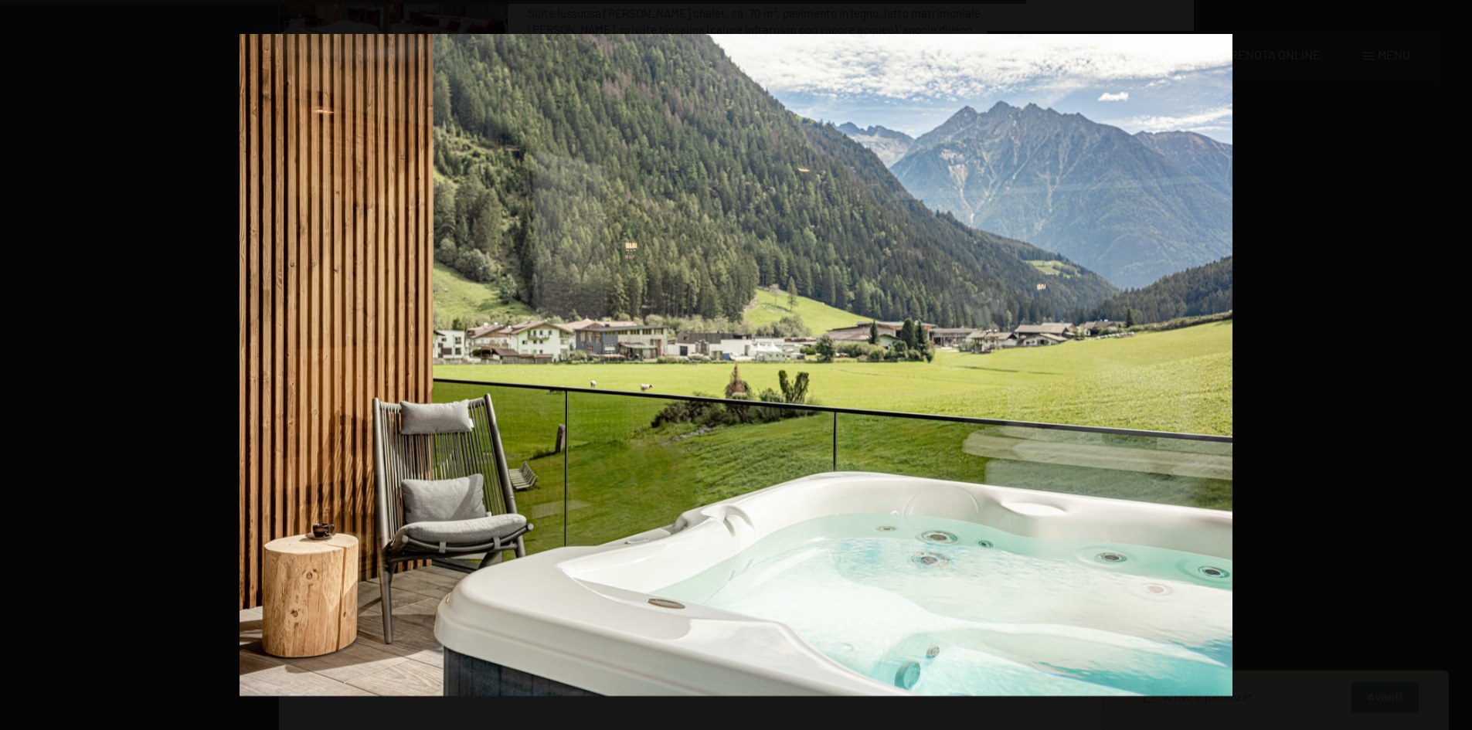
click at [1454, 361] on button "button" at bounding box center [1445, 365] width 54 height 77
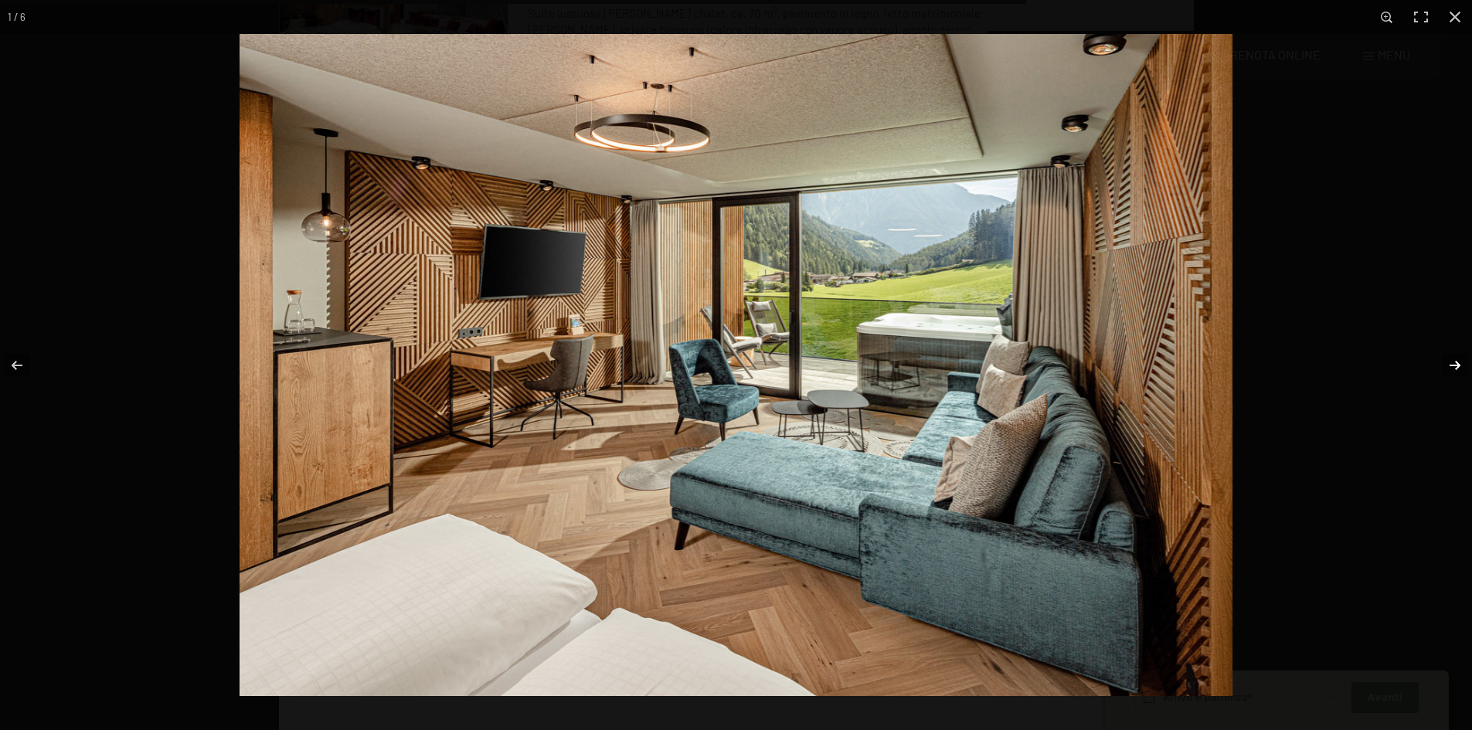
click at [1462, 357] on button "button" at bounding box center [1445, 365] width 54 height 77
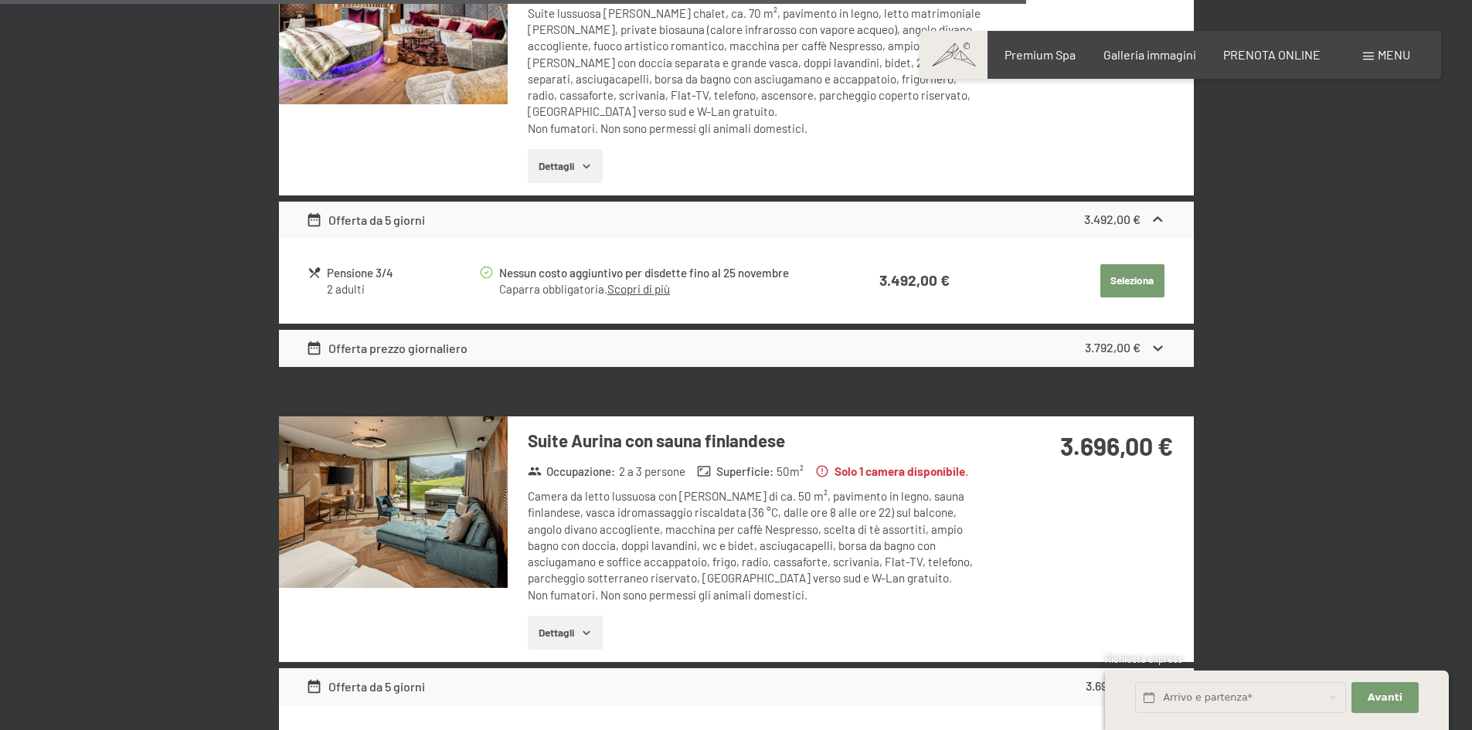
click at [0, 0] on button "button" at bounding box center [0, 0] width 0 height 0
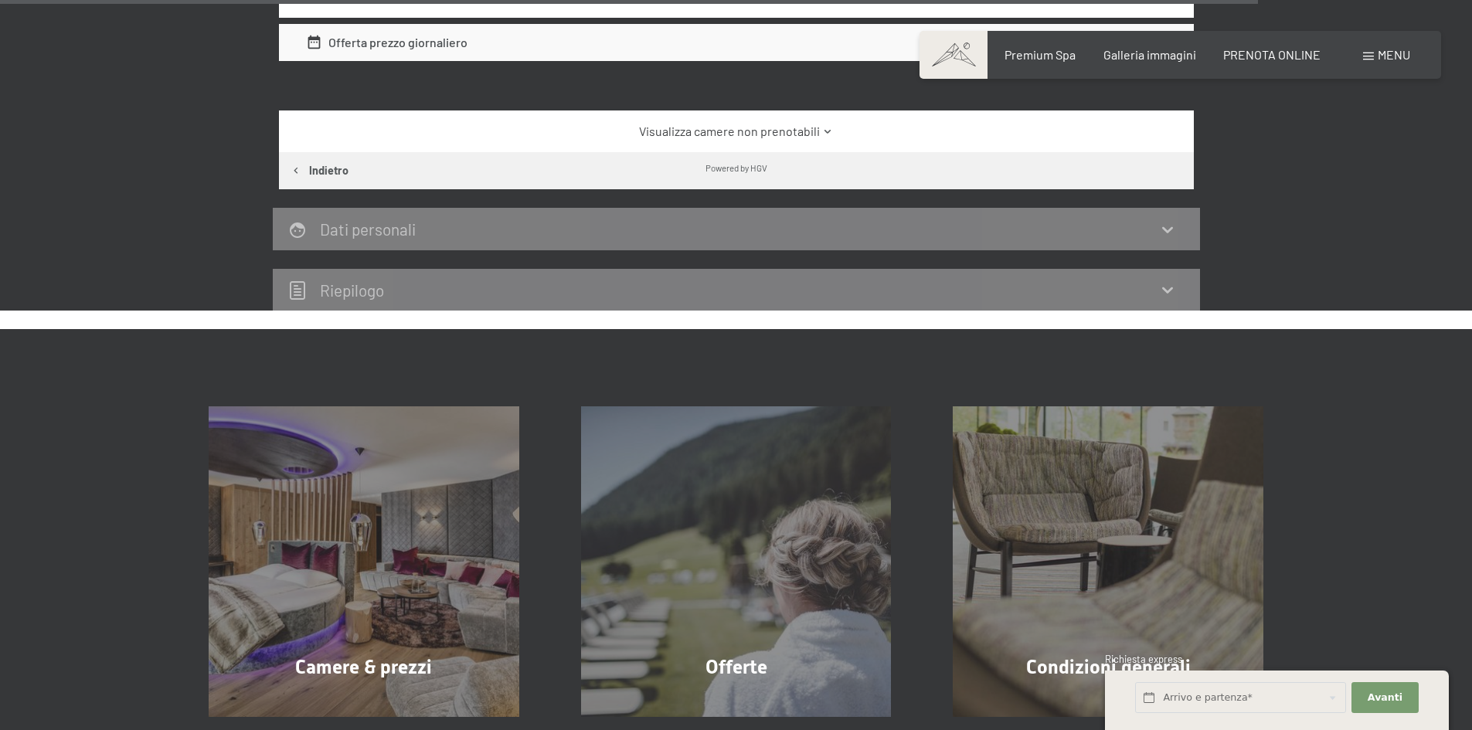
scroll to position [4168, 0]
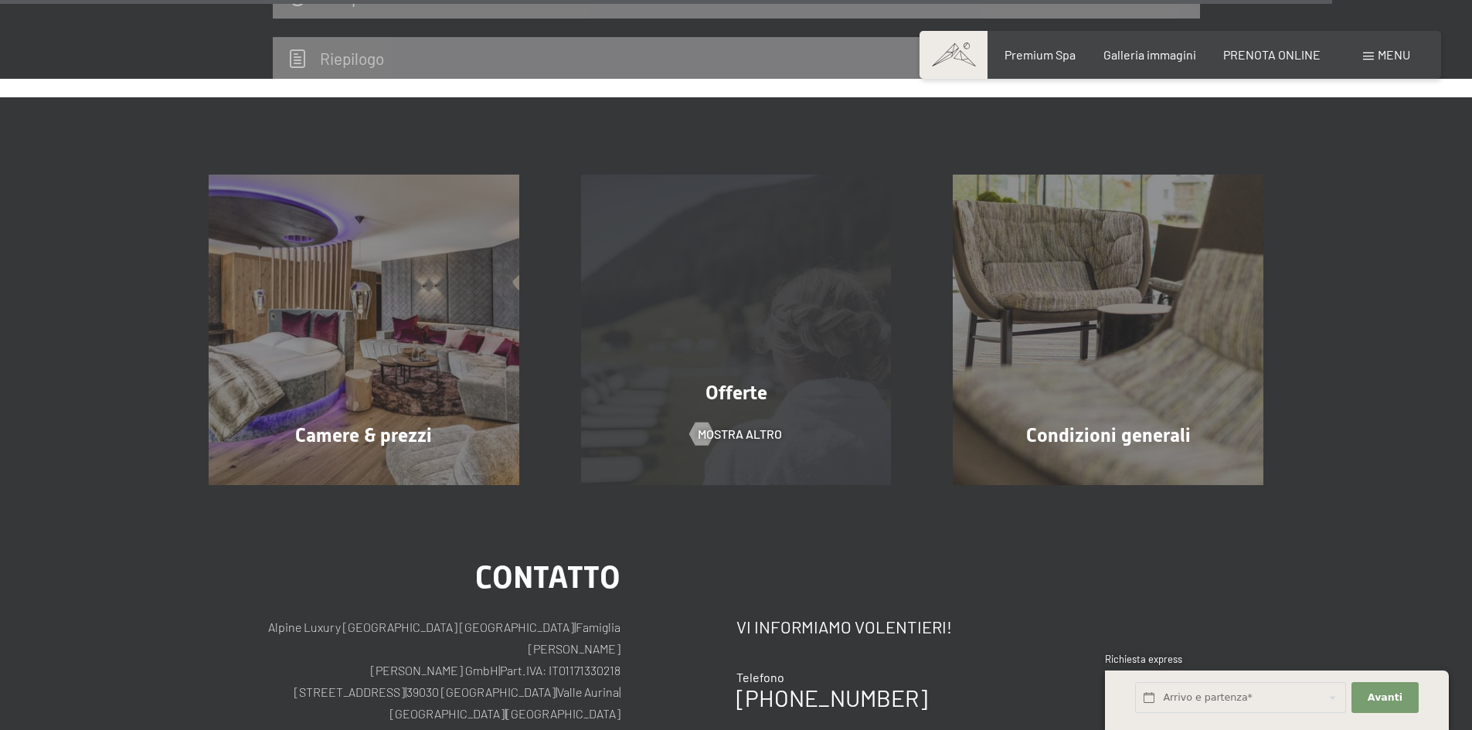
click at [680, 328] on div "Offerte mostra altro" at bounding box center [736, 330] width 373 height 311
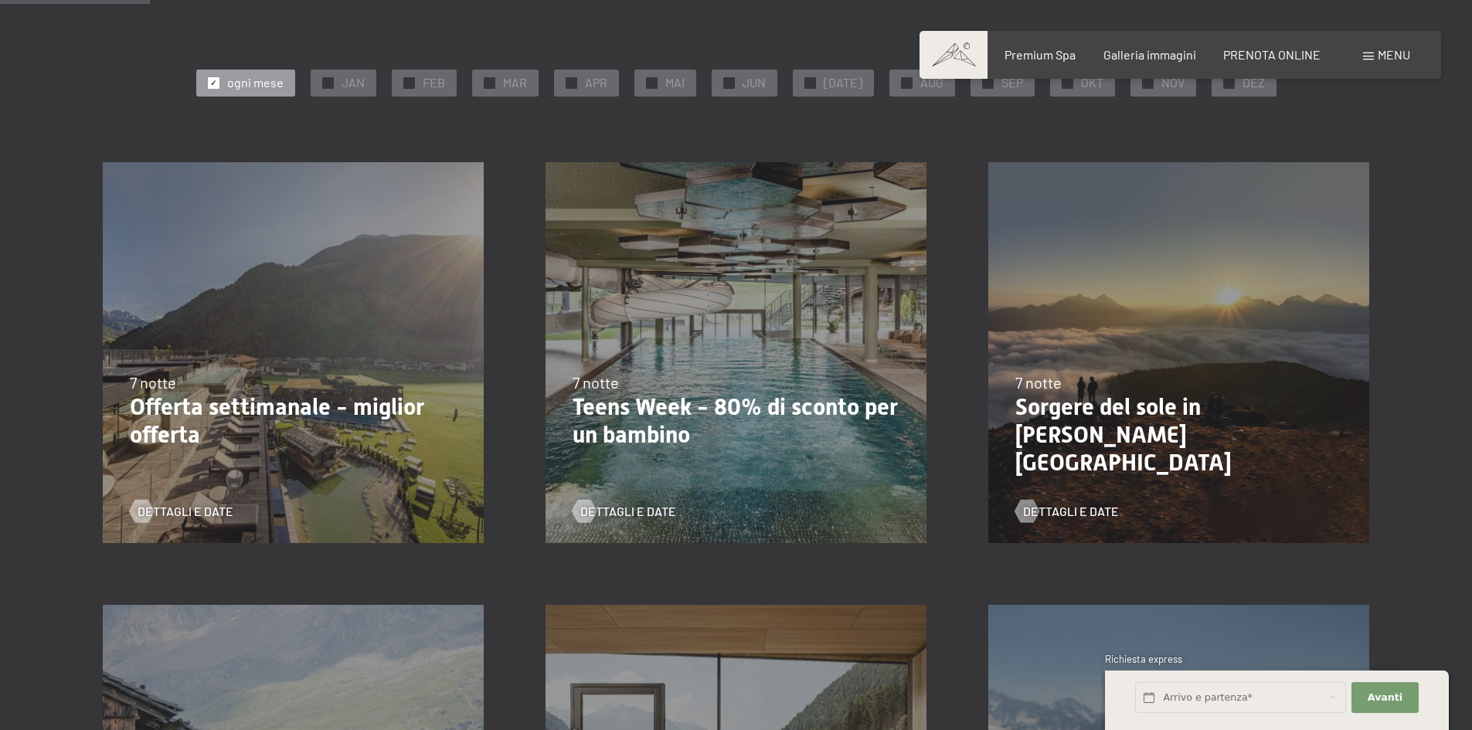
scroll to position [386, 0]
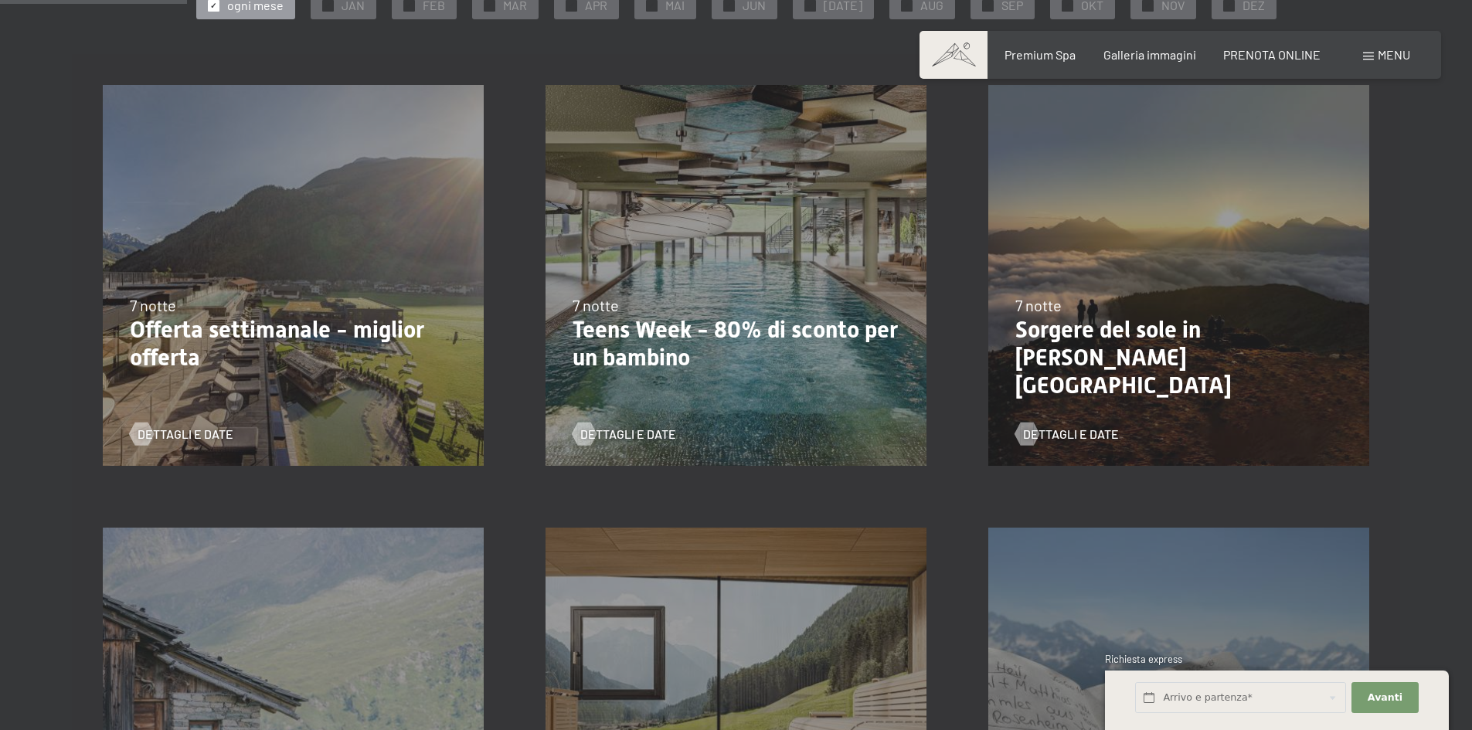
click at [695, 281] on div "[DATE]-[DATE] [DATE]-[DATE] [DATE]-[DATE] [DATE]-[DATE] [DATE]-[DATE] 7 notte T…" at bounding box center [736, 275] width 443 height 443
click at [643, 437] on span "Dettagli e Date" at bounding box center [644, 434] width 96 height 17
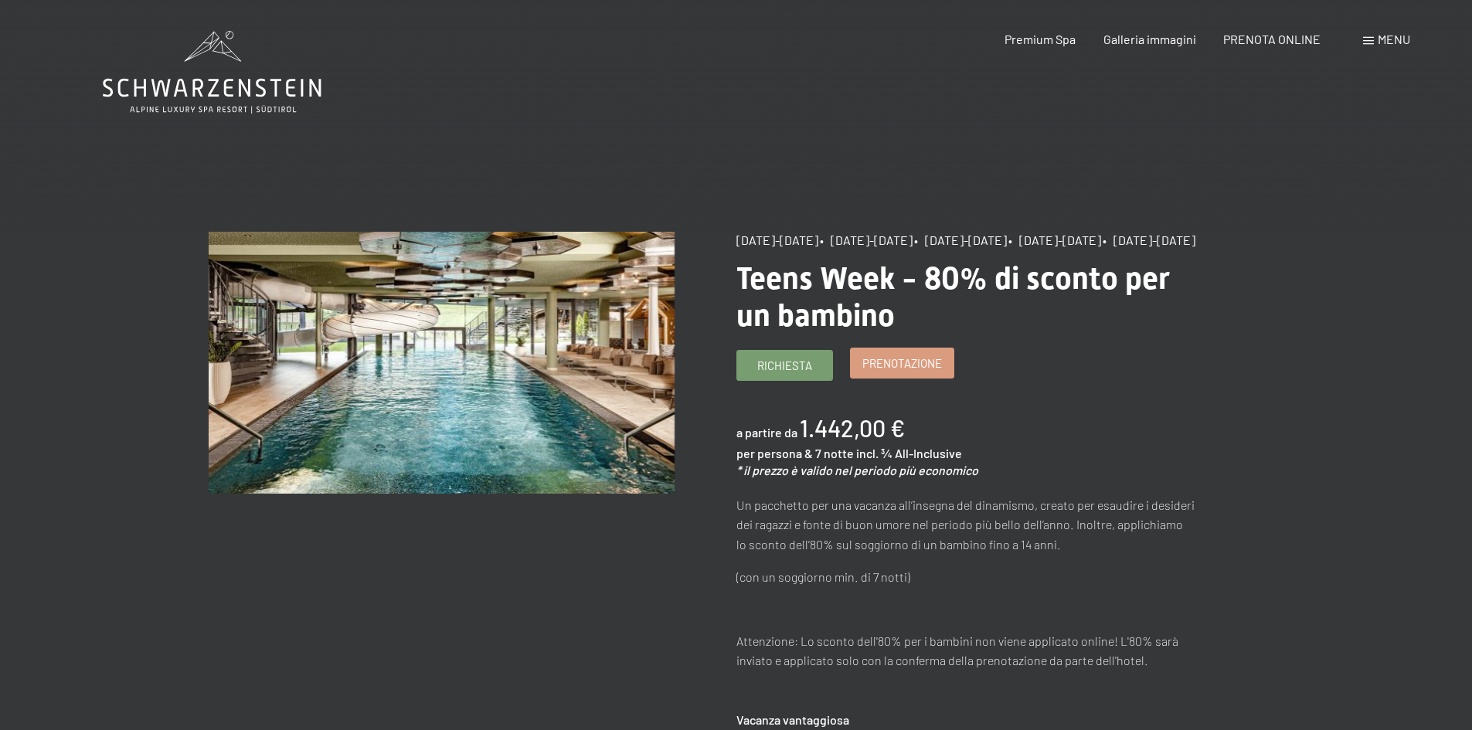
click at [888, 368] on link "Prenotazione" at bounding box center [902, 363] width 103 height 29
click at [912, 372] on span "Prenotazione" at bounding box center [903, 364] width 80 height 16
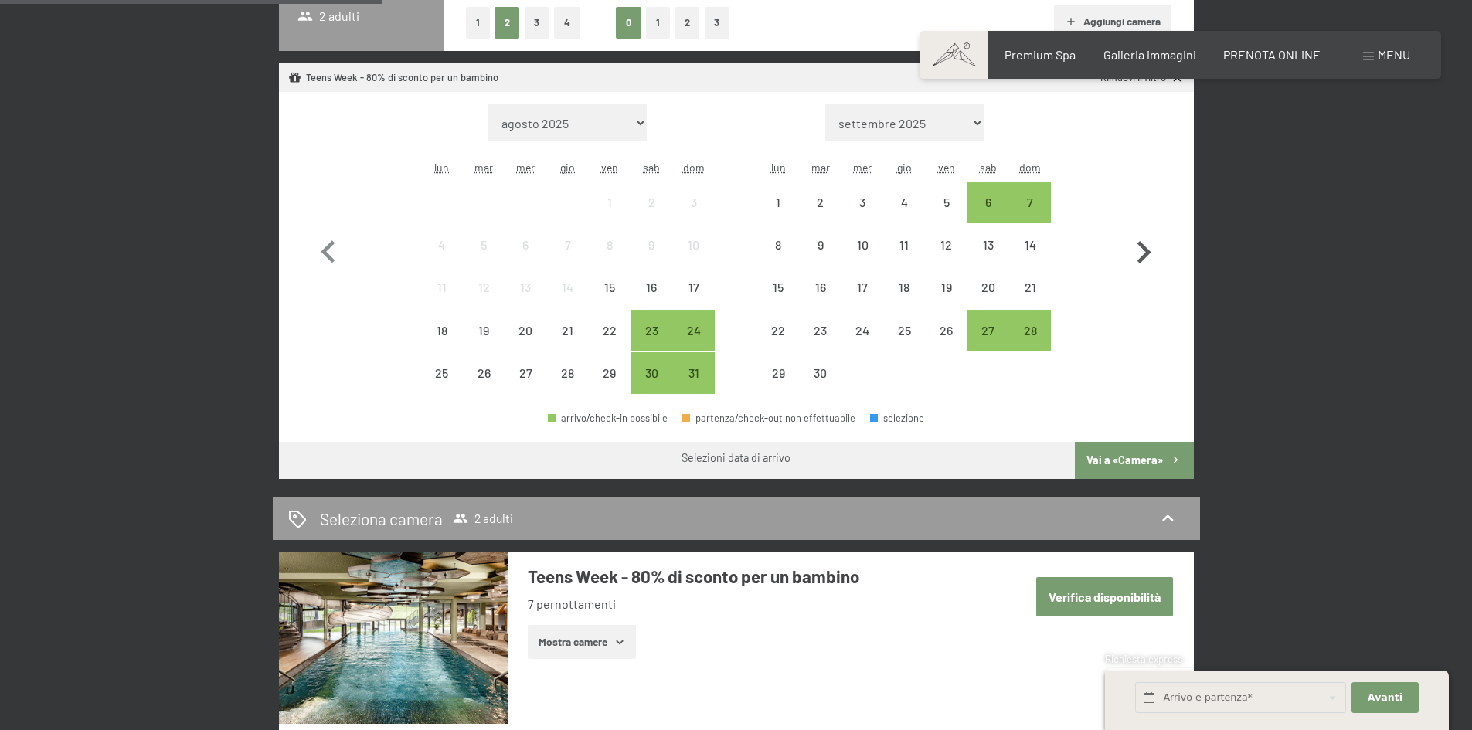
scroll to position [232, 0]
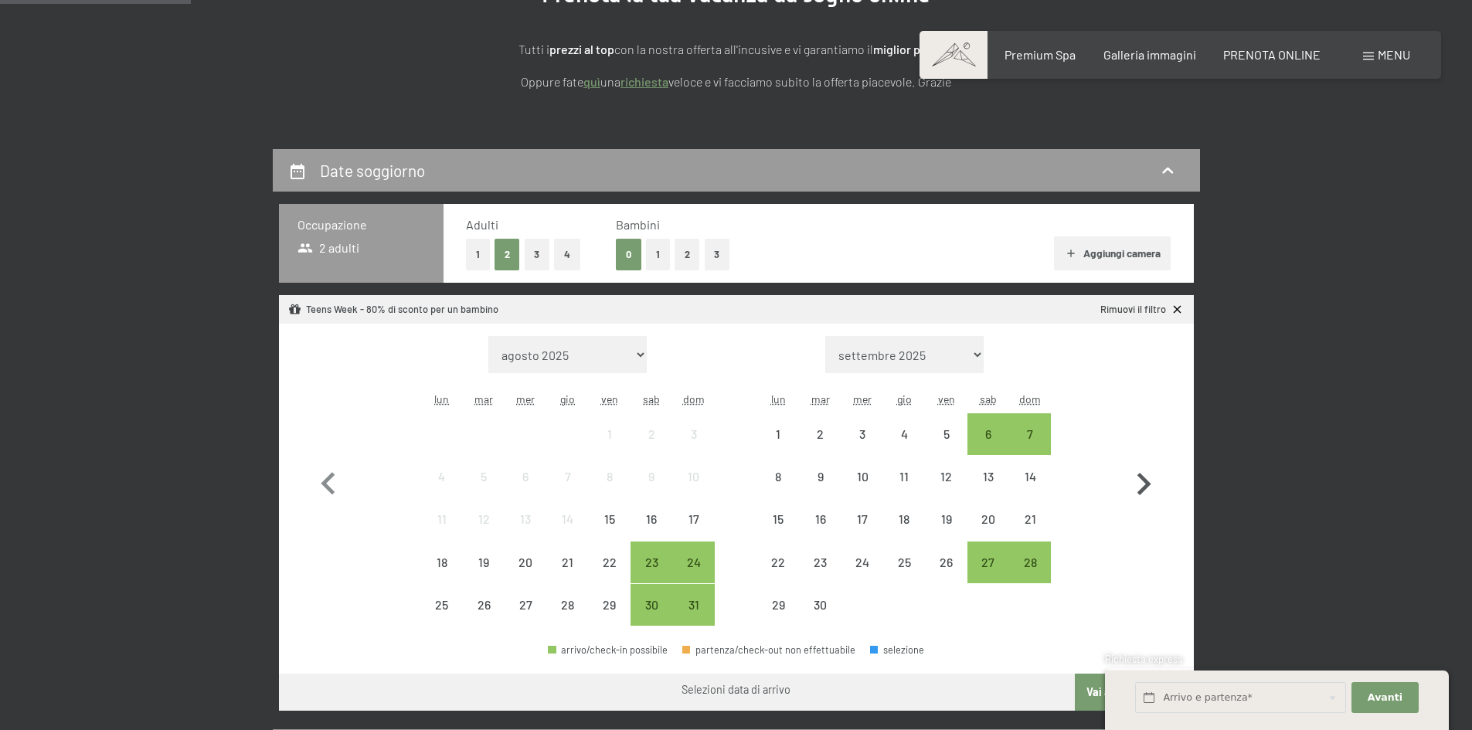
click at [1138, 474] on icon "button" at bounding box center [1143, 484] width 45 height 45
select select "[DATE]"
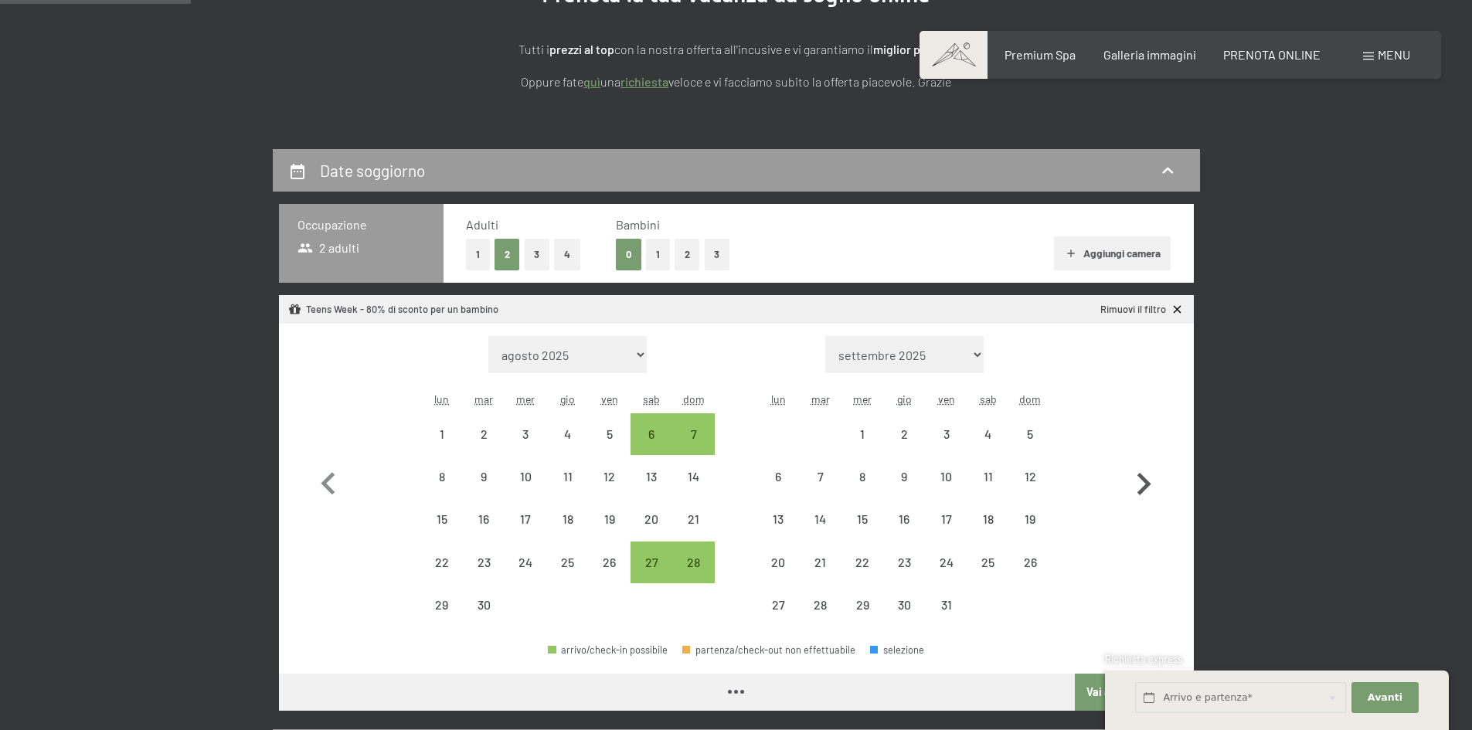
select select "[DATE]"
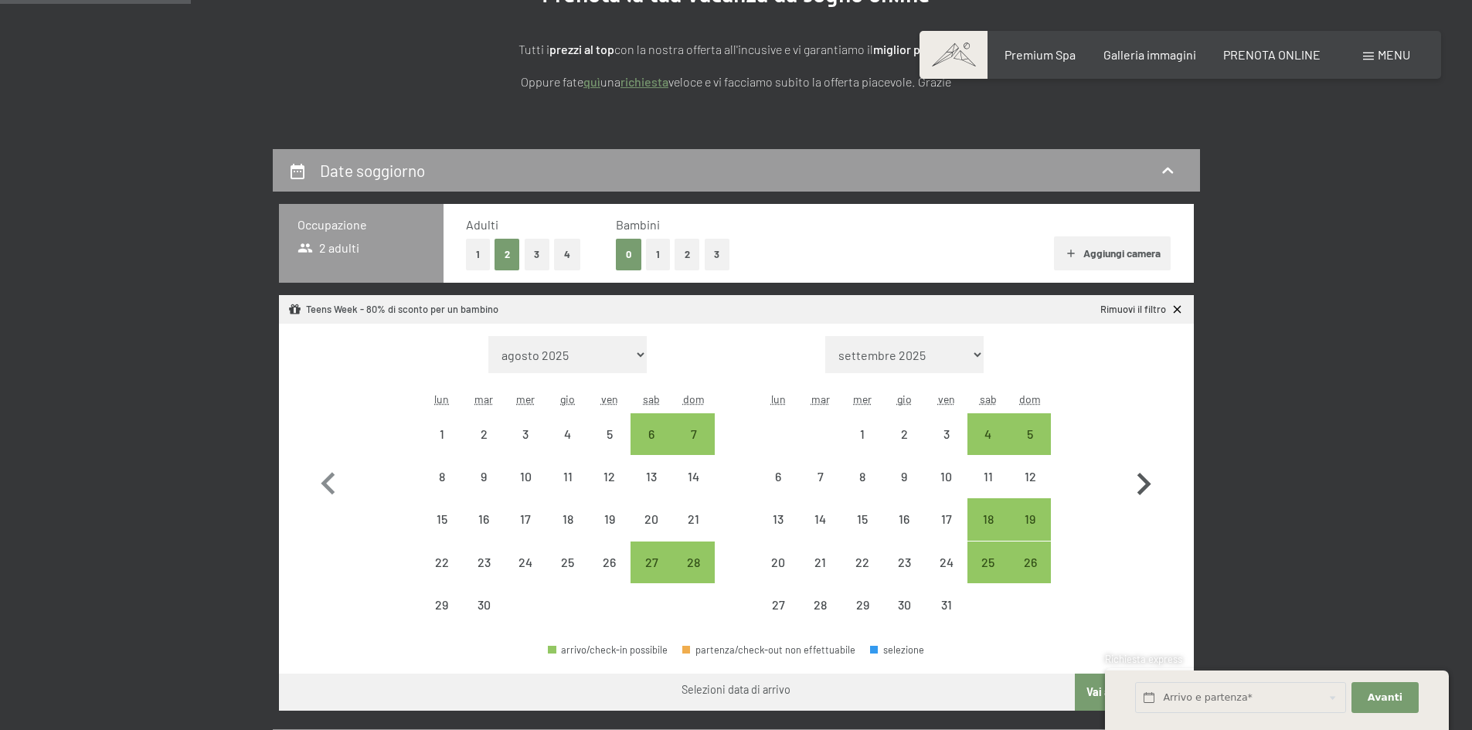
click at [1138, 473] on icon "button" at bounding box center [1143, 484] width 45 height 45
select select "[DATE]"
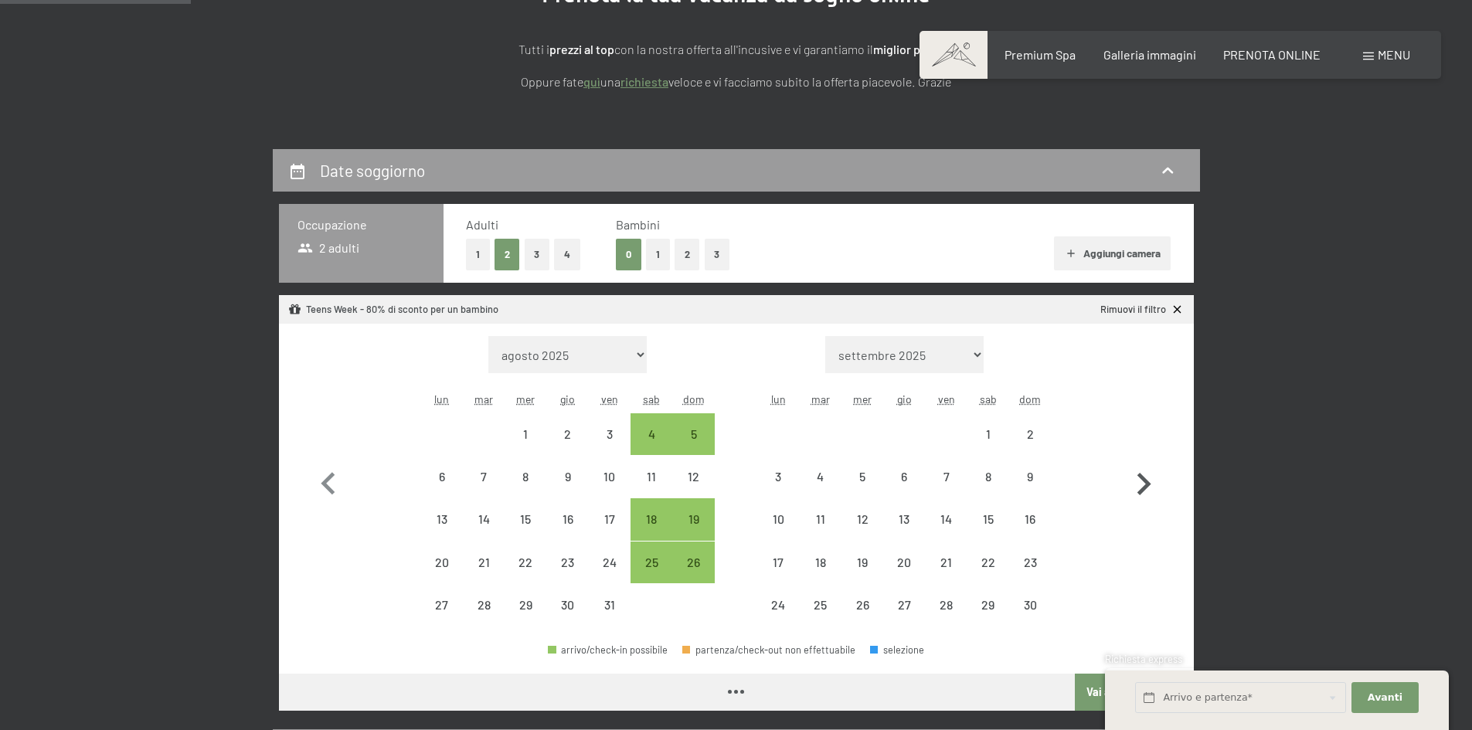
select select "[DATE]"
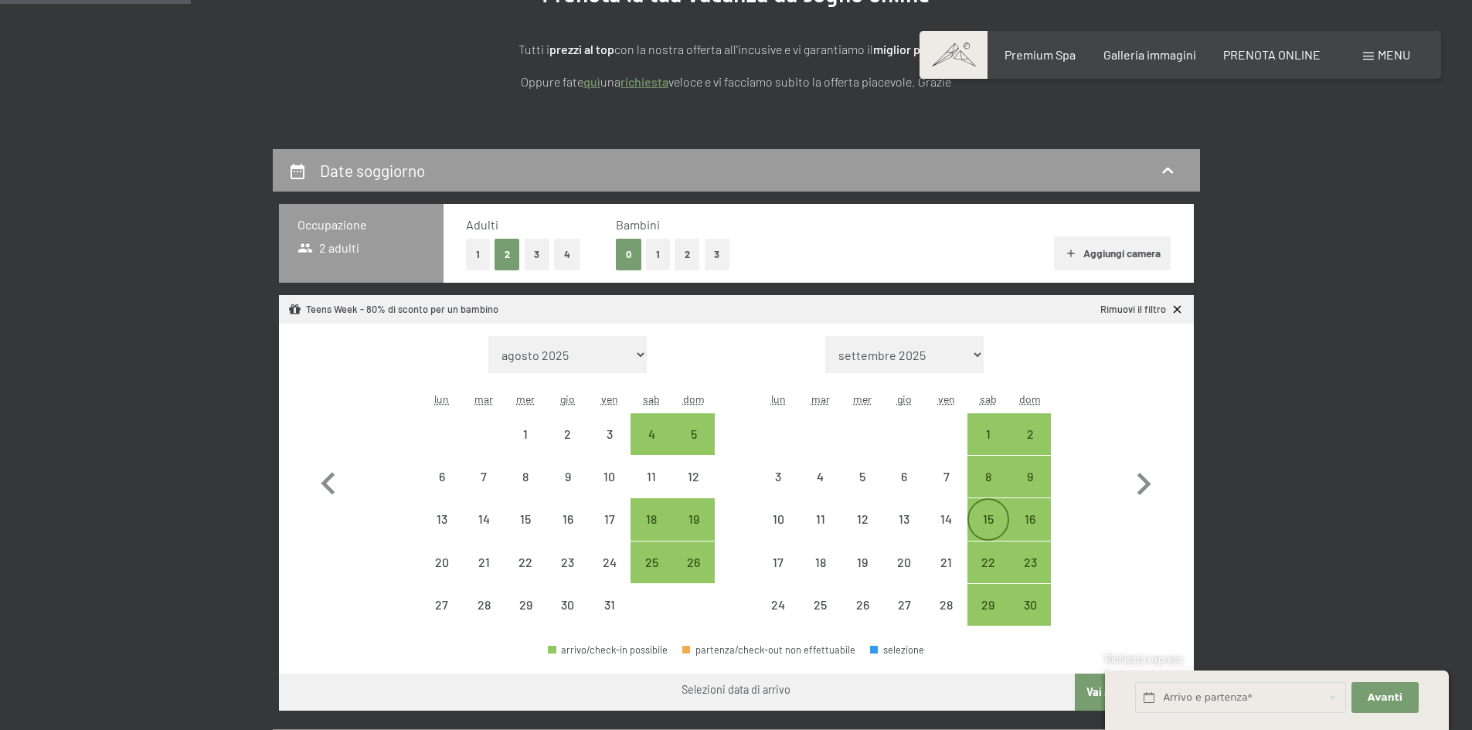
click at [997, 518] on div "15" at bounding box center [988, 532] width 39 height 39
select select "[DATE]"
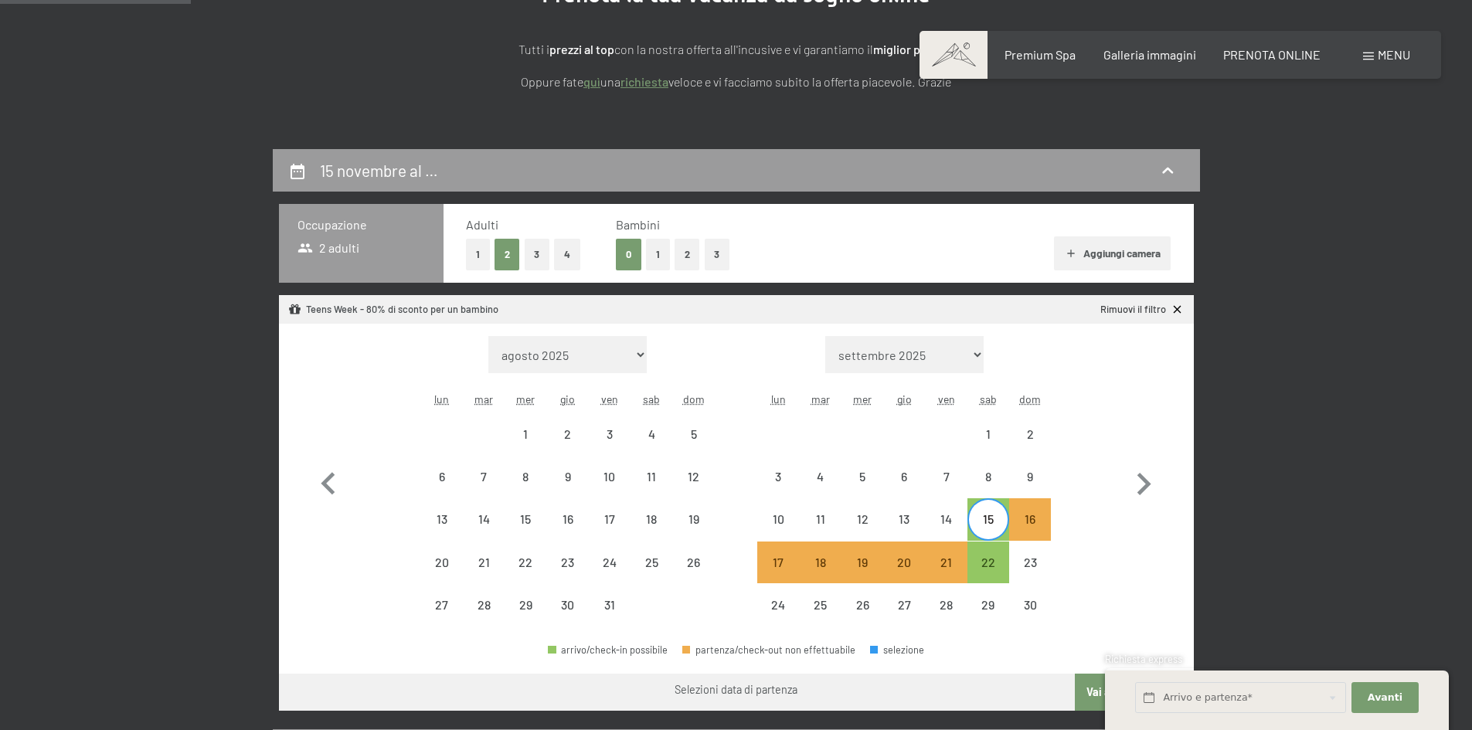
click at [687, 243] on button "2" at bounding box center [688, 255] width 26 height 32
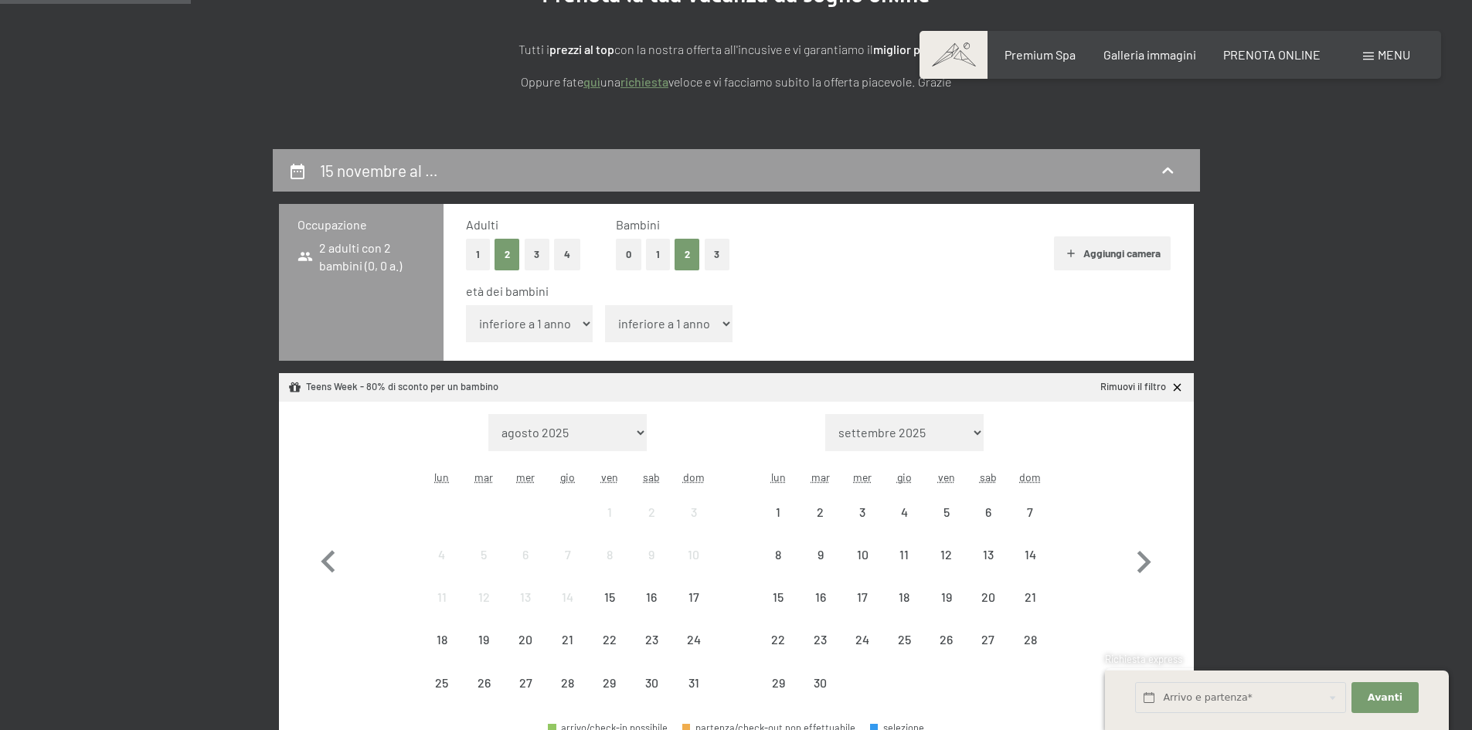
click at [492, 317] on select "inferiore a 1 anno 1 anno 2 anni 3 anni 4 anni 5 anni 6 anni 7 anni 8 anni 9 an…" at bounding box center [530, 323] width 128 height 37
select select "6"
click at [466, 305] on select "inferiore a 1 anno 1 anno 2 anni 3 anni 4 anni 5 anni 6 anni 7 anni 8 anni 9 an…" at bounding box center [530, 323] width 128 height 37
click at [664, 313] on select "inferiore a 1 anno 1 anno 2 anni 3 anni 4 anni 5 anni 6 anni 7 anni 8 anni 9 an…" at bounding box center [669, 323] width 128 height 37
select select "10"
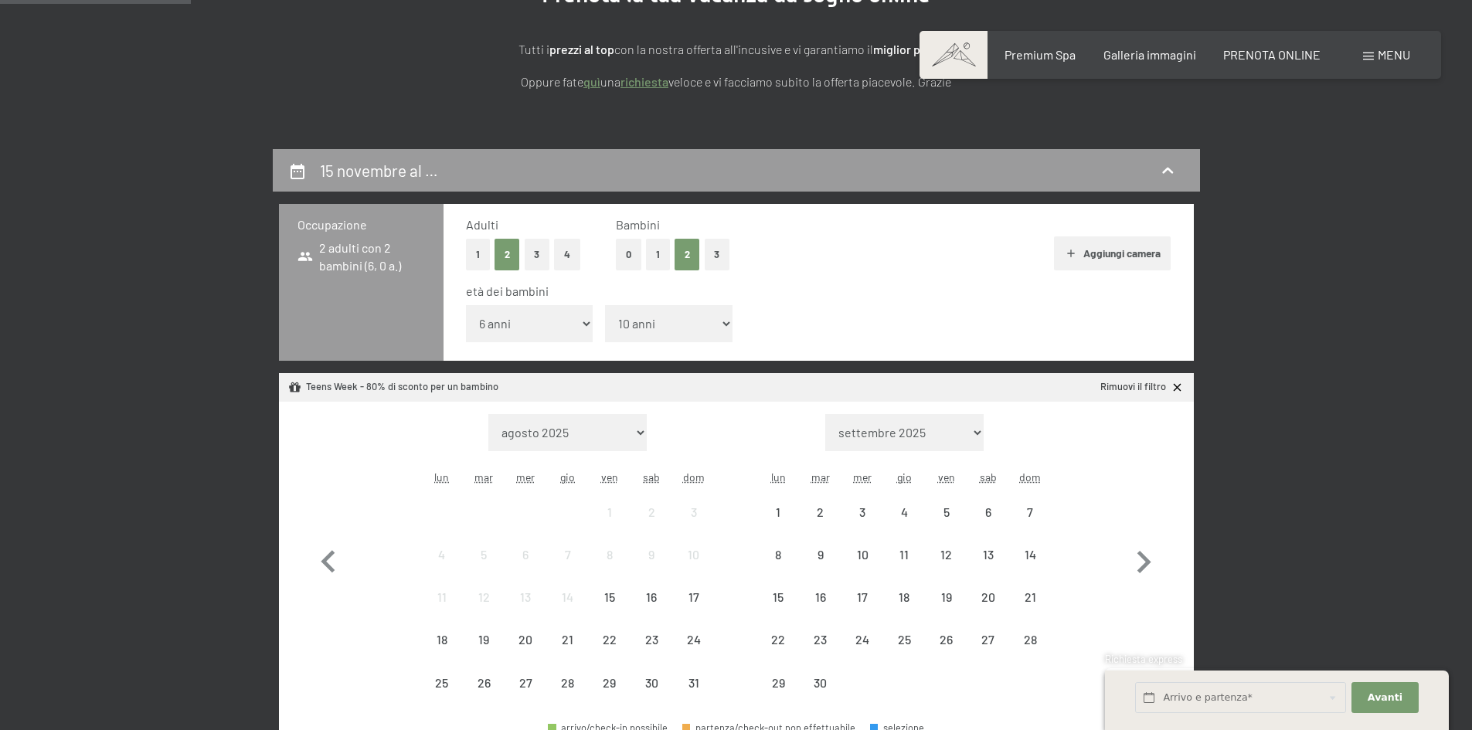
click at [605, 305] on select "inferiore a 1 anno 1 anno 2 anni 3 anni 4 anni 5 anni 6 anni 7 anni 8 anni 9 an…" at bounding box center [669, 323] width 128 height 37
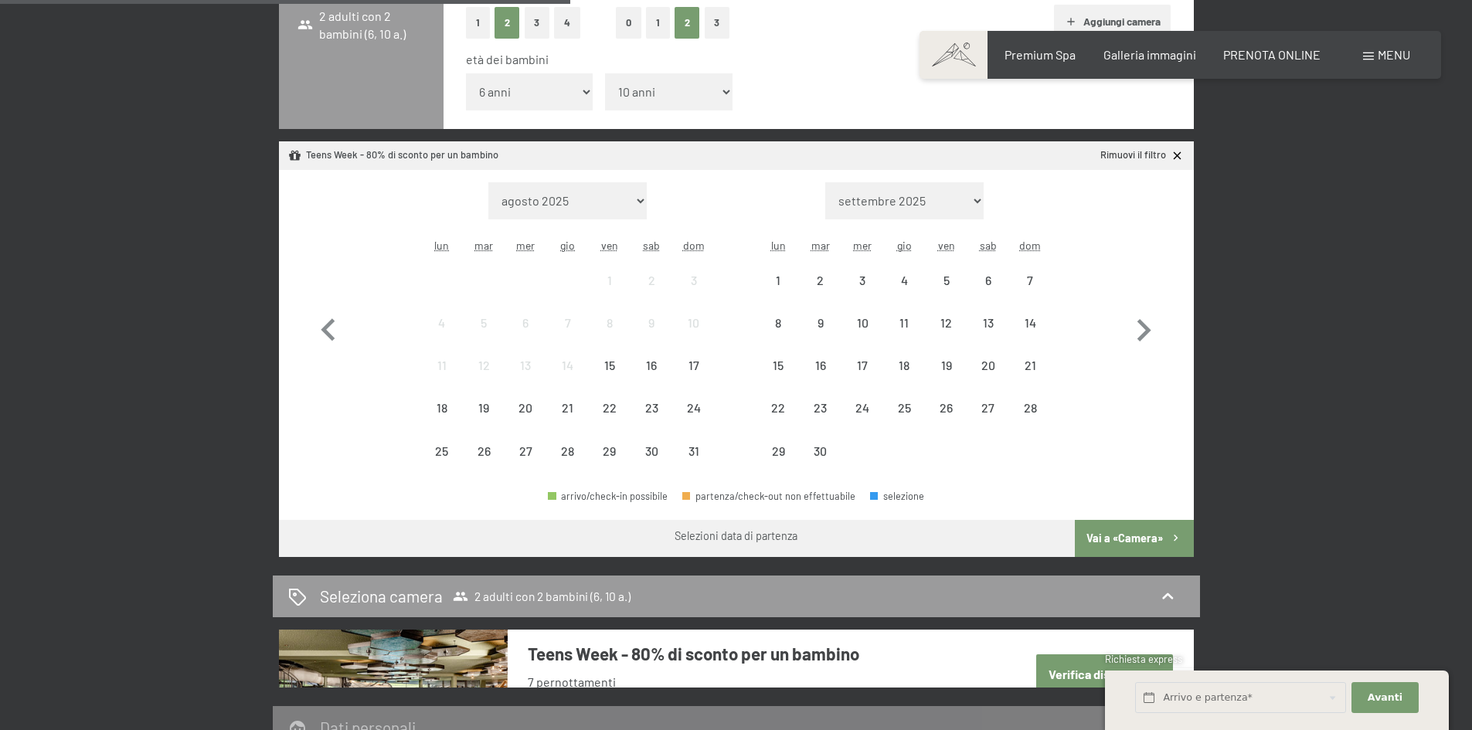
scroll to position [696, 0]
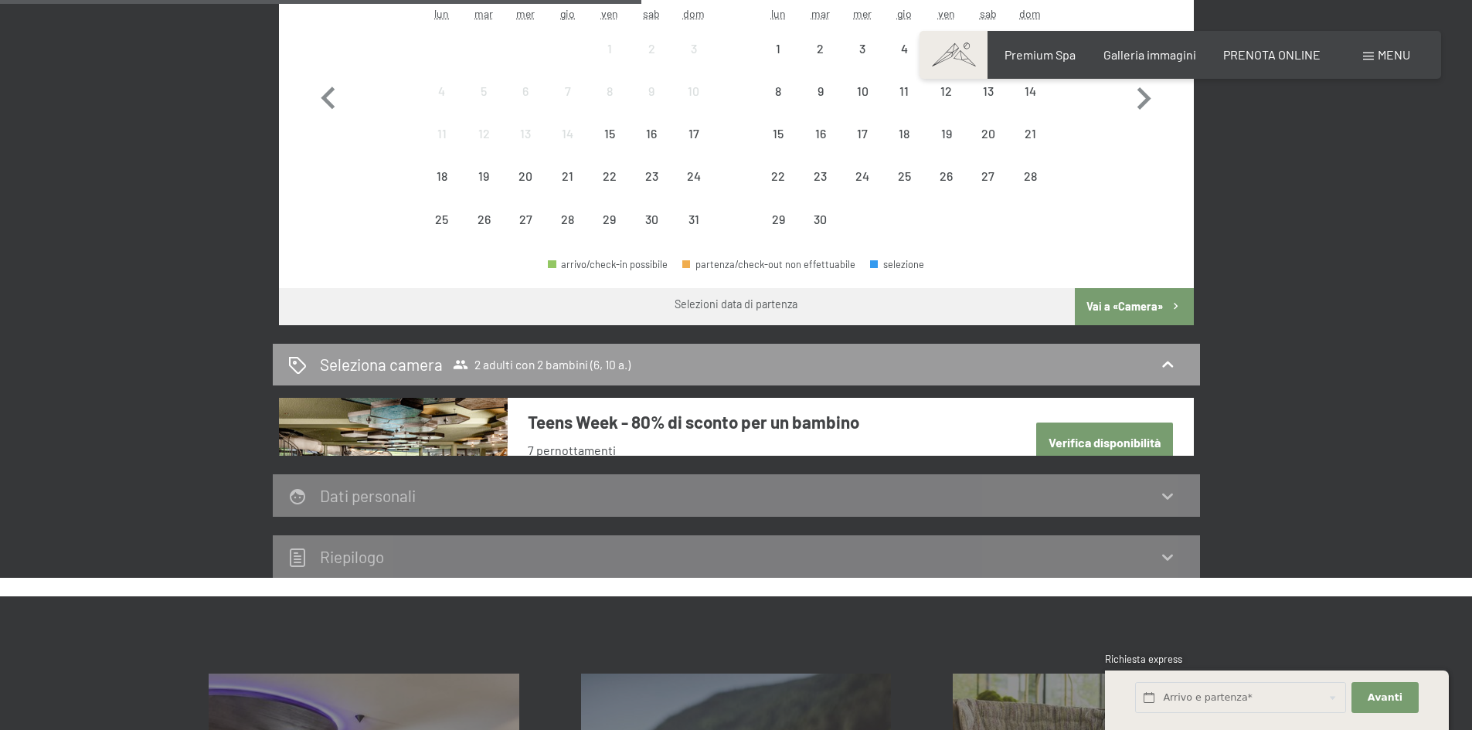
click at [1129, 307] on button "Vai a «Camera»" at bounding box center [1134, 306] width 118 height 37
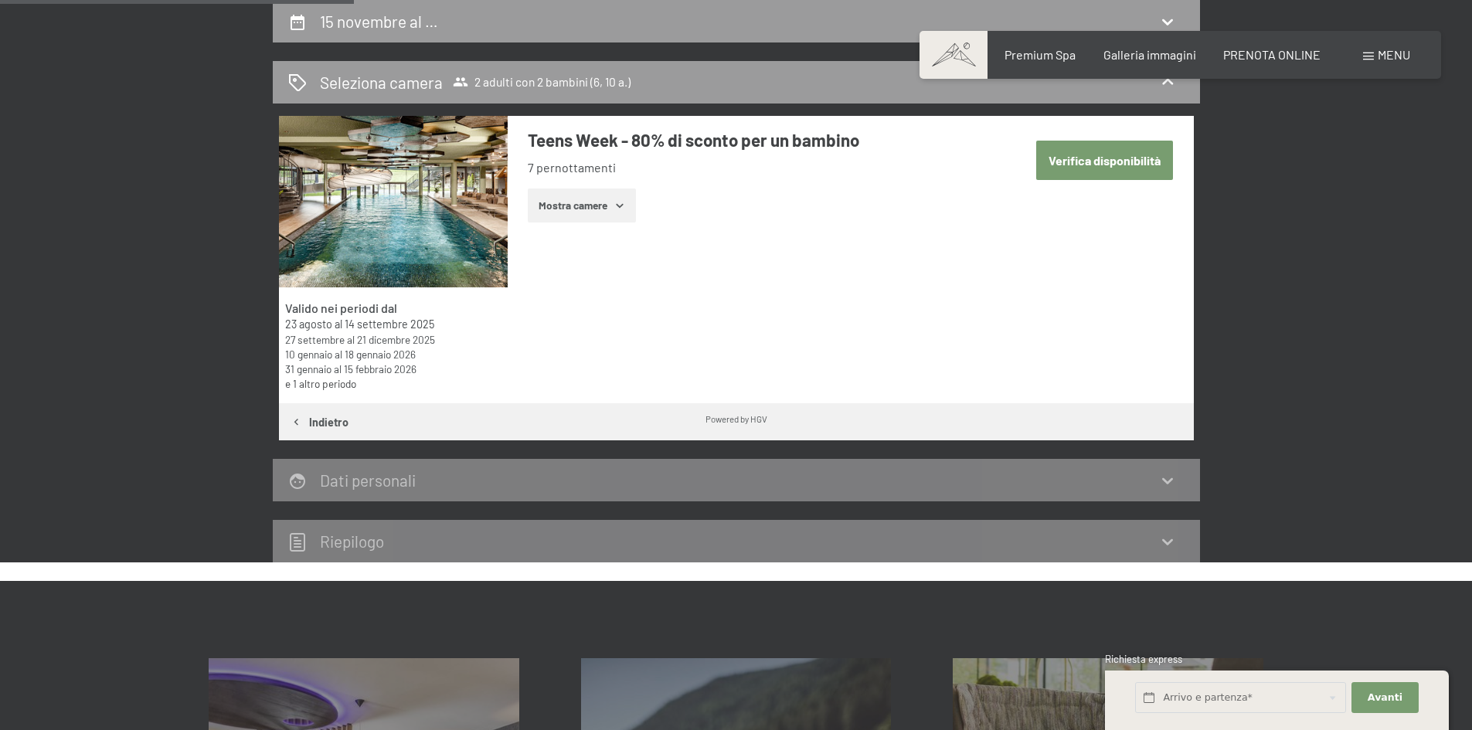
click at [1125, 167] on button "Verifica disponibilità" at bounding box center [1104, 160] width 137 height 39
select select "6"
select select "10"
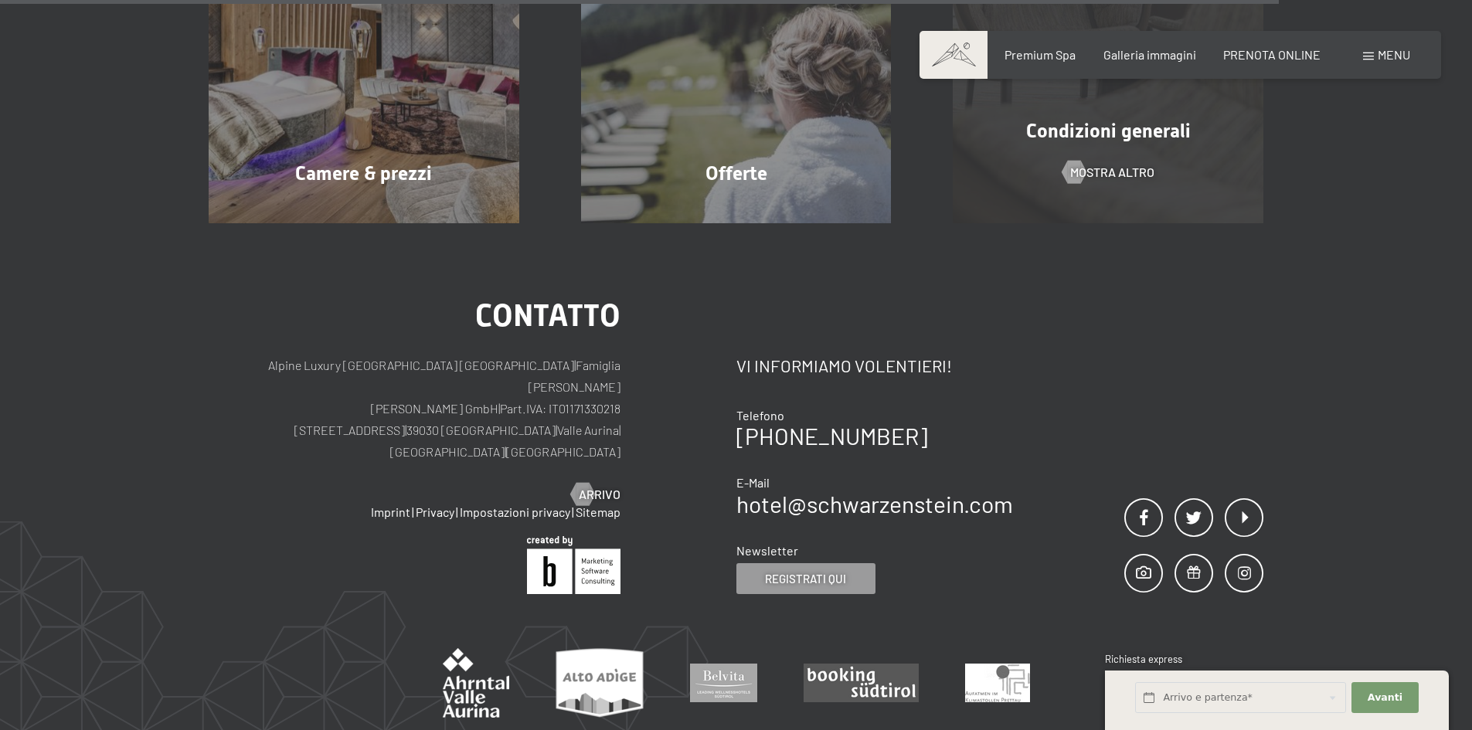
scroll to position [845, 0]
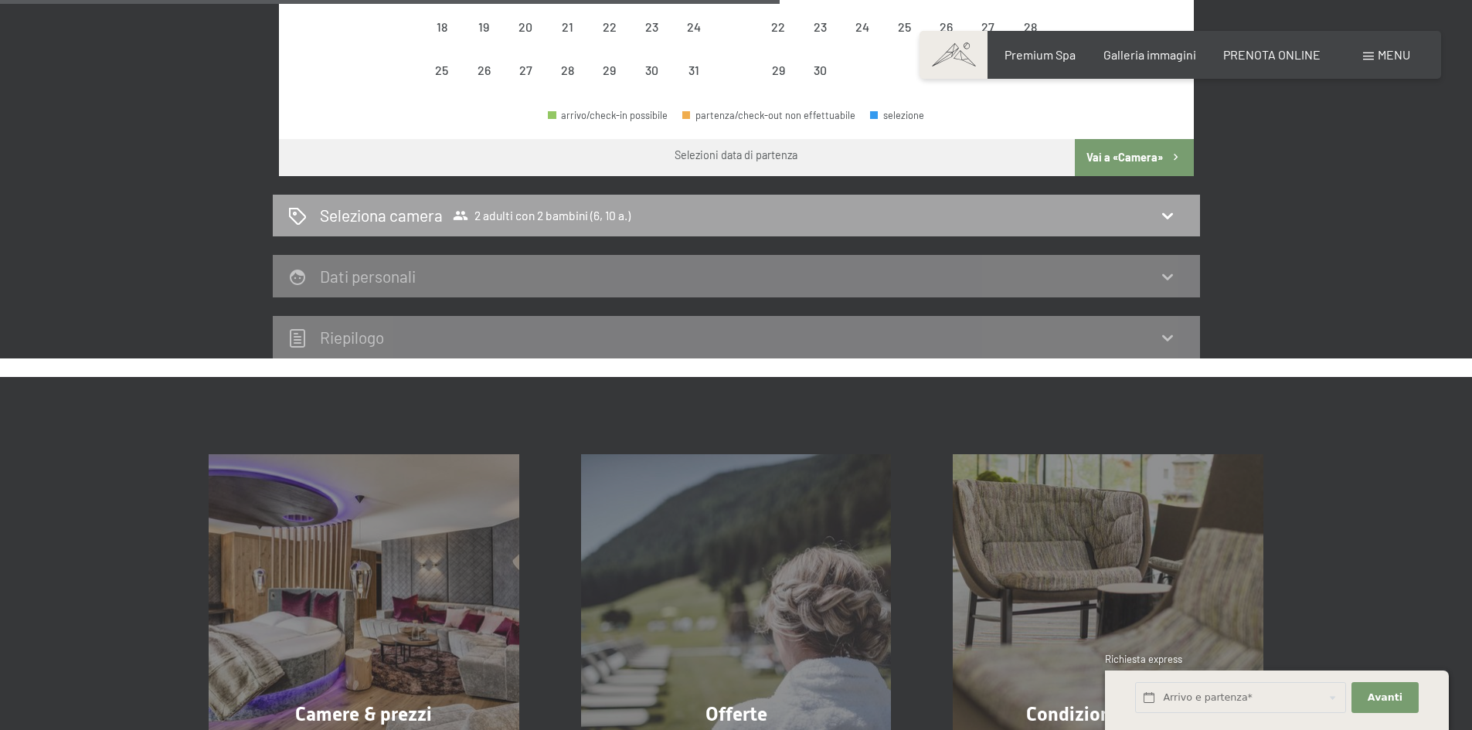
click at [1089, 213] on div "Seleziona camera 2 adulti con 2 bambini (6, 10 a.)" at bounding box center [736, 215] width 897 height 22
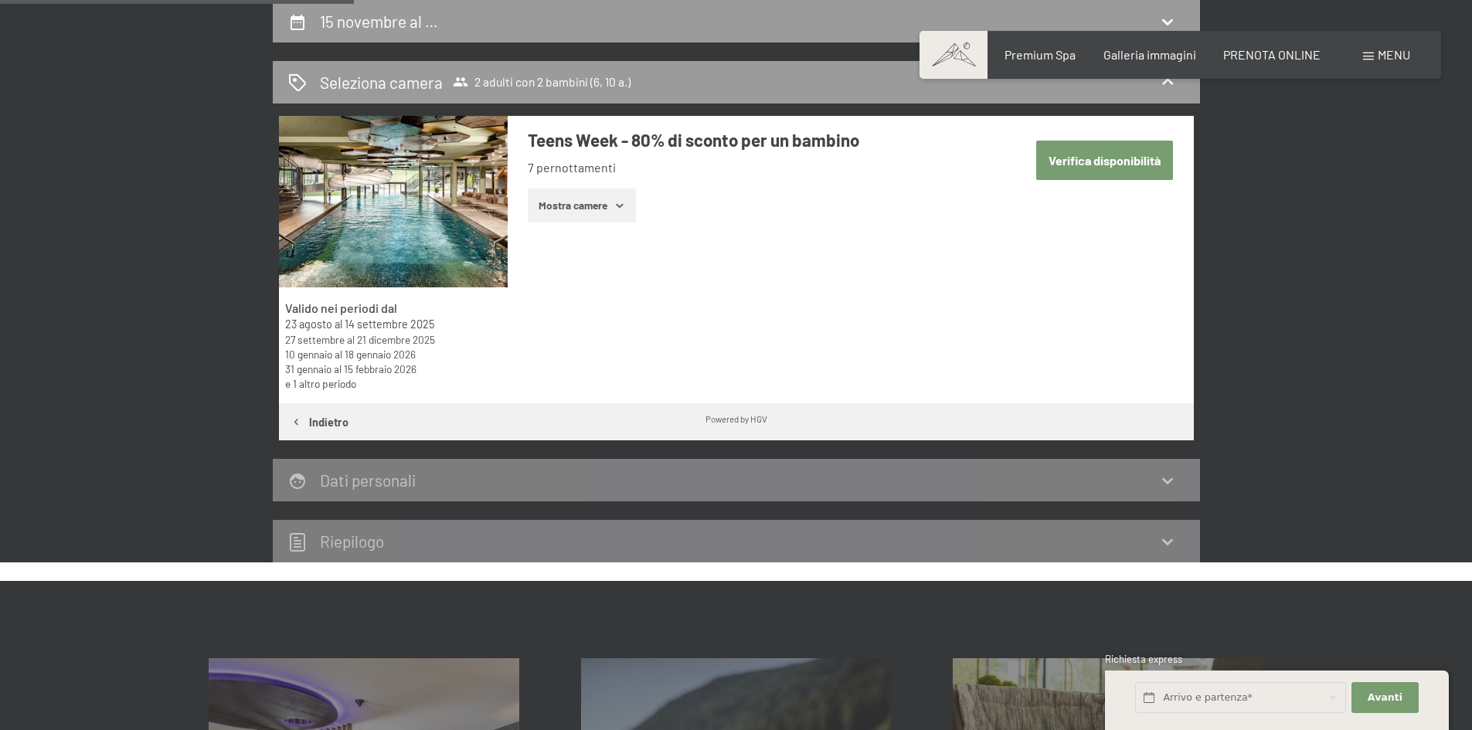
click at [1121, 175] on button "Verifica disponibilità" at bounding box center [1104, 160] width 137 height 39
select select "6"
select select "10"
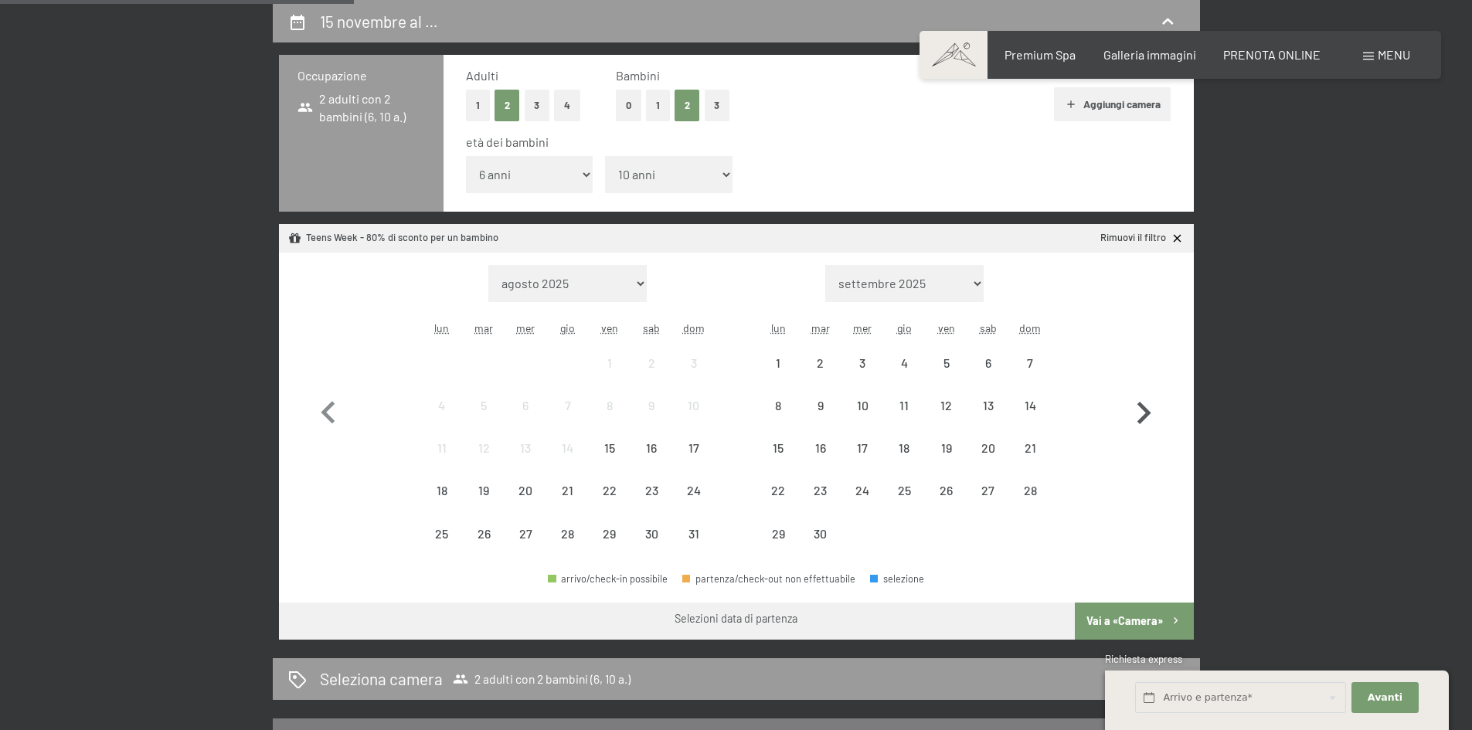
click at [1135, 403] on icon "button" at bounding box center [1143, 413] width 45 height 45
select select "[DATE]"
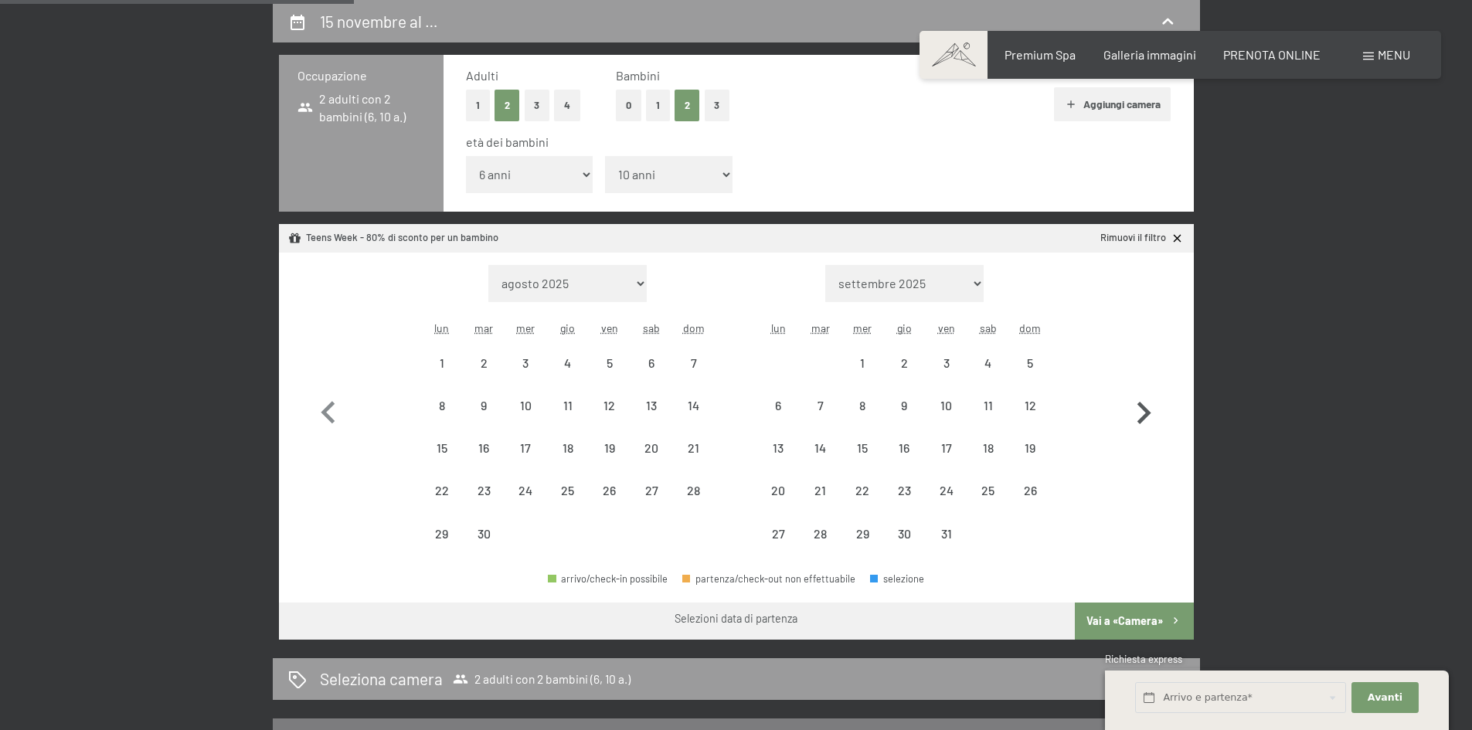
click at [1135, 403] on icon "button" at bounding box center [1143, 413] width 45 height 45
select select "[DATE]"
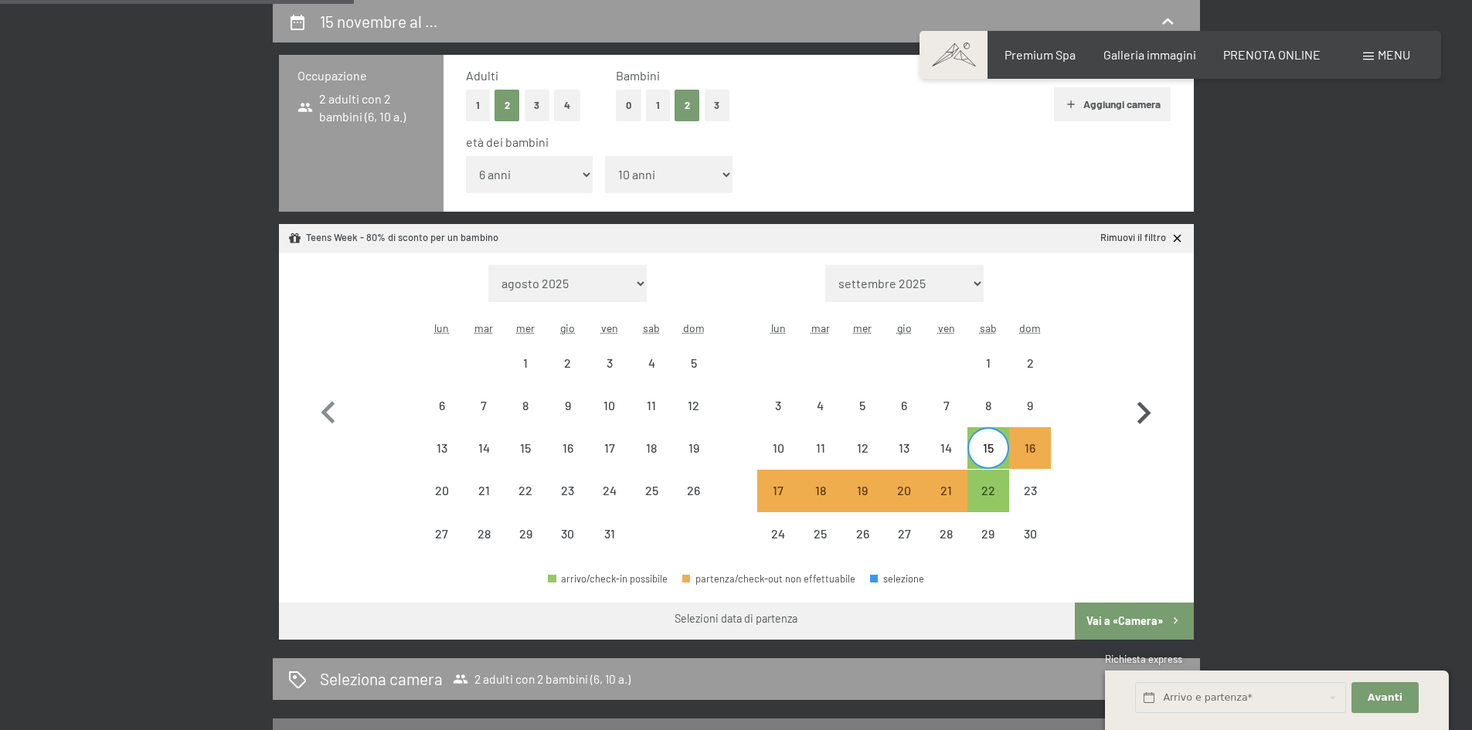
click at [1144, 401] on icon "button" at bounding box center [1143, 413] width 45 height 45
select select "[DATE]"
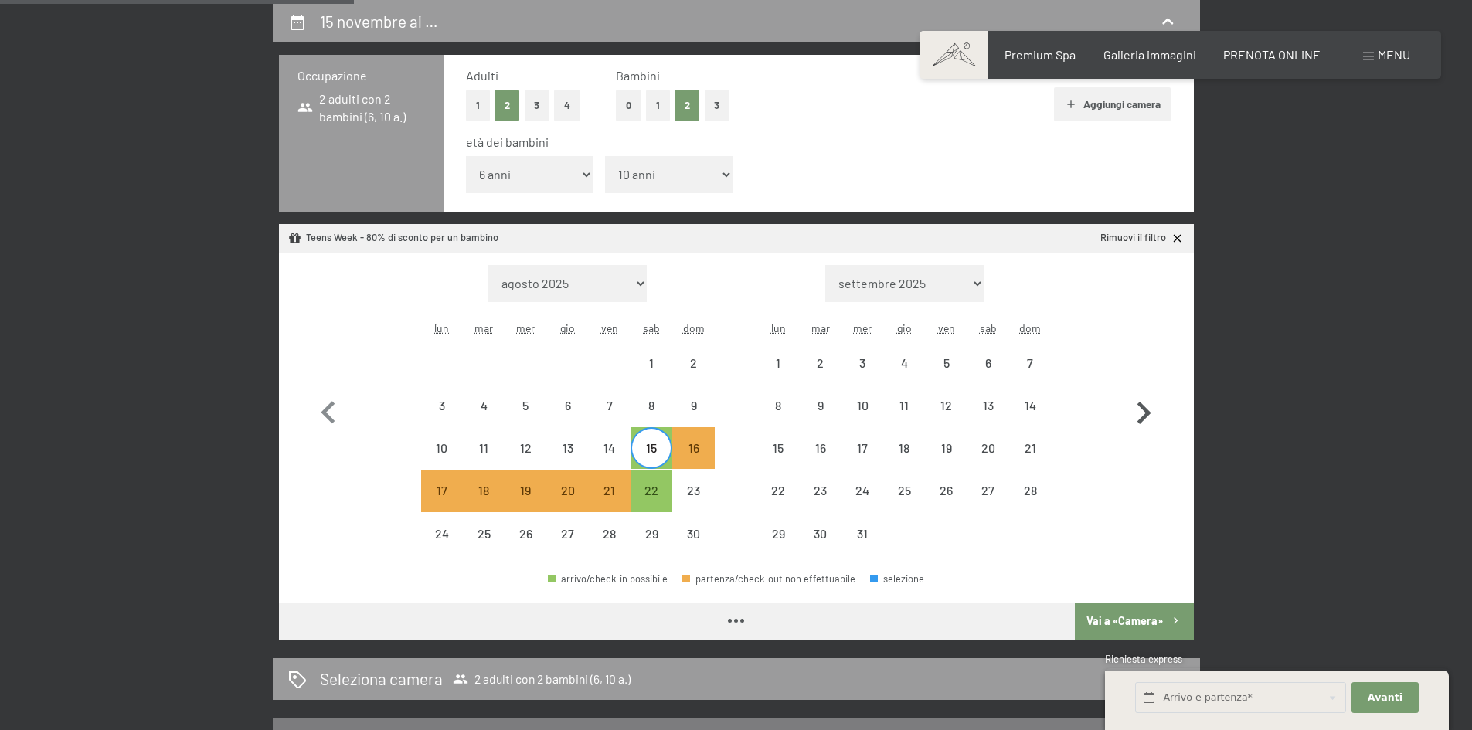
select select "[DATE]"
click at [1136, 415] on icon "button" at bounding box center [1143, 413] width 45 height 45
select select "[DATE]"
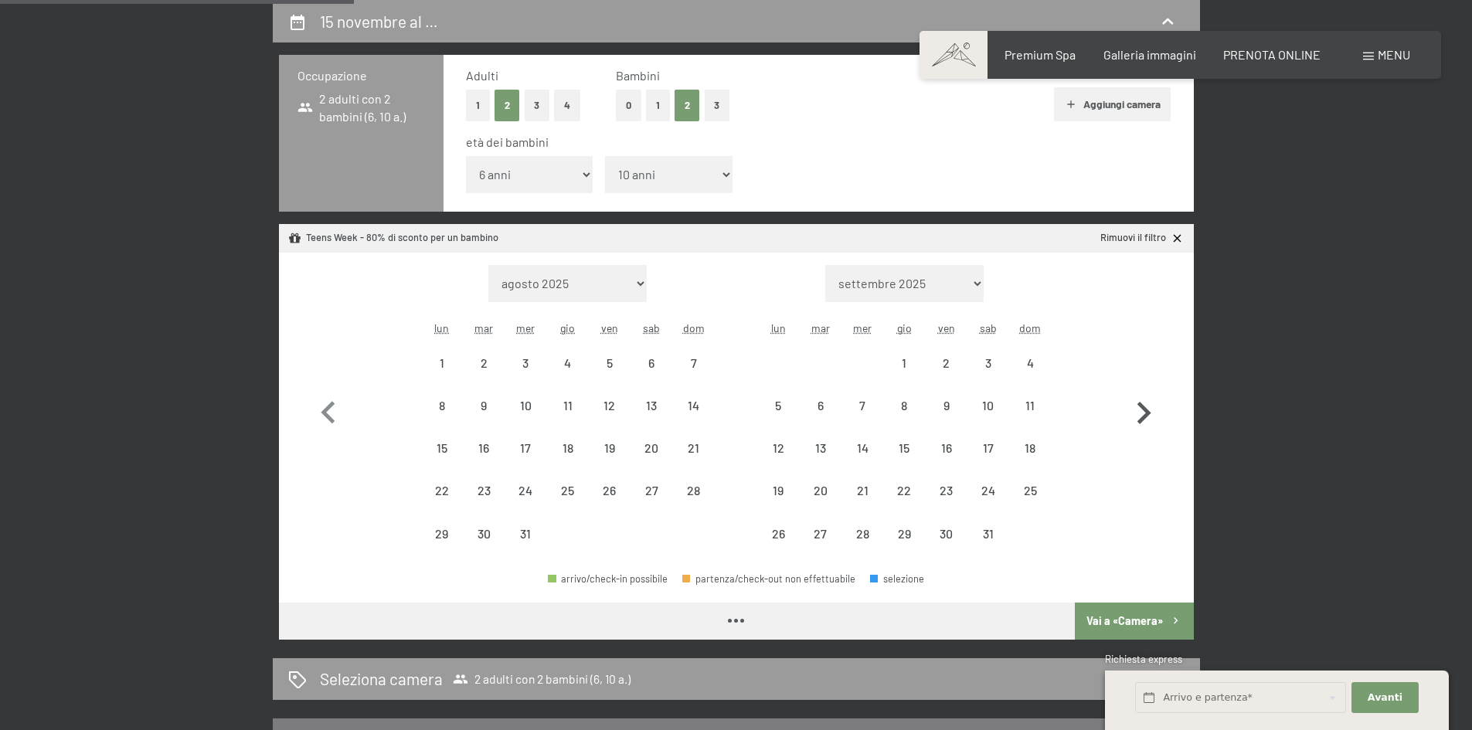
select select "[DATE]"
click at [1136, 415] on icon "button" at bounding box center [1143, 413] width 45 height 45
select select "[DATE]"
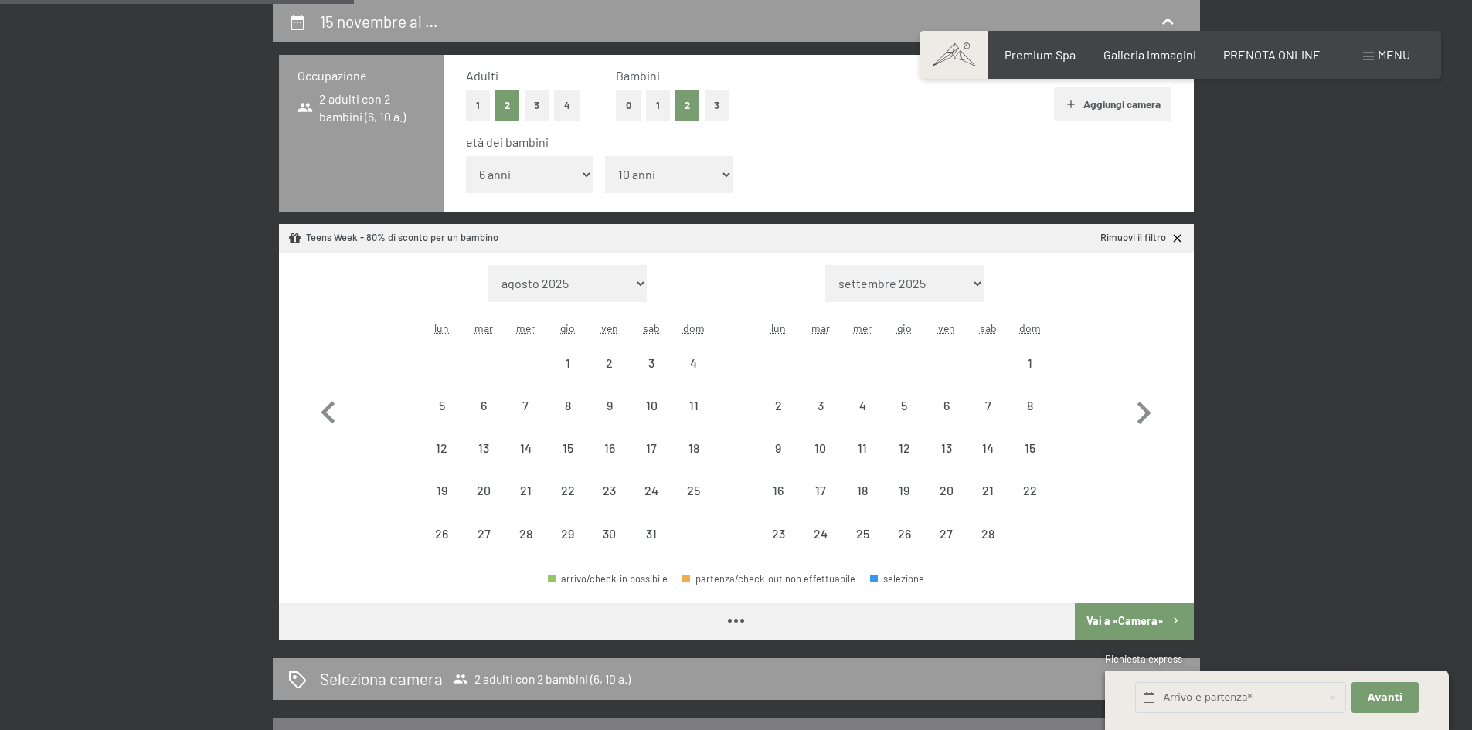
select select "[DATE]"
click at [327, 414] on icon "button" at bounding box center [328, 412] width 14 height 22
select select "[DATE]"
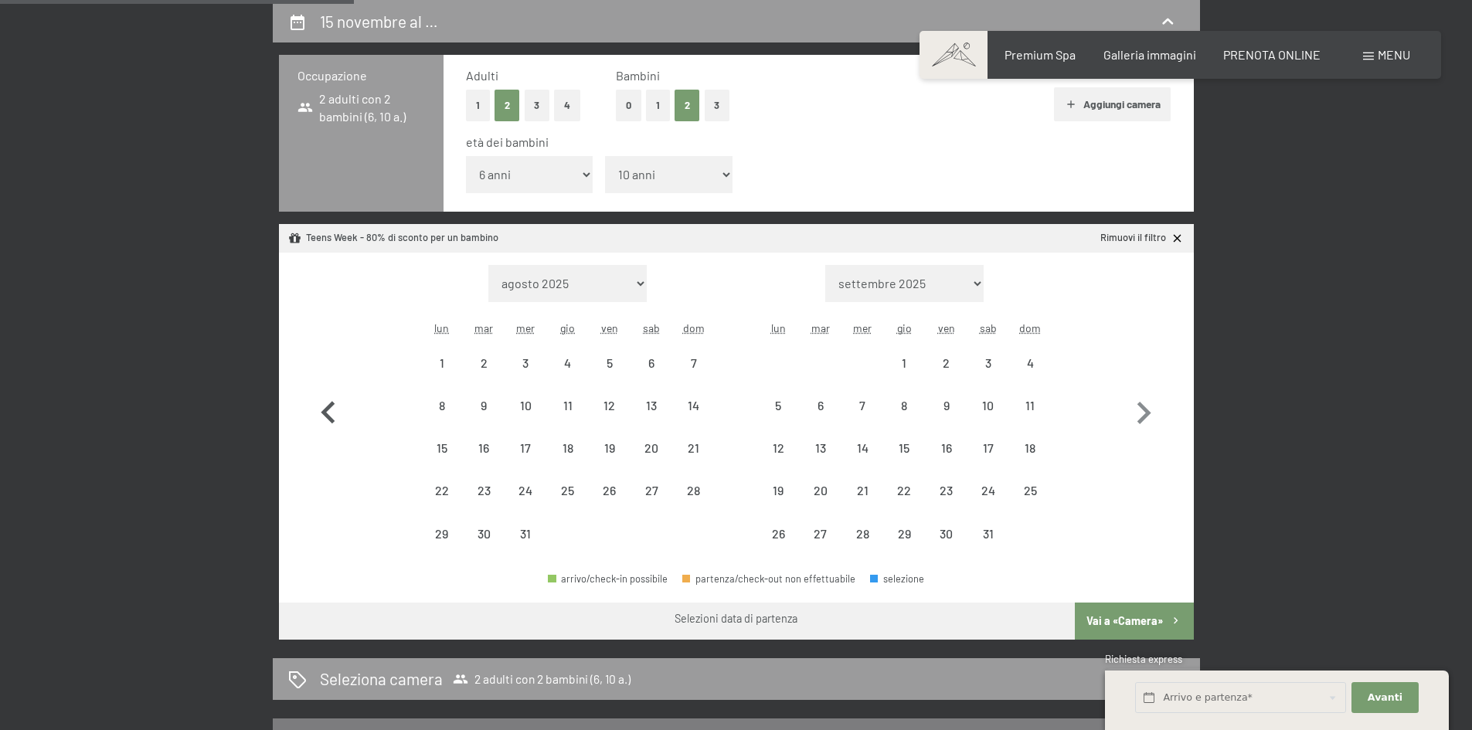
click at [326, 415] on icon "button" at bounding box center [328, 412] width 14 height 22
select select "[DATE]"
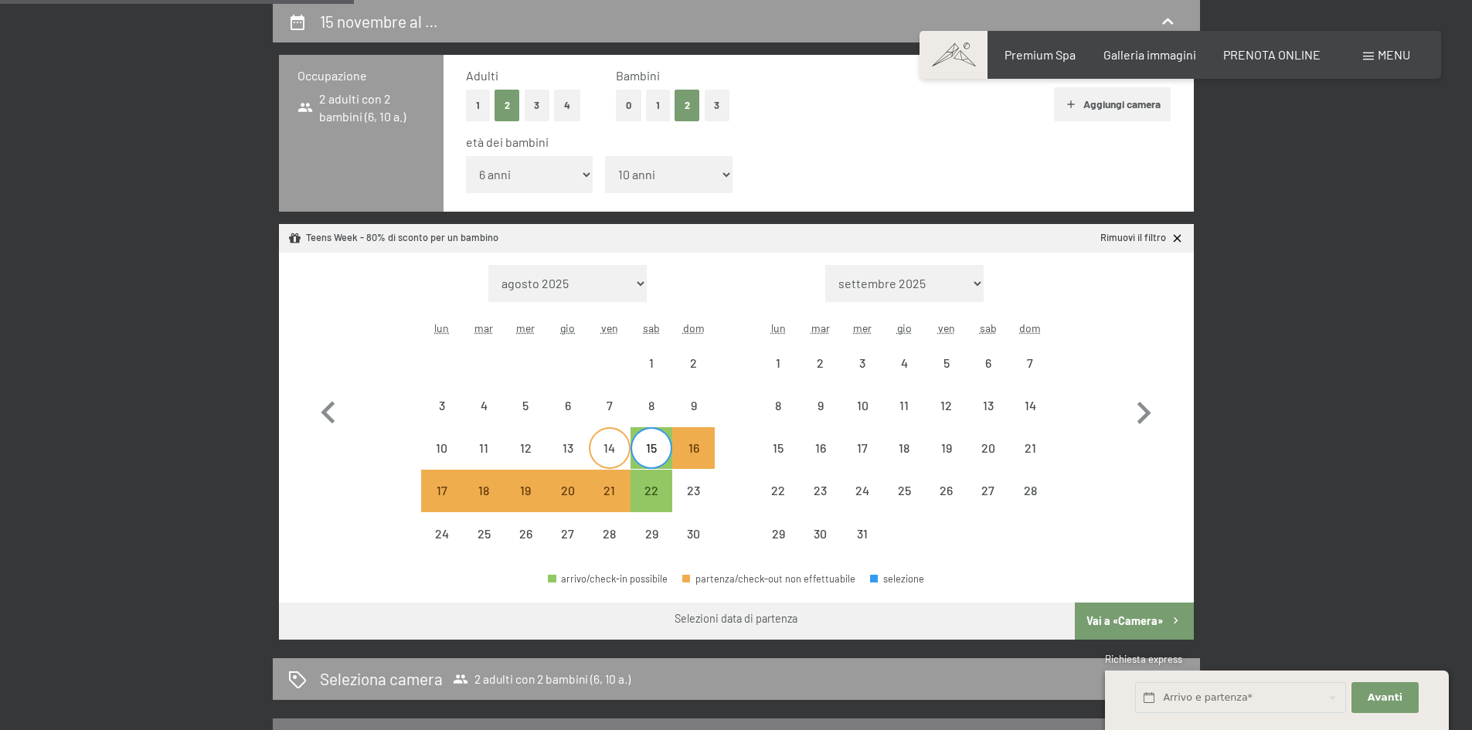
click at [607, 442] on div "14" at bounding box center [609, 461] width 39 height 39
select select "[DATE]"
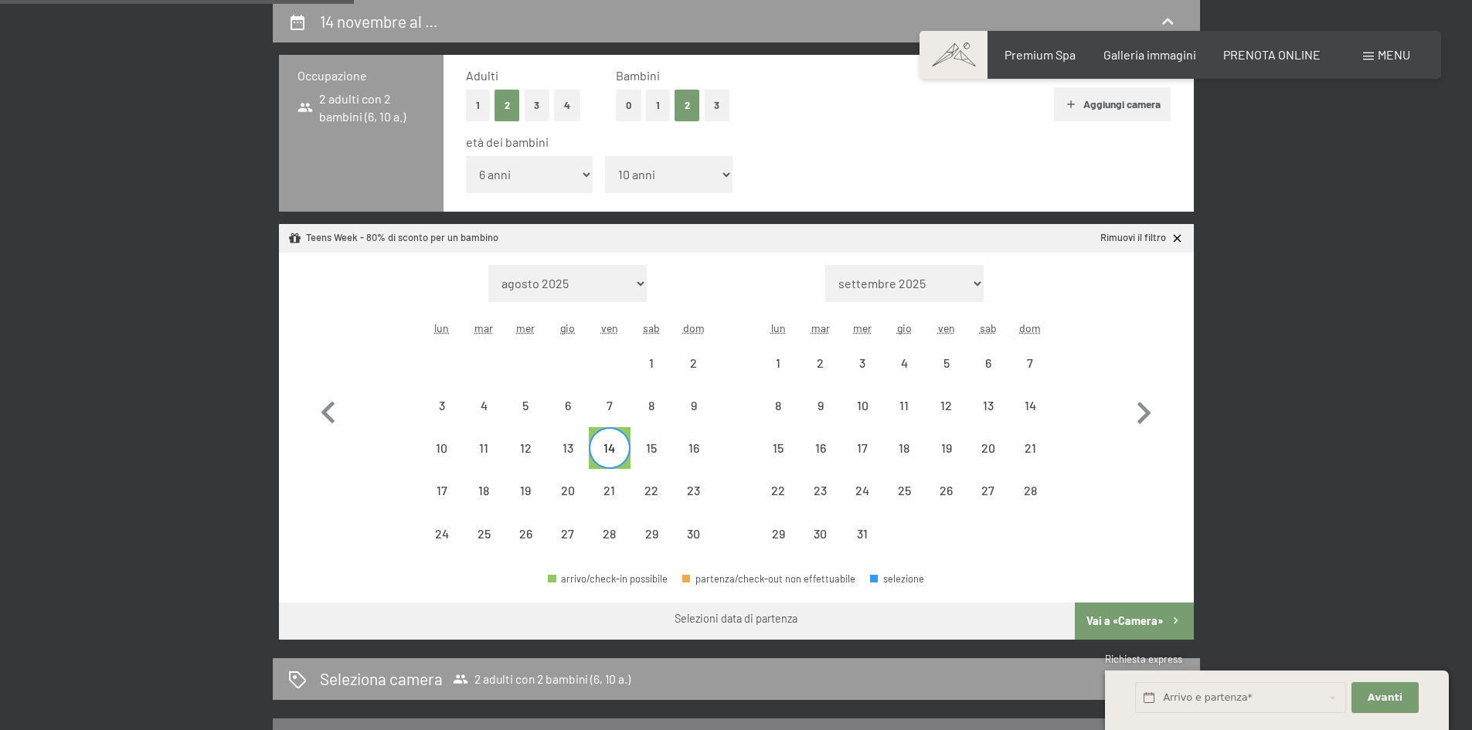
drag, startPoint x: 641, startPoint y: 450, endPoint x: 652, endPoint y: 471, distance: 23.9
click at [641, 451] on div "15" at bounding box center [651, 461] width 39 height 39
select select "[DATE]"
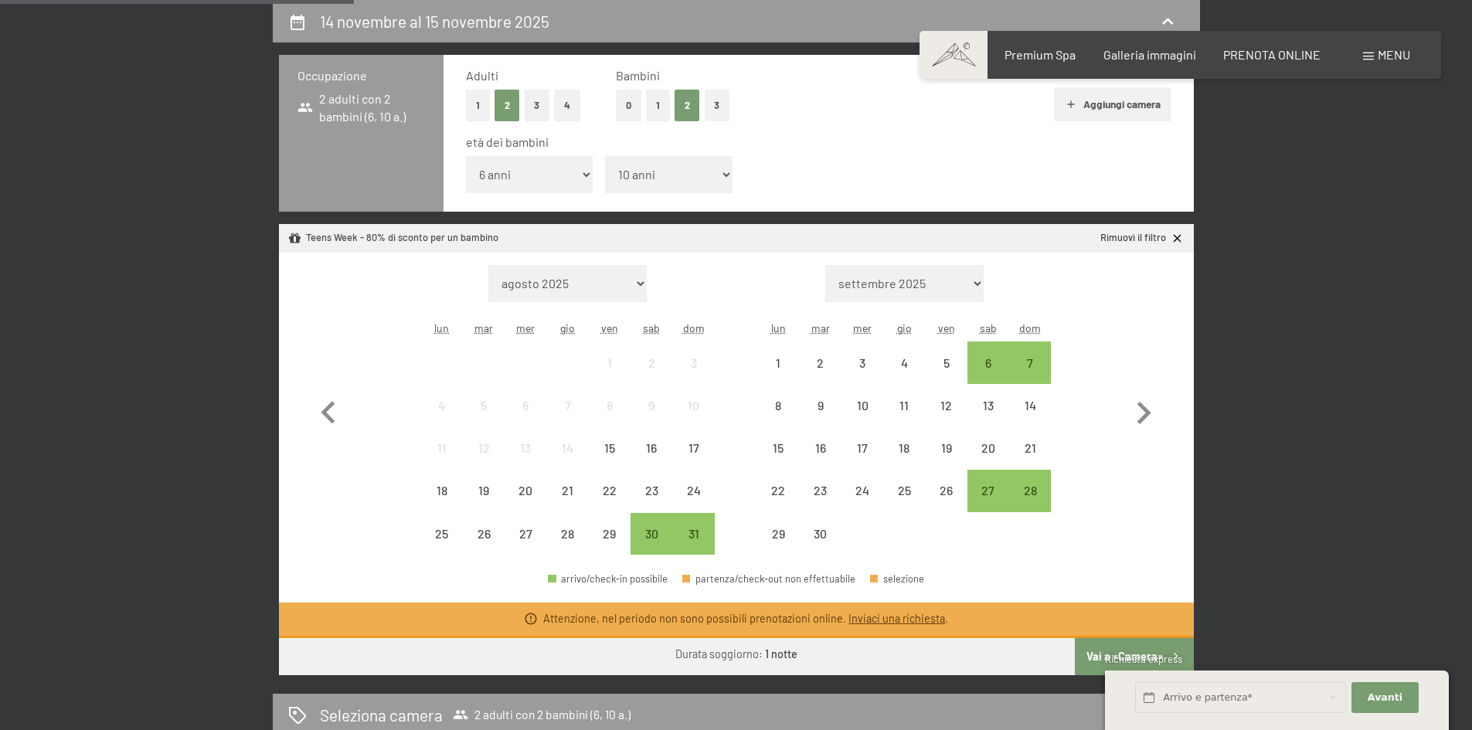
scroll to position [0, 0]
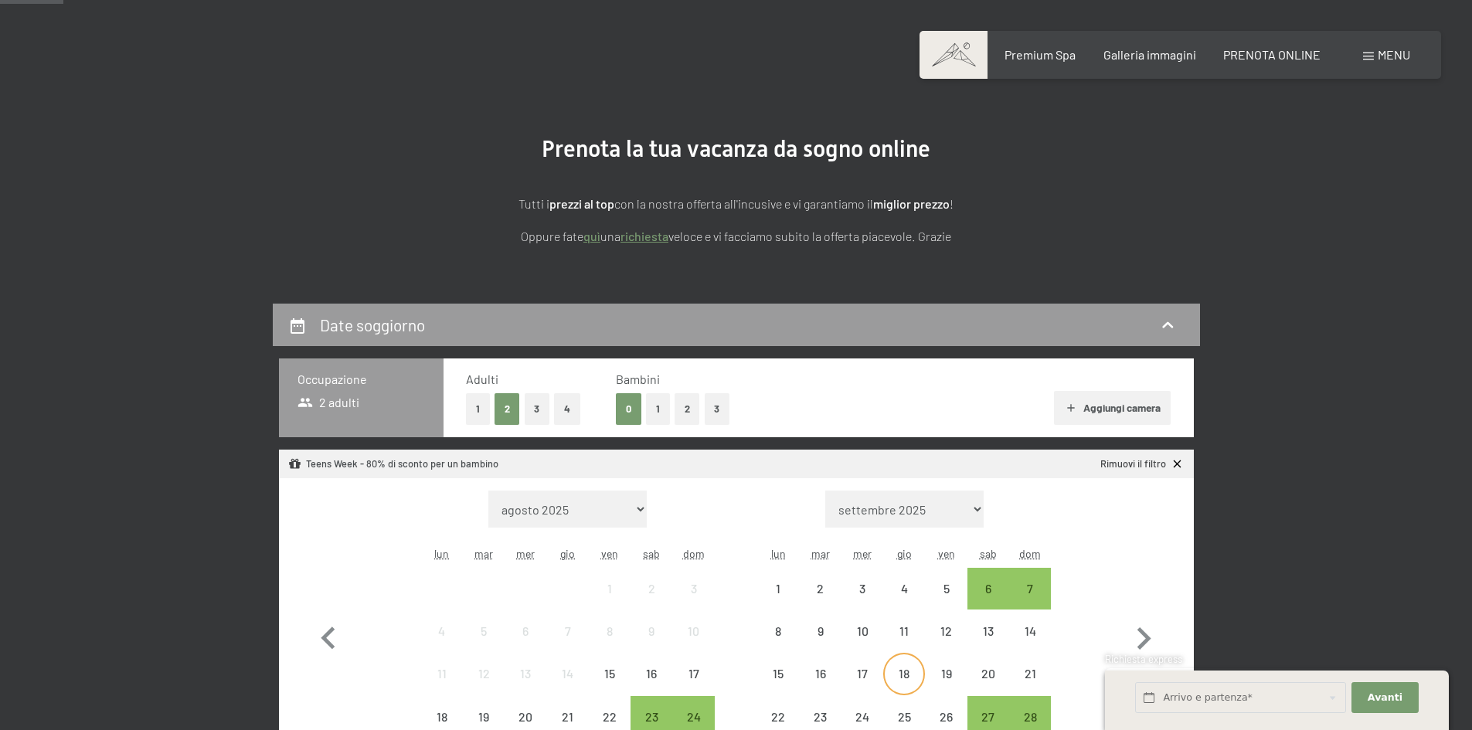
scroll to position [386, 0]
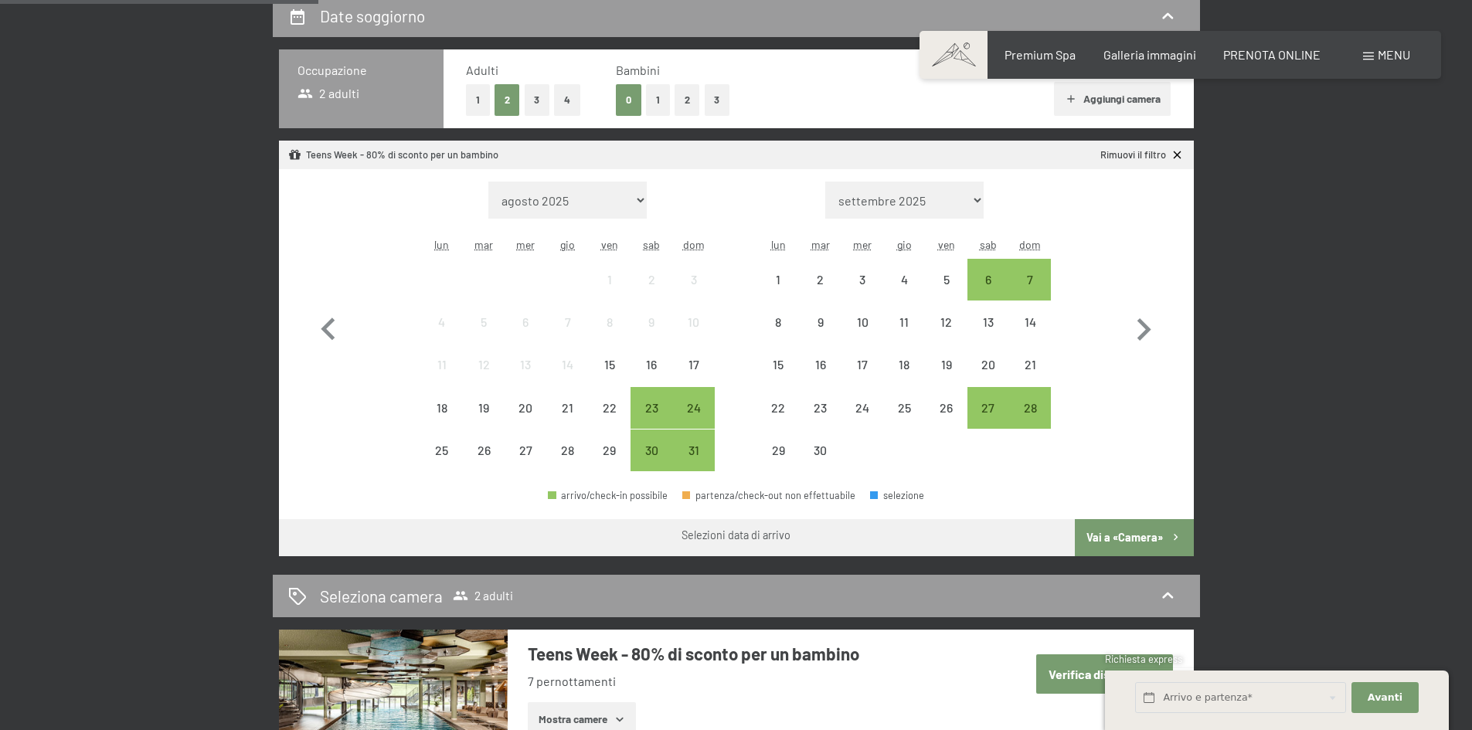
click at [683, 100] on button "2" at bounding box center [688, 100] width 26 height 32
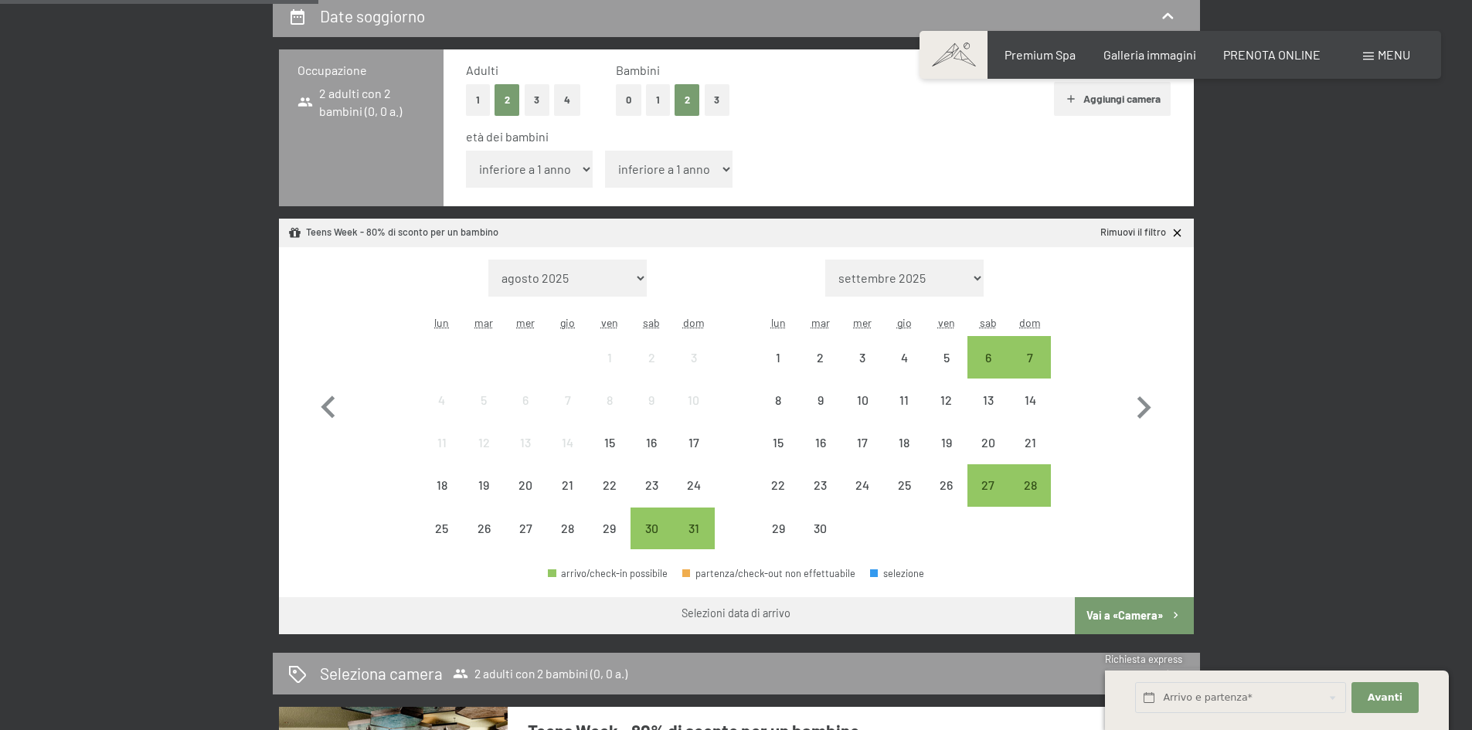
click at [550, 172] on select "inferiore a 1 anno 1 anno 2 anni 3 anni 4 anni 5 anni 6 anni 7 anni 8 anni 9 an…" at bounding box center [530, 169] width 128 height 37
select select "6"
click at [466, 151] on select "inferiore a 1 anno 1 anno 2 anni 3 anni 4 anni 5 anni 6 anni 7 anni 8 anni 9 an…" at bounding box center [530, 169] width 128 height 37
click at [662, 177] on select "inferiore a 1 anno 1 anno 2 anni 3 anni 4 anni 5 anni 6 anni 7 anni 8 anni 9 an…" at bounding box center [669, 169] width 128 height 37
select select "10"
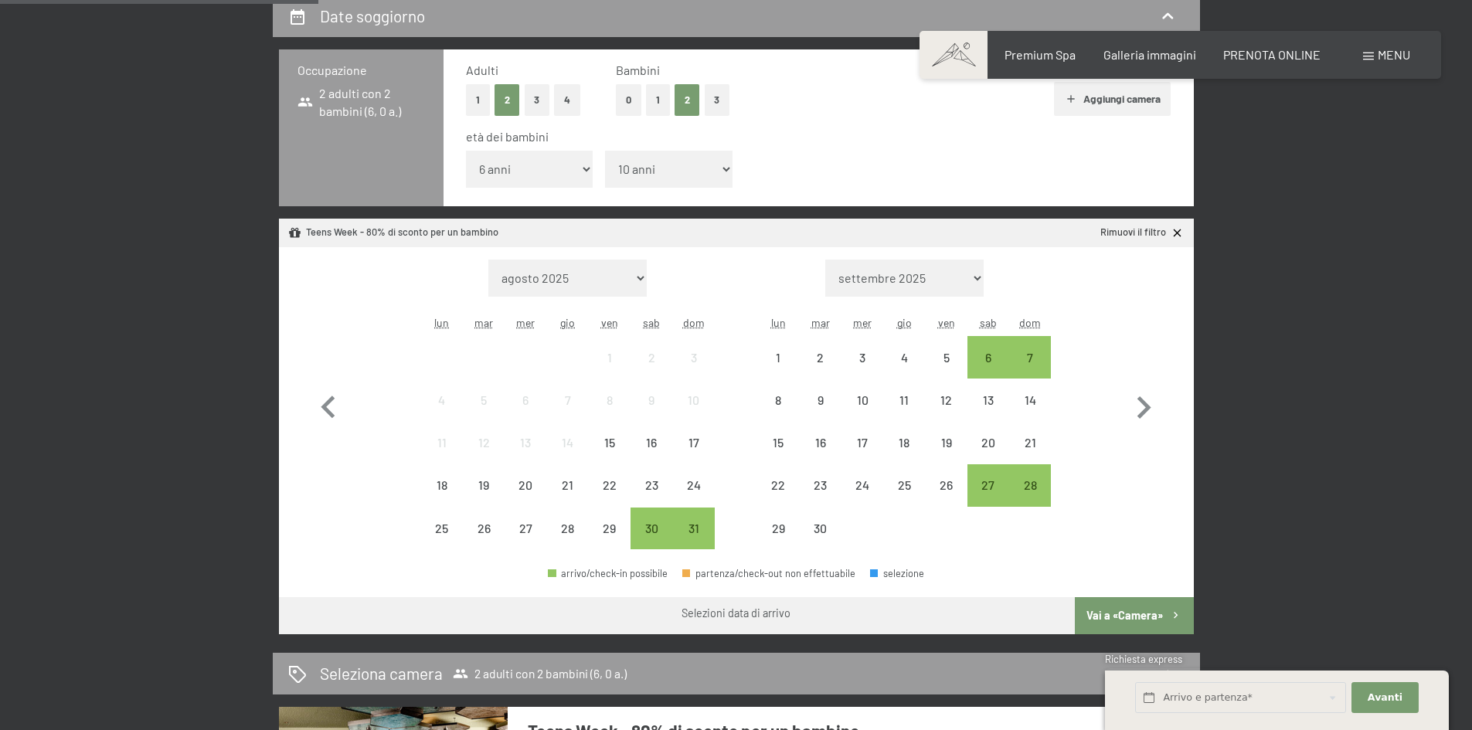
click at [605, 151] on select "inferiore a 1 anno 1 anno 2 anni 3 anni 4 anni 5 anni 6 anni 7 anni 8 anni 9 an…" at bounding box center [669, 169] width 128 height 37
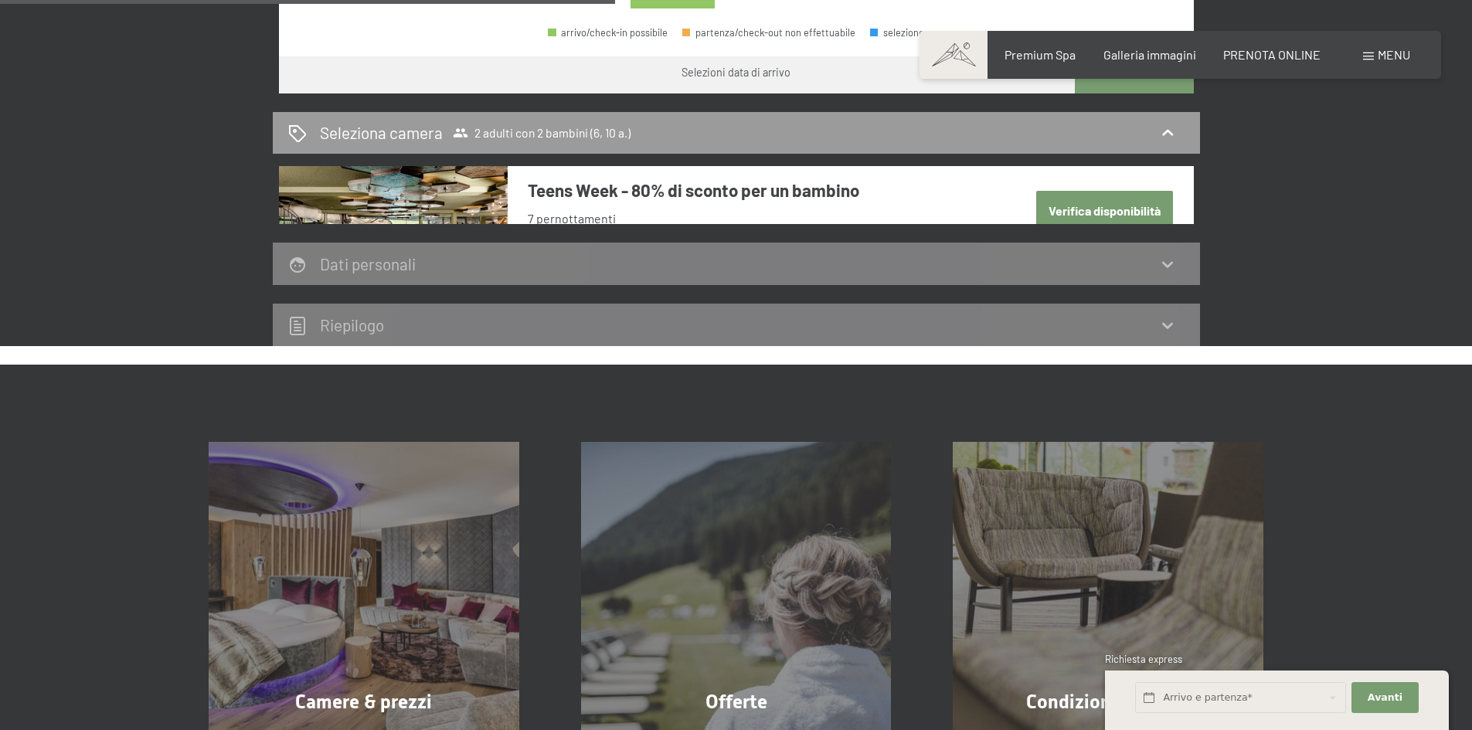
scroll to position [618, 0]
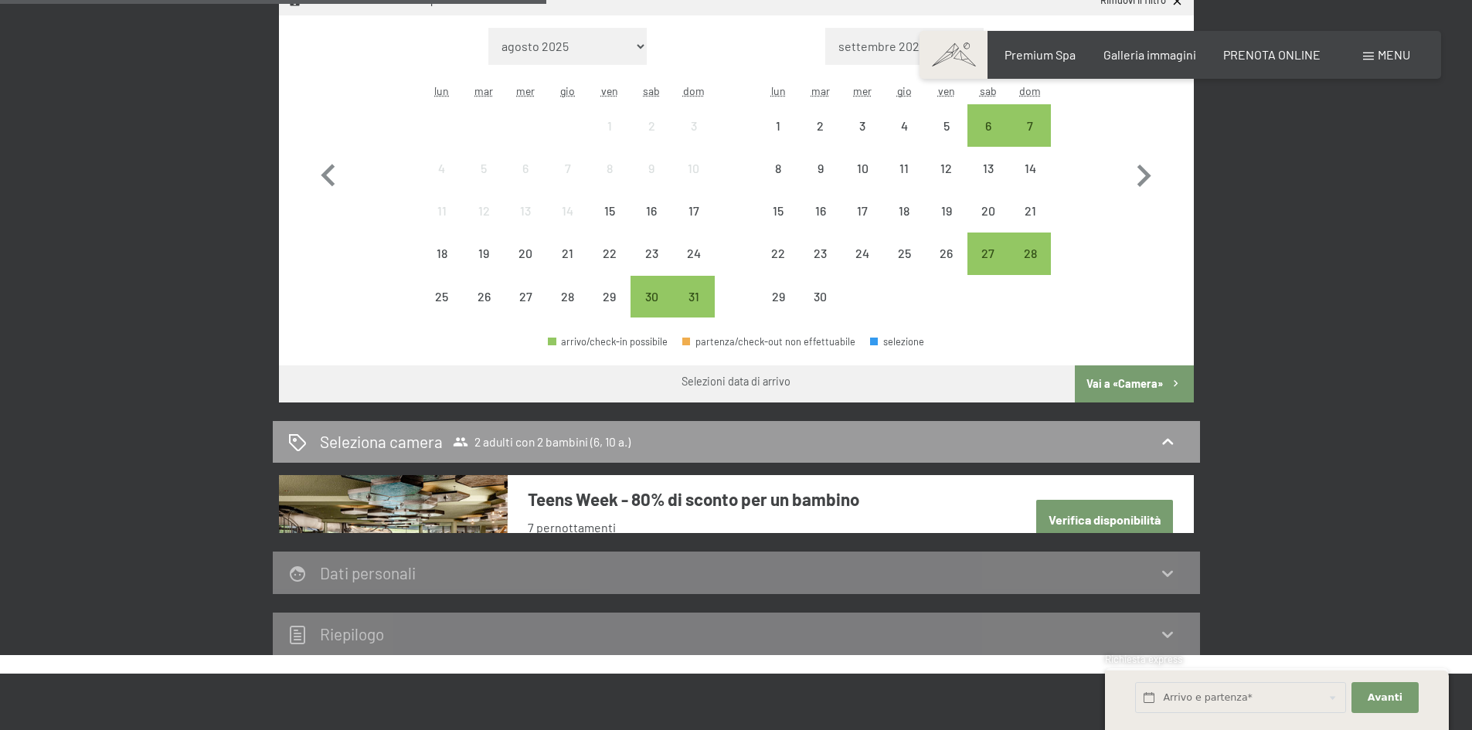
click at [1104, 528] on button "Verifica disponibilità" at bounding box center [1104, 519] width 137 height 39
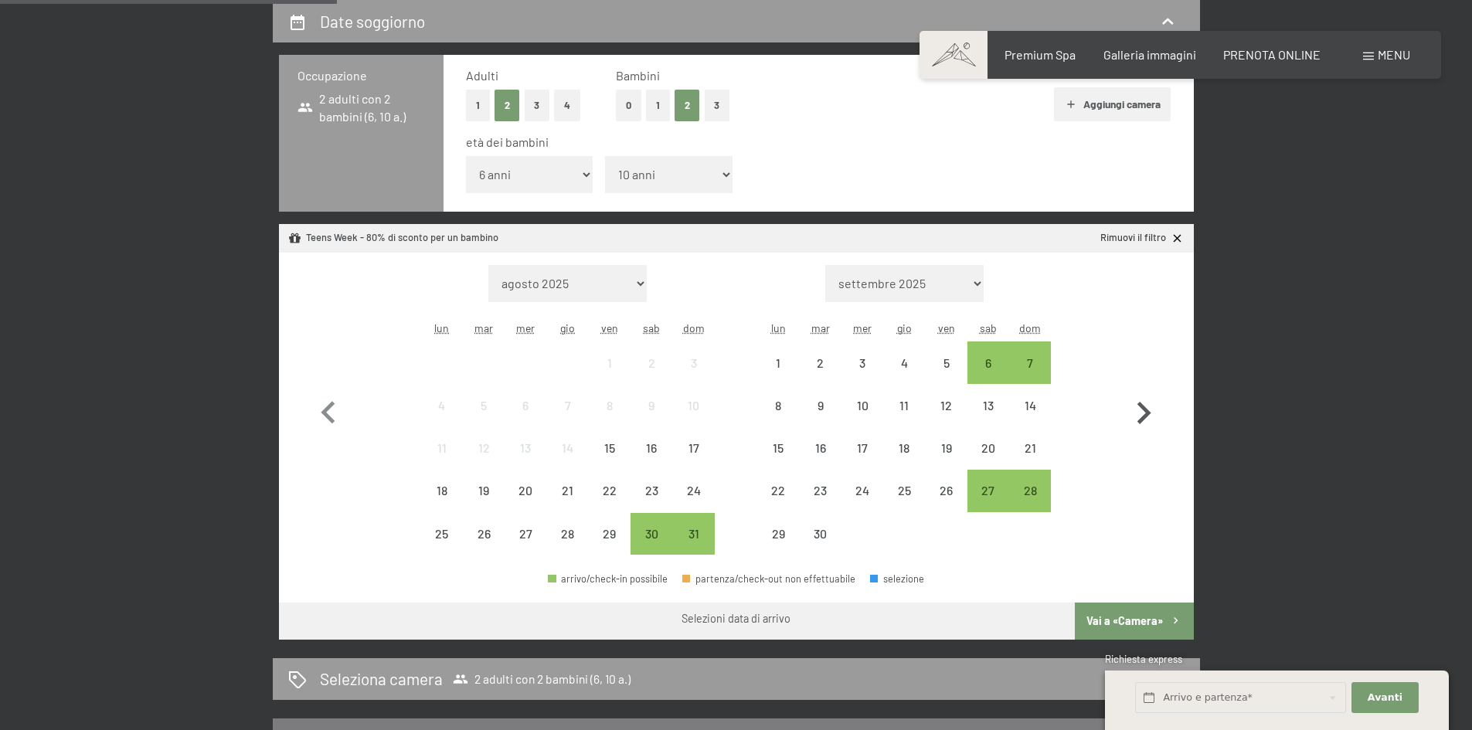
click at [1140, 421] on icon "button" at bounding box center [1145, 413] width 14 height 22
select select "2025-09-01"
select select "2025-10-01"
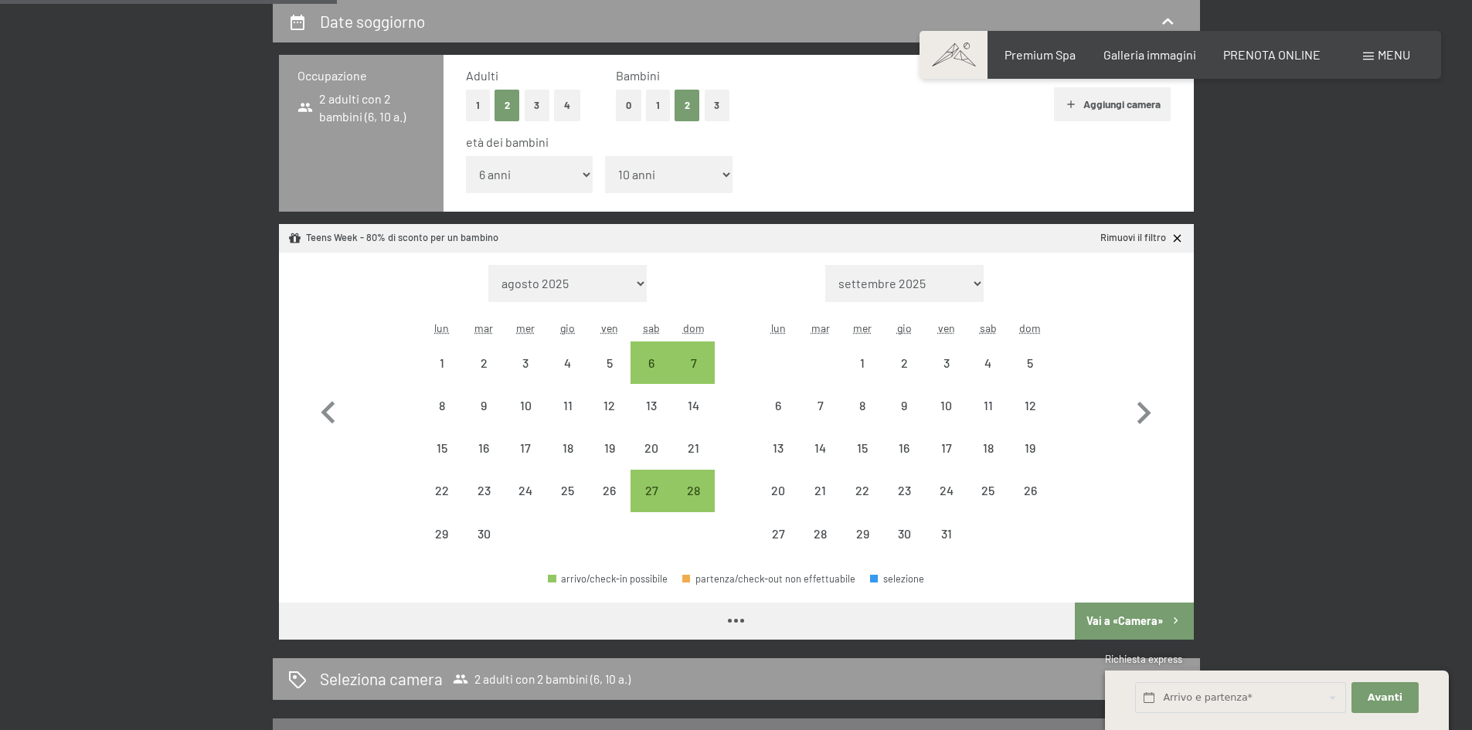
select select "2025-09-01"
select select "2025-10-01"
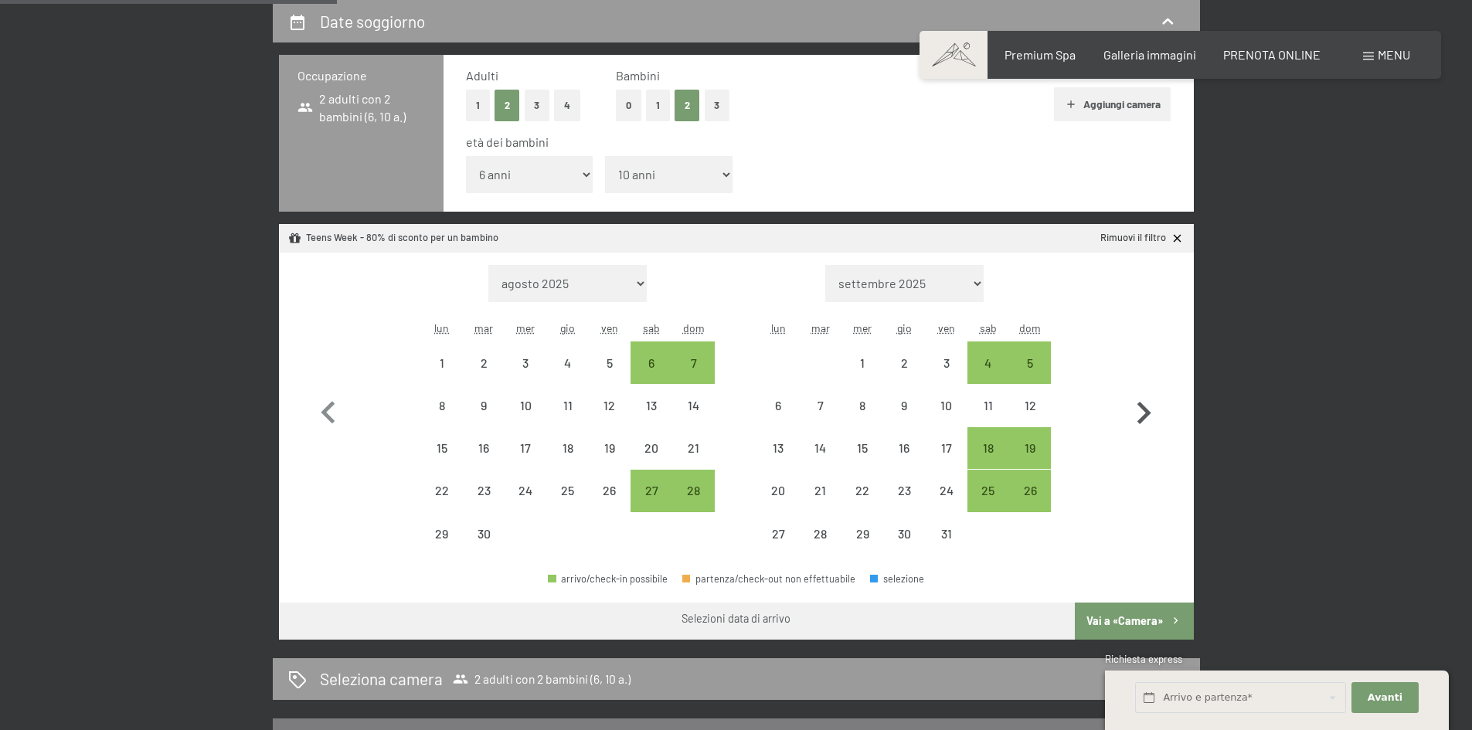
click at [1148, 414] on icon "button" at bounding box center [1145, 413] width 14 height 22
select select "2025-10-01"
select select "2025-11-01"
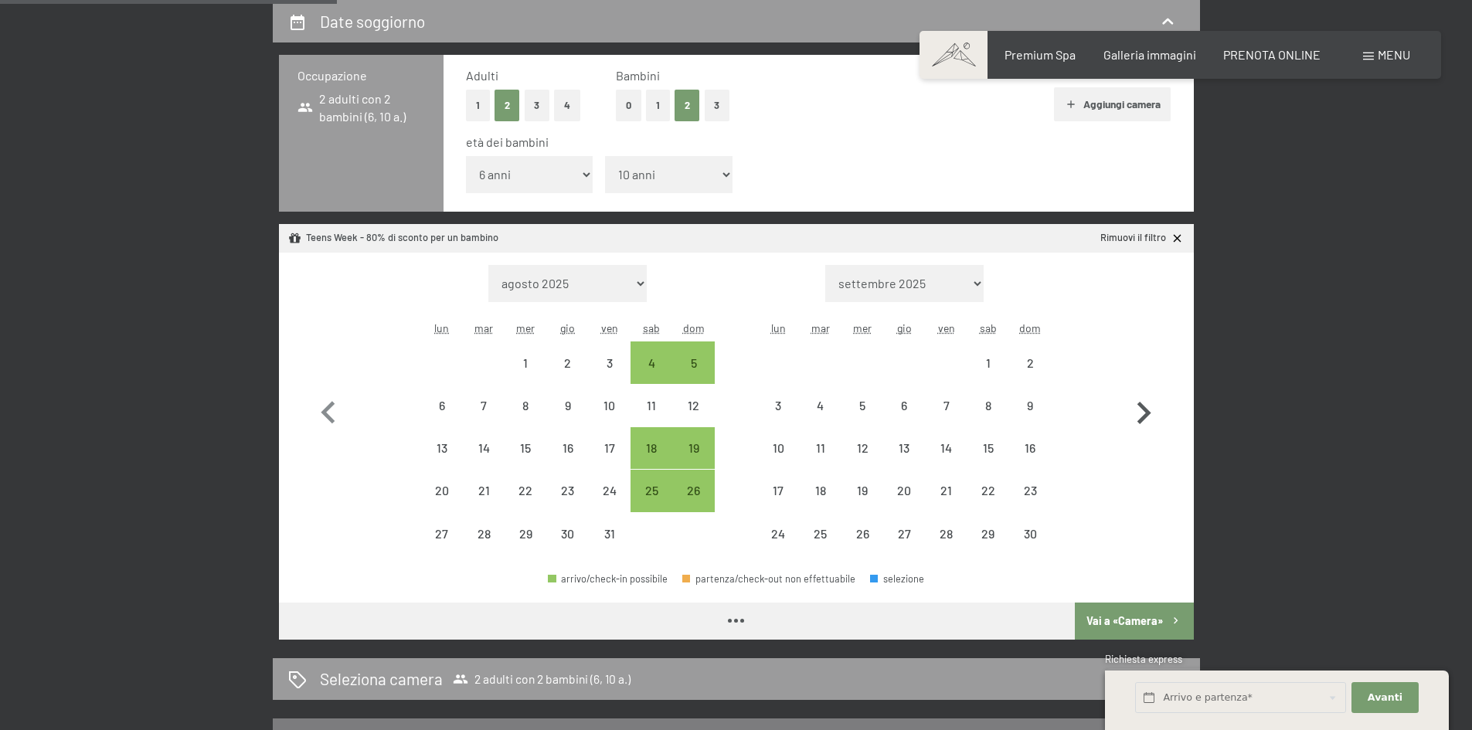
select select "2025-10-01"
select select "2025-11-01"
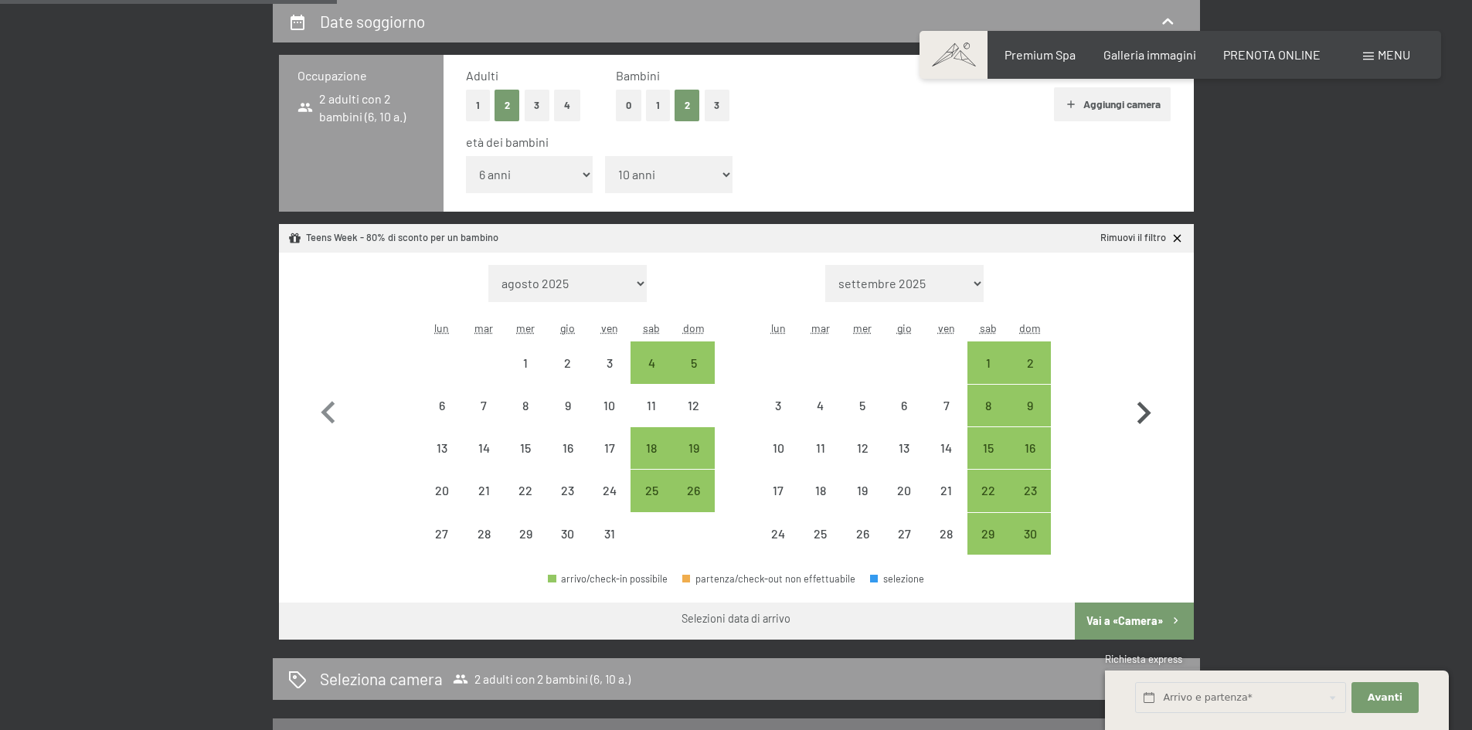
click at [1143, 414] on icon "button" at bounding box center [1143, 413] width 45 height 45
select select "2025-11-01"
select select "2025-12-01"
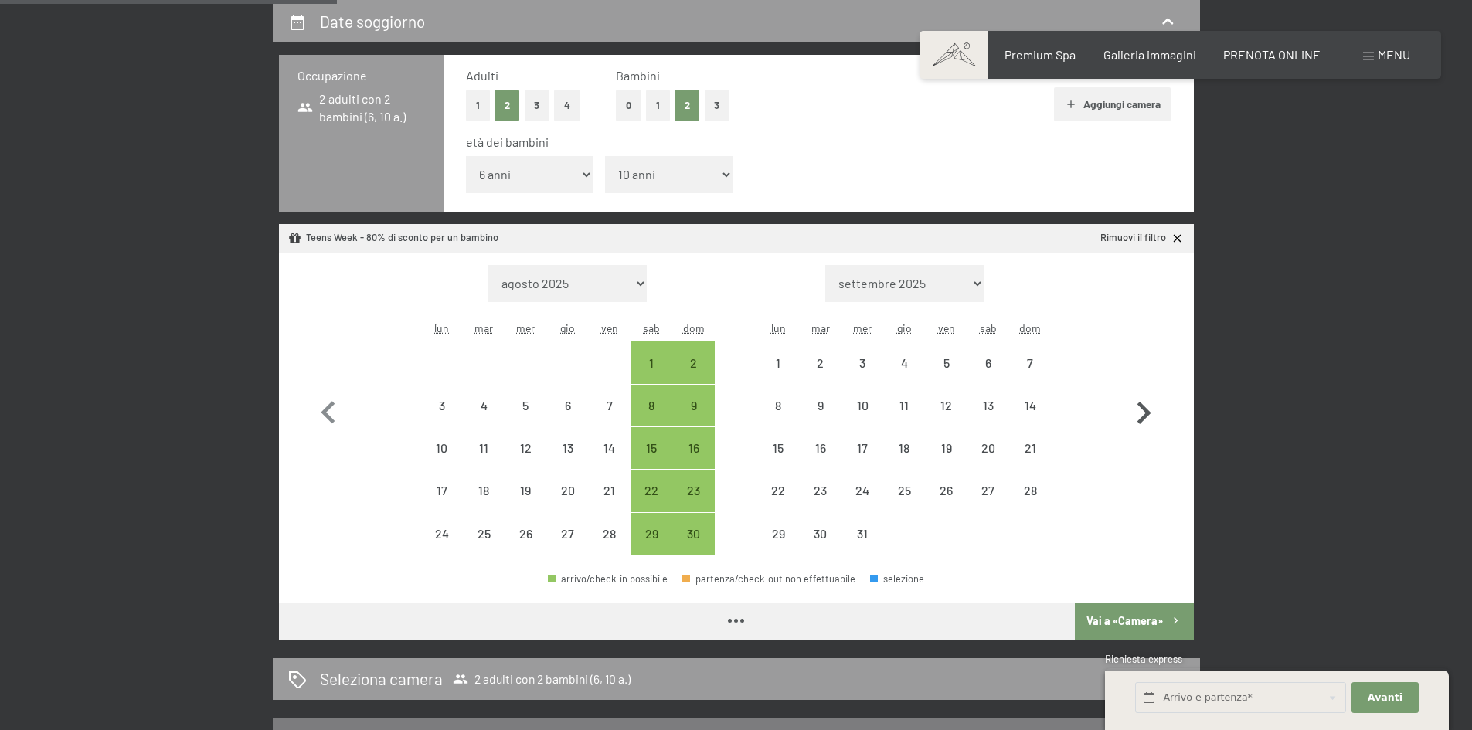
select select "2025-11-01"
select select "2025-12-01"
click at [1136, 401] on icon "button" at bounding box center [1143, 413] width 45 height 45
select select "2025-12-01"
select select "2026-01-01"
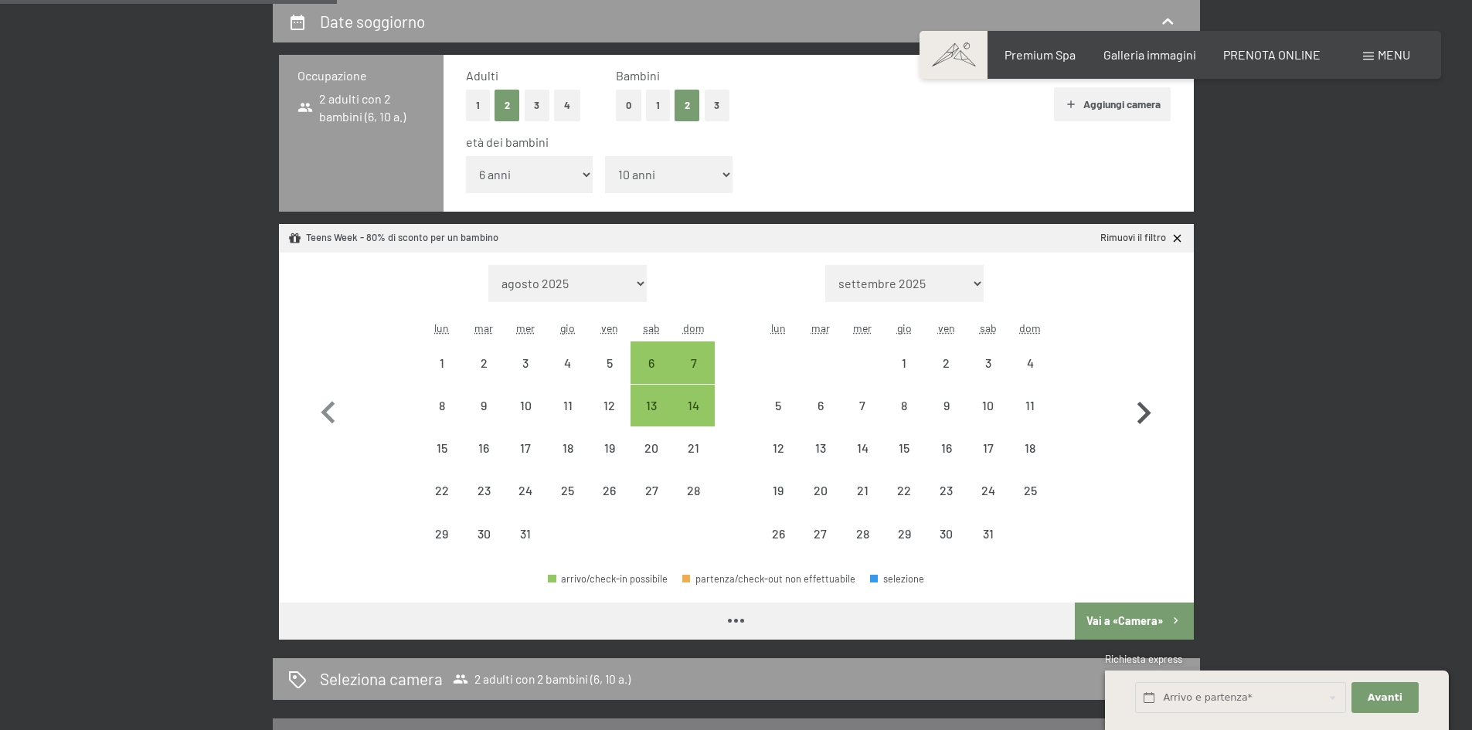
select select "2025-12-01"
select select "2026-01-01"
click at [982, 393] on div "10" at bounding box center [988, 405] width 39 height 39
select select "2025-12-01"
select select "2026-01-01"
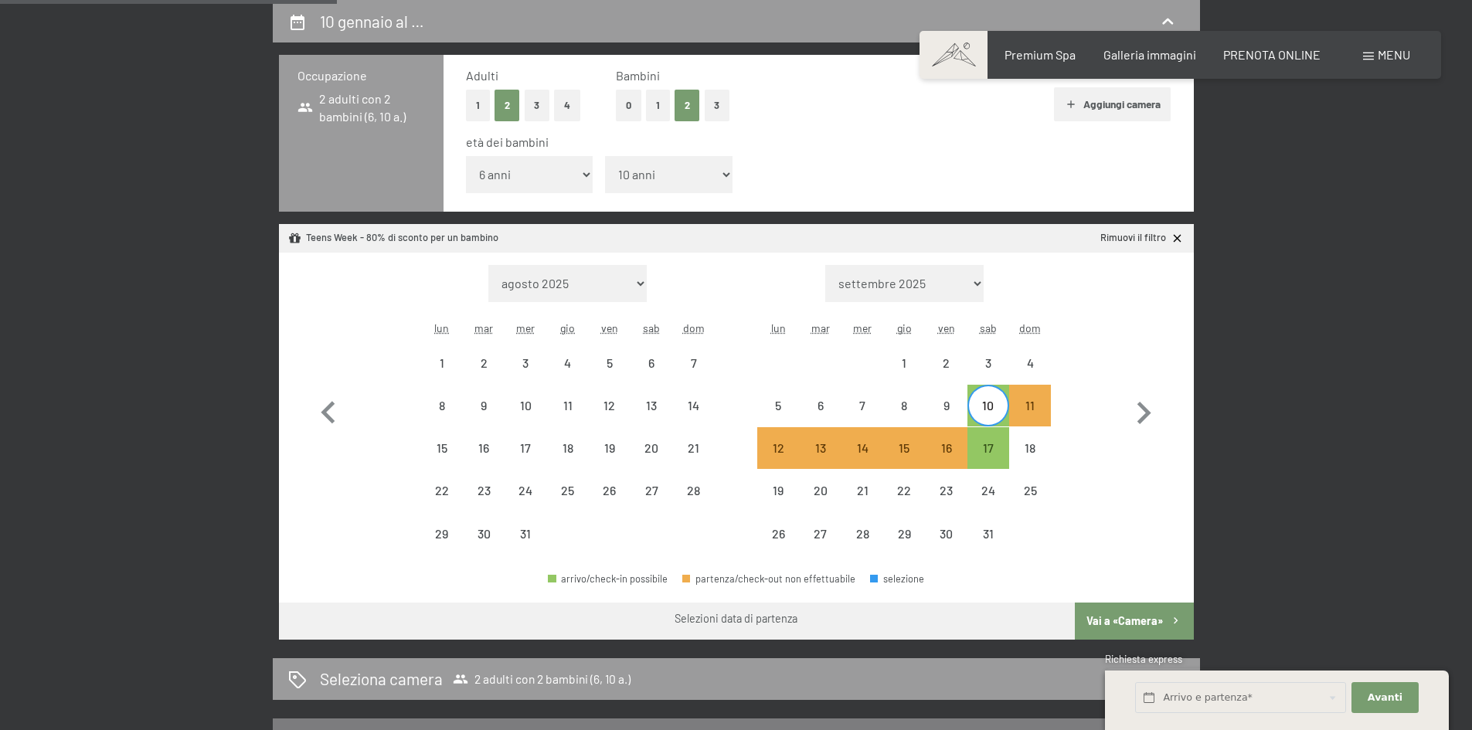
click at [1147, 609] on button "Vai a «Camera»" at bounding box center [1134, 621] width 118 height 37
select select "2025-12-01"
select select "2026-01-01"
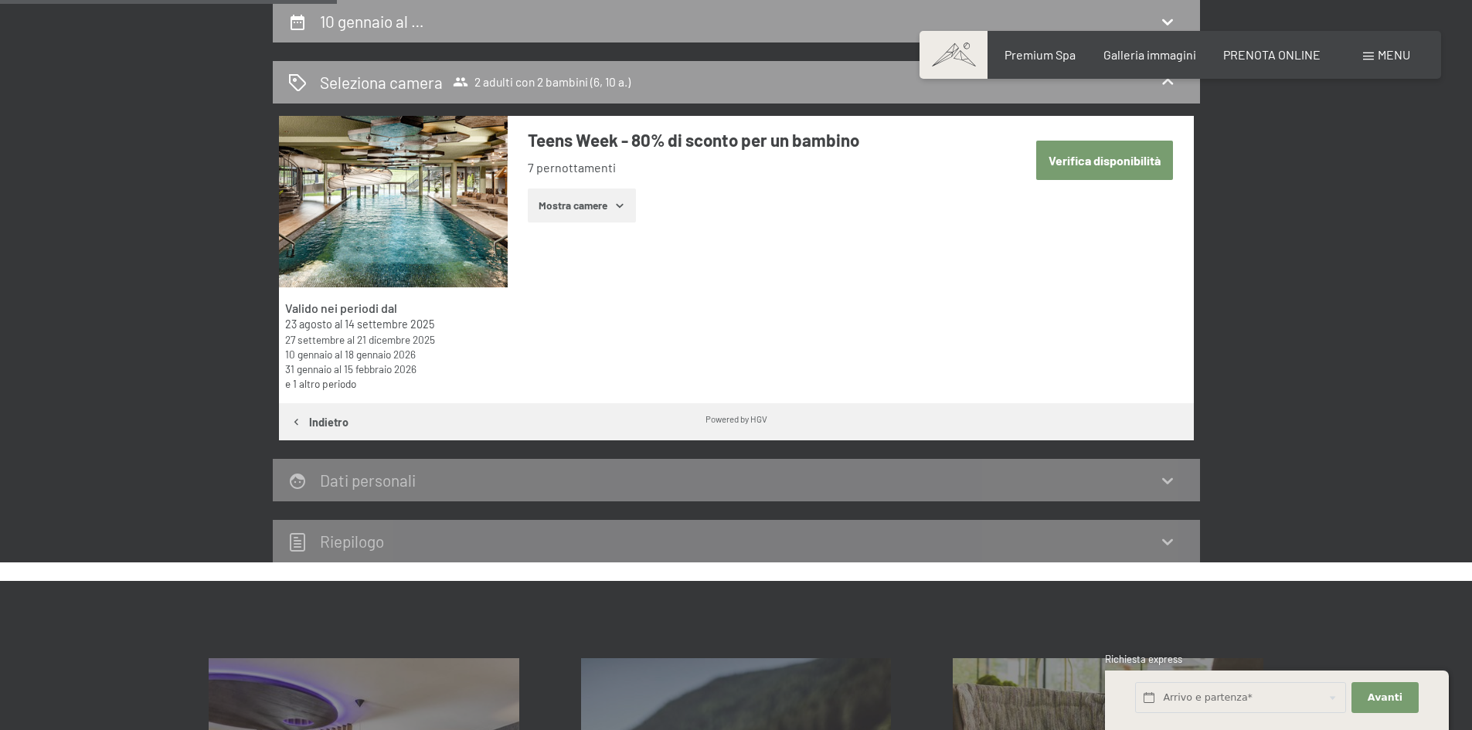
click at [1137, 151] on button "Verifica disponibilità" at bounding box center [1104, 160] width 137 height 39
select select "6"
select select "10"
select select "2025-12-01"
select select "2026-01-01"
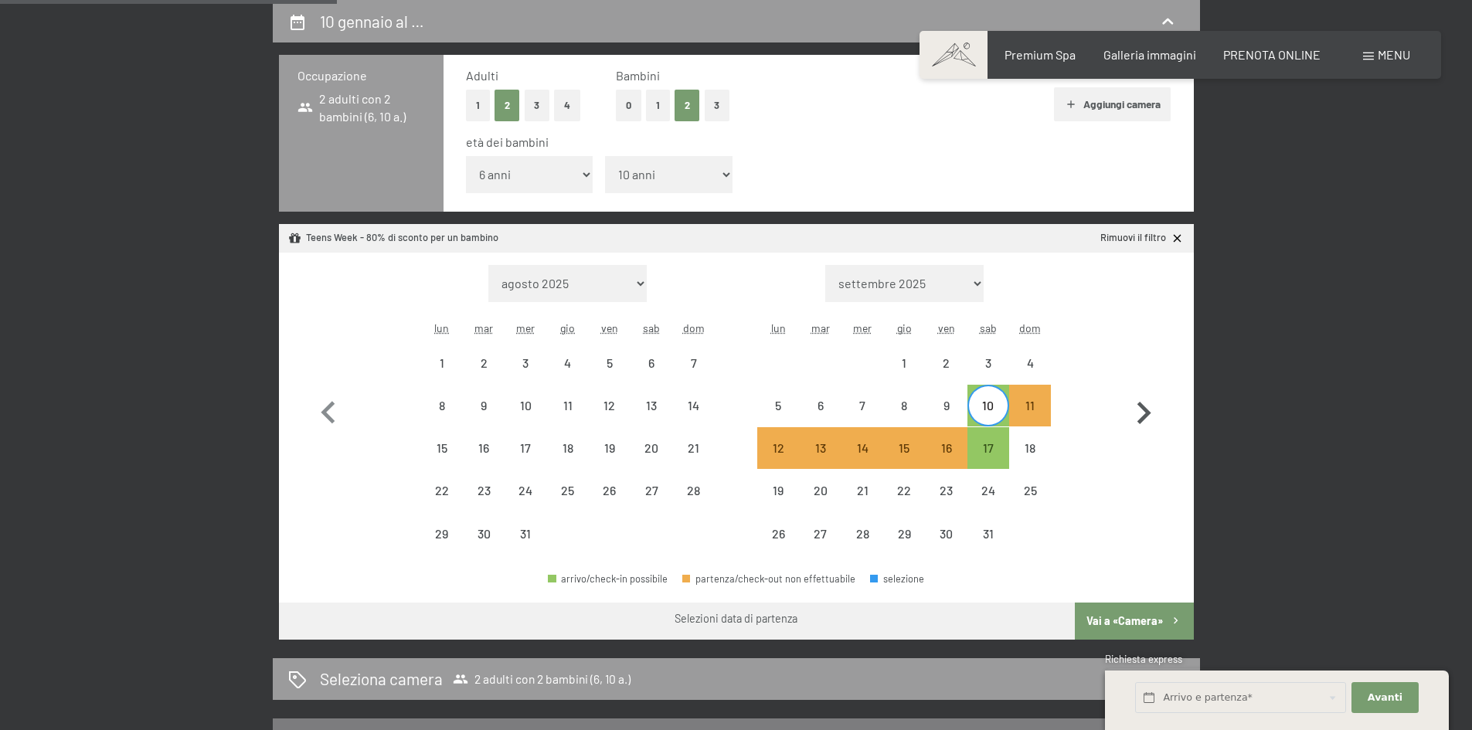
click at [1135, 412] on icon "button" at bounding box center [1143, 413] width 45 height 45
select select "2026-01-01"
select select "2026-02-01"
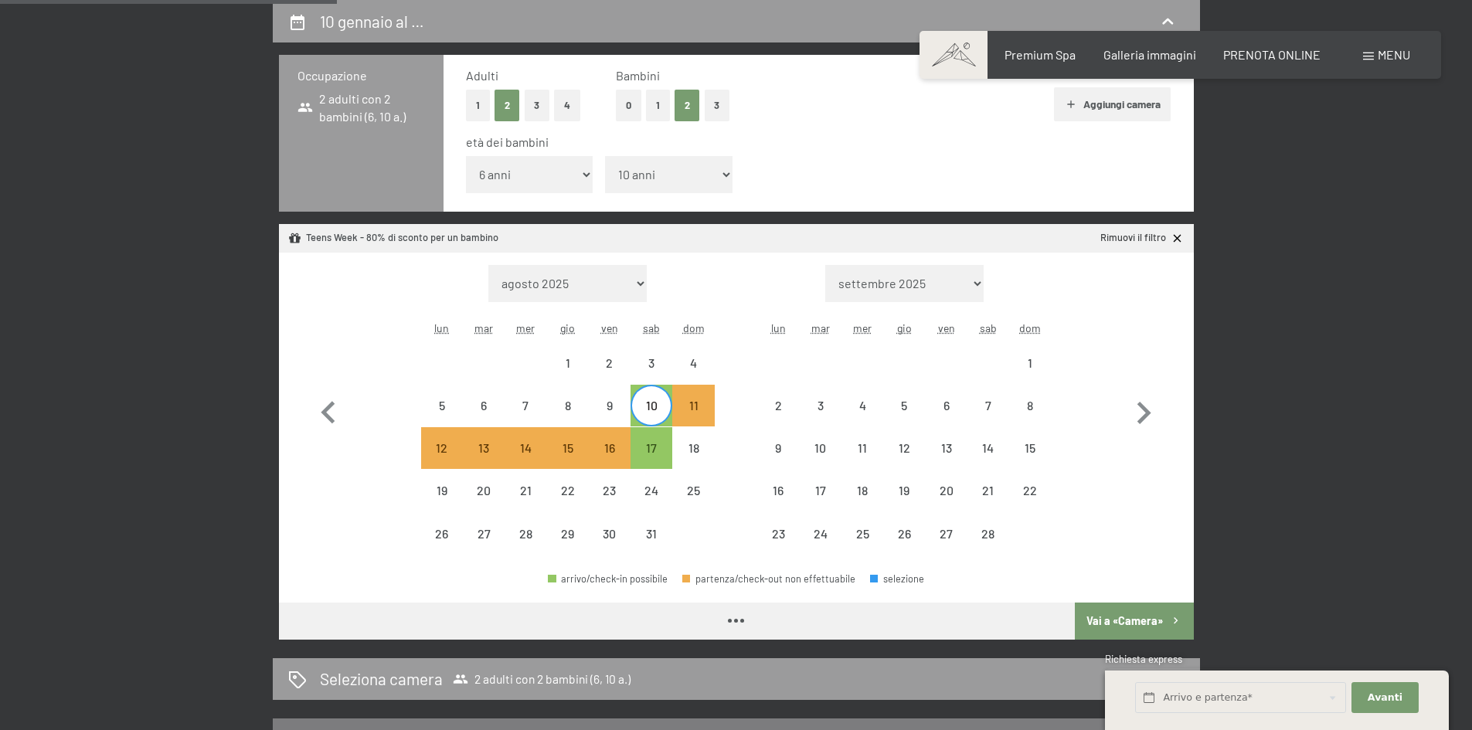
select select "2026-01-01"
select select "2026-02-01"
click at [346, 403] on icon "button" at bounding box center [328, 413] width 45 height 45
select select "2025-12-01"
select select "2026-01-01"
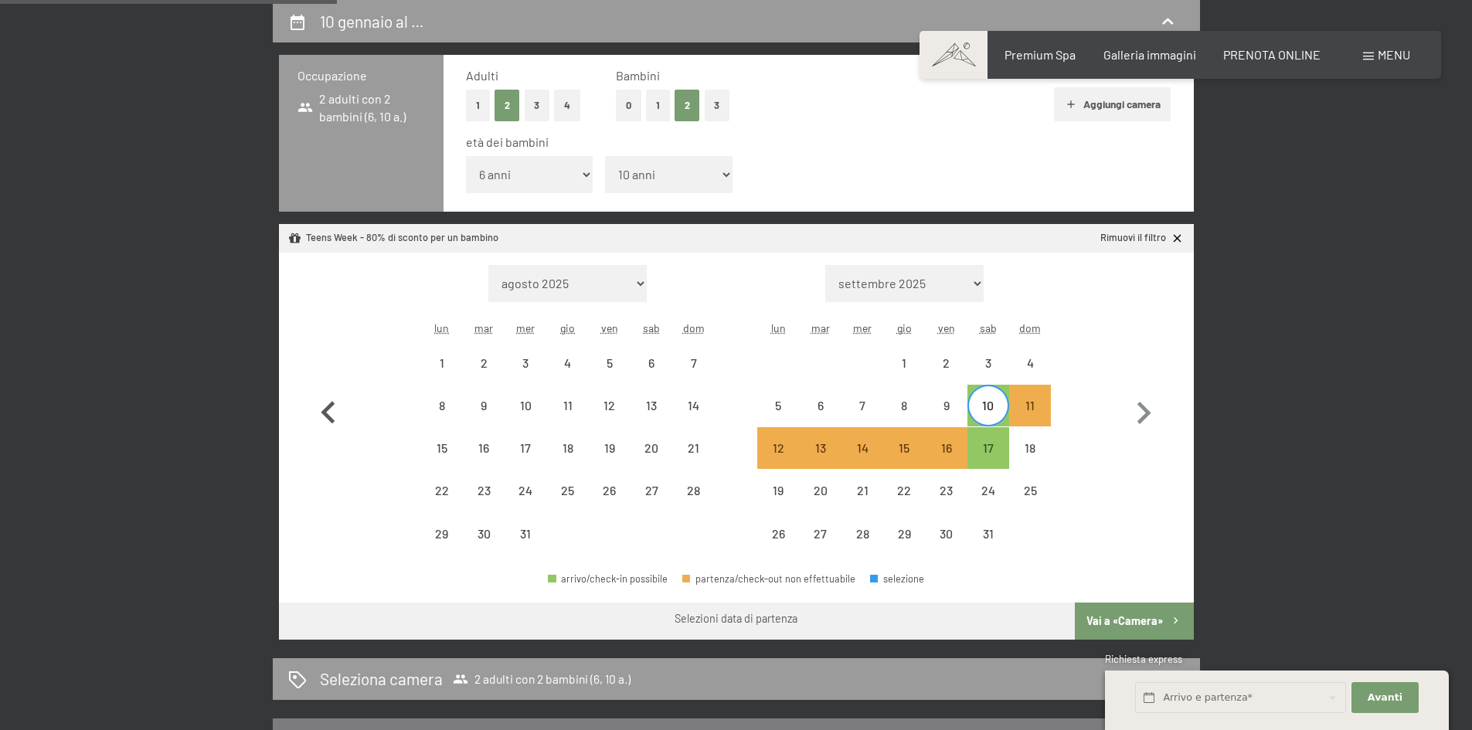
click at [346, 403] on icon "button" at bounding box center [328, 413] width 45 height 45
select select "2025-11-01"
select select "2025-12-01"
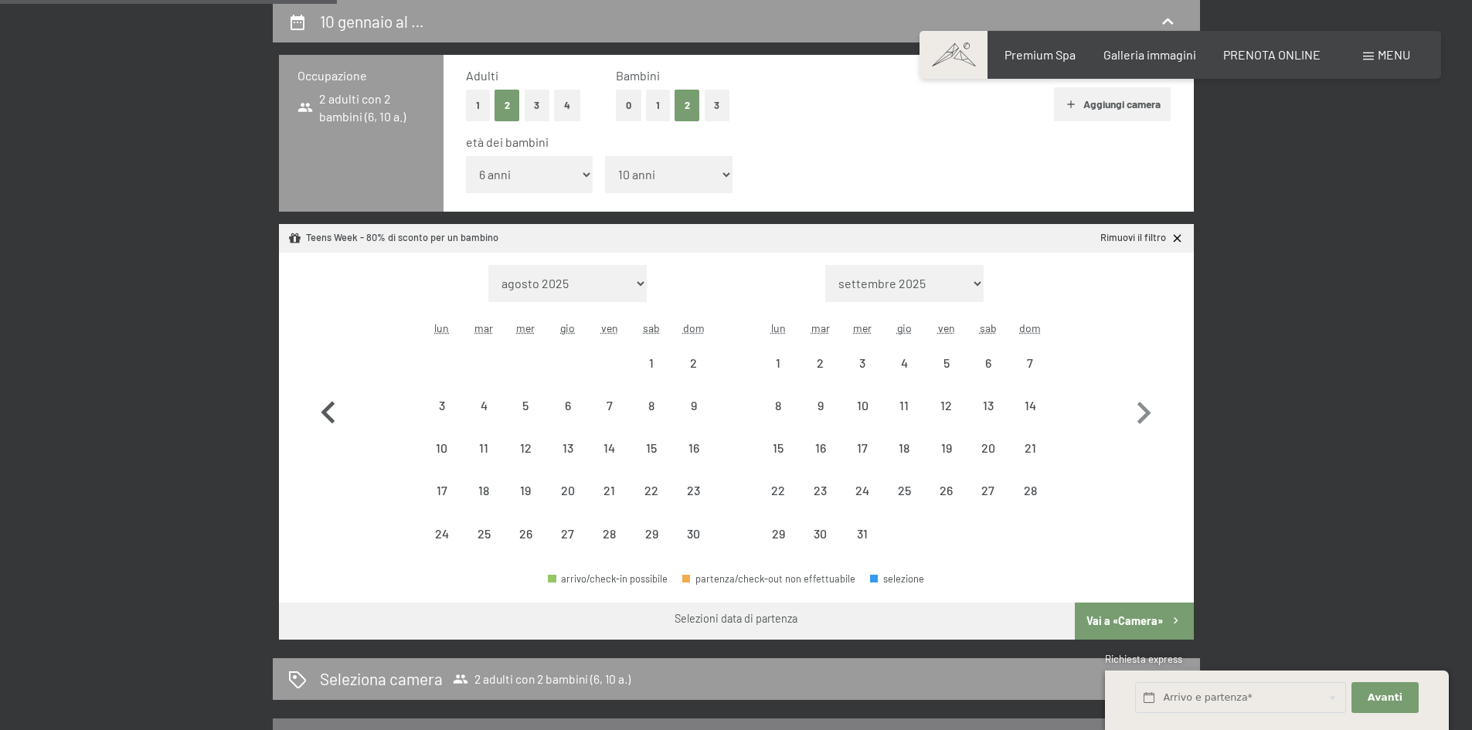
click at [346, 403] on icon "button" at bounding box center [328, 413] width 45 height 45
select select "2025-10-01"
select select "2025-11-01"
click at [346, 403] on icon "button" at bounding box center [328, 413] width 45 height 45
select select "2025-09-01"
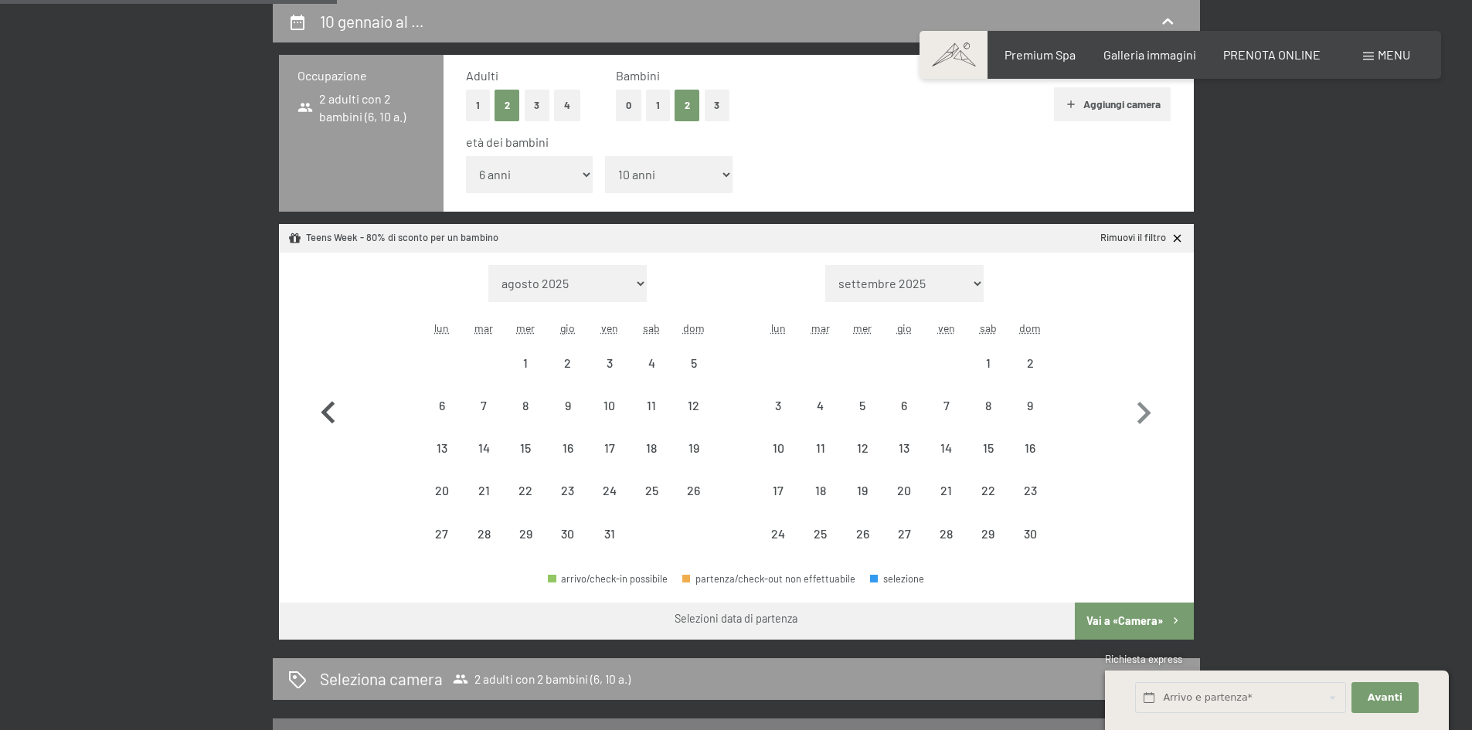
select select "2025-10-01"
click at [1160, 413] on icon "button" at bounding box center [1143, 413] width 45 height 45
select select "2025-10-01"
select select "2025-11-01"
click at [1146, 413] on icon "button" at bounding box center [1145, 413] width 14 height 22
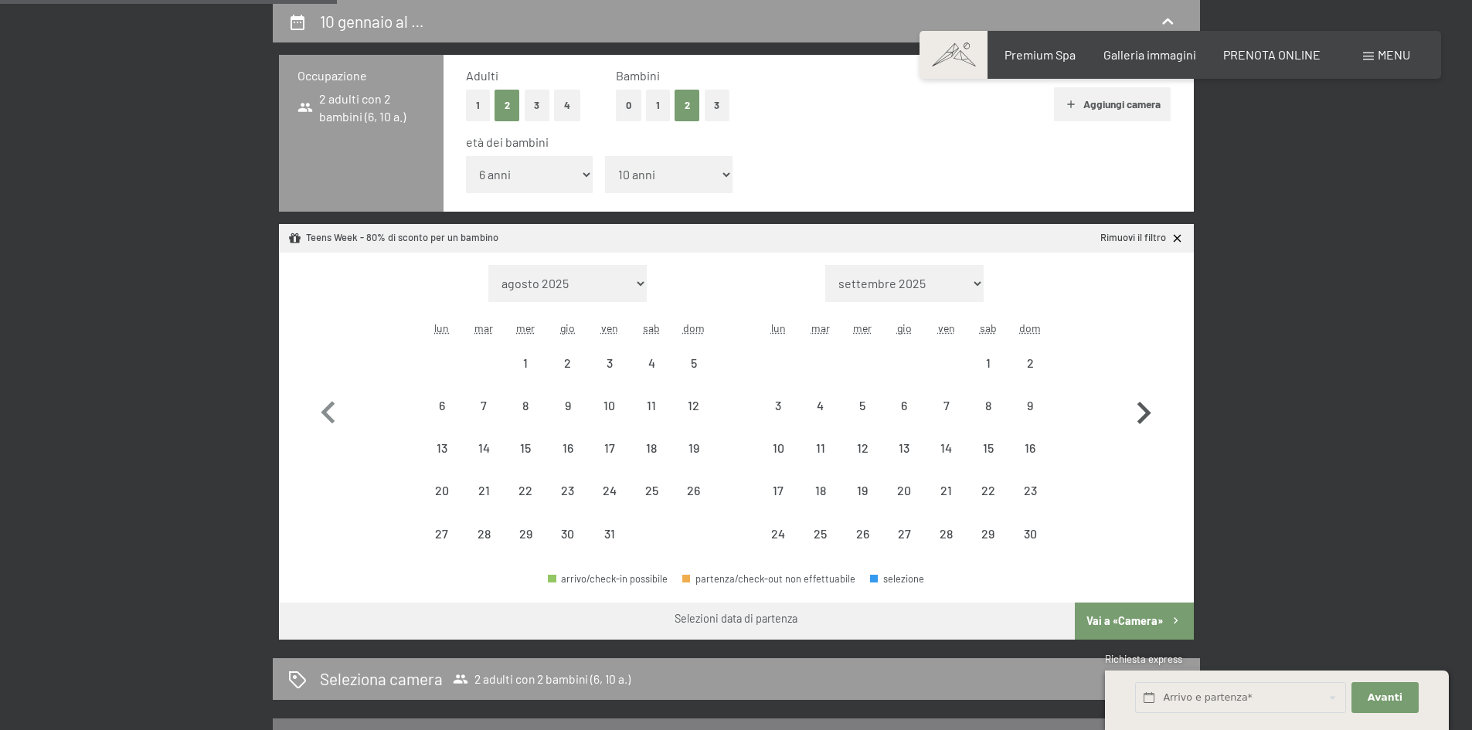
select select "2025-11-01"
select select "2025-12-01"
click at [1139, 414] on icon "button" at bounding box center [1143, 413] width 45 height 45
select select "2025-12-01"
select select "2026-01-01"
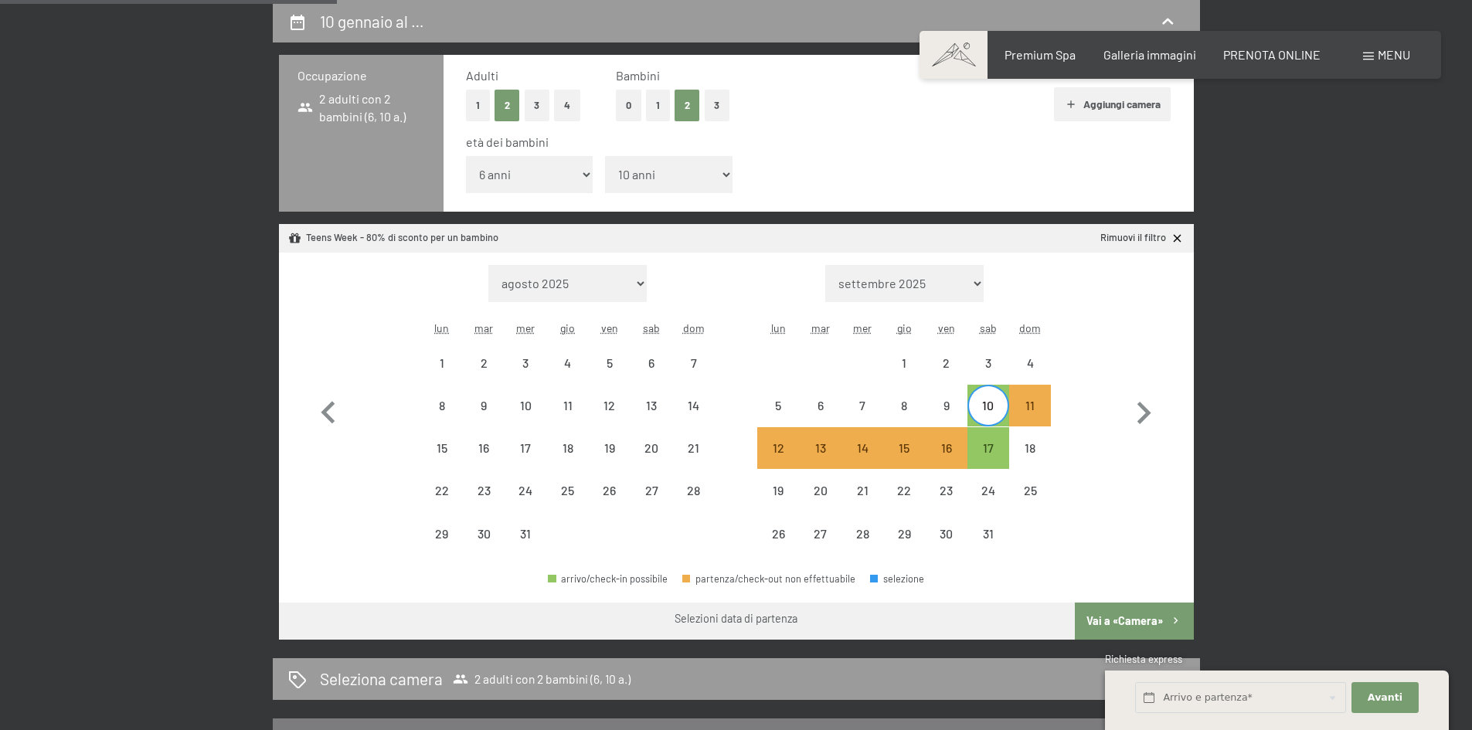
click at [993, 412] on div "10" at bounding box center [988, 419] width 39 height 39
select select "2025-12-01"
select select "2026-01-01"
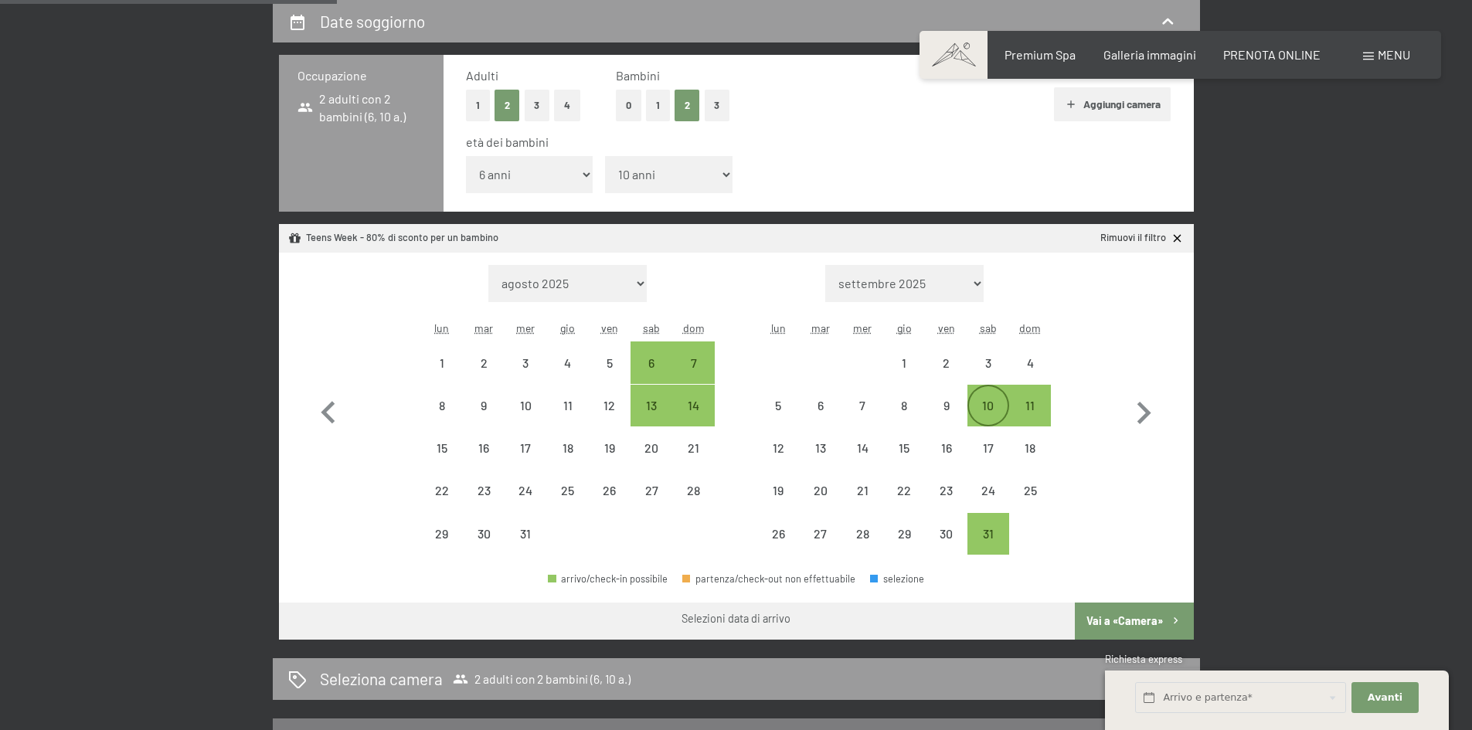
click at [992, 408] on div "10" at bounding box center [988, 419] width 39 height 39
select select "2025-12-01"
select select "2026-01-01"
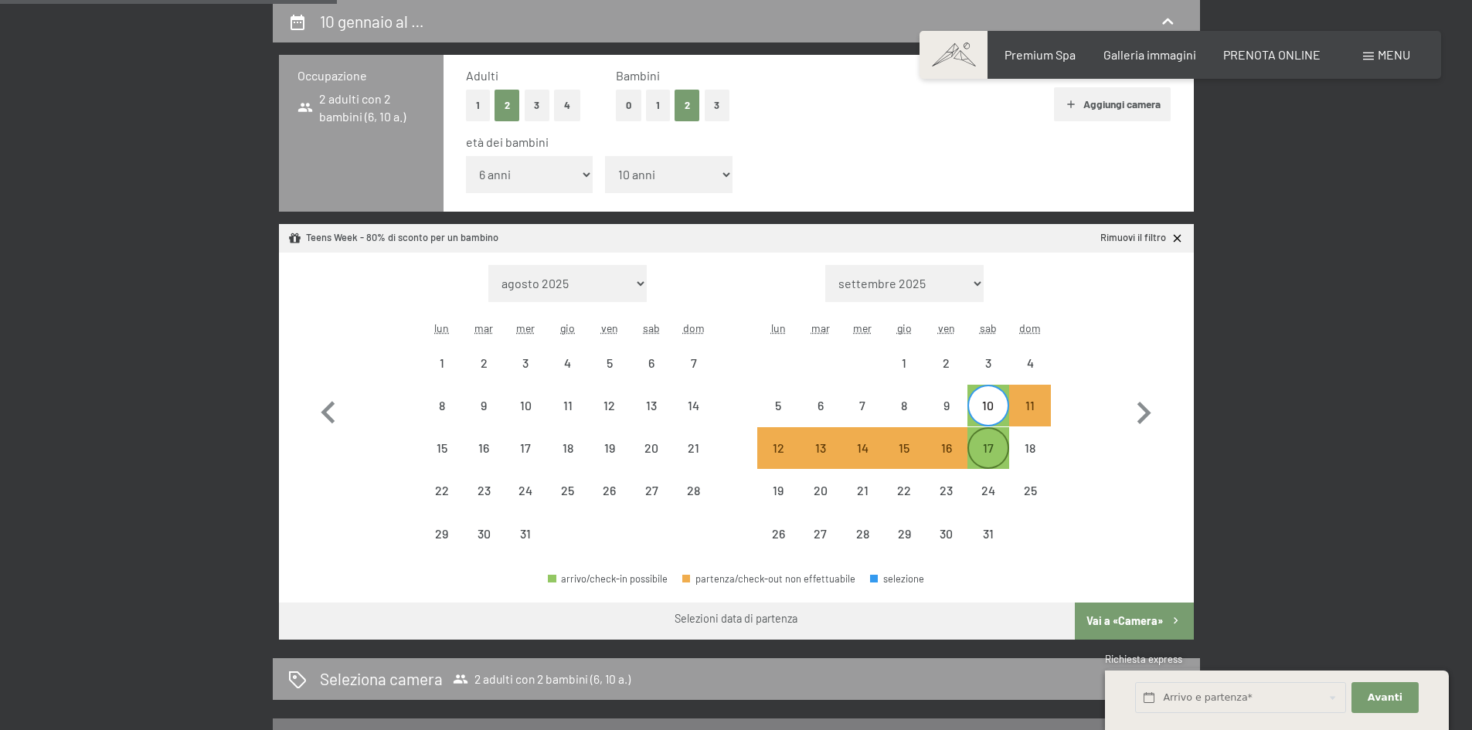
click at [1000, 461] on div "17" at bounding box center [988, 461] width 39 height 39
select select "2025-12-01"
select select "2026-01-01"
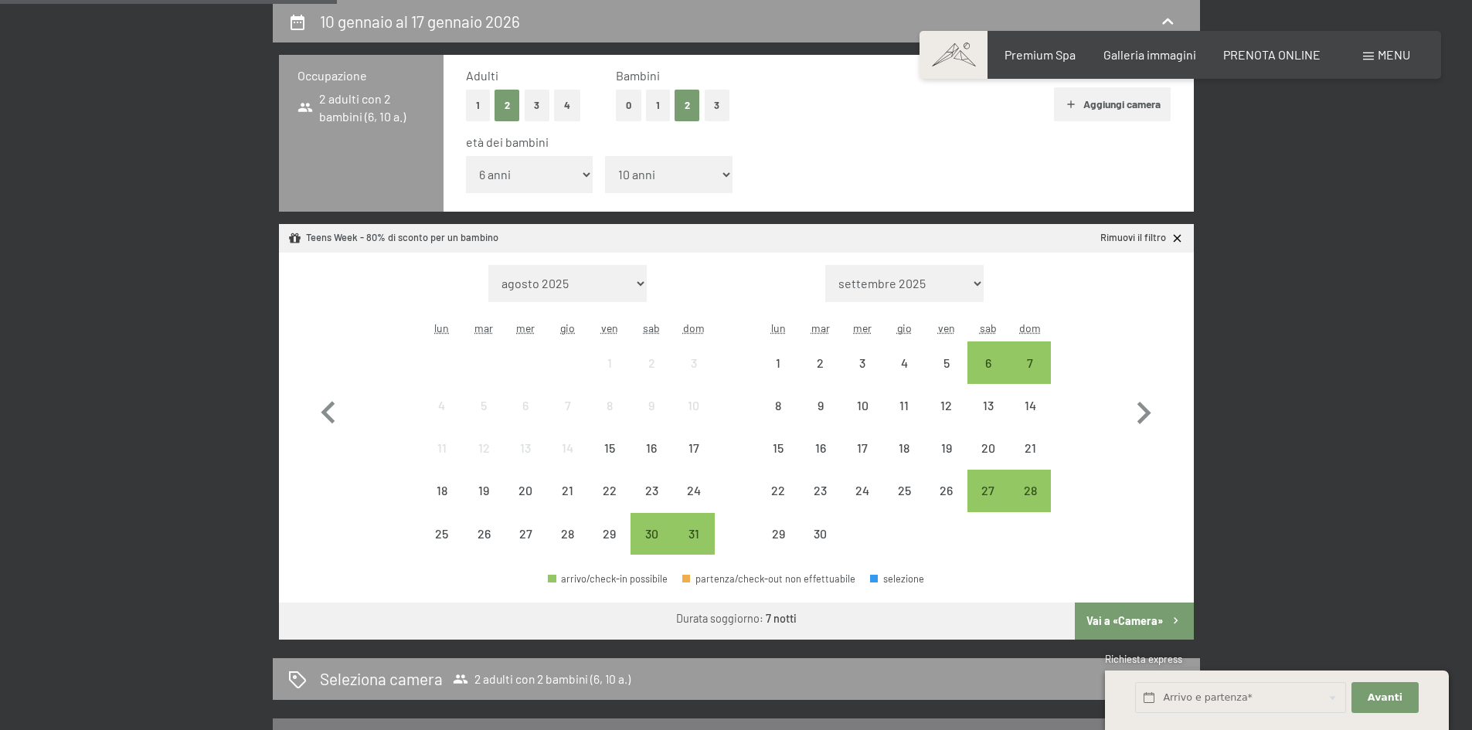
click at [1155, 606] on button "Vai a «Camera»" at bounding box center [1134, 621] width 118 height 37
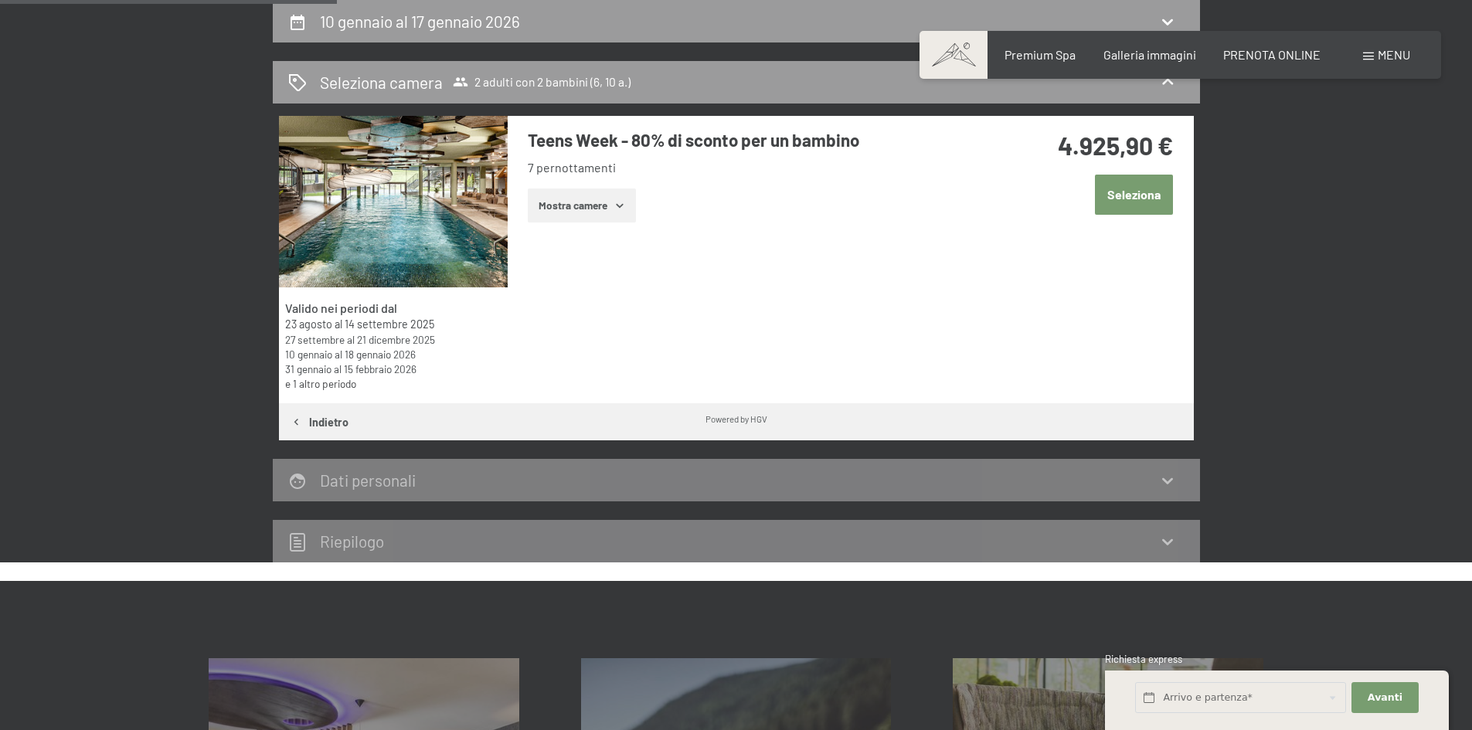
click at [0, 231] on div "10 gennaio al 17 gennaio 2026 Seleziona camera 2 adulti con 2 bambini (6, 10 a.…" at bounding box center [736, 281] width 1472 height 562
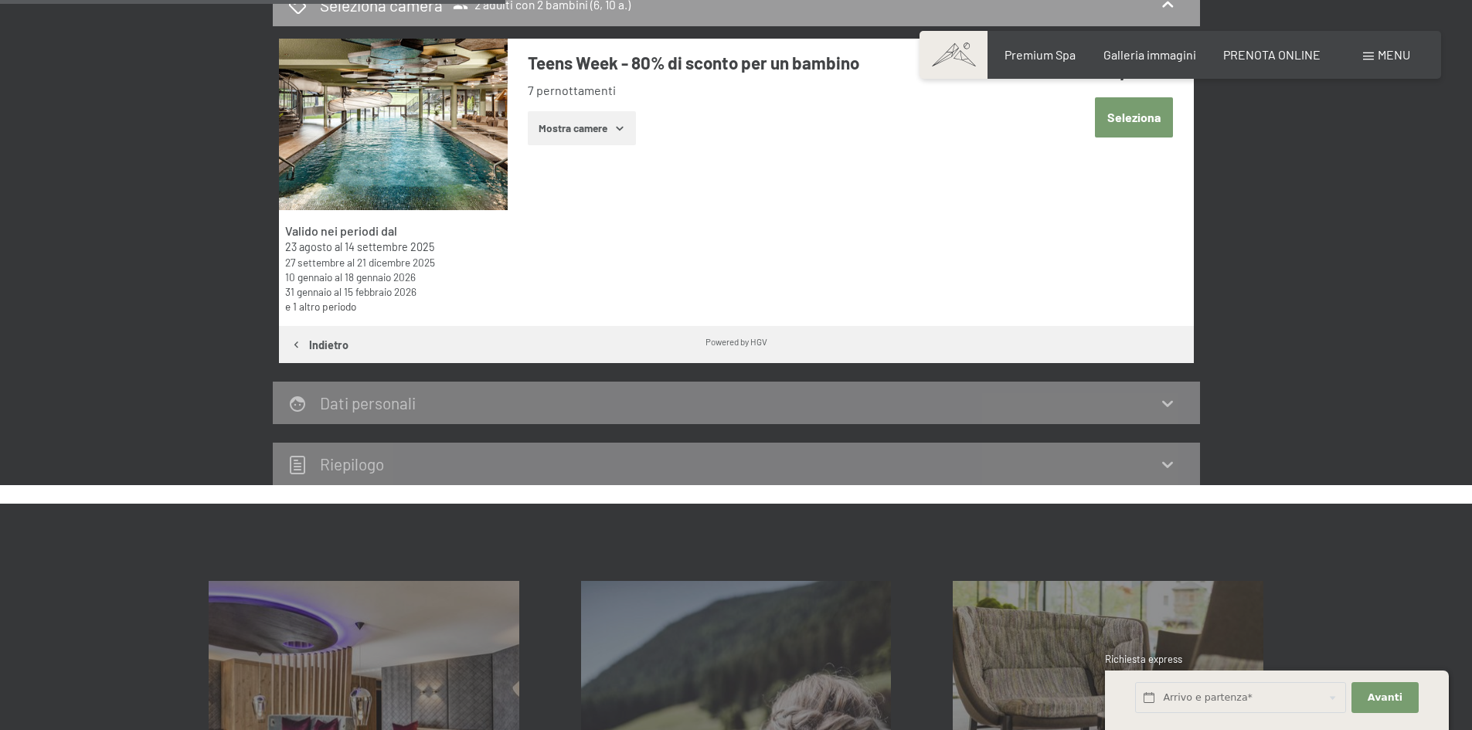
scroll to position [0, 0]
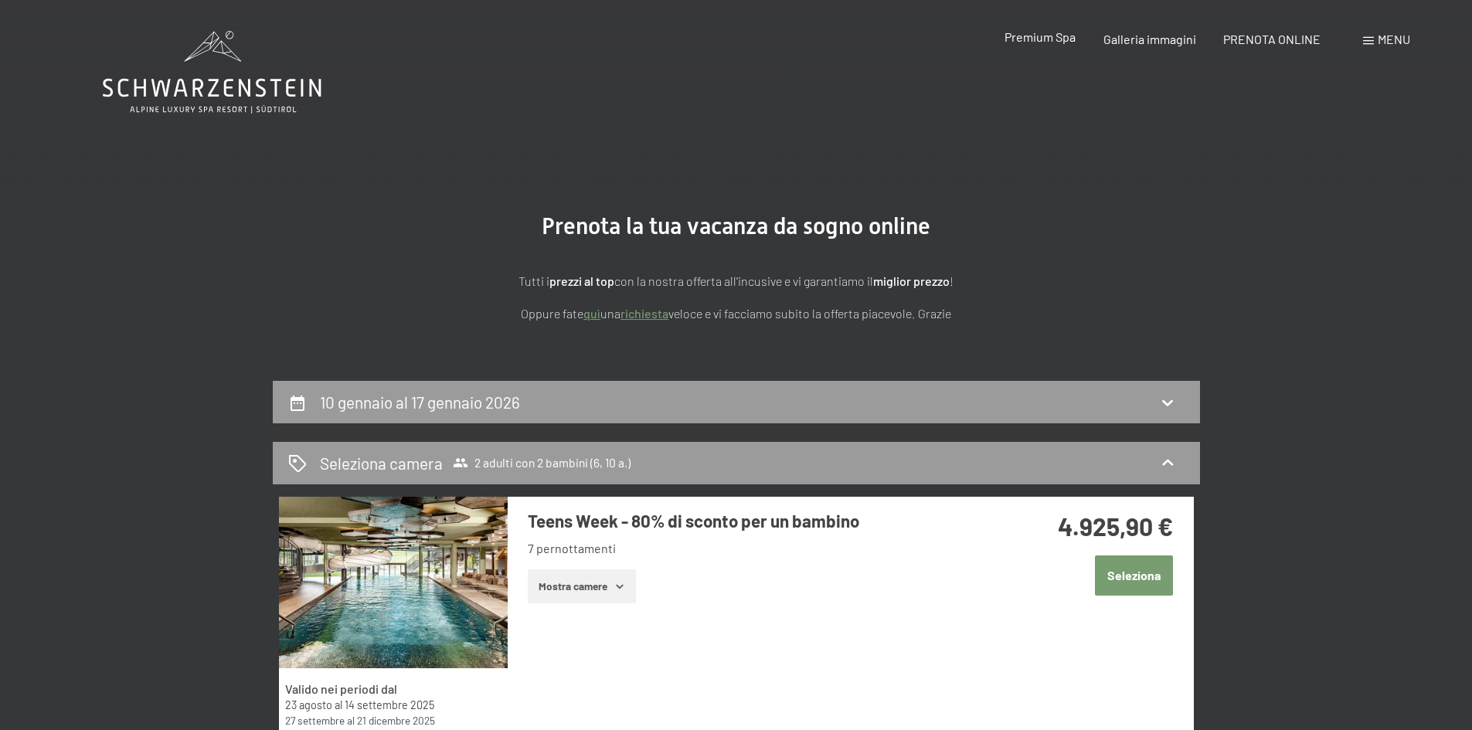
click at [1041, 39] on span "Premium Spa" at bounding box center [1040, 36] width 71 height 15
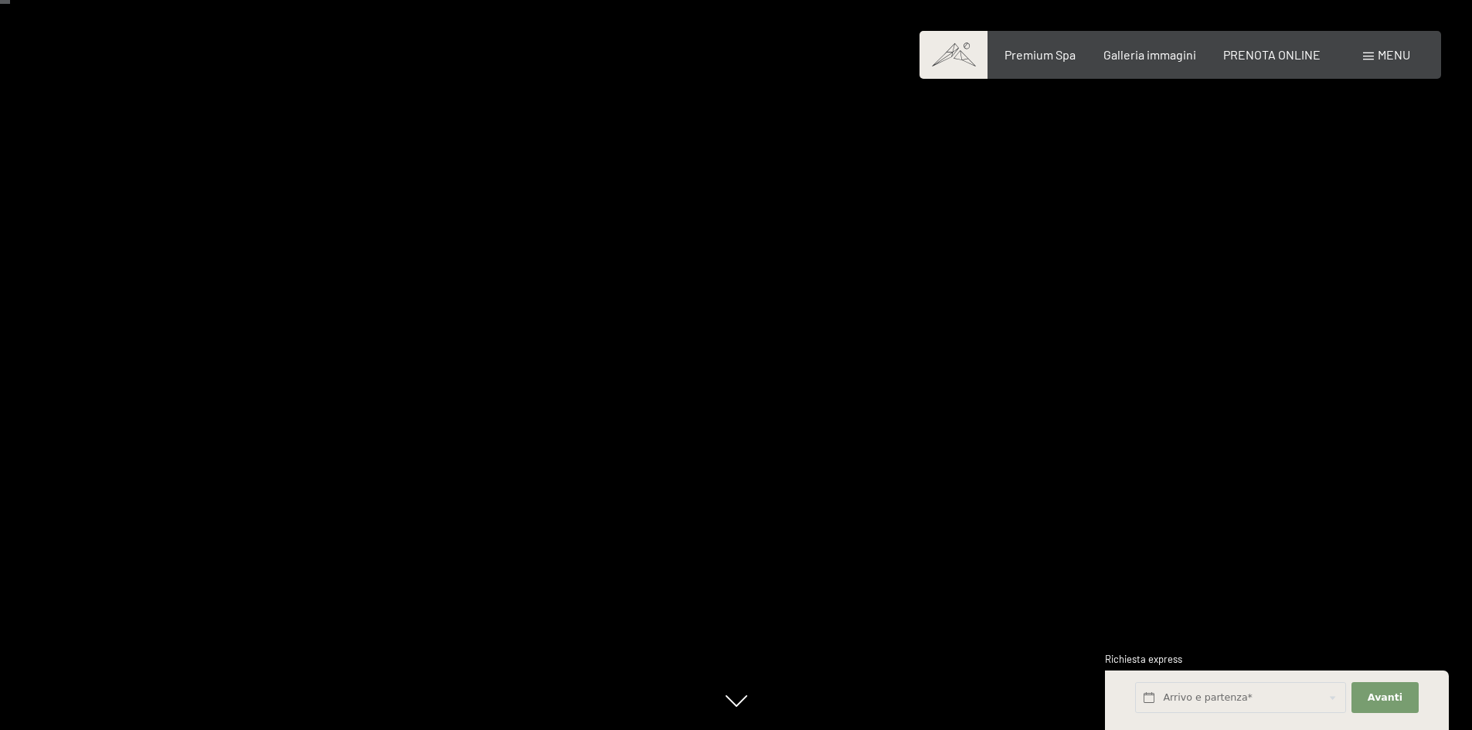
scroll to position [77, 0]
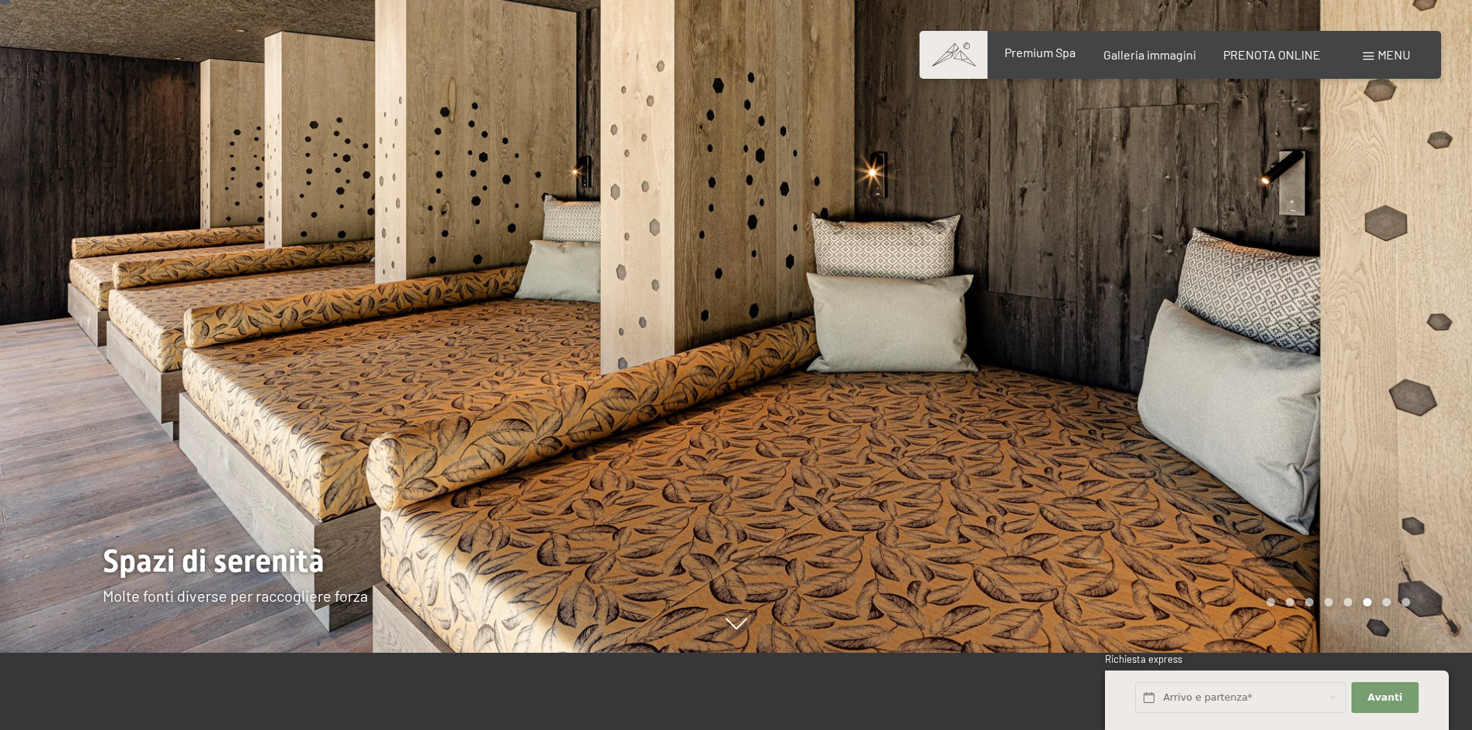
click at [1007, 50] on span "Premium Spa" at bounding box center [1040, 52] width 71 height 15
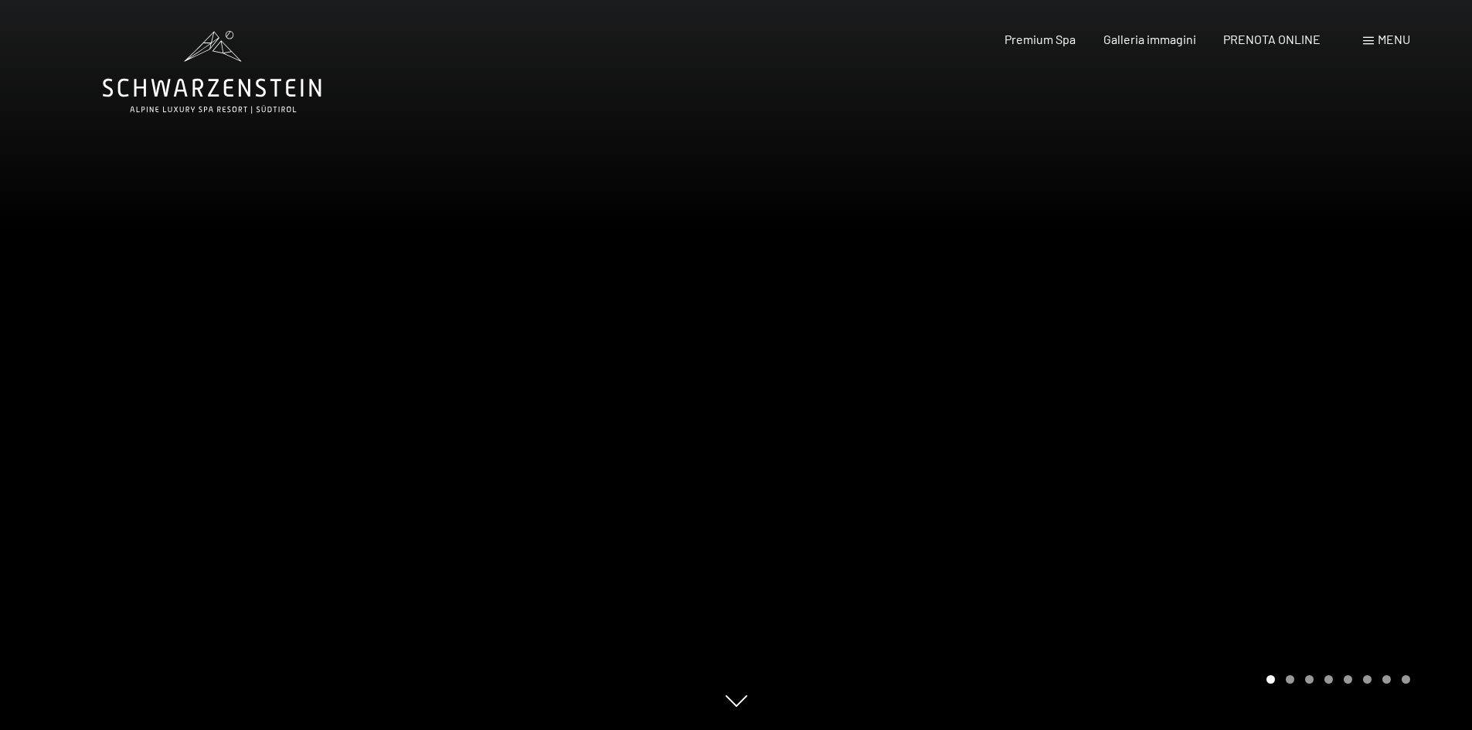
click at [1422, 403] on div at bounding box center [1105, 365] width 737 height 730
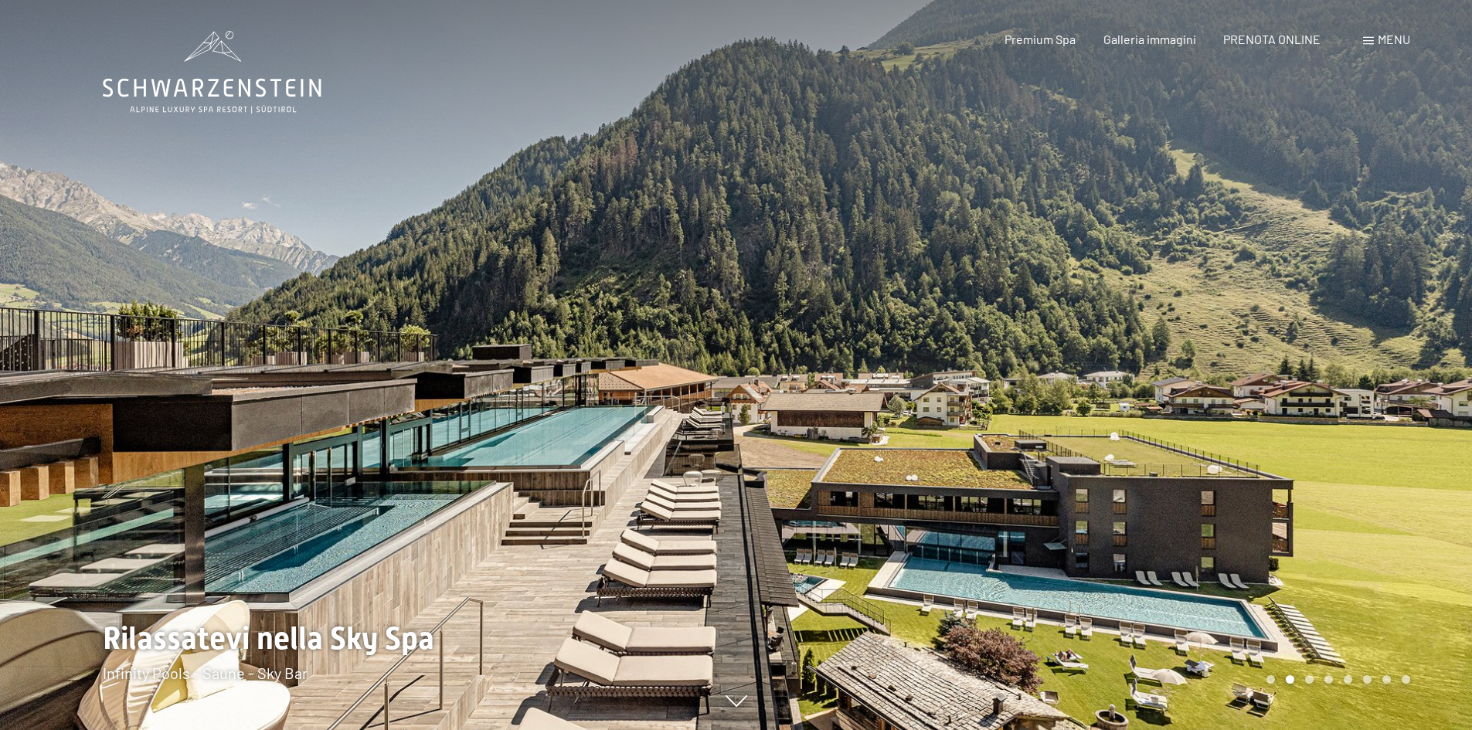
click at [1407, 323] on div at bounding box center [1105, 365] width 737 height 730
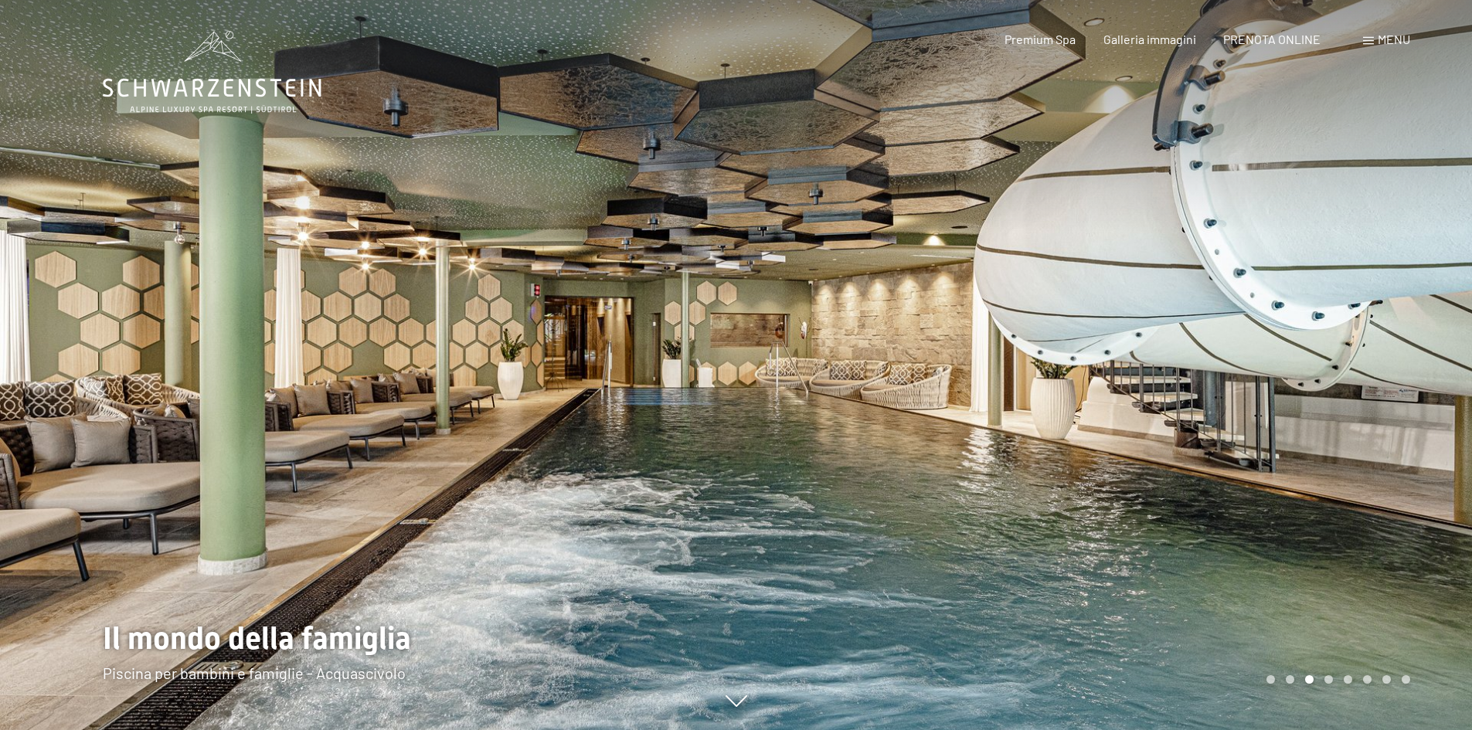
click at [1425, 328] on div at bounding box center [1105, 365] width 737 height 730
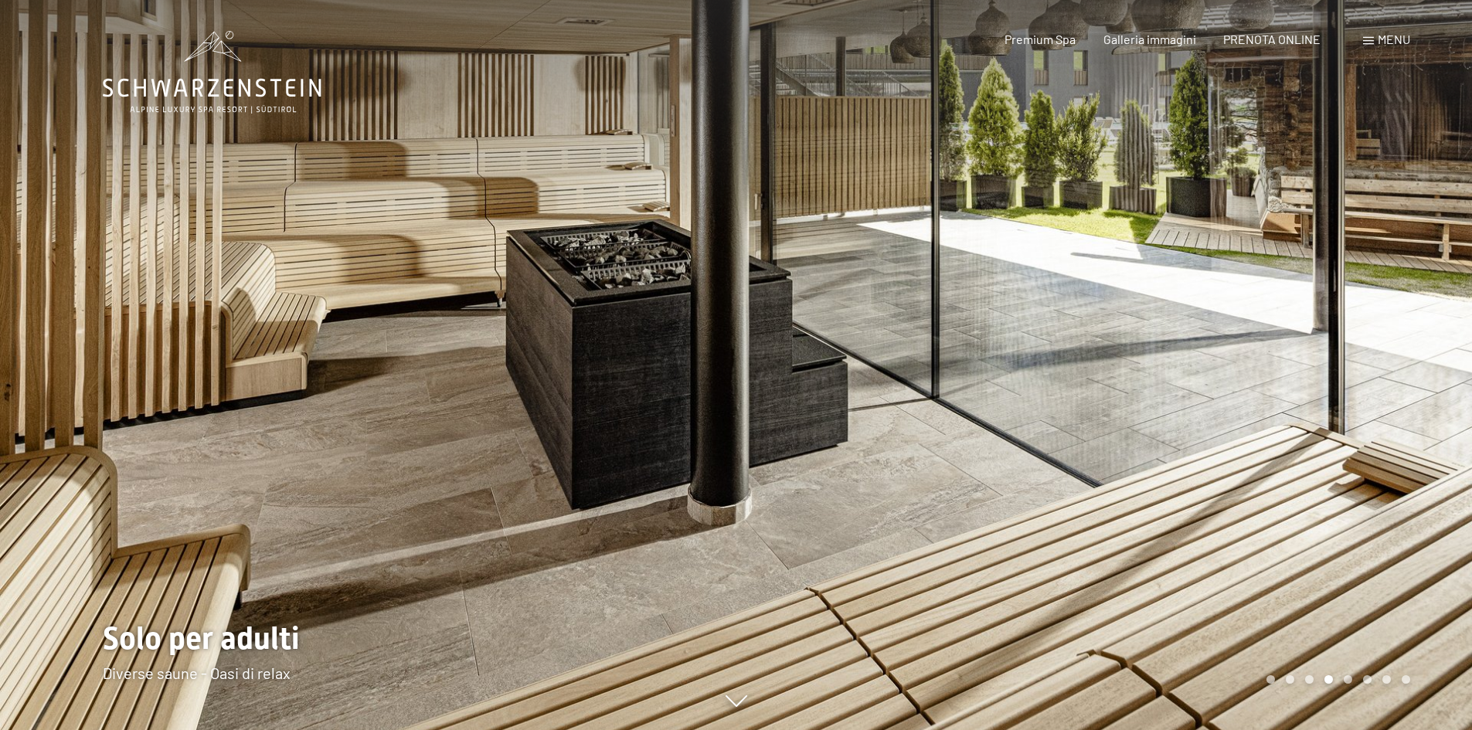
click at [1413, 338] on div at bounding box center [1105, 365] width 737 height 730
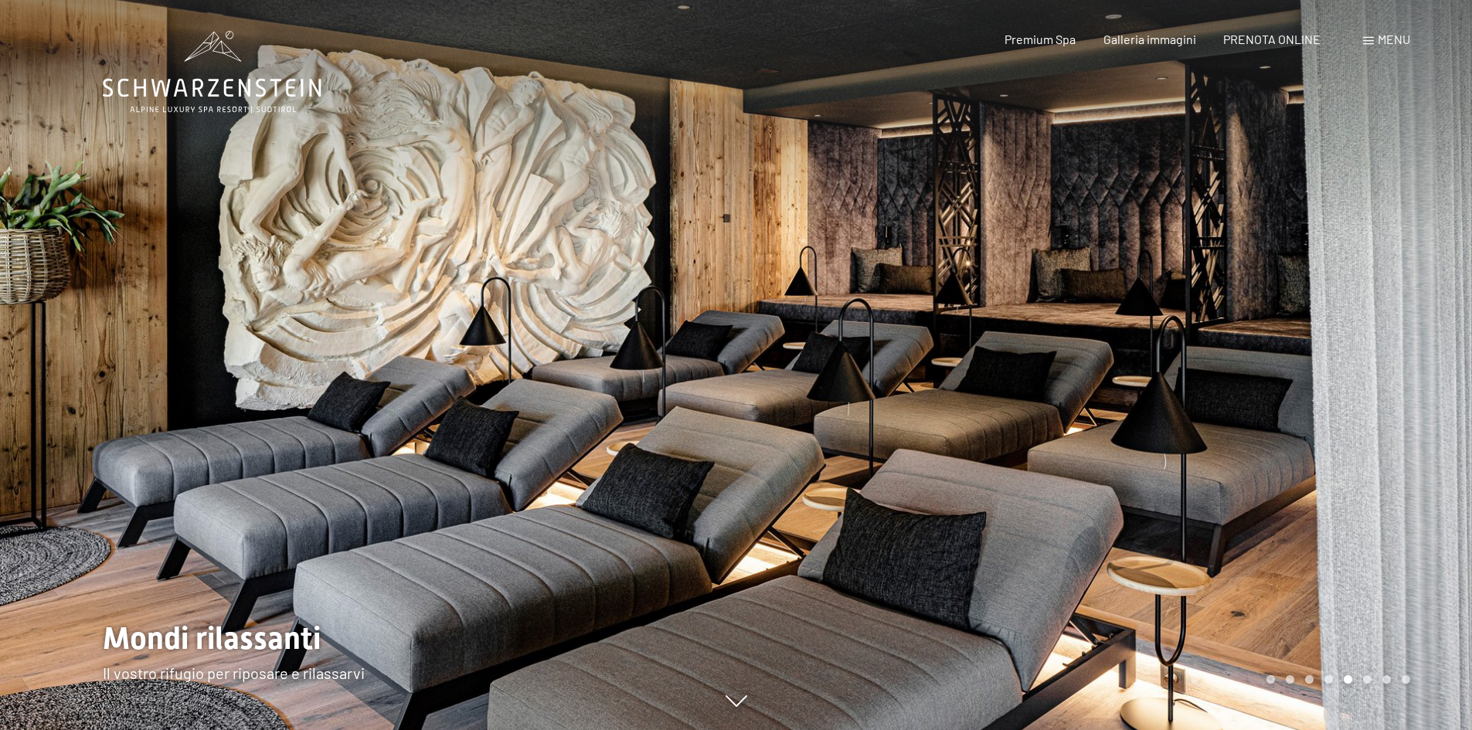
click at [1373, 295] on div at bounding box center [1105, 365] width 737 height 730
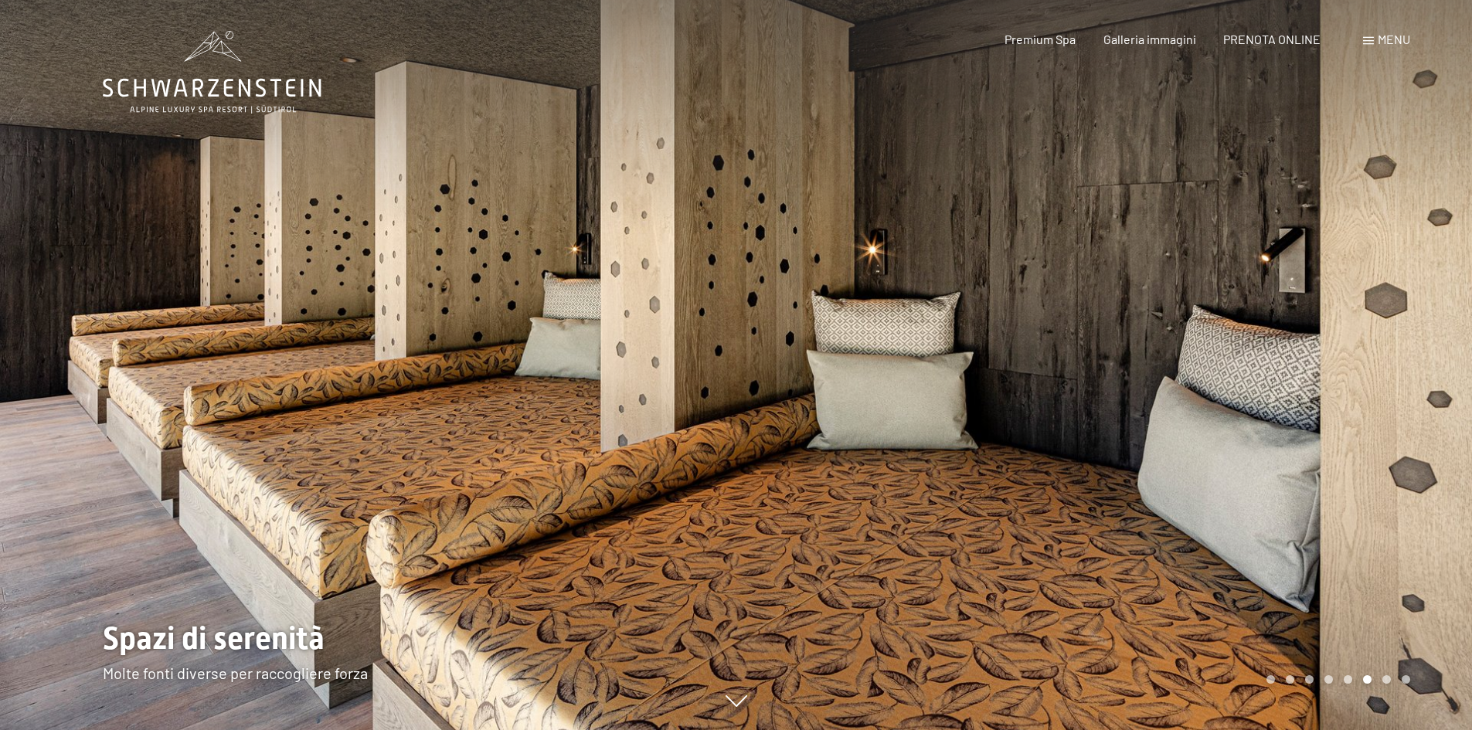
click at [1373, 295] on div at bounding box center [1105, 365] width 737 height 730
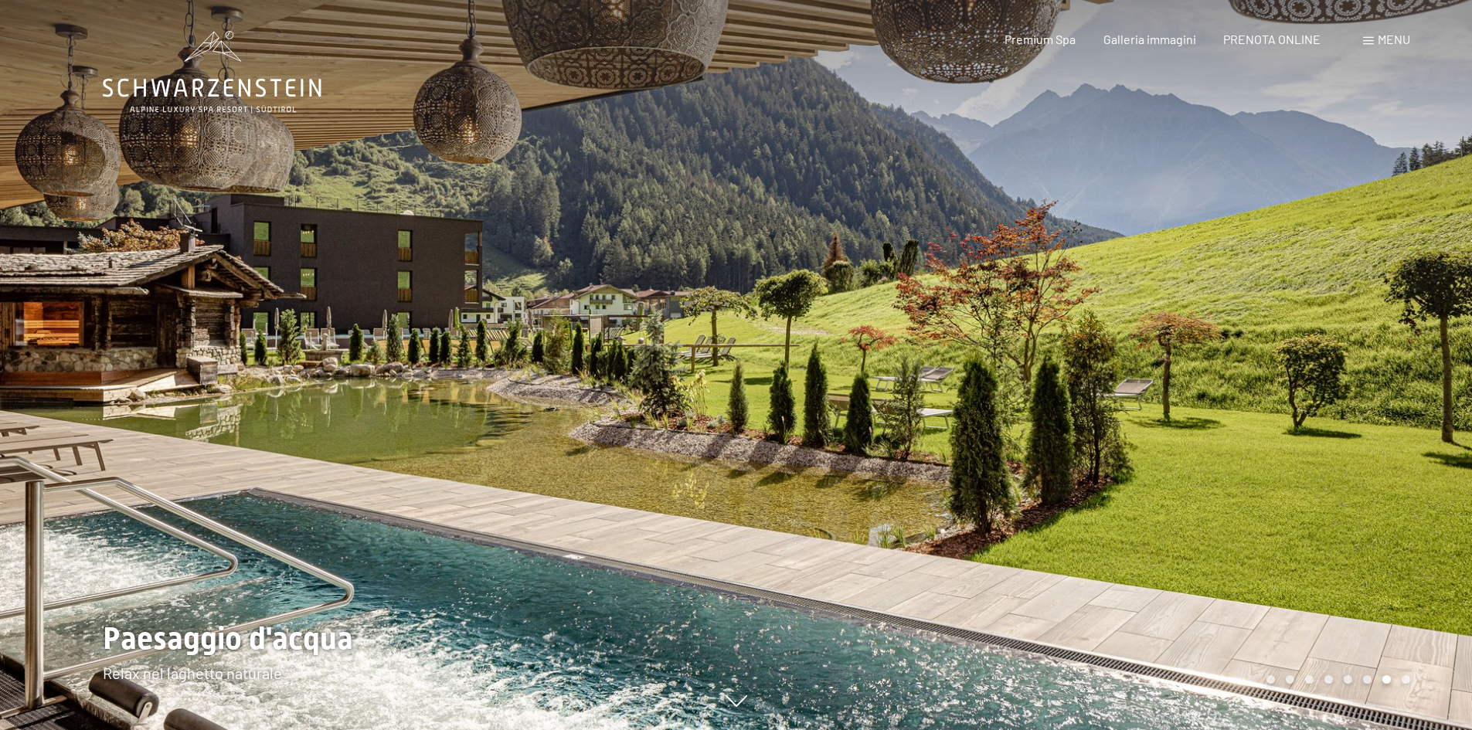
click at [1379, 389] on div at bounding box center [1105, 365] width 737 height 730
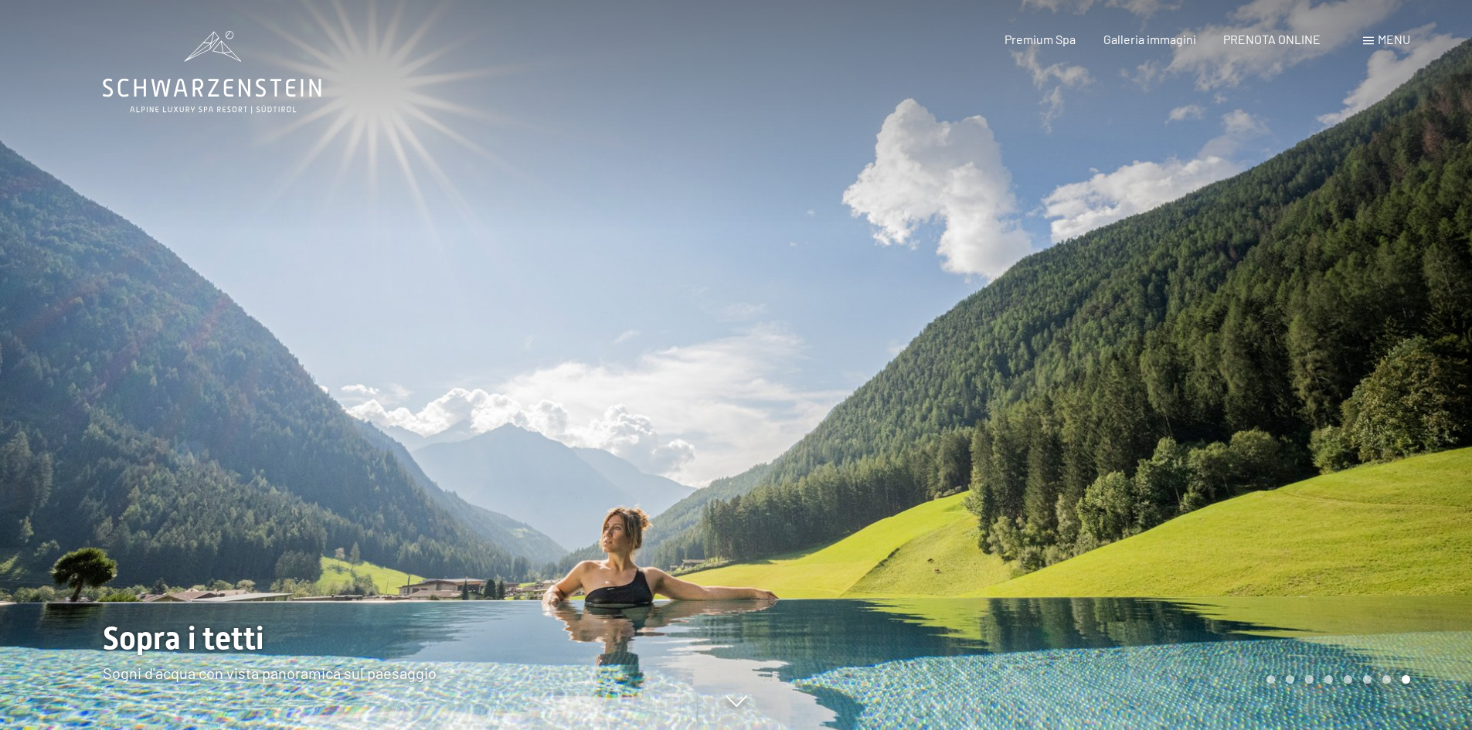
click at [1405, 362] on div at bounding box center [1105, 365] width 737 height 730
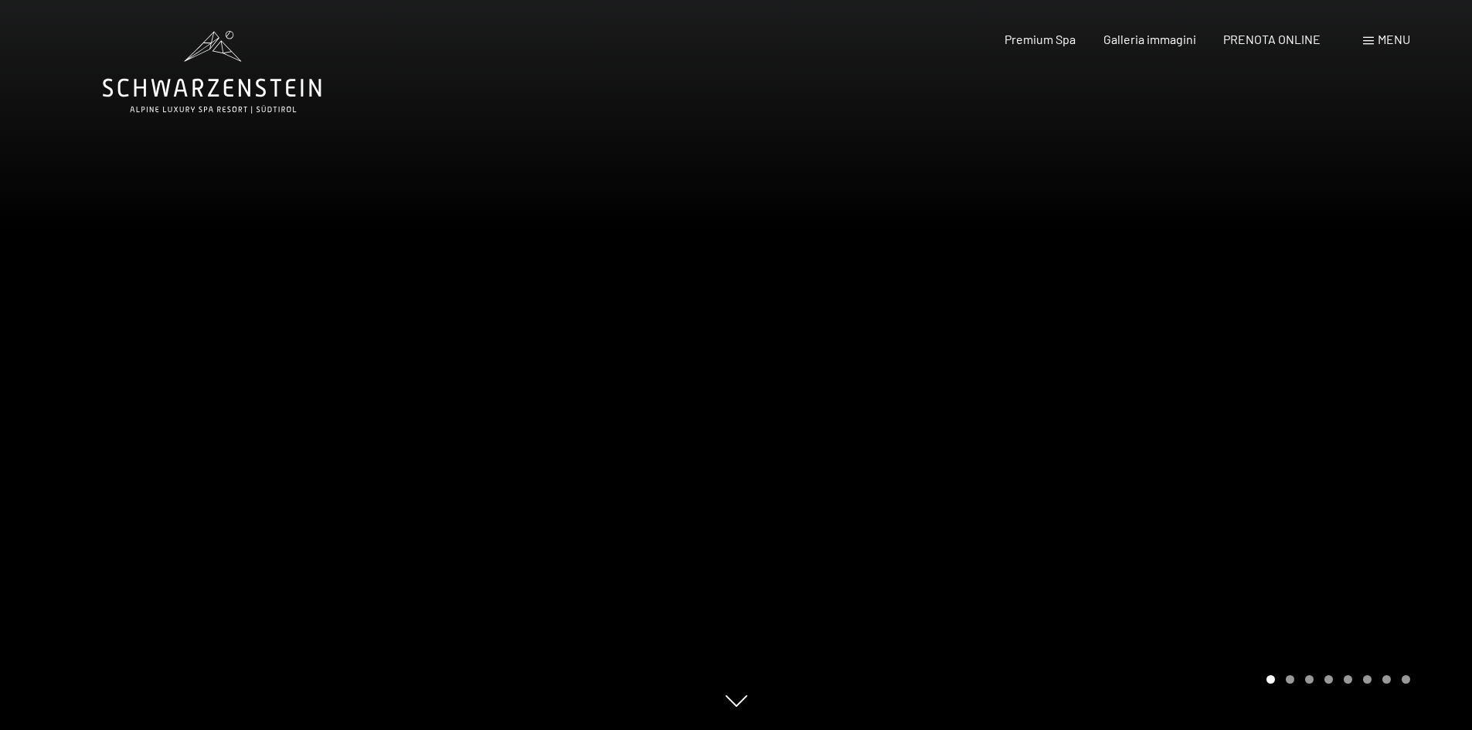
click at [1404, 362] on div at bounding box center [1105, 365] width 737 height 730
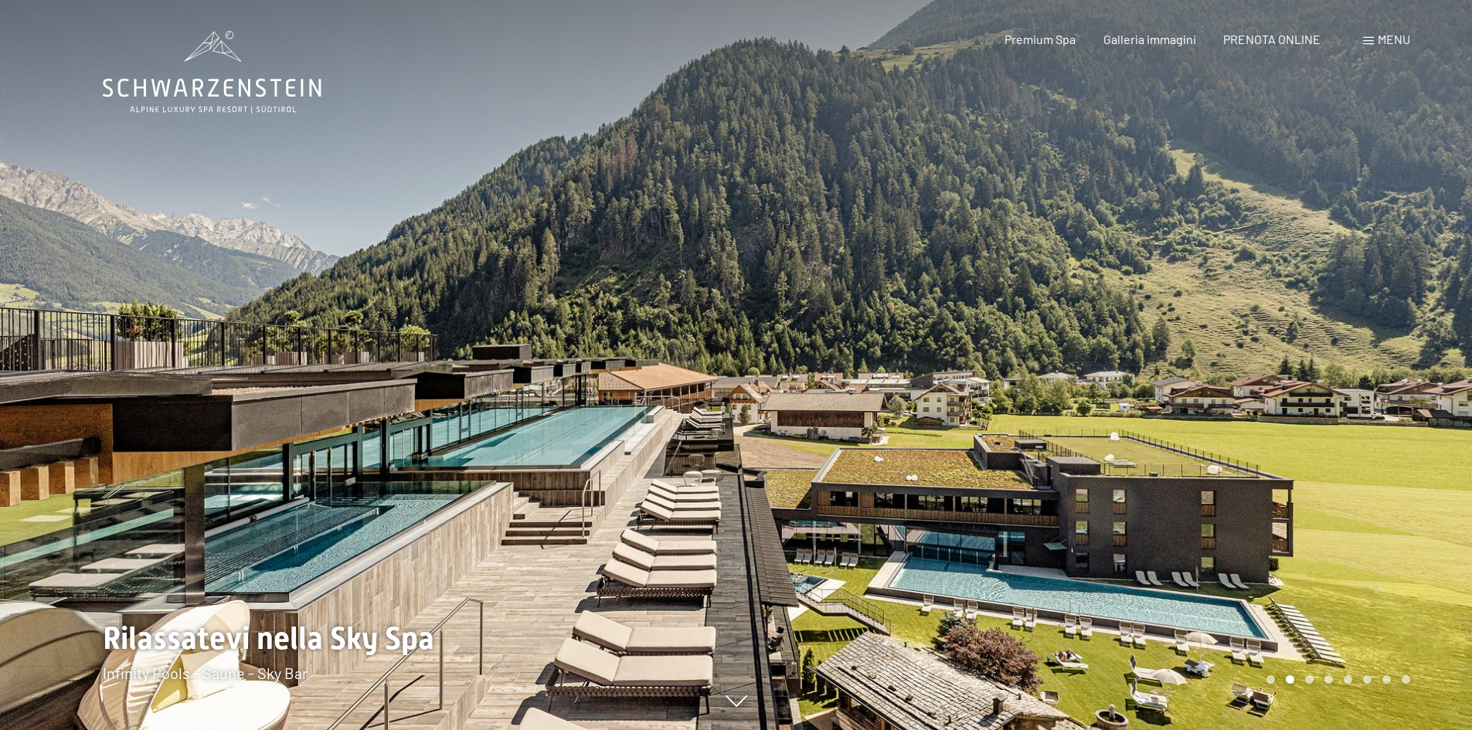
click at [1404, 362] on div at bounding box center [1105, 365] width 737 height 730
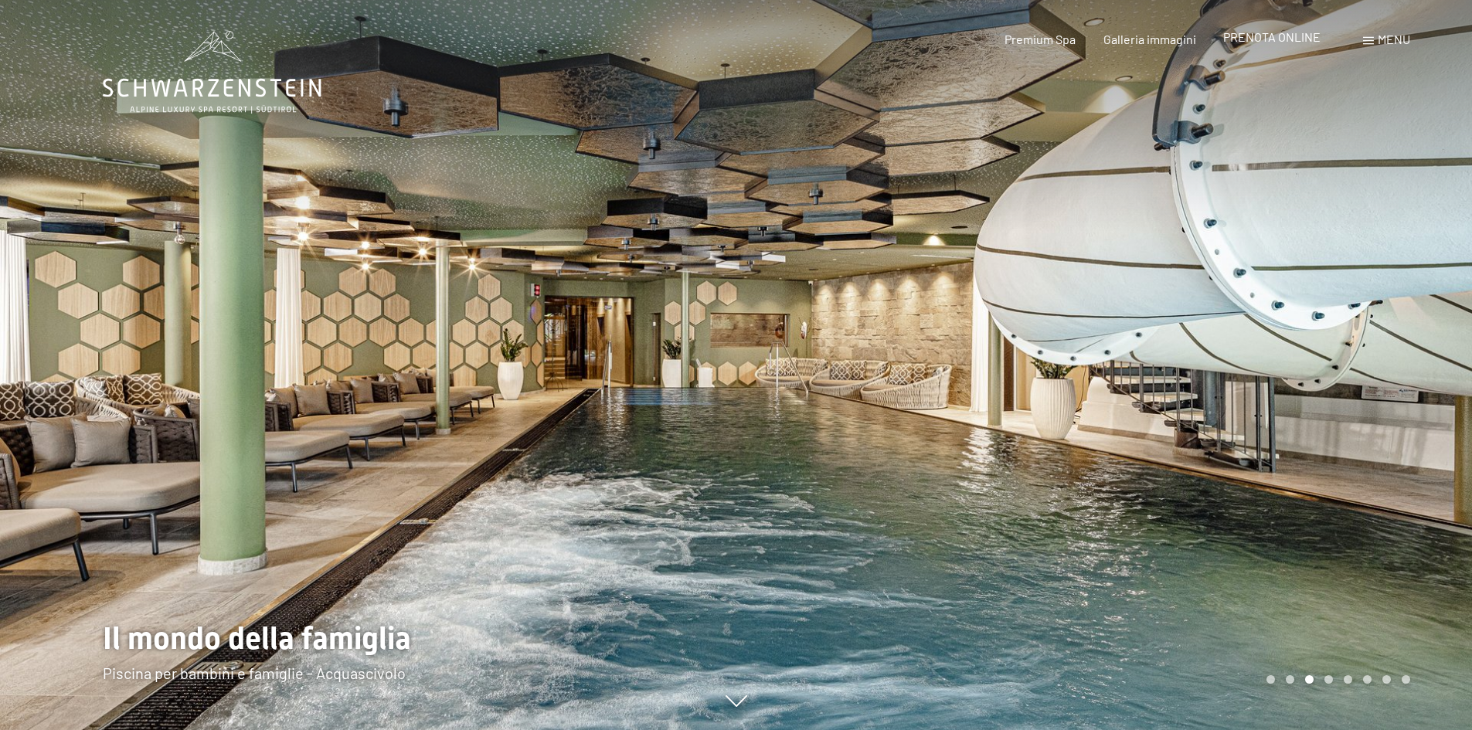
click at [1261, 36] on span "PRENOTA ONLINE" at bounding box center [1271, 36] width 97 height 15
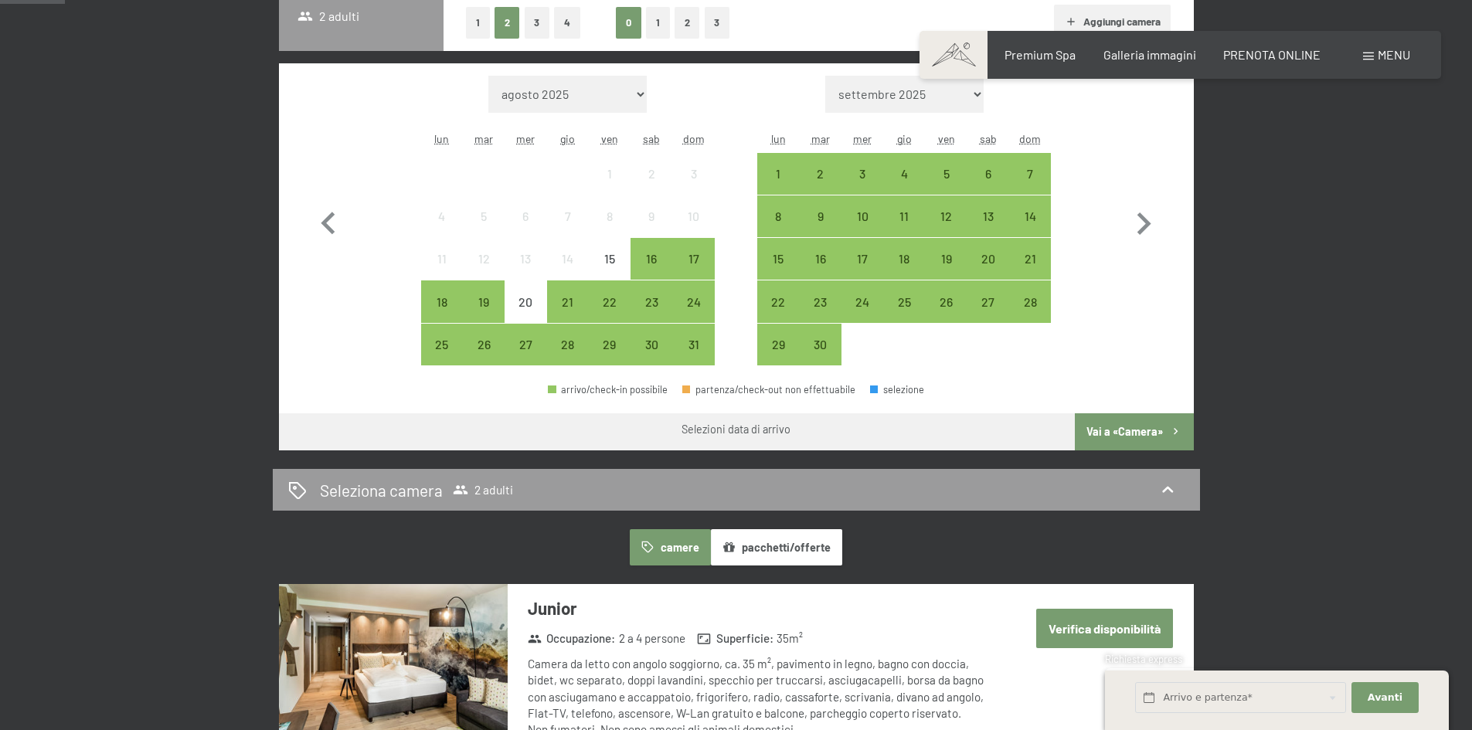
scroll to position [155, 0]
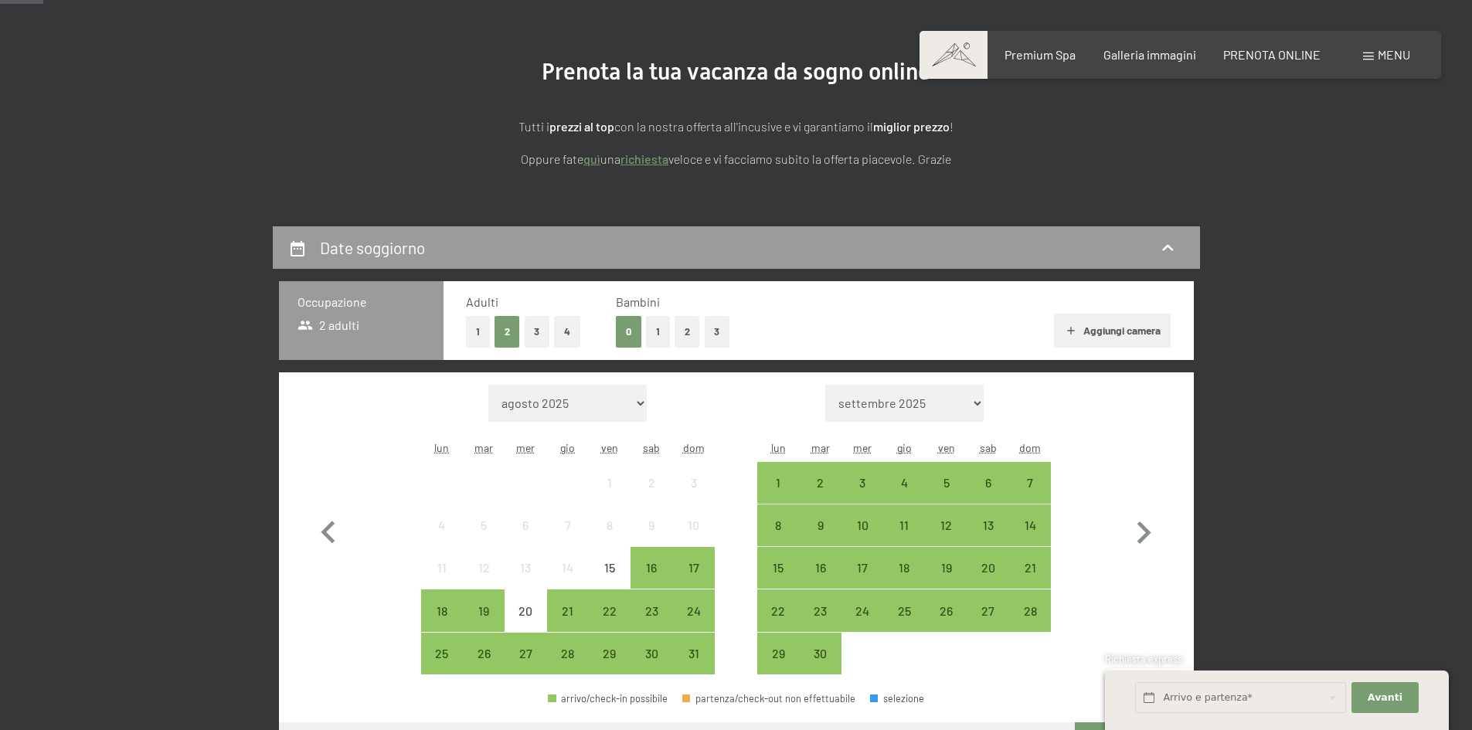
click at [686, 335] on button "2" at bounding box center [688, 332] width 26 height 32
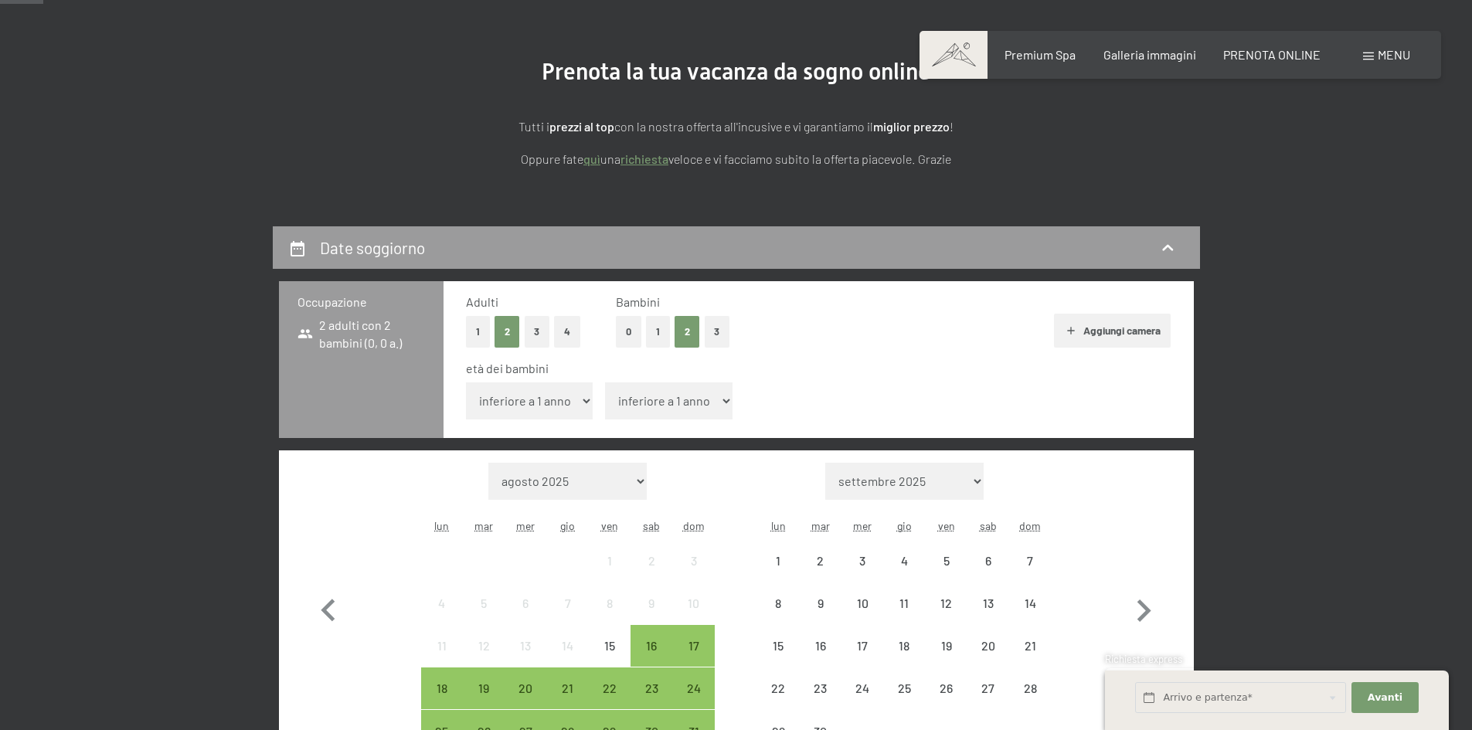
click at [556, 402] on select "inferiore a 1 anno 1 anno 2 anni 3 anni 4 anni 5 anni 6 anni 7 anni 8 anni 9 an…" at bounding box center [530, 401] width 128 height 37
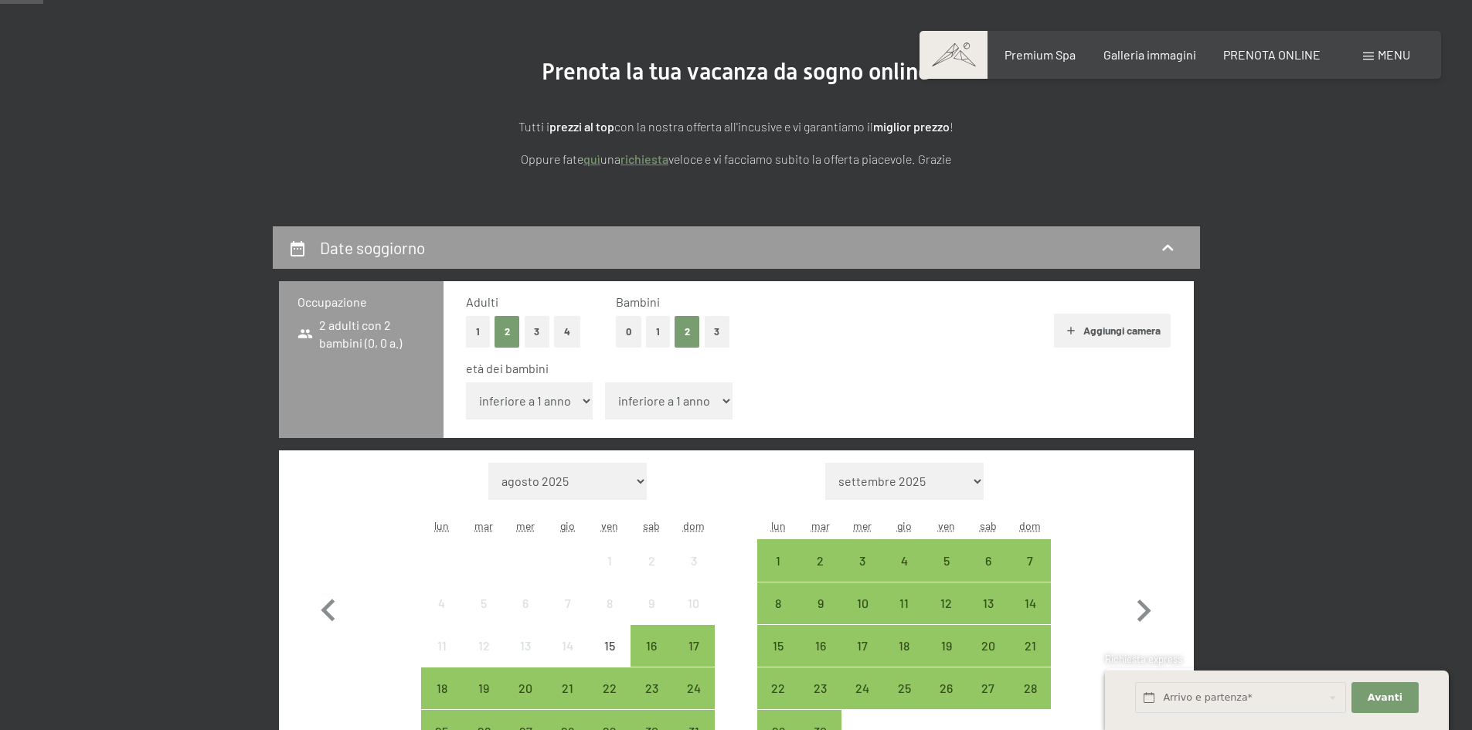
select select "6"
click at [466, 383] on select "inferiore a 1 anno 1 anno 2 anni 3 anni 4 anni 5 anni 6 anni 7 anni 8 anni 9 an…" at bounding box center [530, 401] width 128 height 37
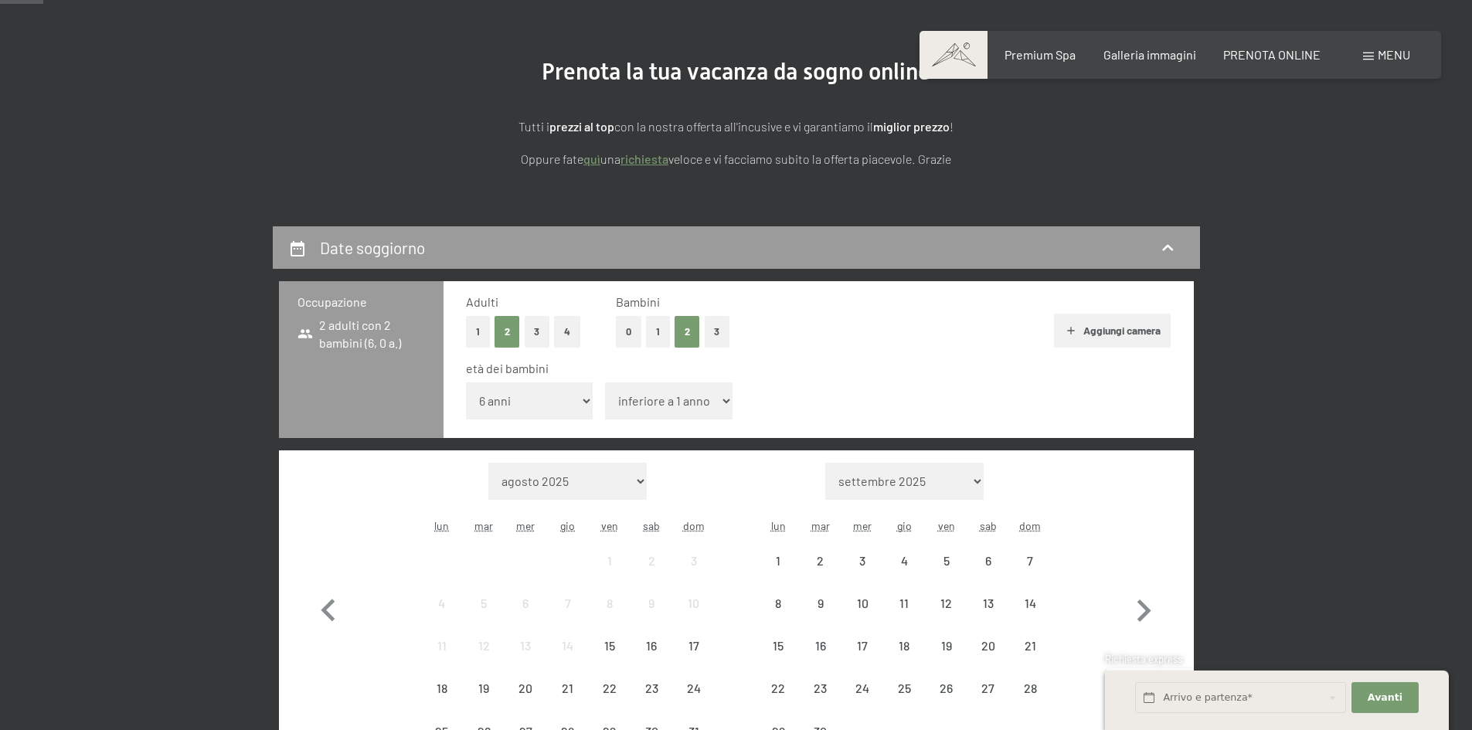
click at [673, 405] on span "Consenso marketing*" at bounding box center [646, 410] width 117 height 15
click at [580, 405] on input "Consenso marketing*" at bounding box center [572, 410] width 15 height 15
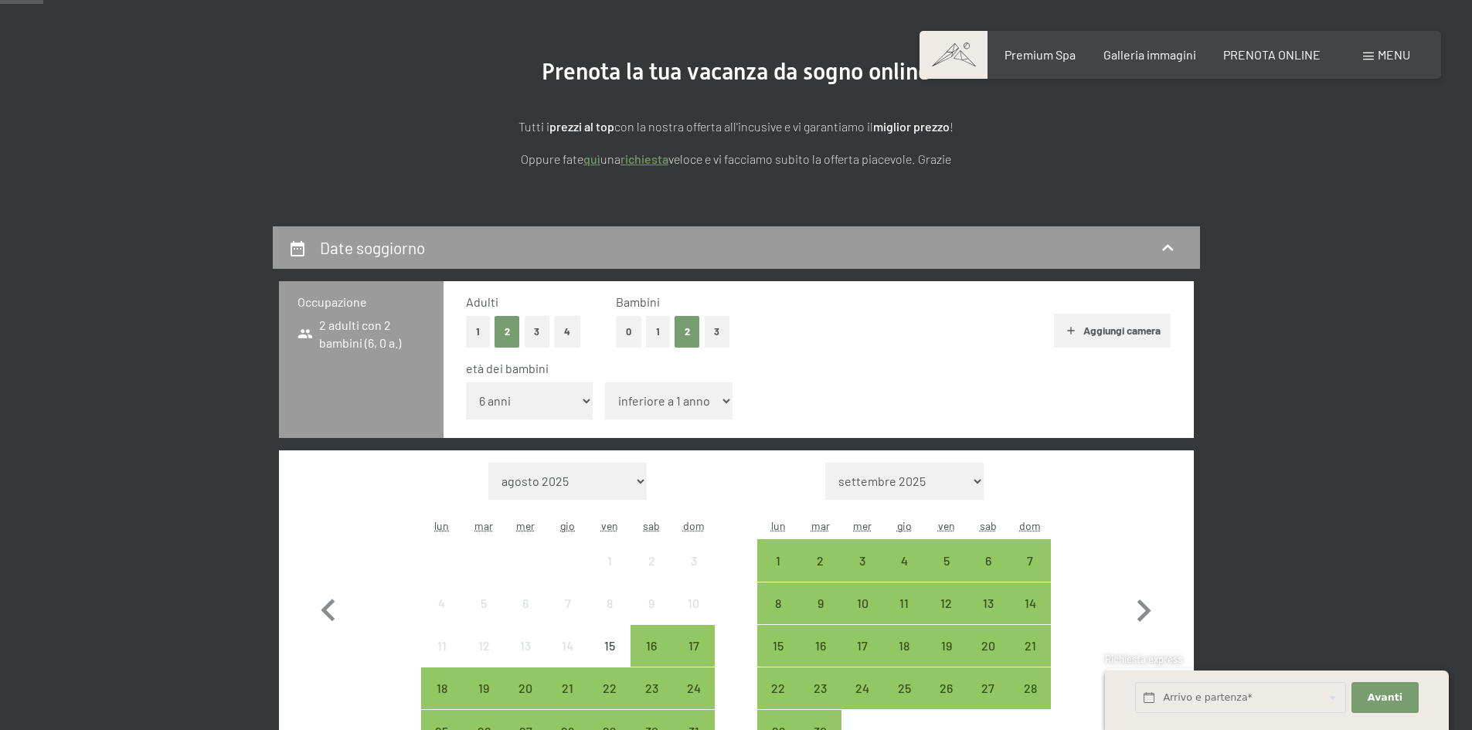
click at [672, 403] on span "Consenso marketing*" at bounding box center [646, 410] width 117 height 15
click at [580, 403] on input "Consenso marketing*" at bounding box center [572, 410] width 15 height 15
checkbox input "false"
click at [635, 400] on select "inferiore a 1 anno 1 anno 2 anni 3 anni 4 anni 5 anni 6 anni 7 anni 8 anni 9 an…" at bounding box center [669, 401] width 128 height 37
select select "10"
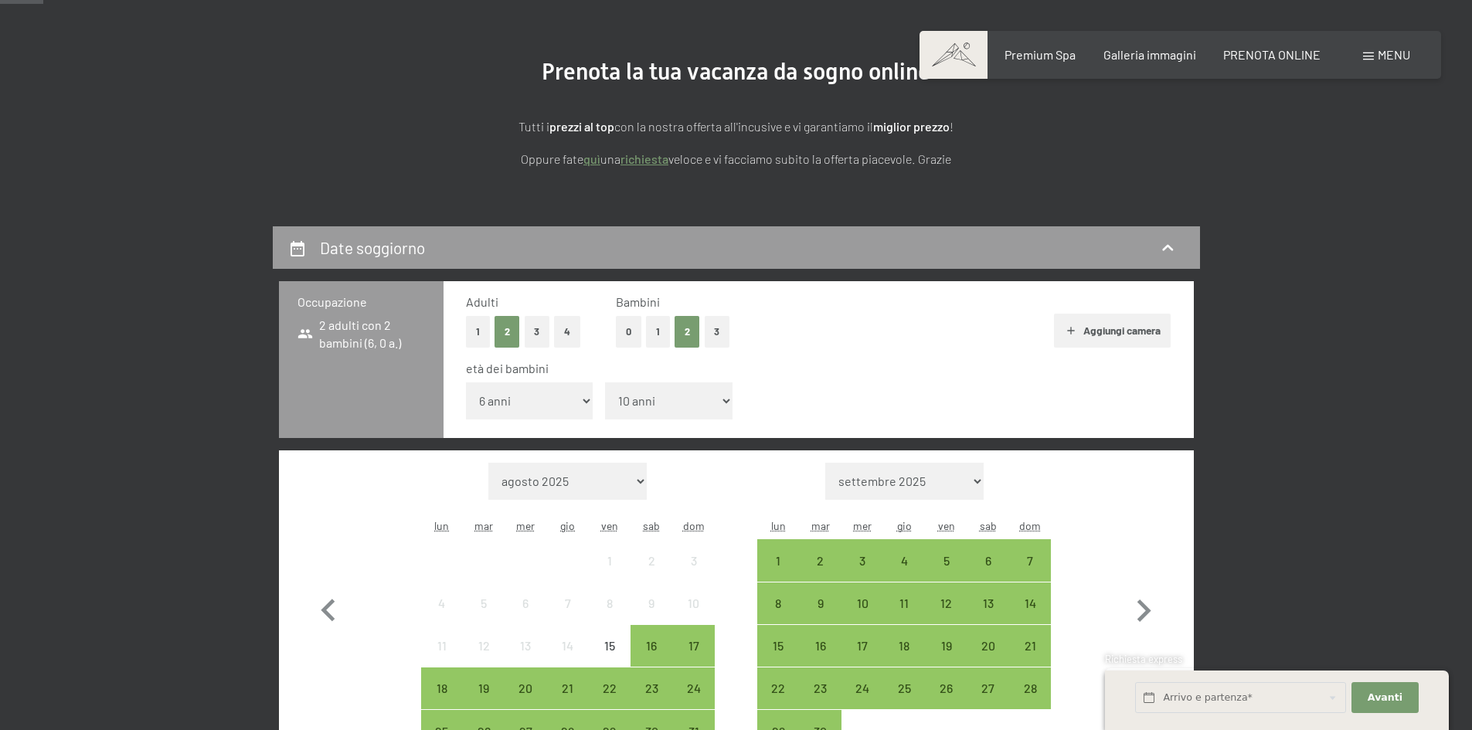
click at [605, 383] on select "inferiore a 1 anno 1 anno 2 anni 3 anni 4 anni 5 anni 6 anni 7 anni 8 anni 9 an…" at bounding box center [669, 401] width 128 height 37
click at [1128, 600] on icon "button" at bounding box center [1143, 611] width 45 height 45
select select "[DATE]"
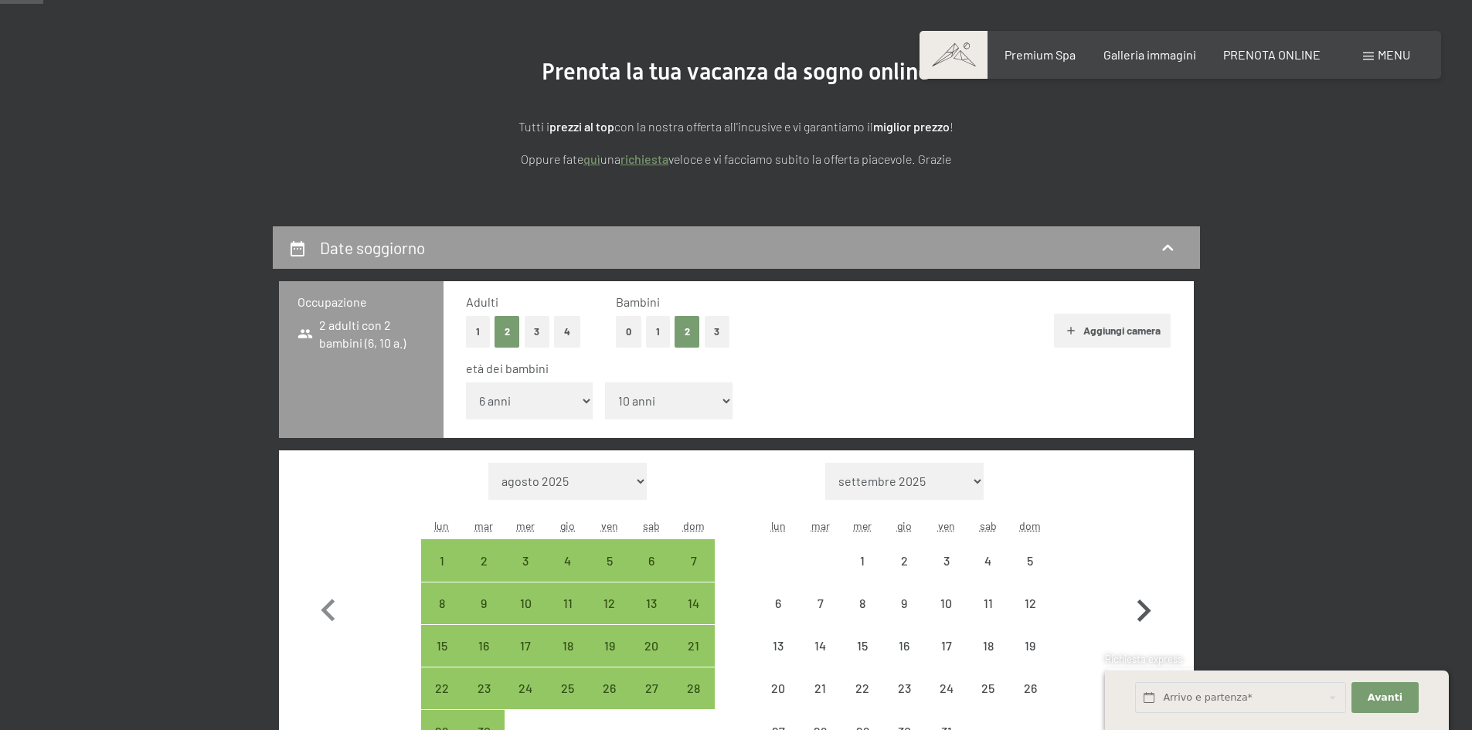
click at [1128, 600] on icon "button" at bounding box center [1143, 611] width 45 height 45
select select "[DATE]"
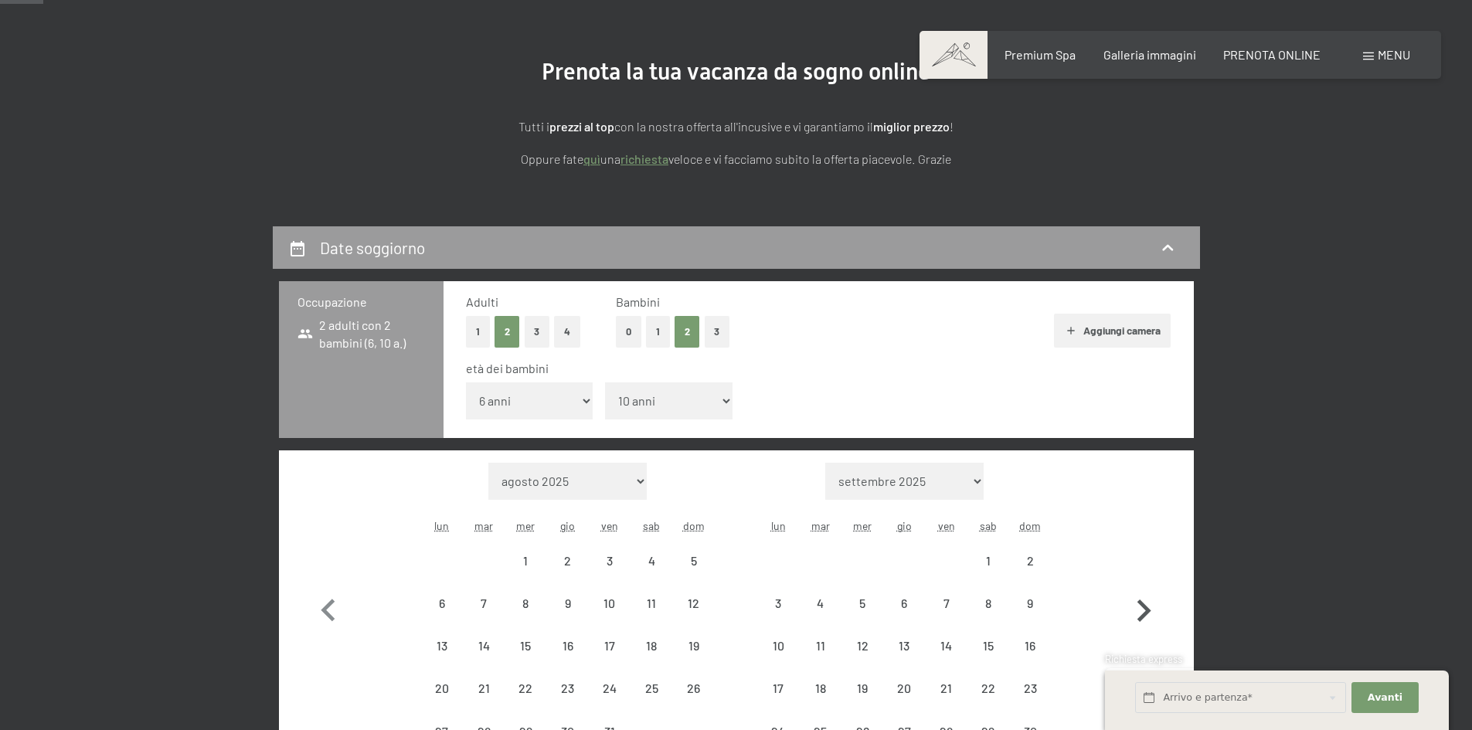
select select "[DATE]"
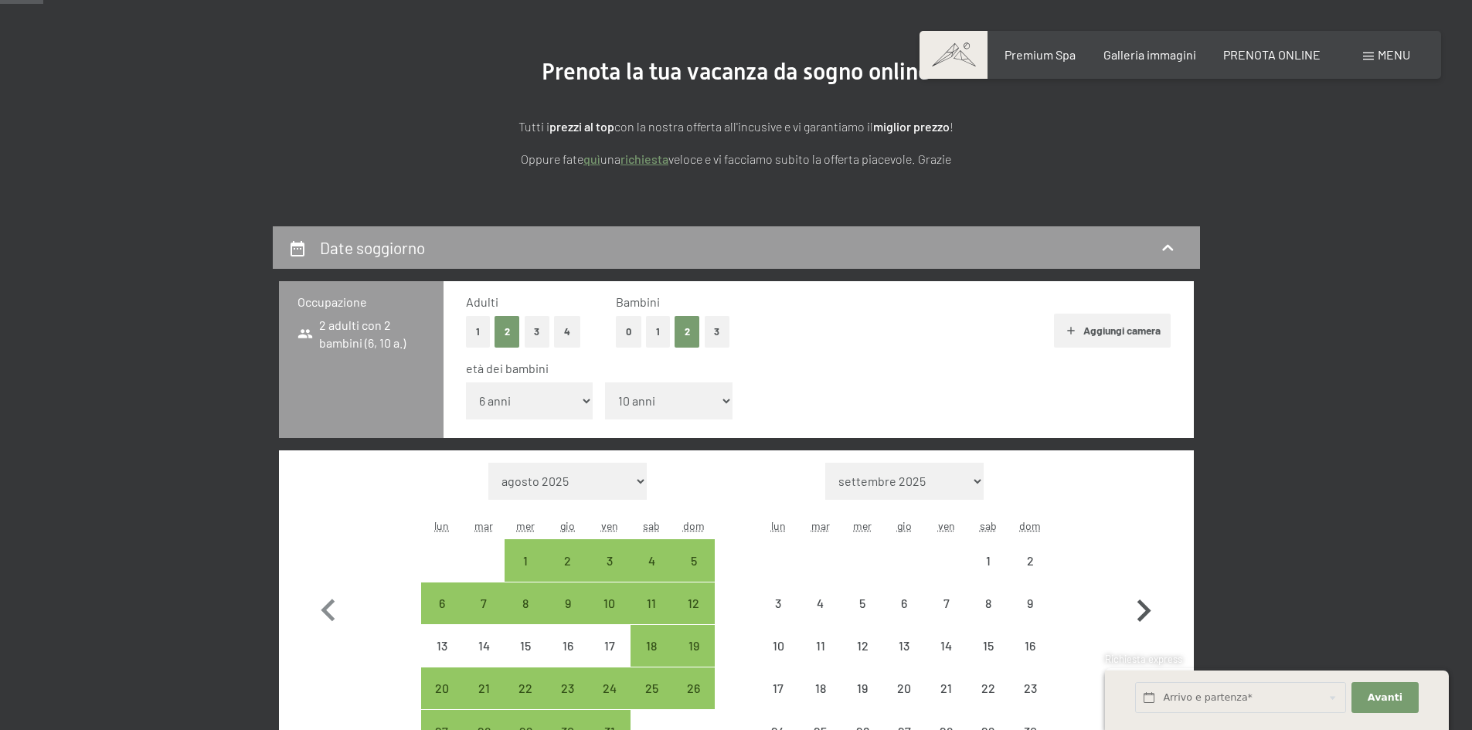
select select "[DATE]"
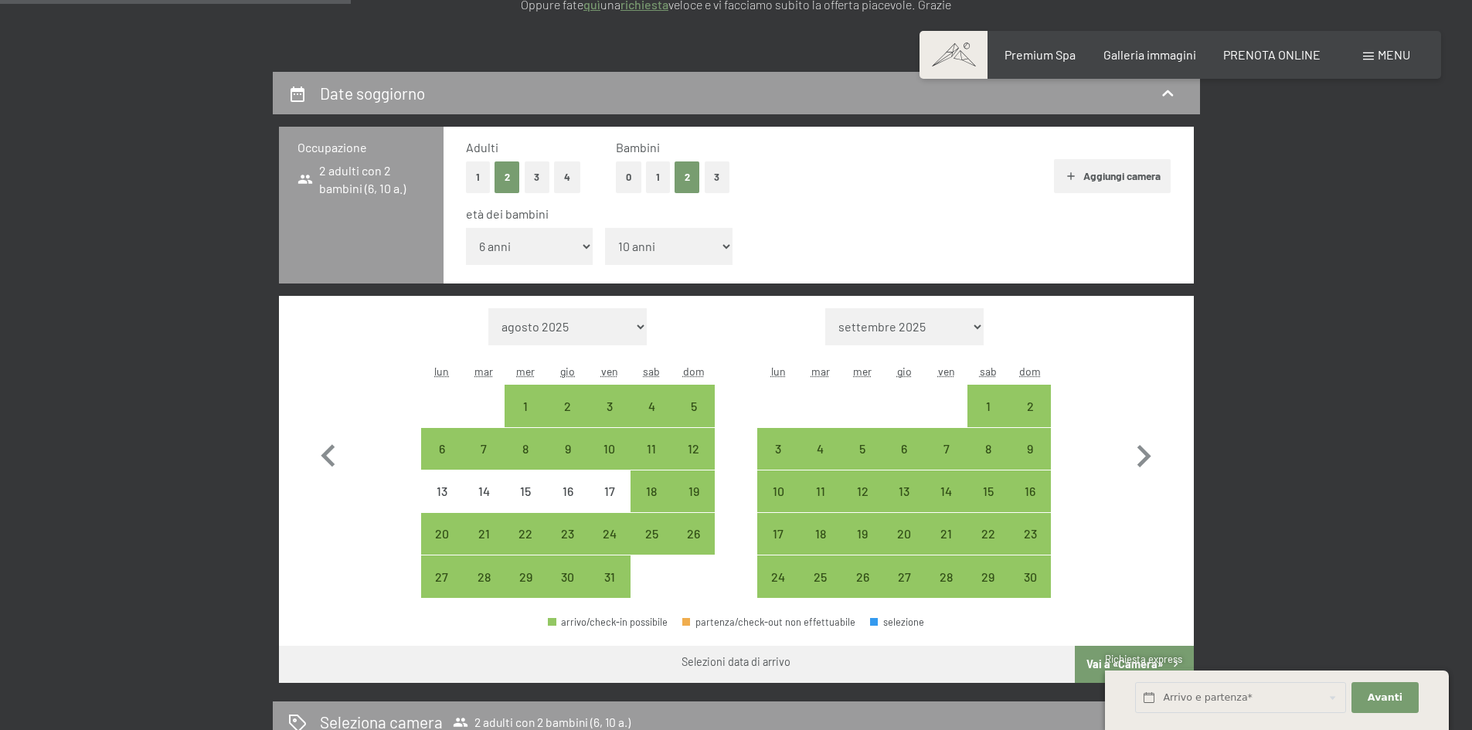
scroll to position [386, 0]
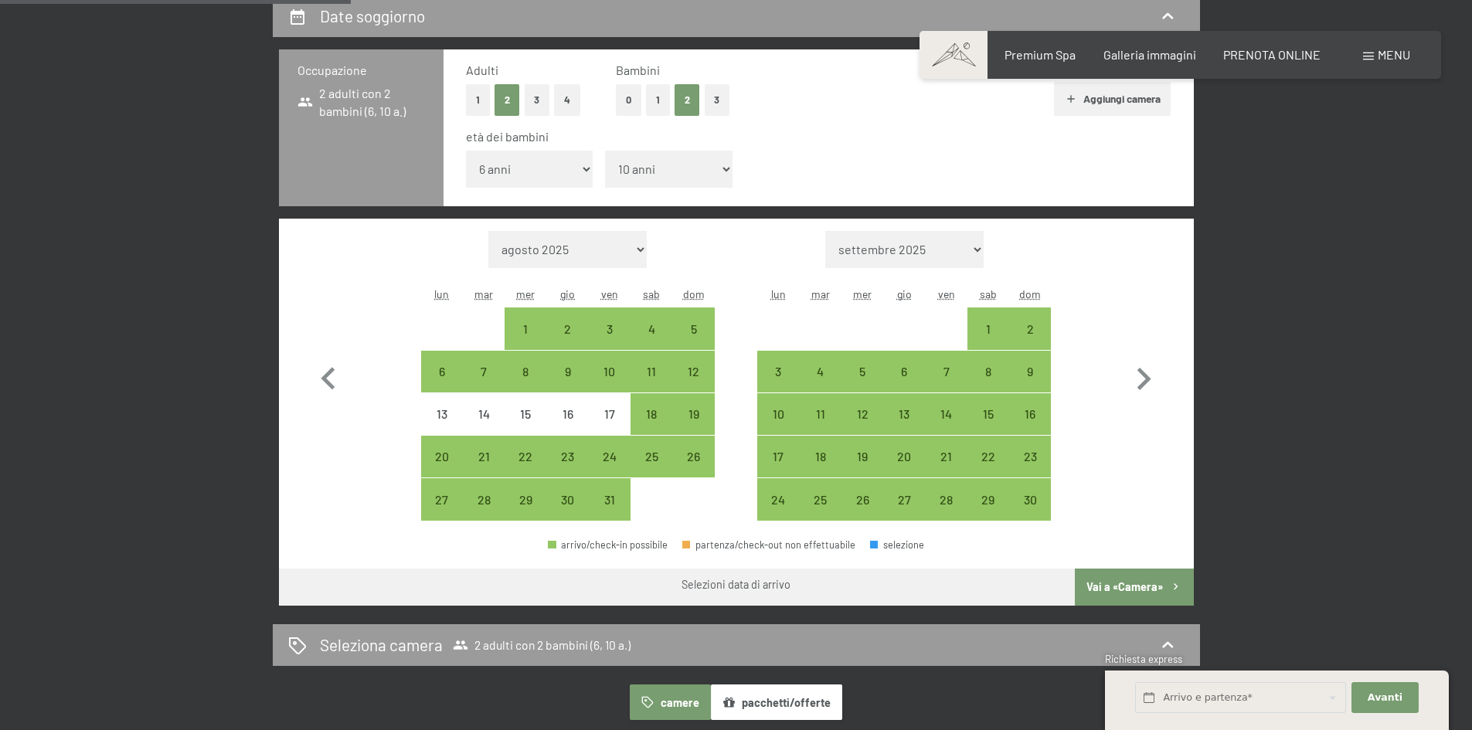
click at [774, 696] on button "pacchetti/offerte" at bounding box center [776, 703] width 131 height 36
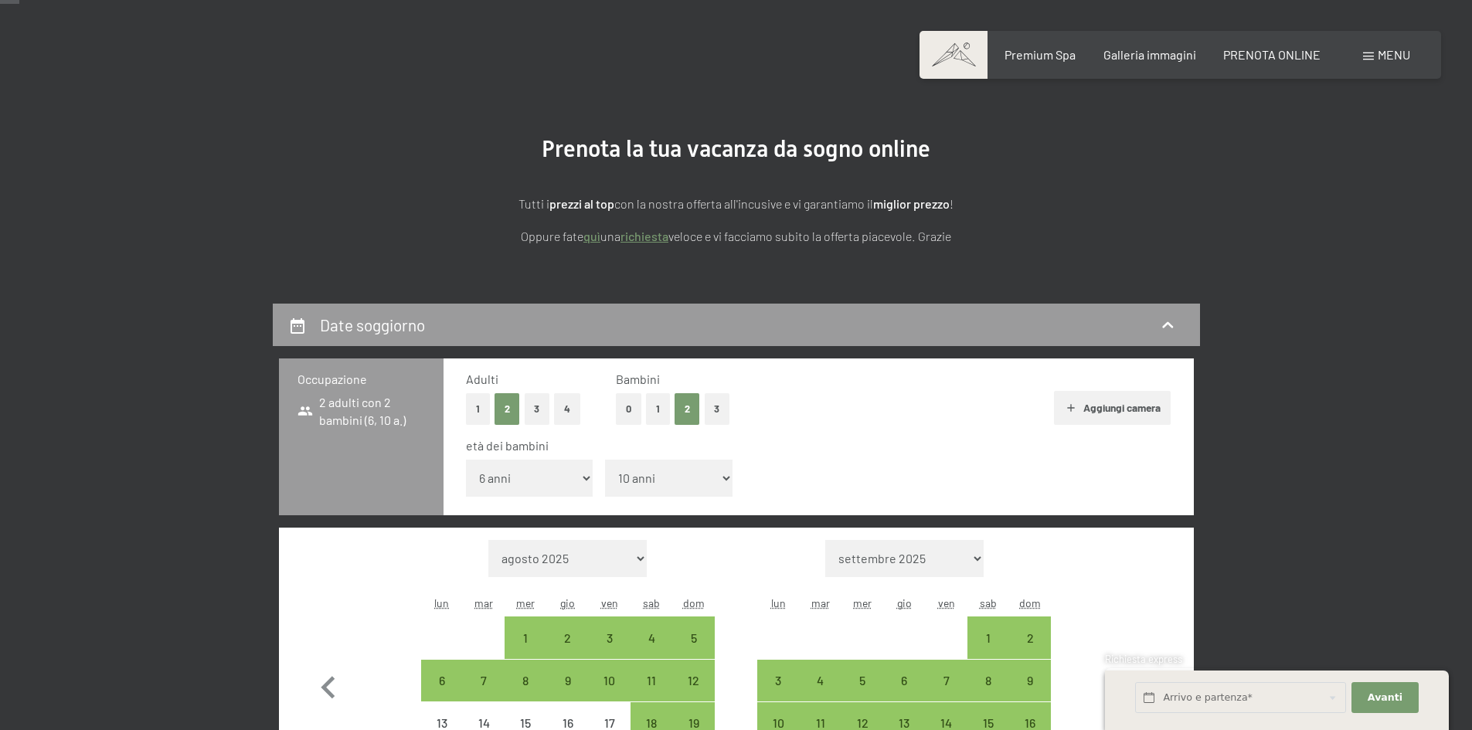
scroll to position [464, 0]
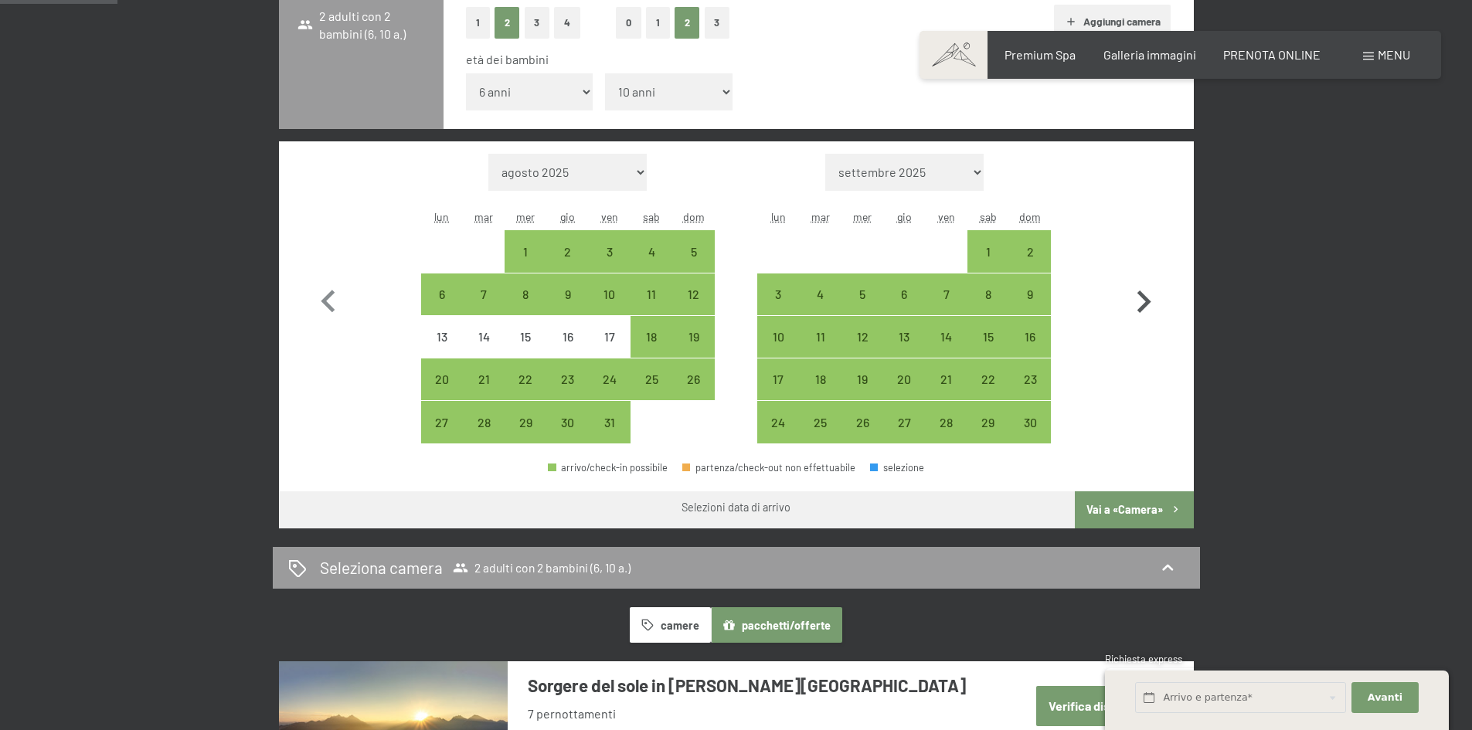
click at [1144, 297] on icon "button" at bounding box center [1145, 302] width 14 height 22
select select "[DATE]"
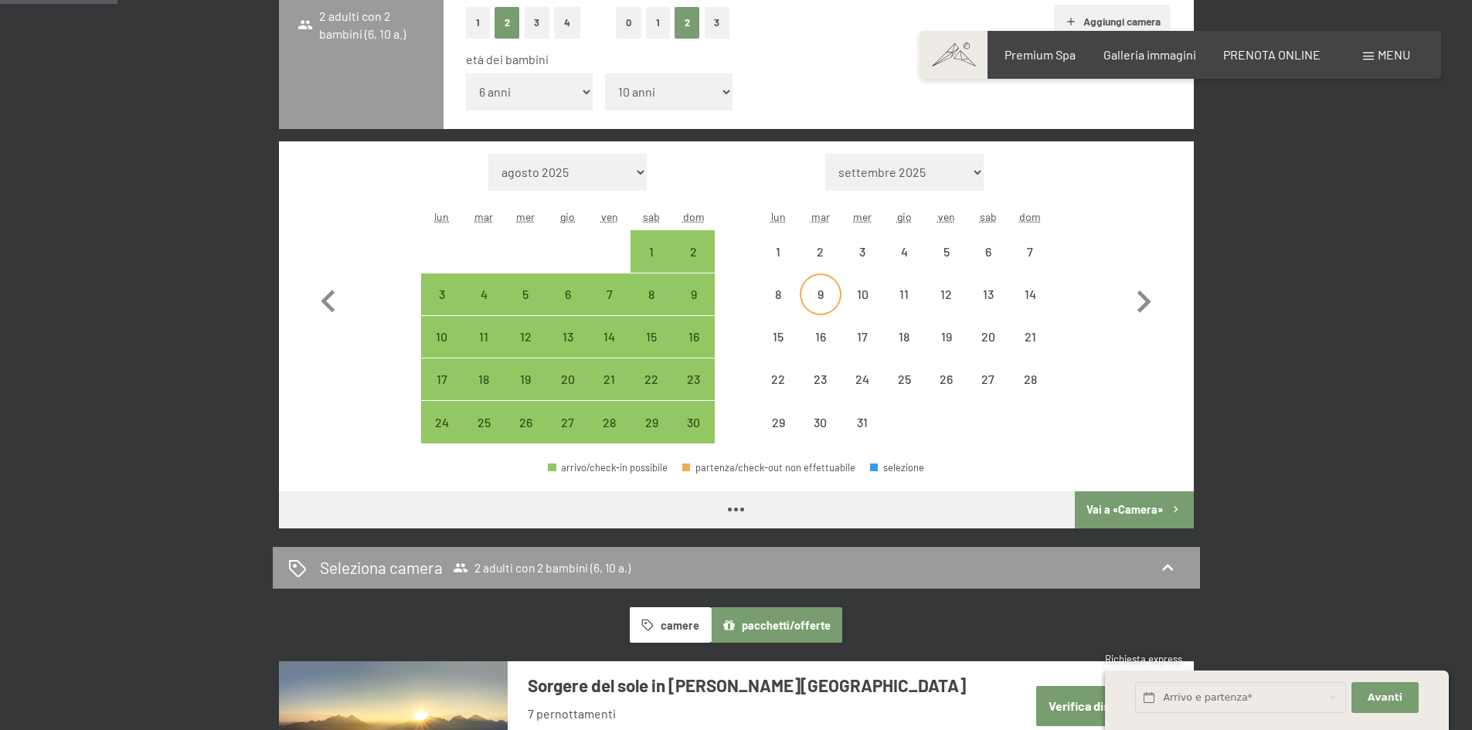
select select "[DATE]"
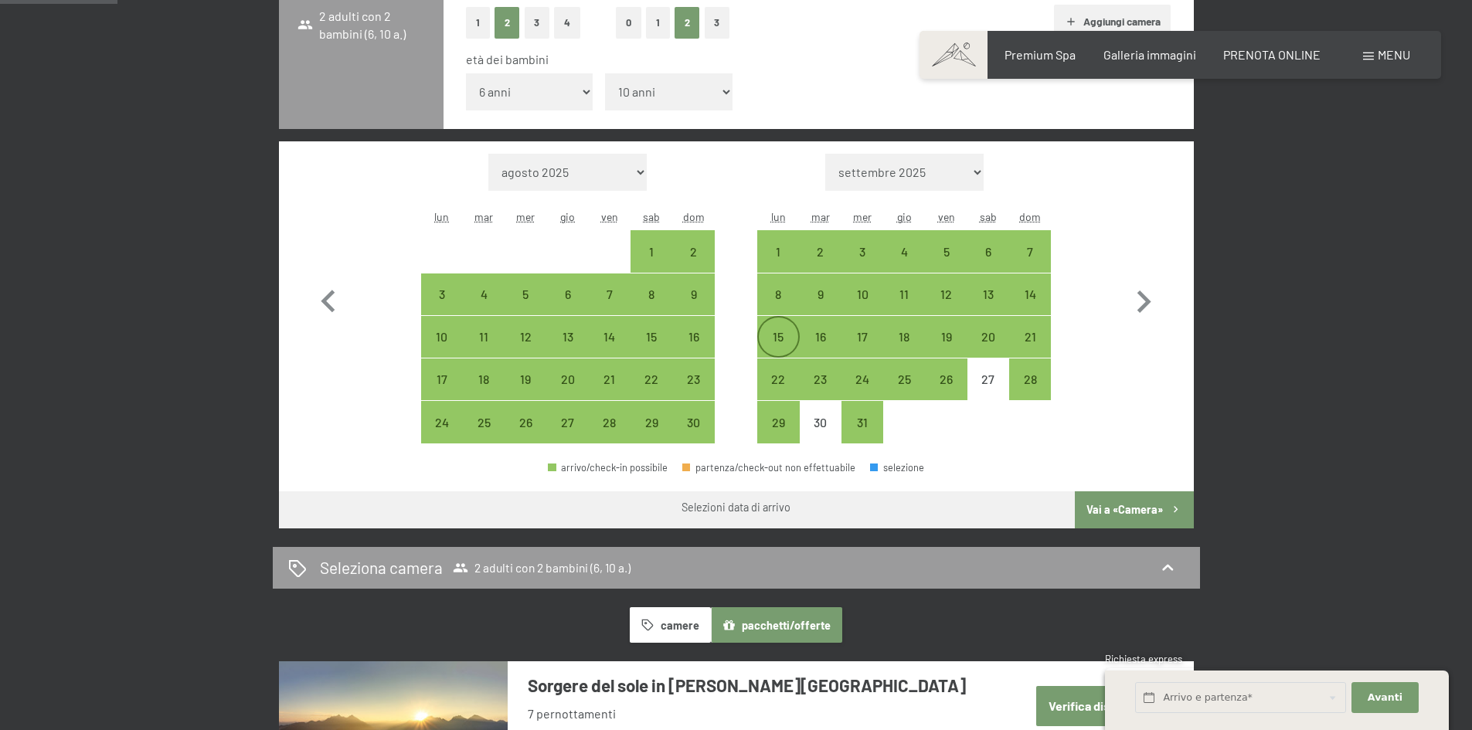
click at [792, 335] on div "15" at bounding box center [778, 350] width 39 height 39
select select "[DATE]"
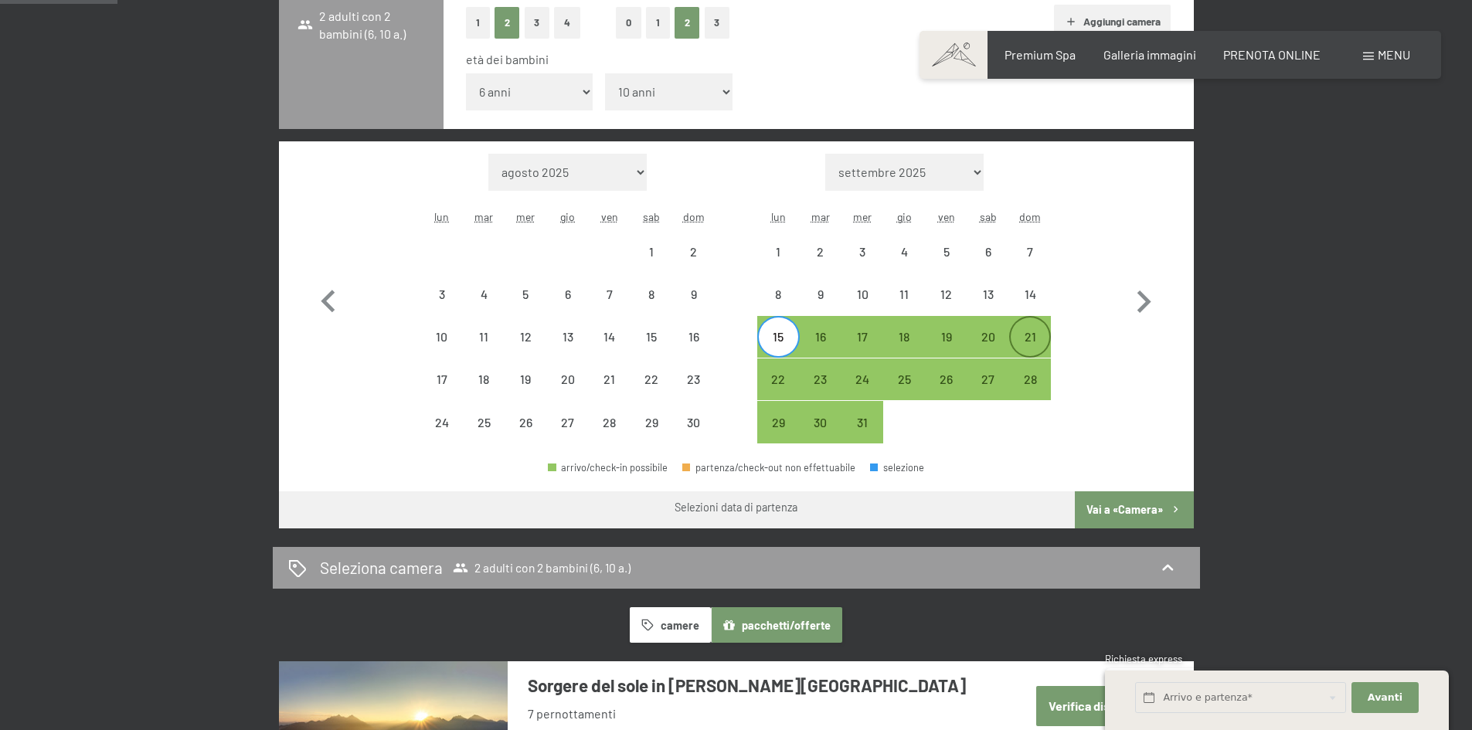
click at [1036, 349] on div "21" at bounding box center [1030, 350] width 39 height 39
select select "[DATE]"
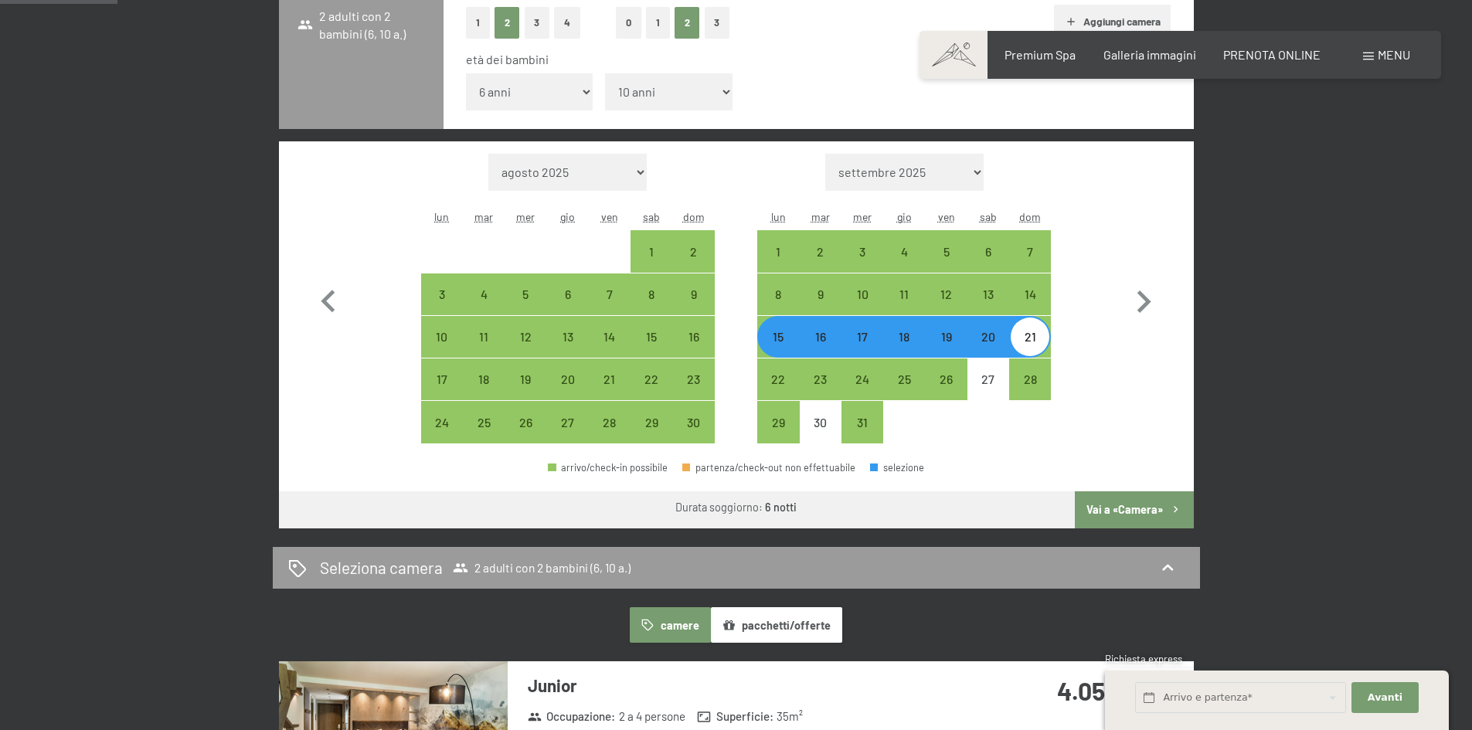
click at [1116, 521] on button "Vai a «Camera»" at bounding box center [1134, 510] width 118 height 37
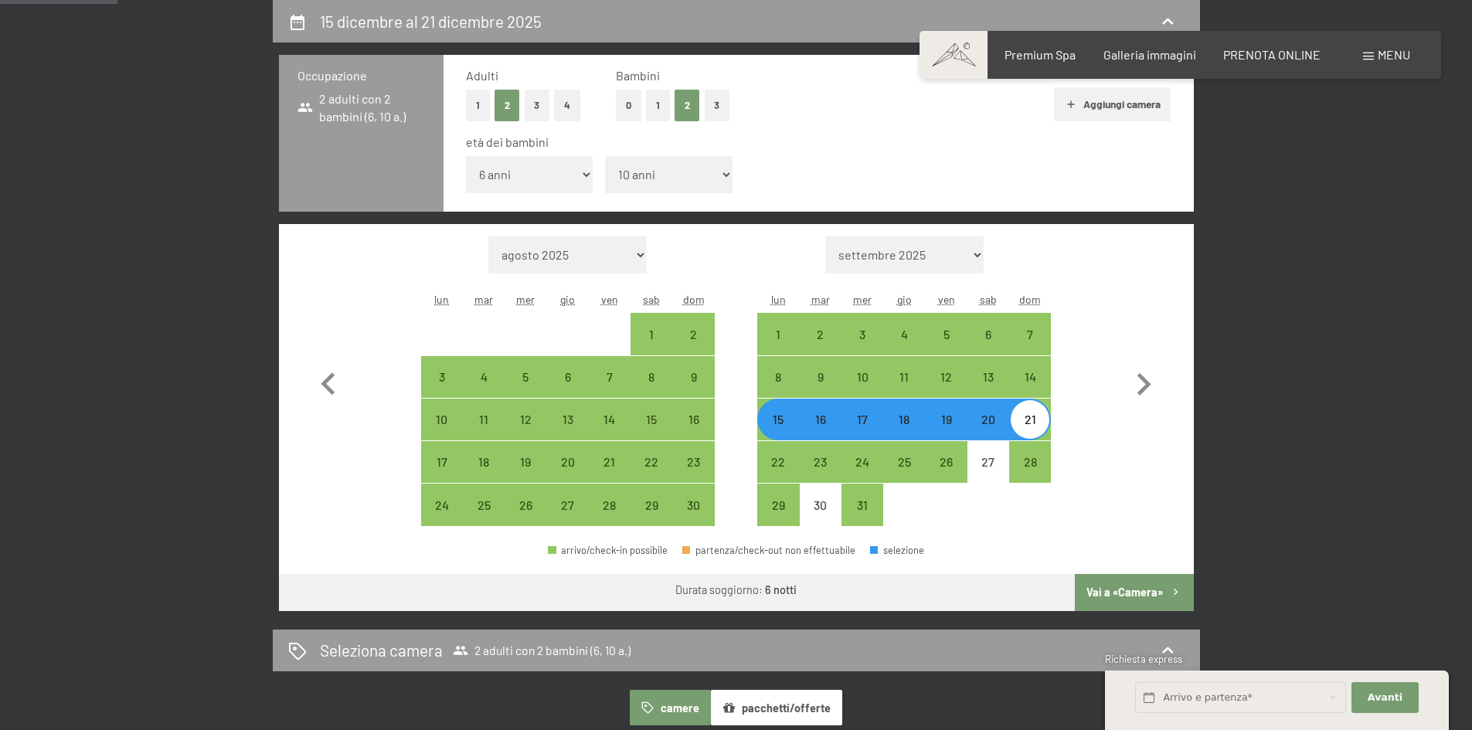
select select "[DATE]"
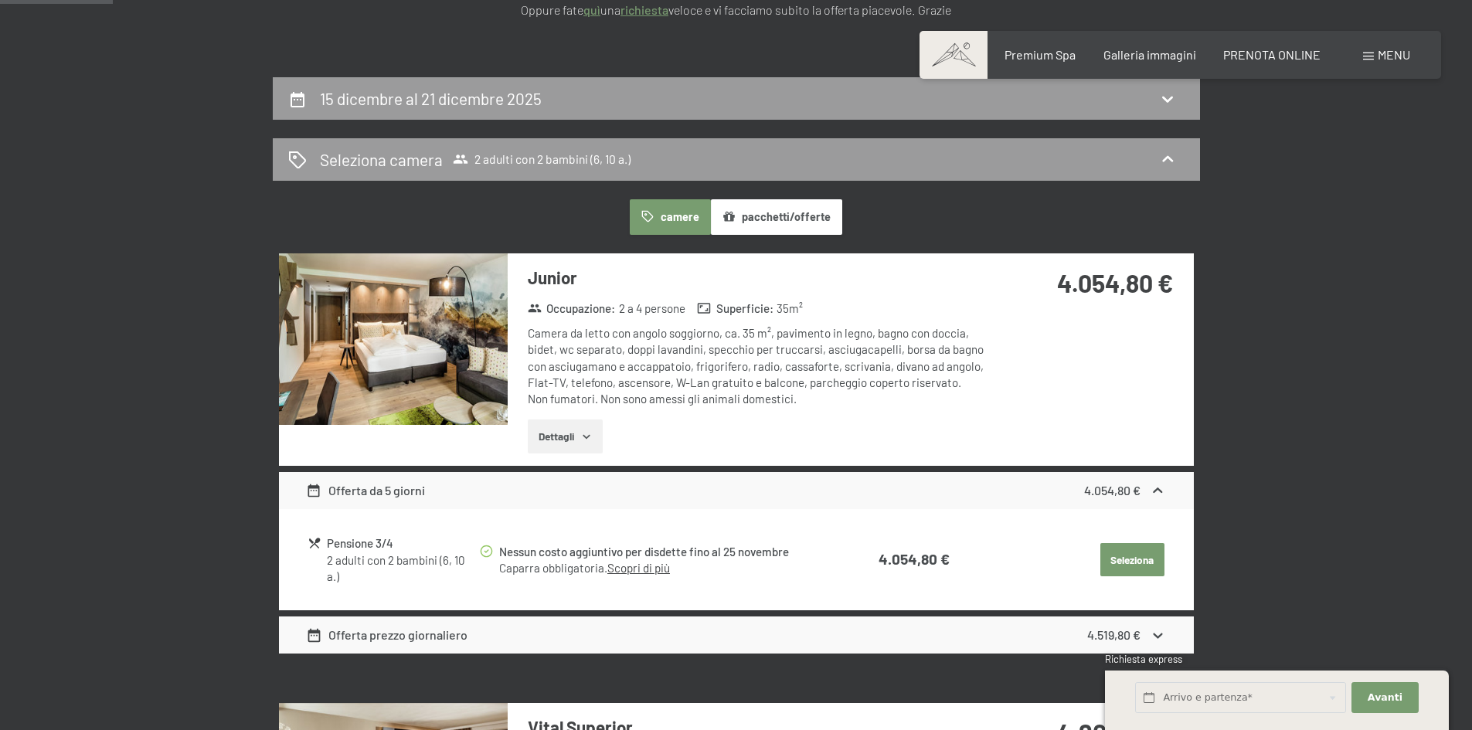
scroll to position [0, 0]
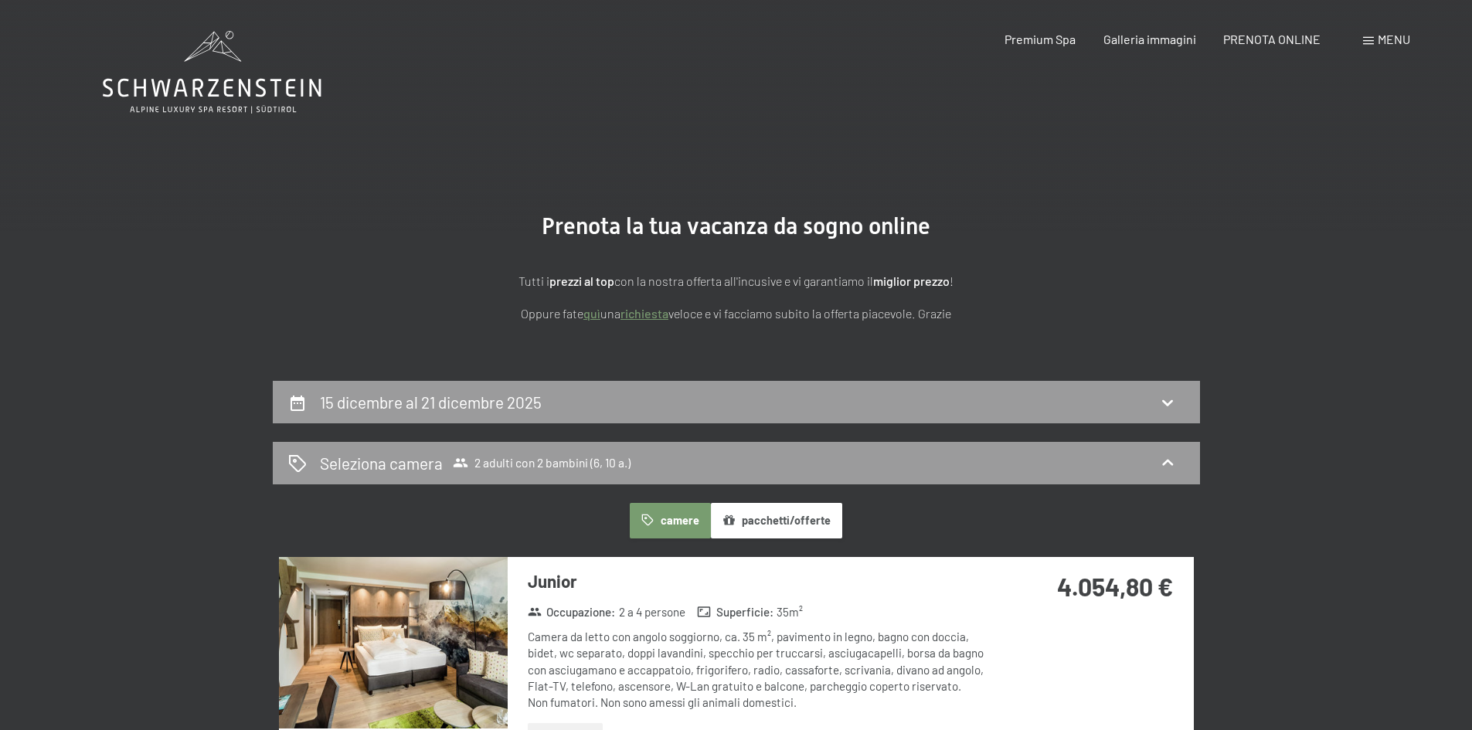
click at [1268, 31] on div "Prenotazione Richiesta Premium Spa Galleria immagini PRENOTA ONLINE Menu DE IT …" at bounding box center [1181, 39] width 460 height 17
click at [1268, 35] on span "PRENOTA ONLINE" at bounding box center [1271, 36] width 97 height 15
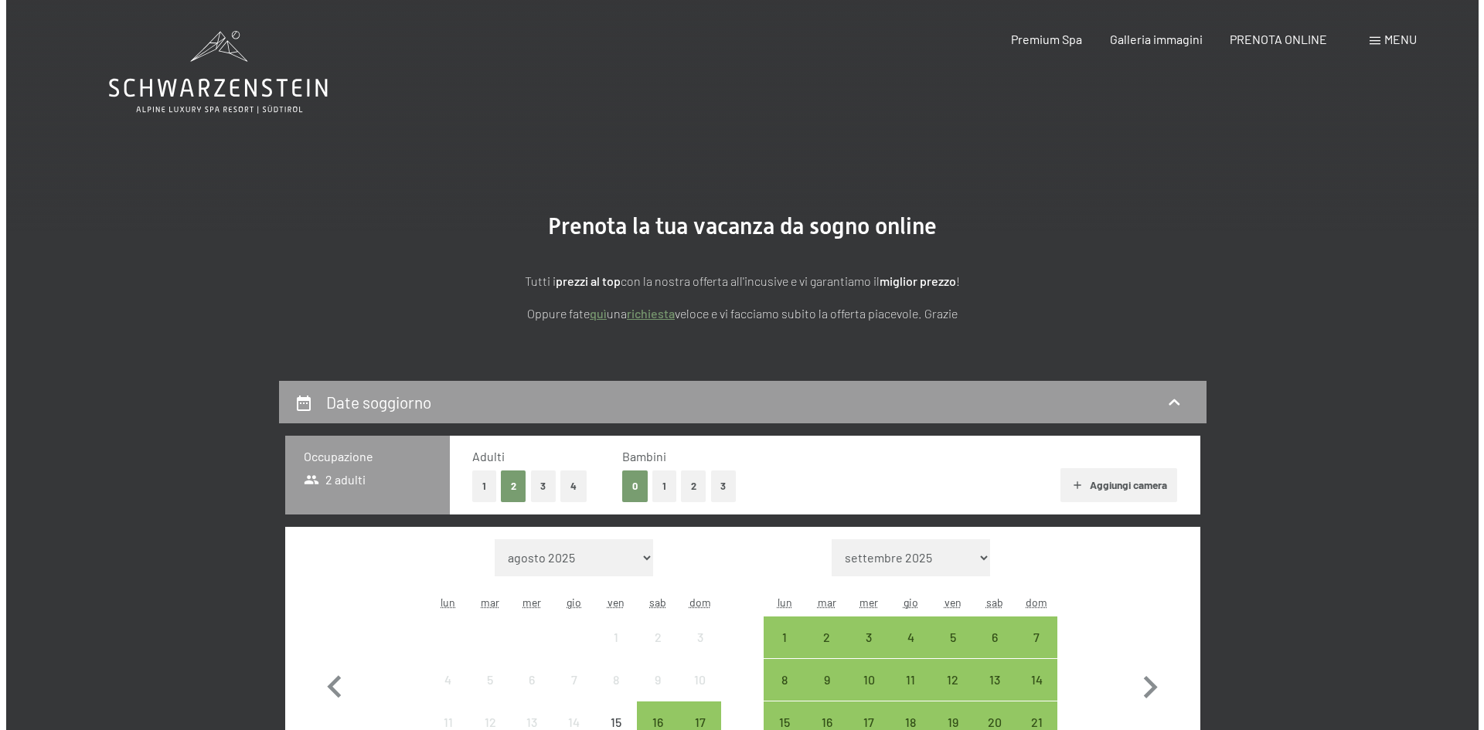
scroll to position [232, 0]
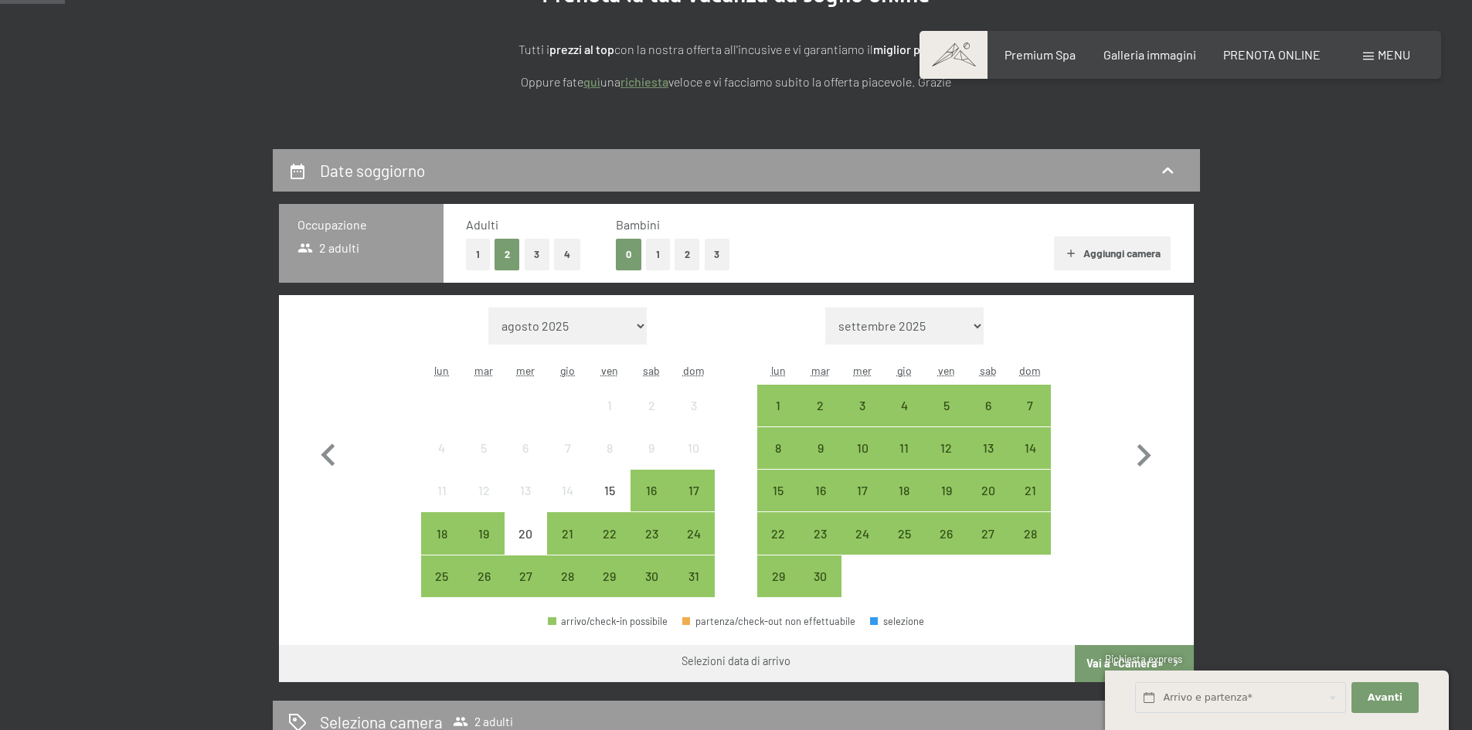
click at [1380, 61] on span "Menu" at bounding box center [1394, 54] width 32 height 15
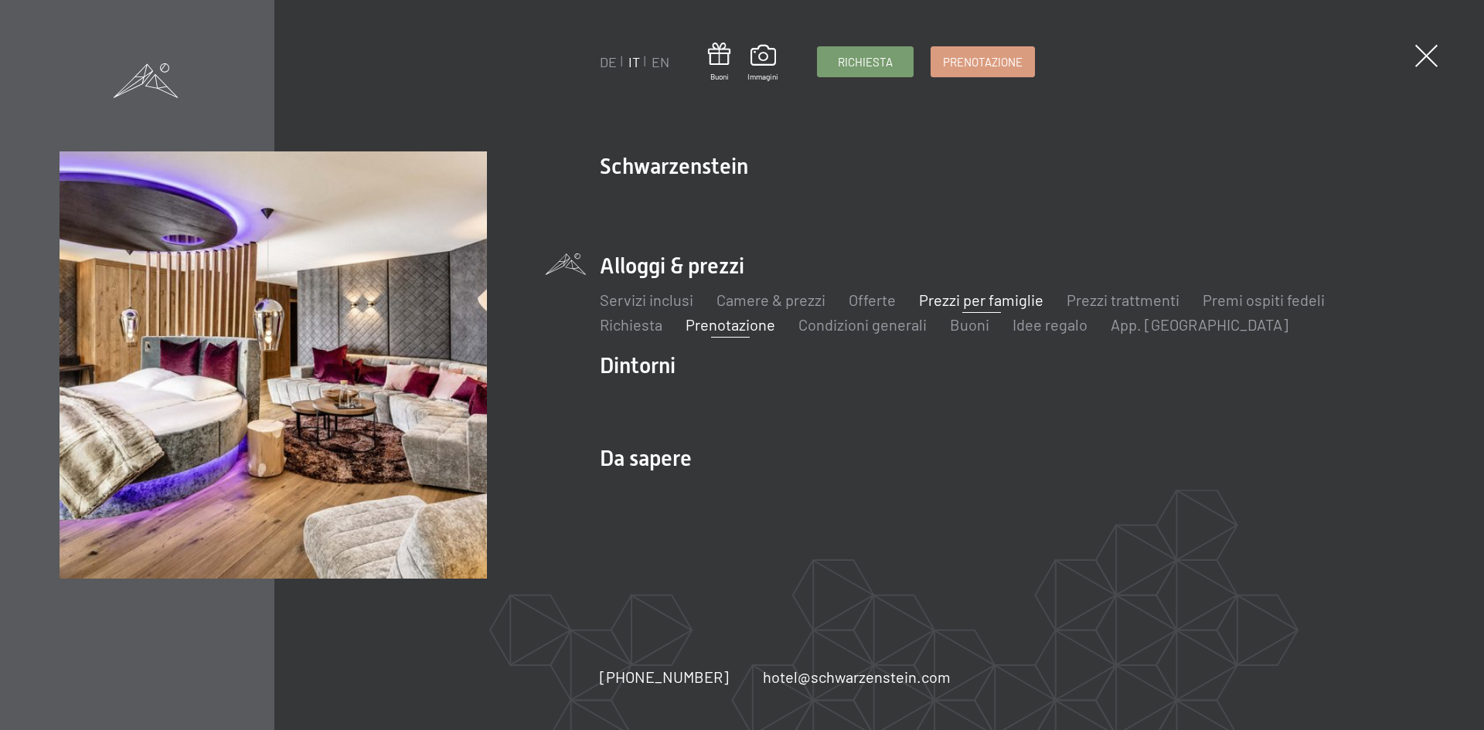
click at [955, 299] on link "Prezzi per famiglie" at bounding box center [981, 300] width 124 height 19
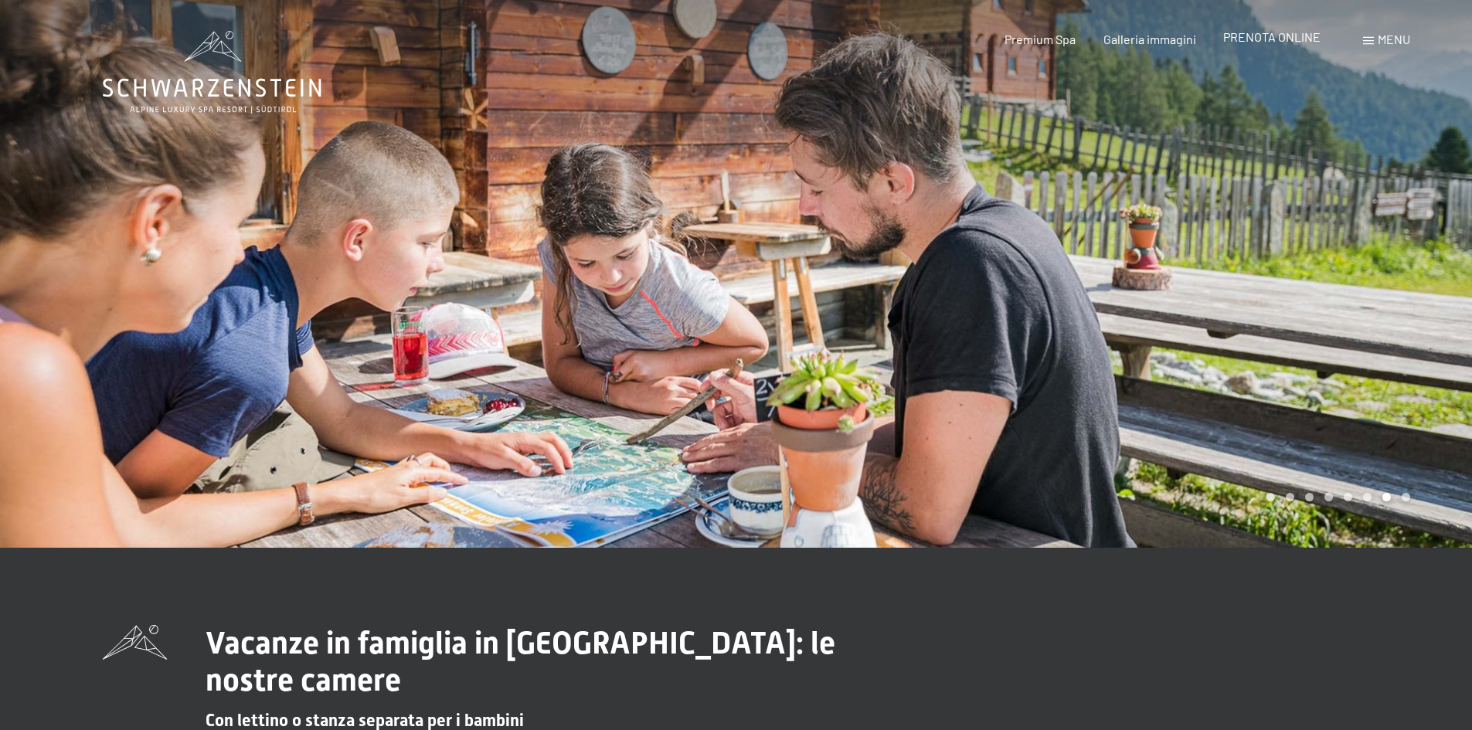
click at [1291, 44] on div "PRENOTA ONLINE" at bounding box center [1271, 37] width 97 height 17
click at [1372, 39] on span at bounding box center [1368, 41] width 11 height 8
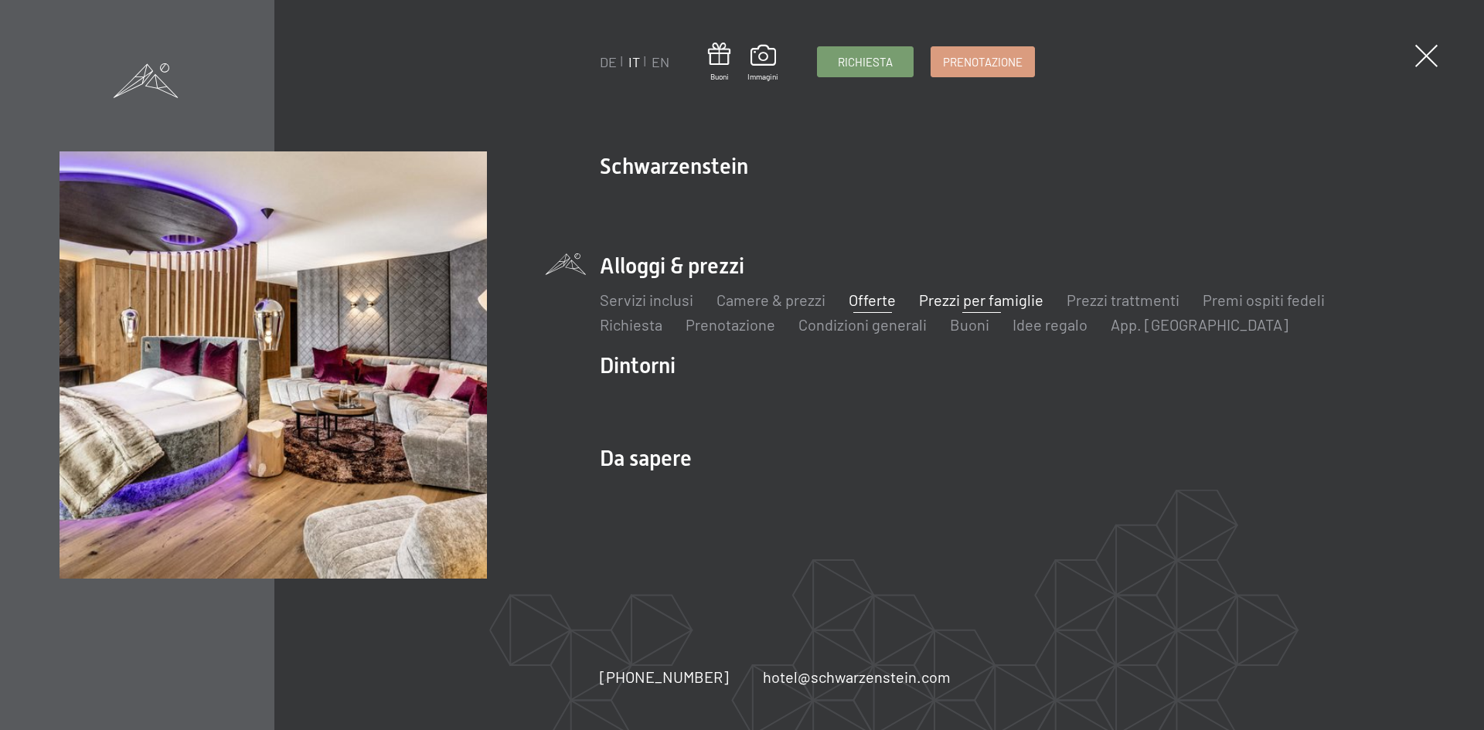
click at [881, 297] on link "Offerte" at bounding box center [872, 300] width 47 height 19
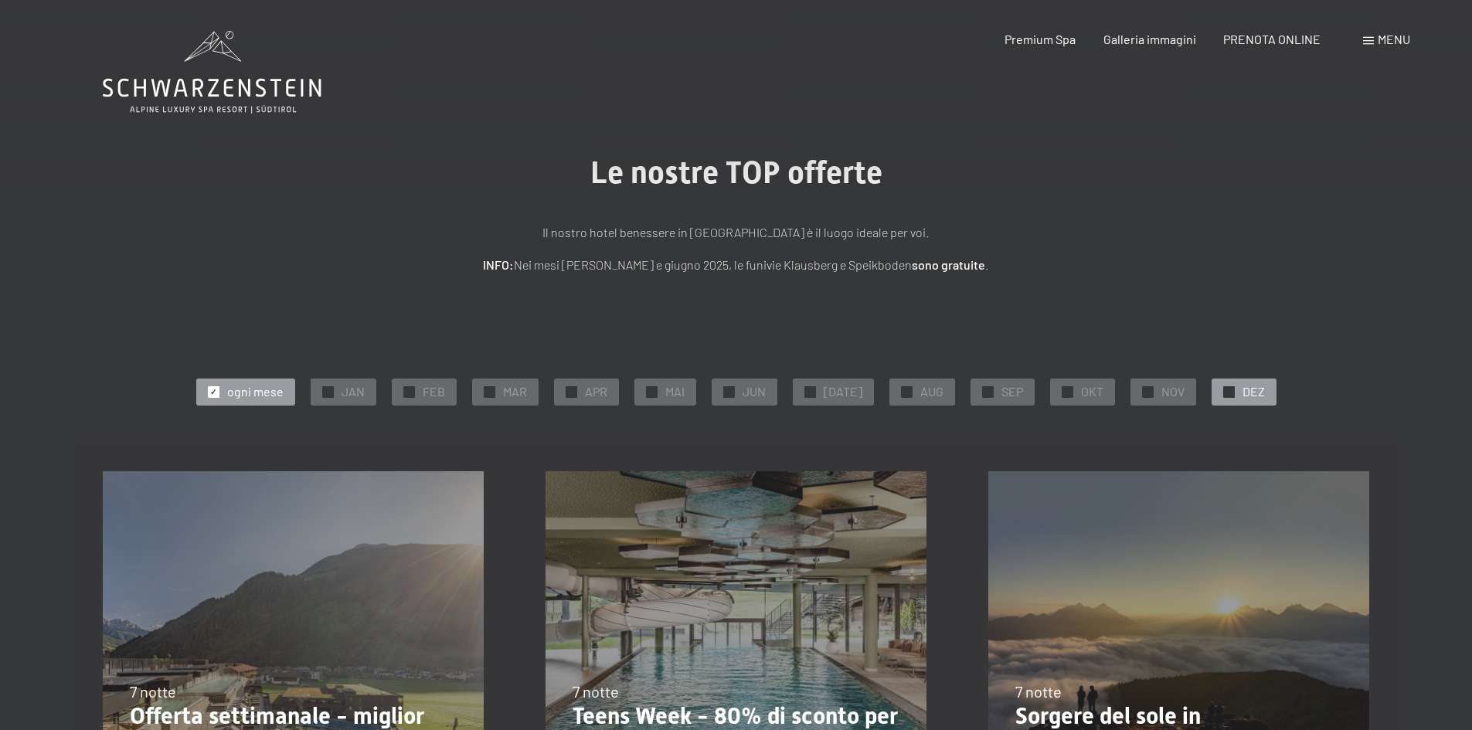
click at [1223, 393] on div "✓" at bounding box center [1229, 392] width 12 height 12
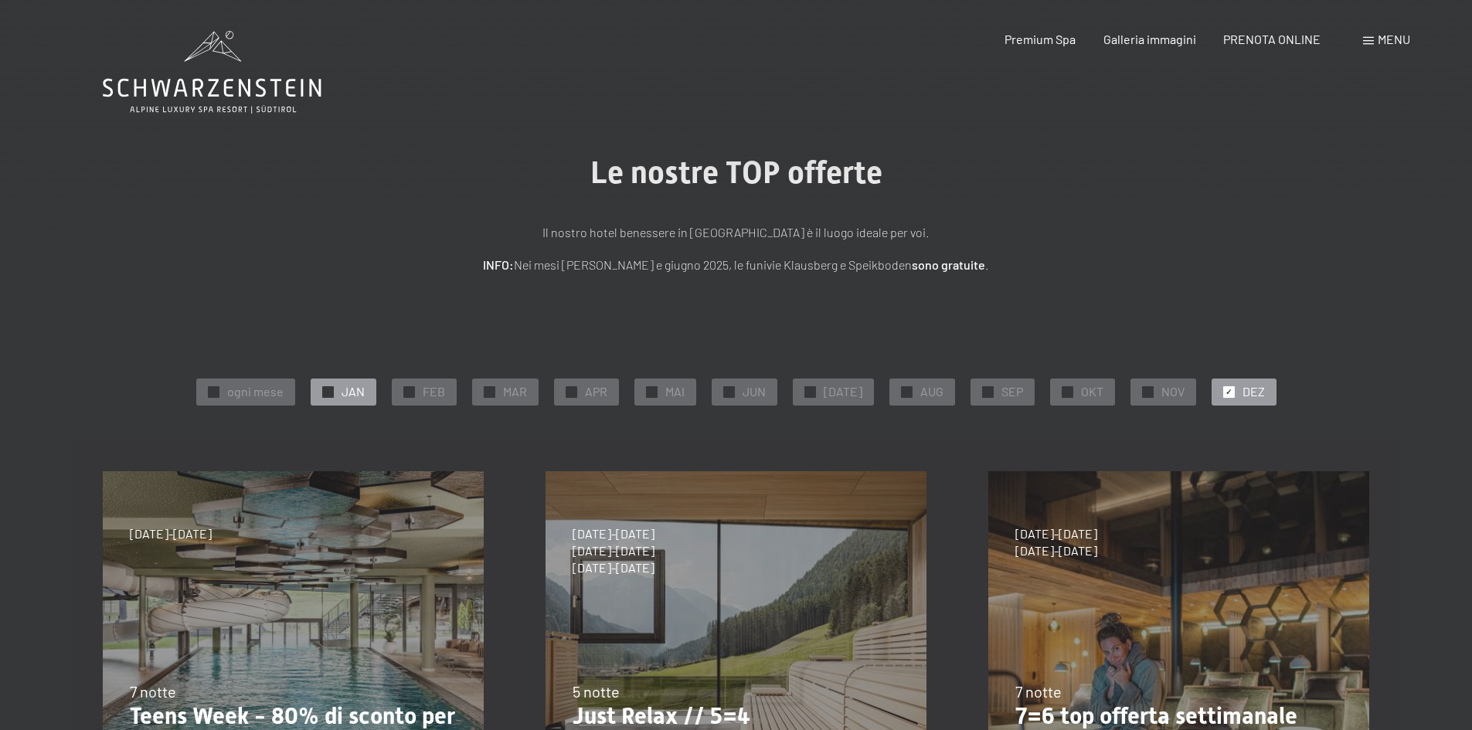
click at [331, 393] on span "✓" at bounding box center [328, 391] width 6 height 11
click at [1249, 387] on span "DEZ" at bounding box center [1254, 391] width 22 height 17
click at [359, 380] on div "✓ JAN" at bounding box center [344, 392] width 66 height 26
click at [1244, 391] on span "DEZ" at bounding box center [1254, 391] width 22 height 17
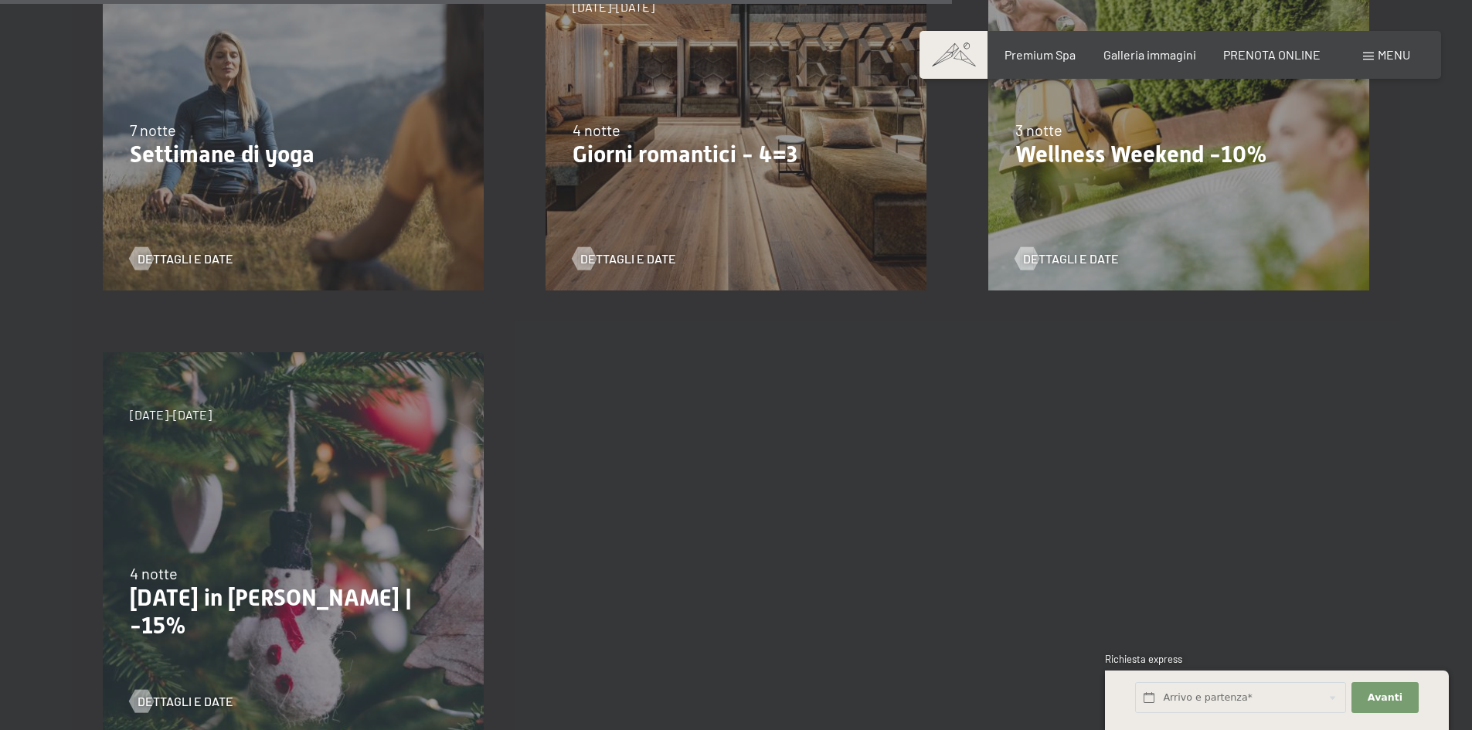
scroll to position [1468, 0]
